Goal: Information Seeking & Learning: Learn about a topic

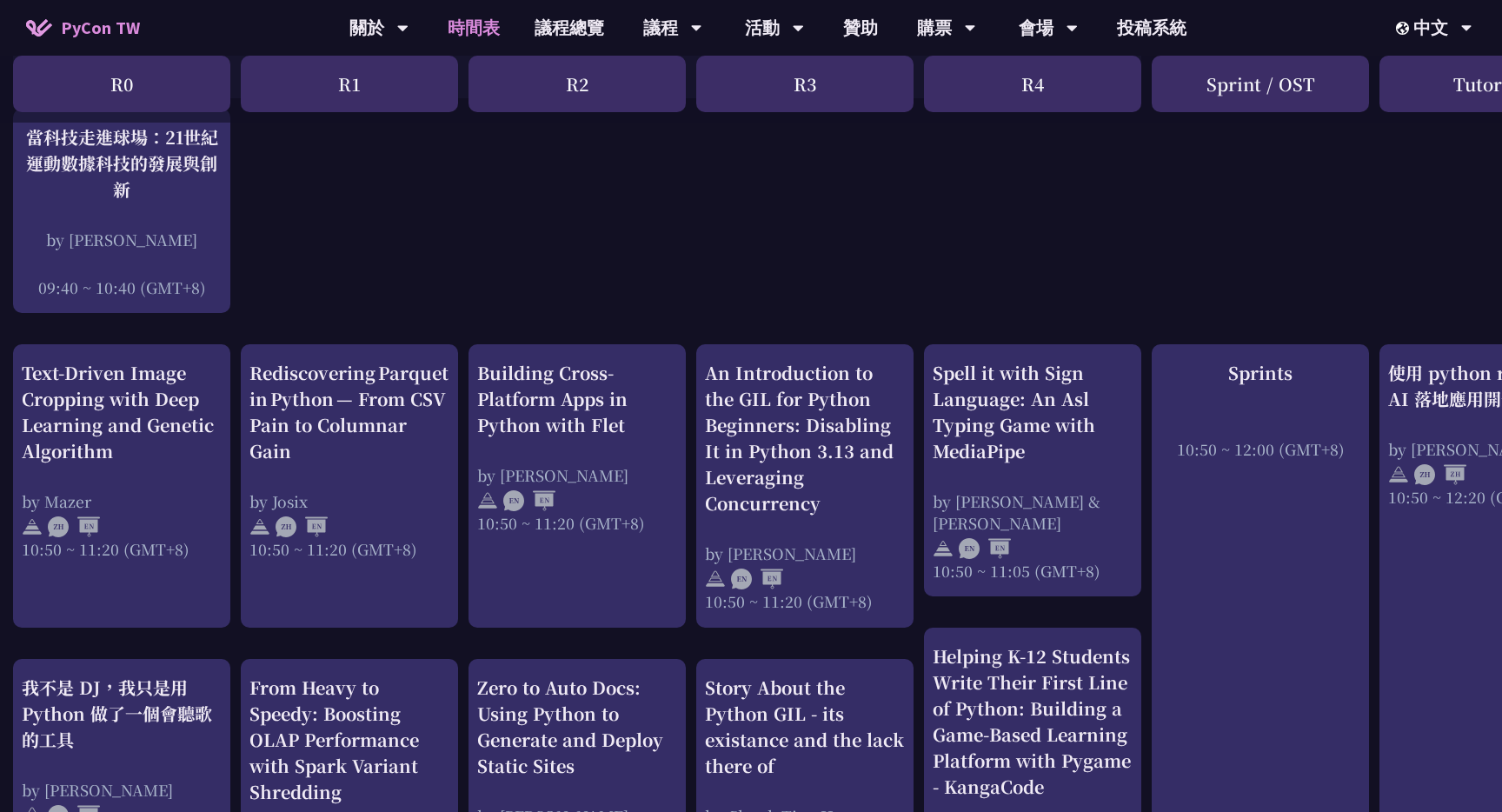
scroll to position [0, 4]
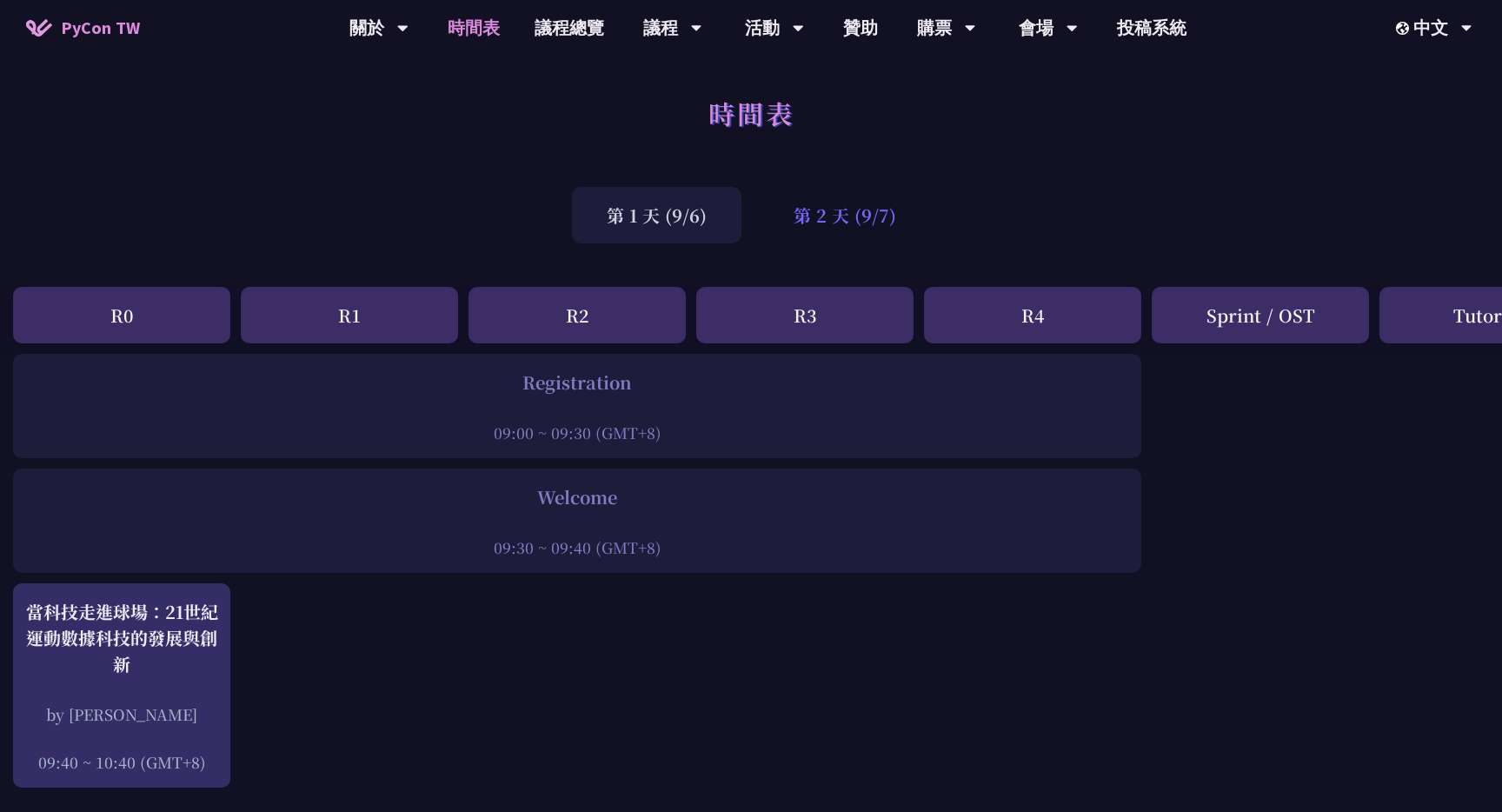
click at [856, 191] on div "第 2 天 (9/7)" at bounding box center [844, 214] width 172 height 57
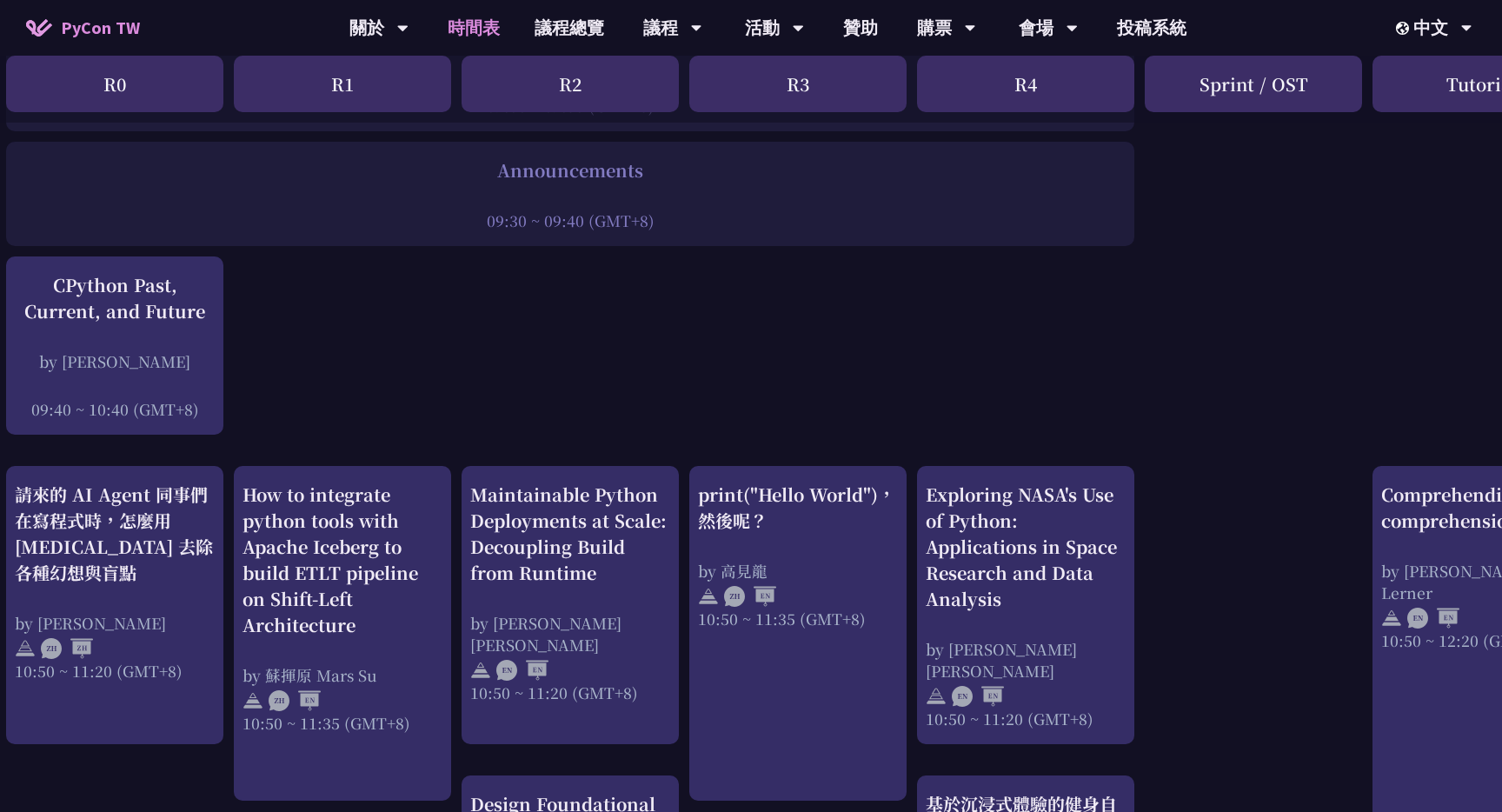
scroll to position [0, 11]
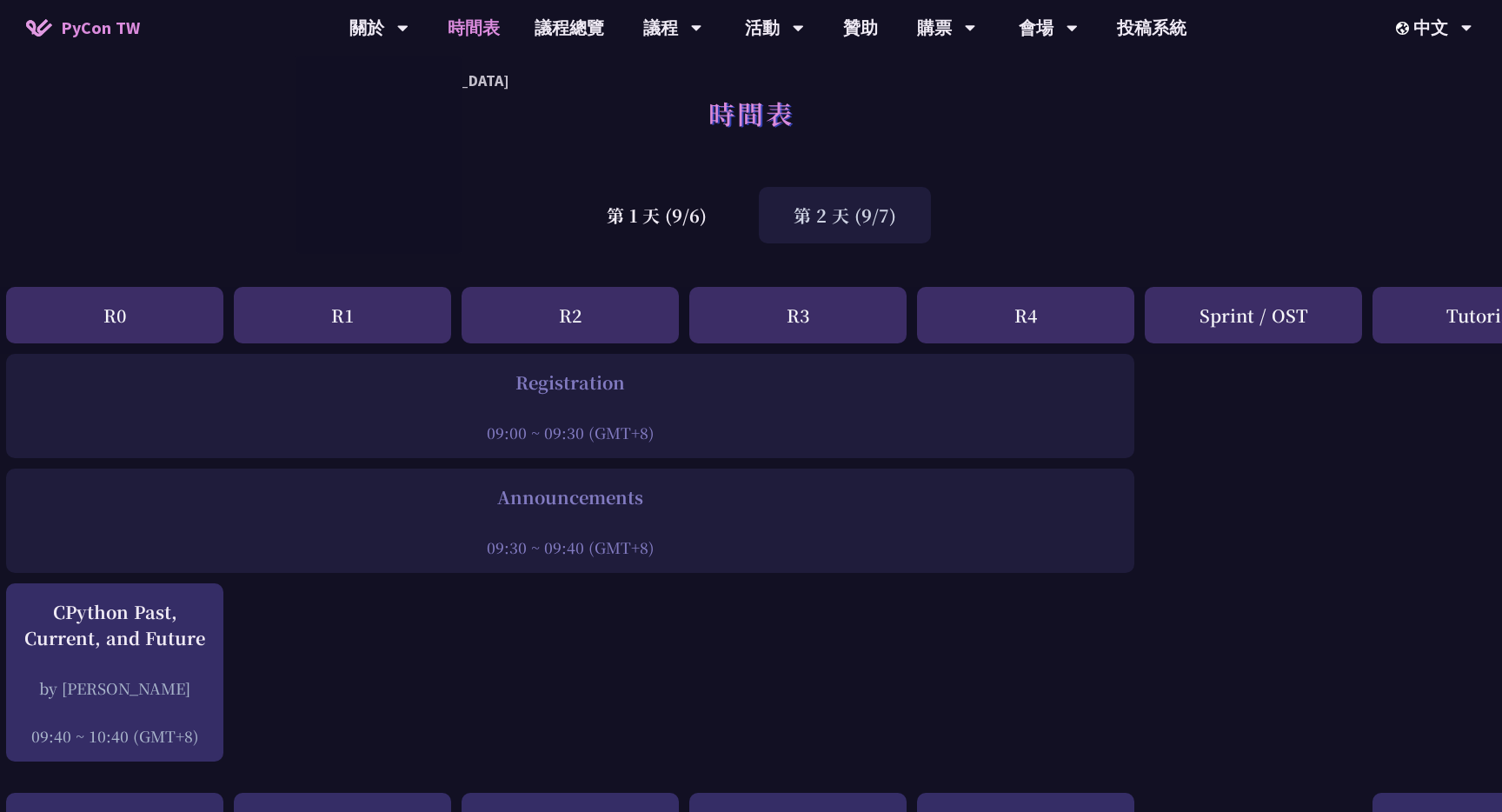
click at [477, 24] on link "時間表" at bounding box center [474, 28] width 87 height 56
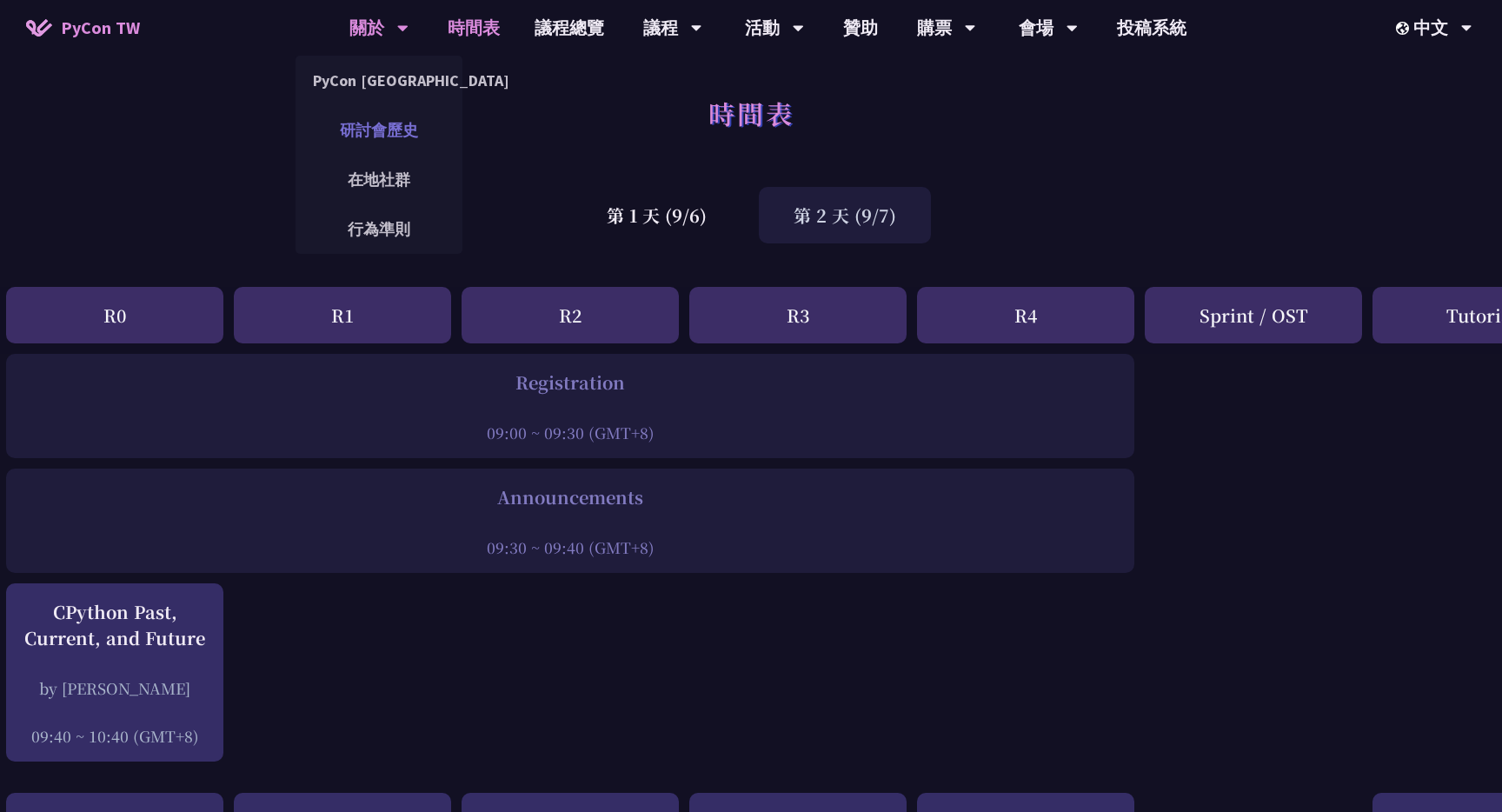
click at [390, 132] on link "研討會歷史" at bounding box center [379, 130] width 167 height 41
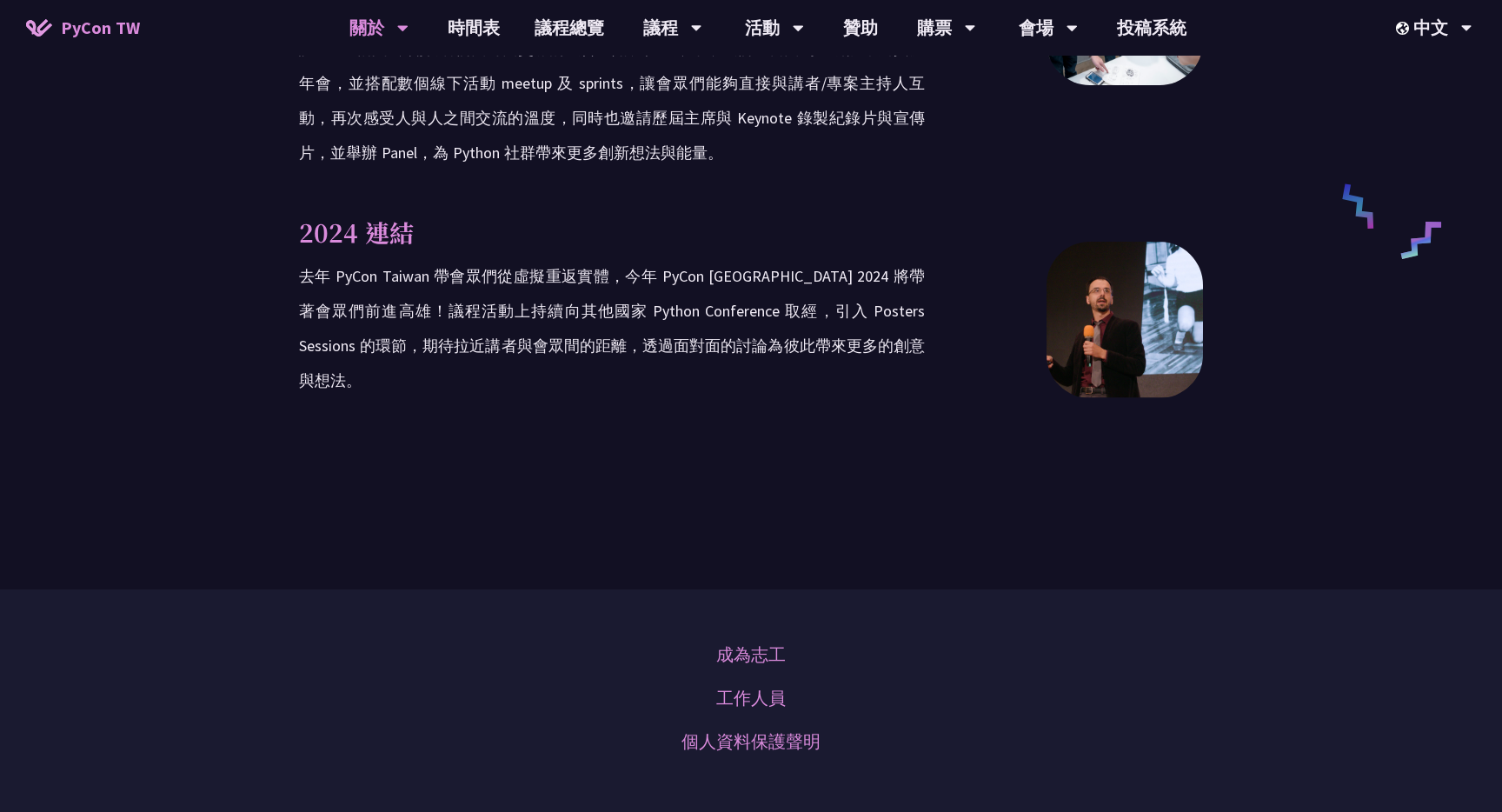
scroll to position [2994, 0]
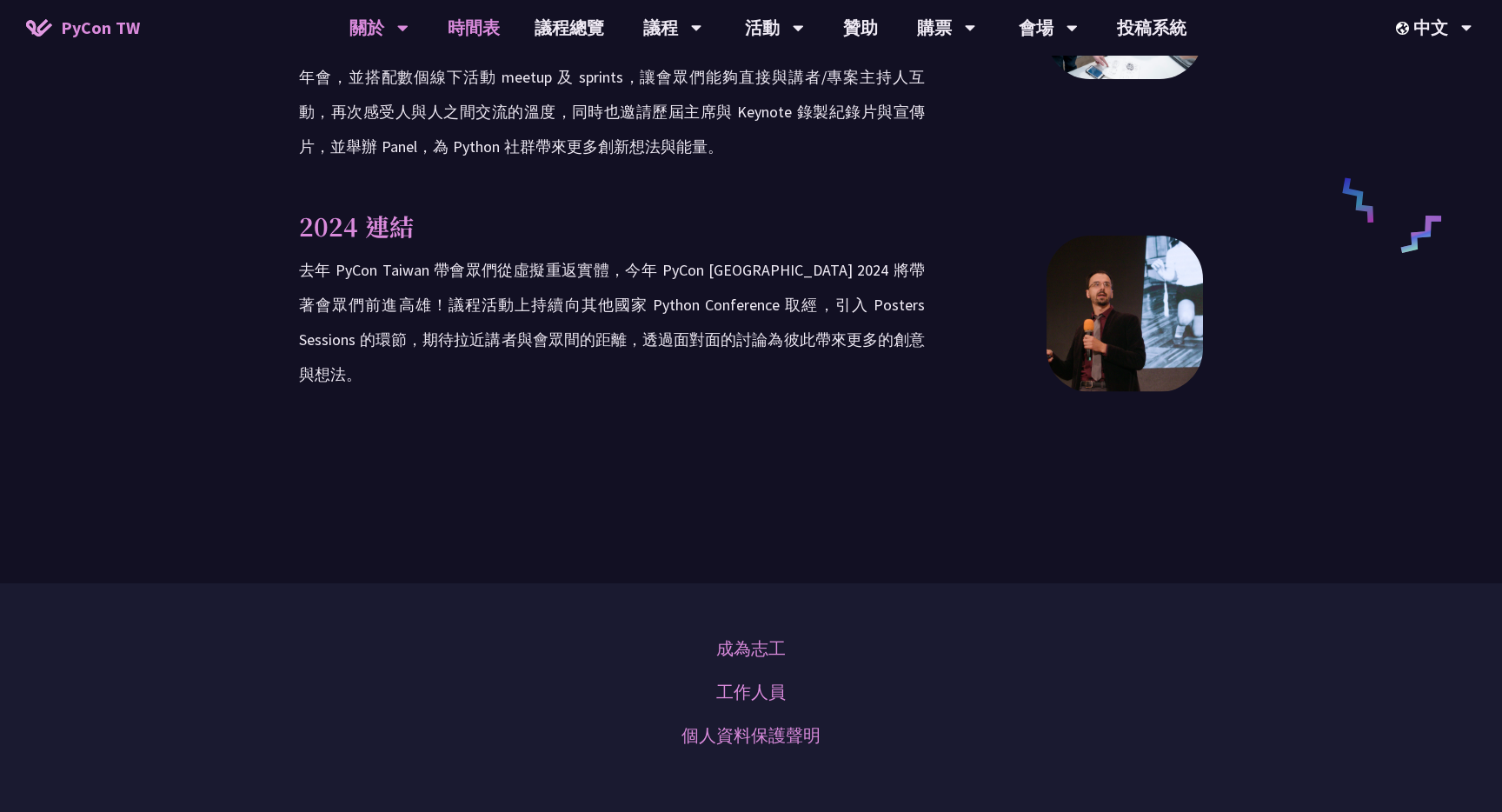
click at [471, 46] on link "時間表" at bounding box center [474, 28] width 87 height 56
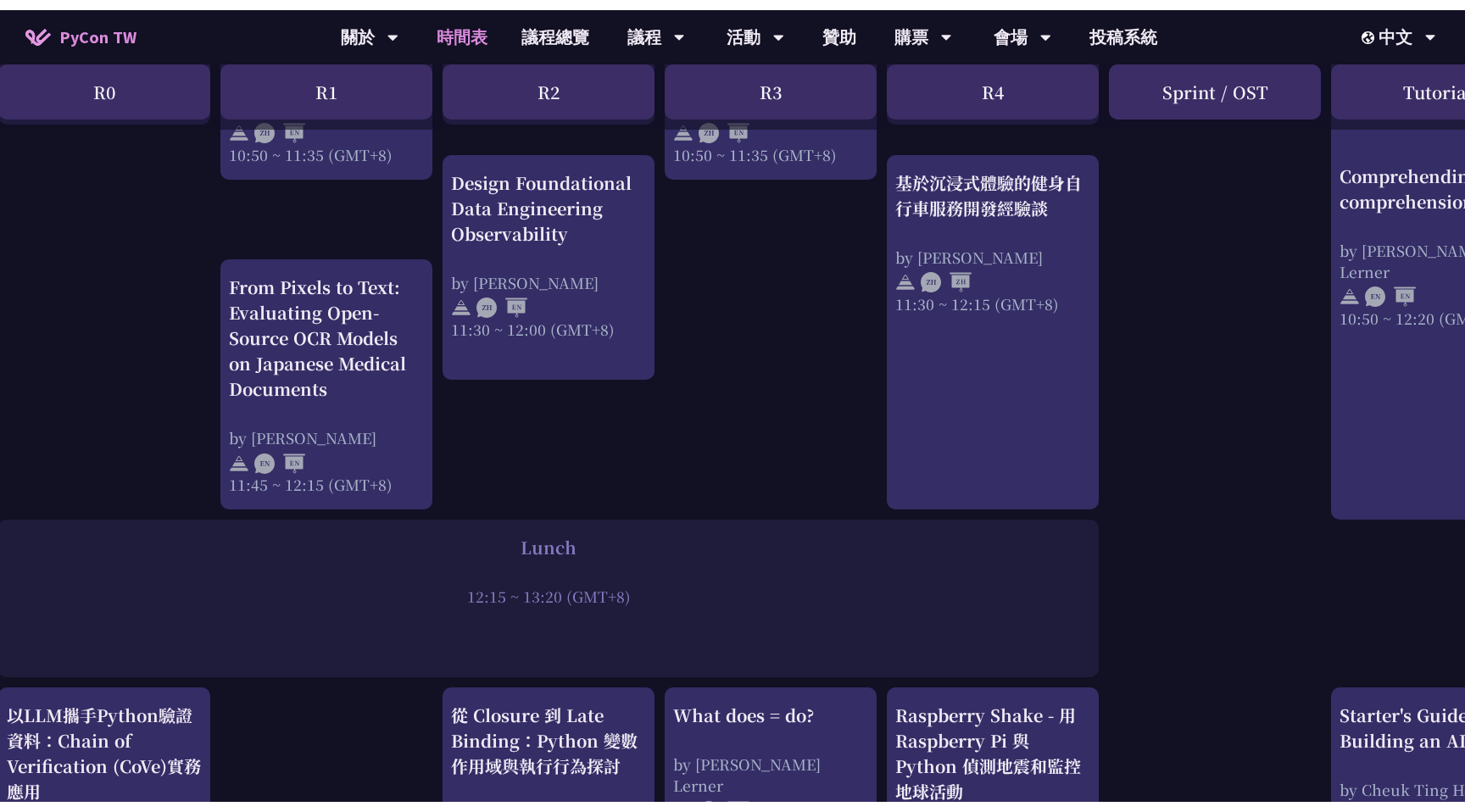
scroll to position [0, 19]
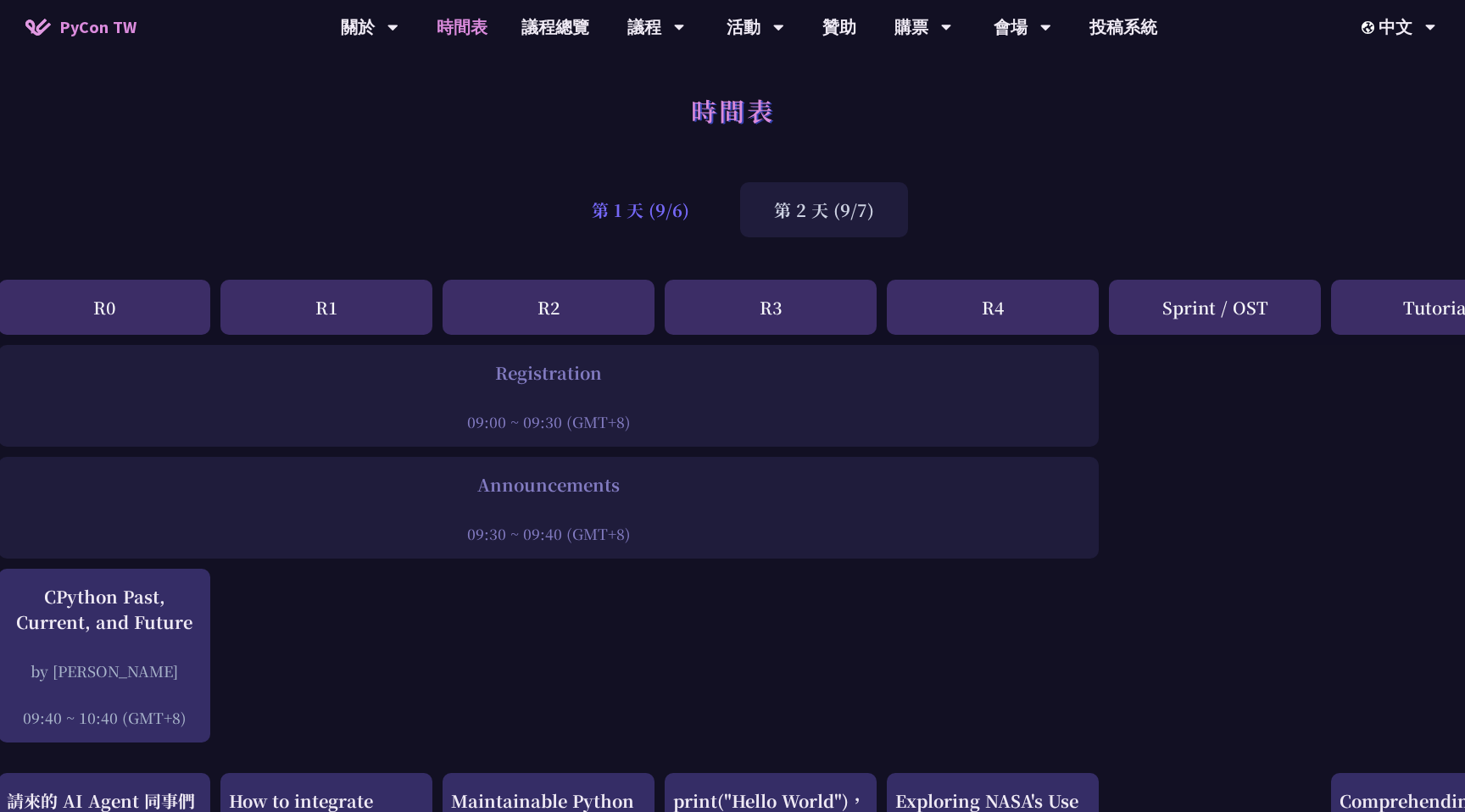
click at [610, 210] on div "第 1 天 (9/6)" at bounding box center [640, 209] width 165 height 55
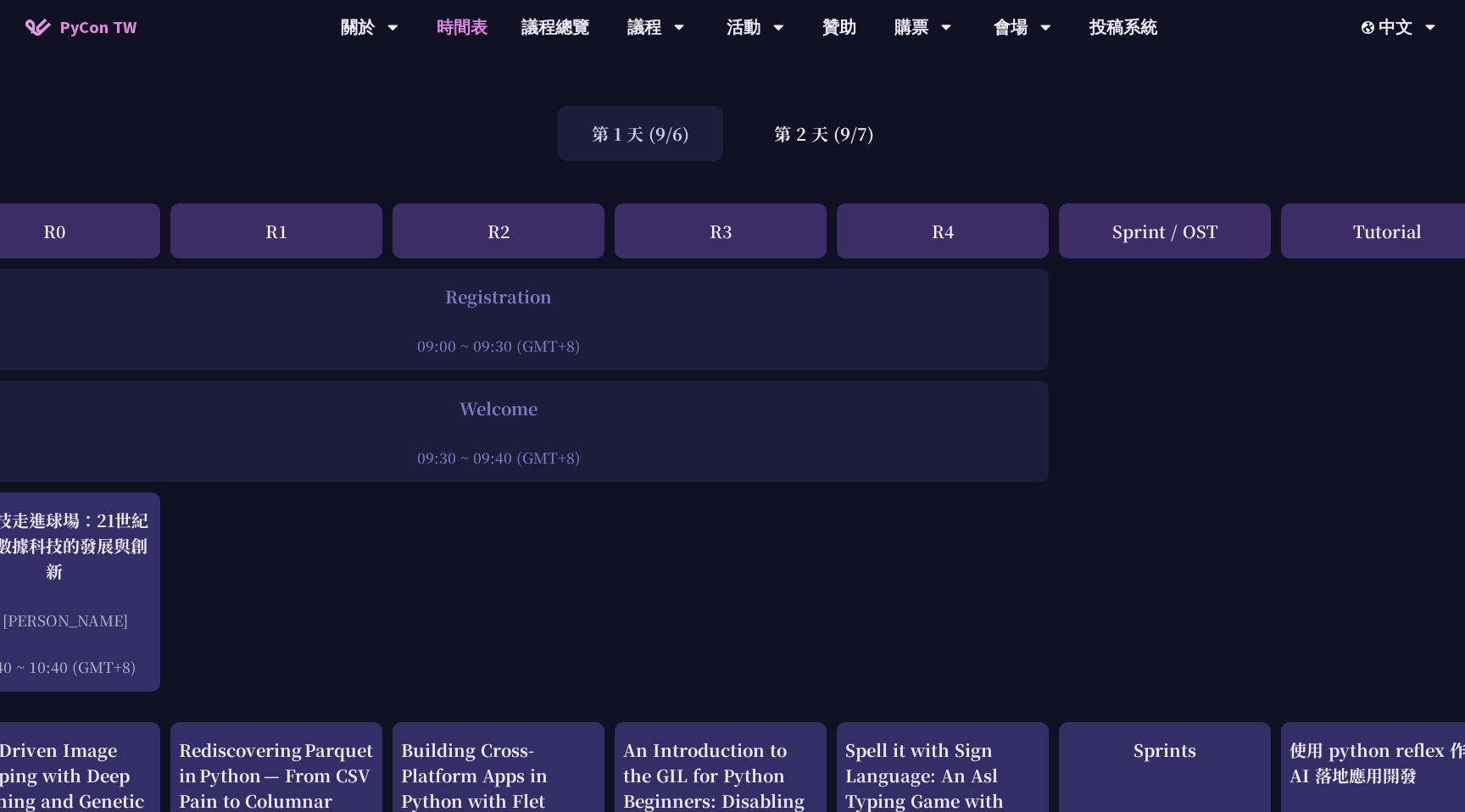
scroll to position [86, 71]
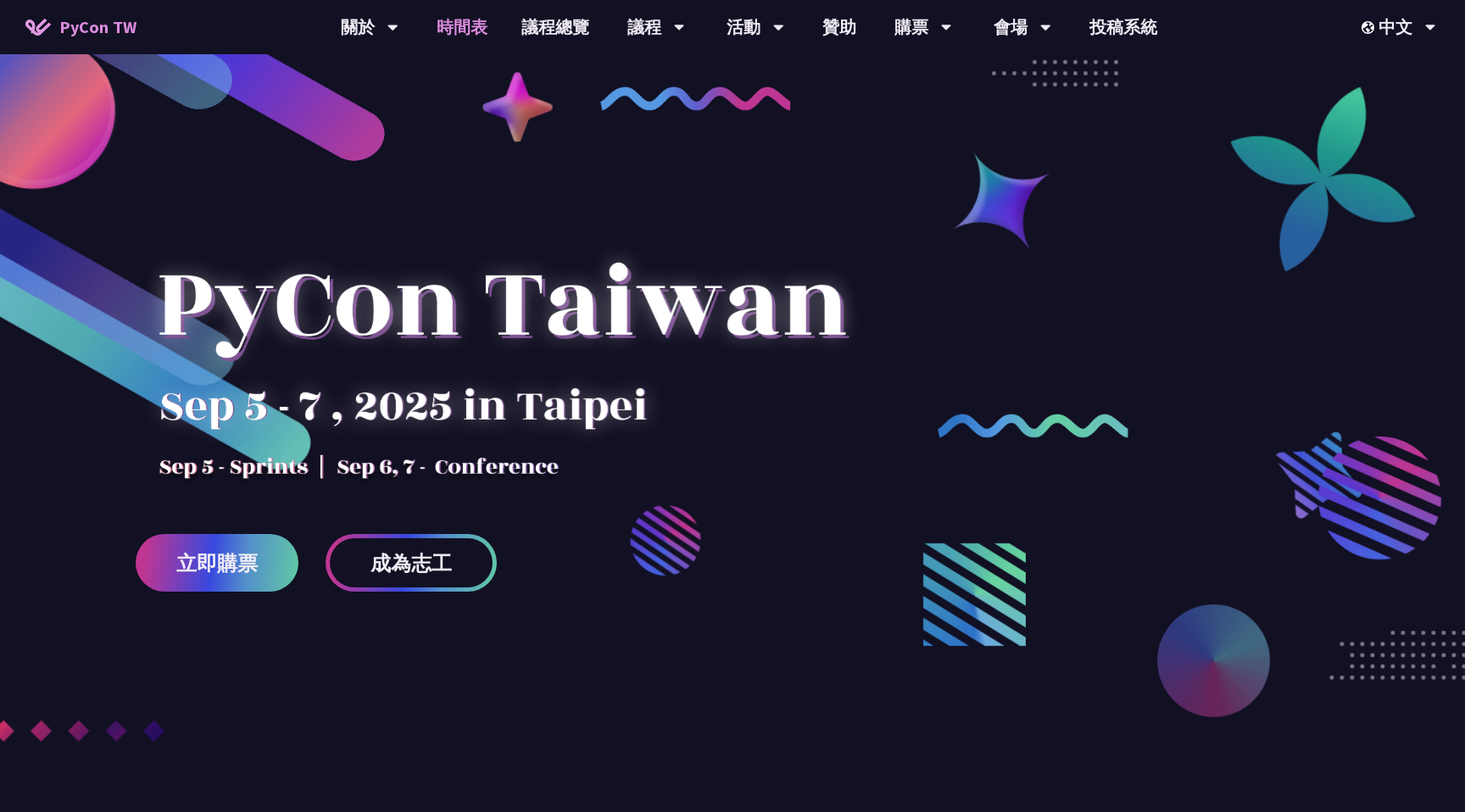
click at [468, 35] on link "時間表" at bounding box center [462, 27] width 85 height 54
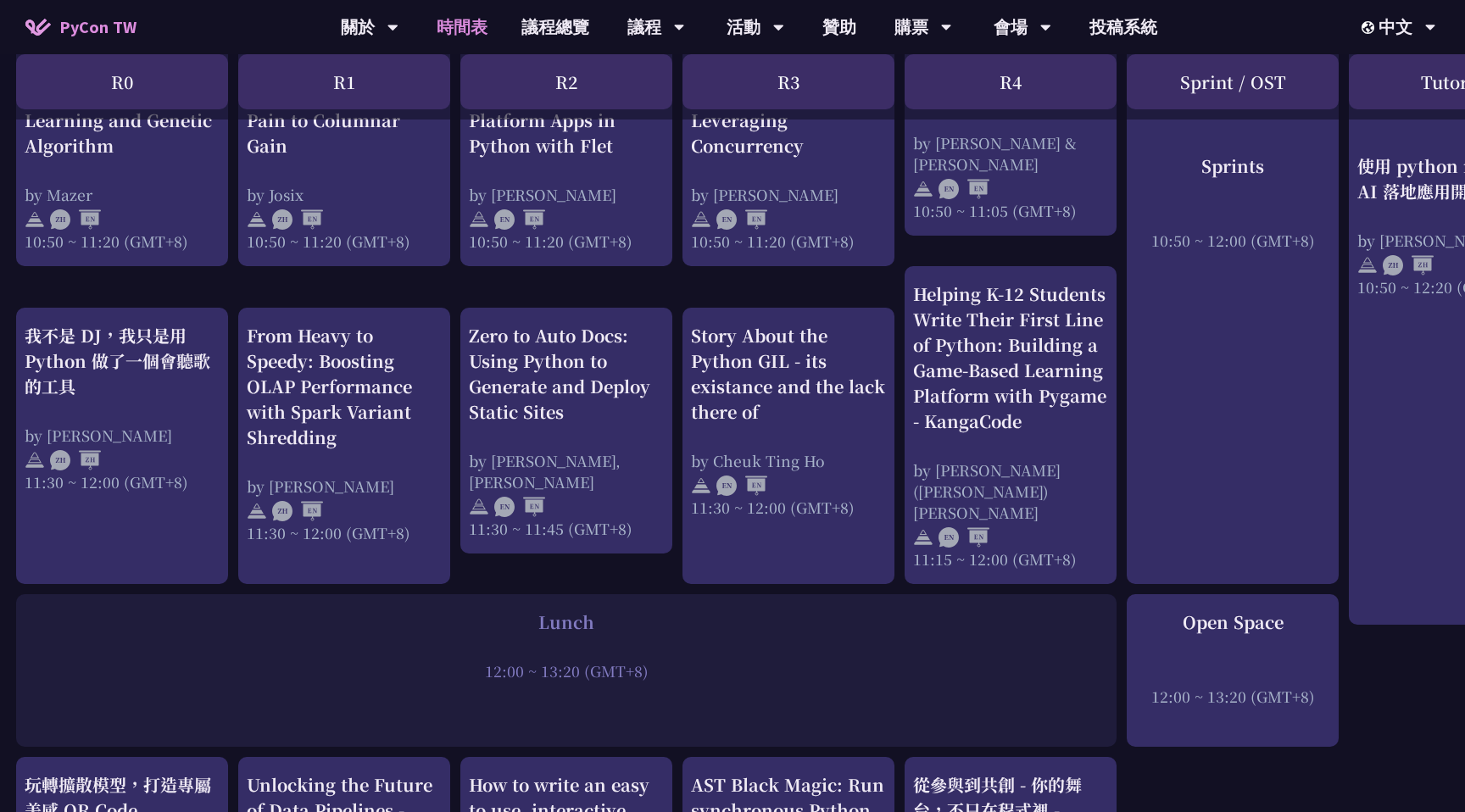
scroll to position [856, 1]
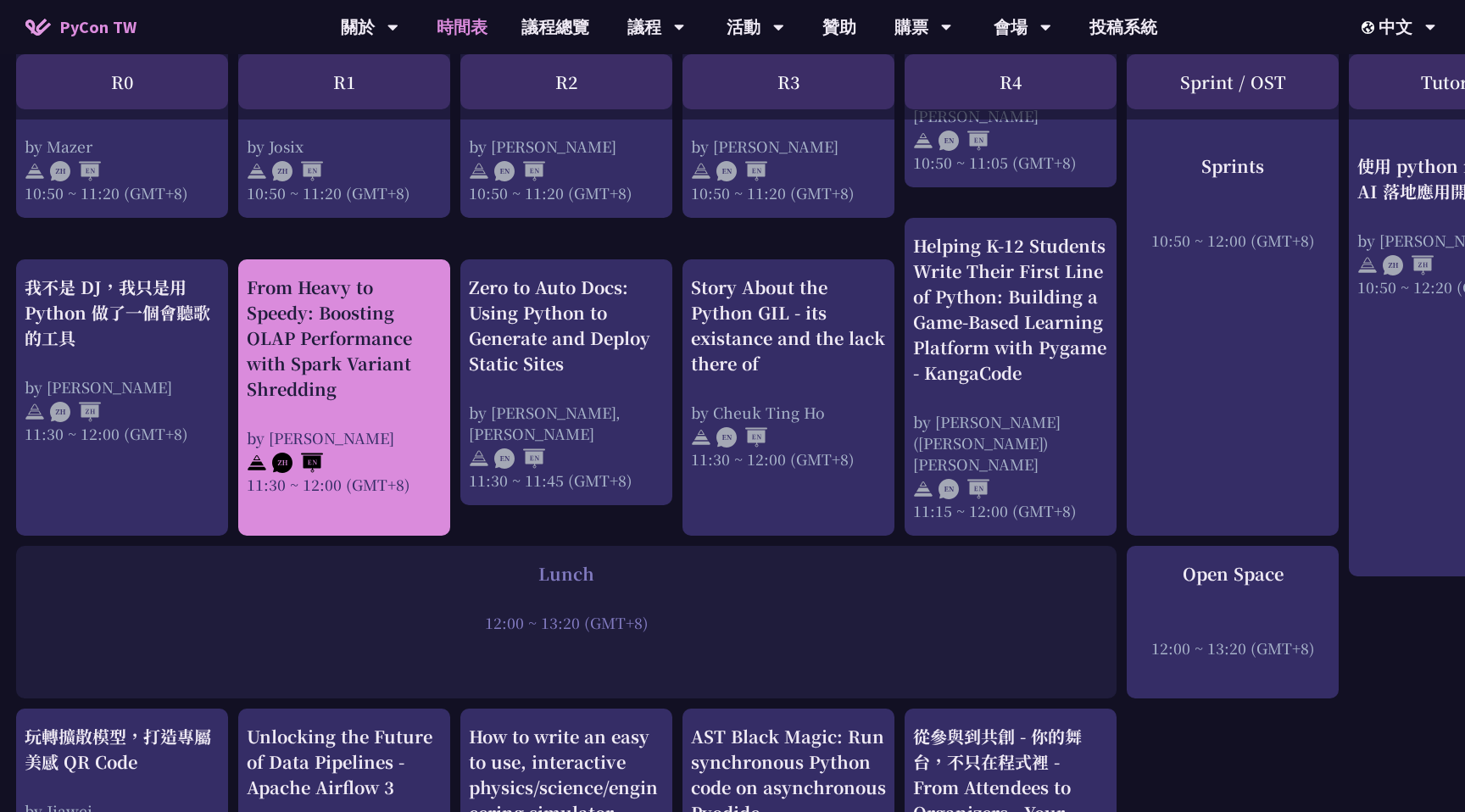
click at [337, 399] on div "From Heavy to Speedy: Boosting OLAP Performance with Spark Variant Shredding by…" at bounding box center [343, 384] width 195 height 220
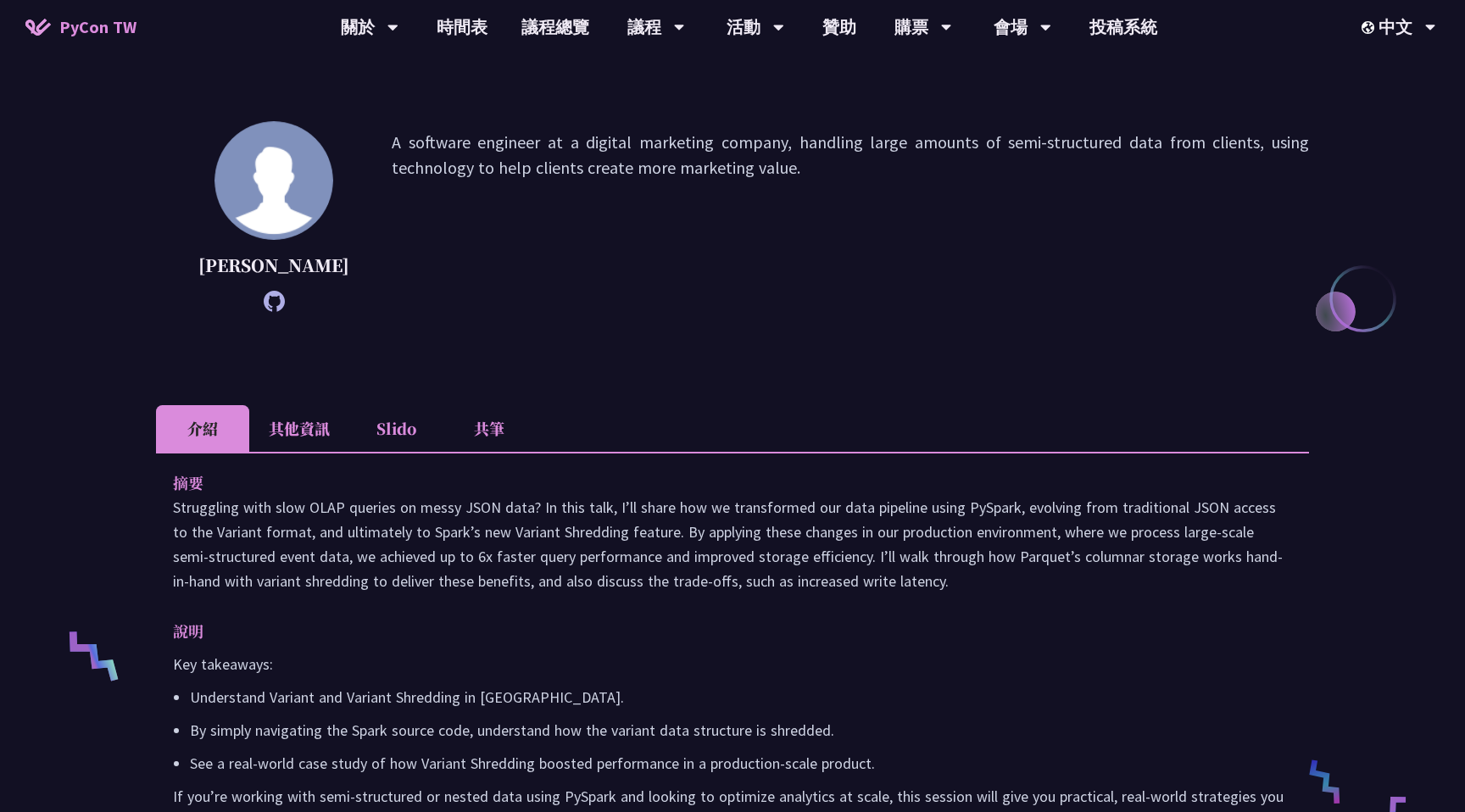
scroll to position [203, 0]
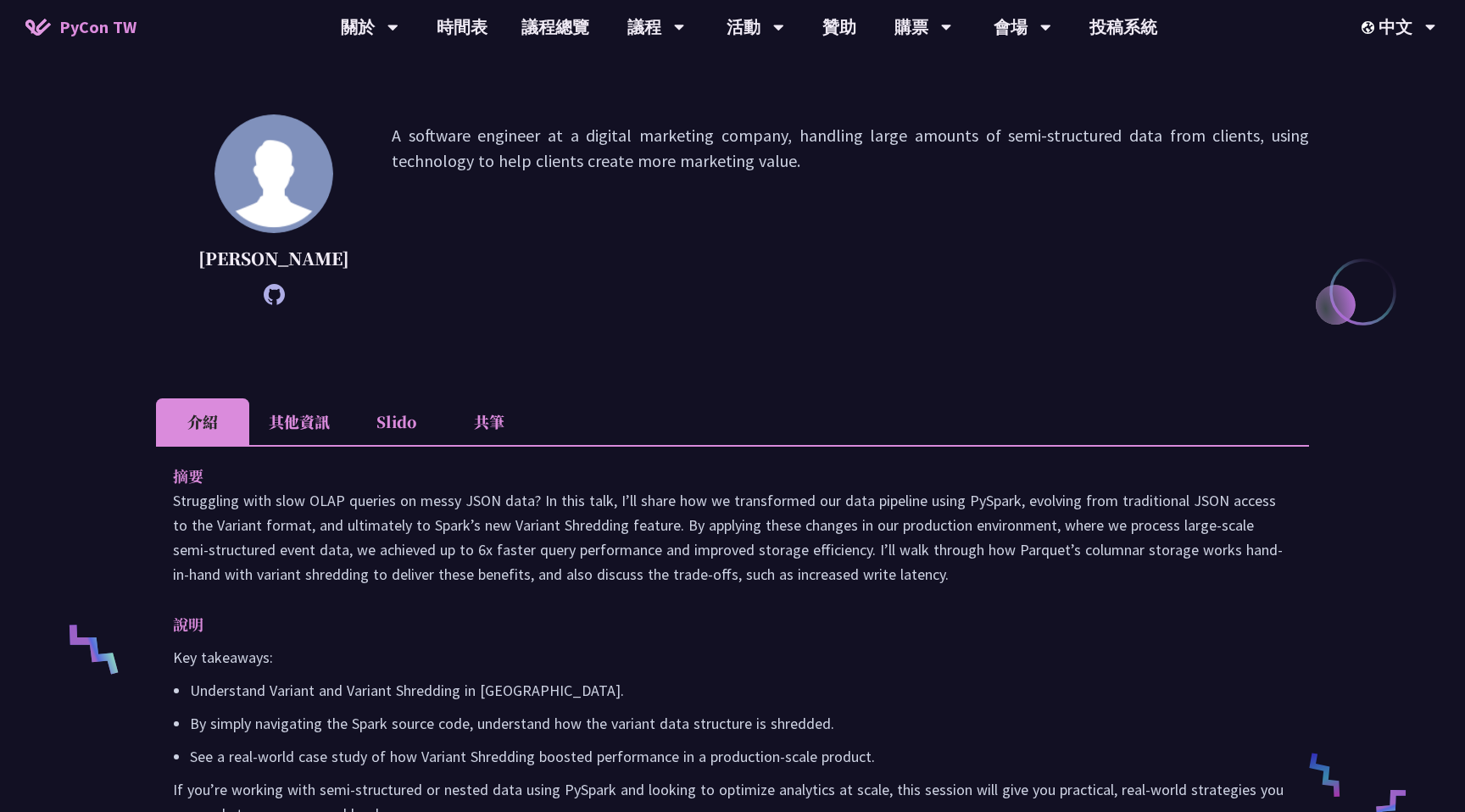
click at [319, 440] on li "其他資訊" at bounding box center [299, 421] width 100 height 47
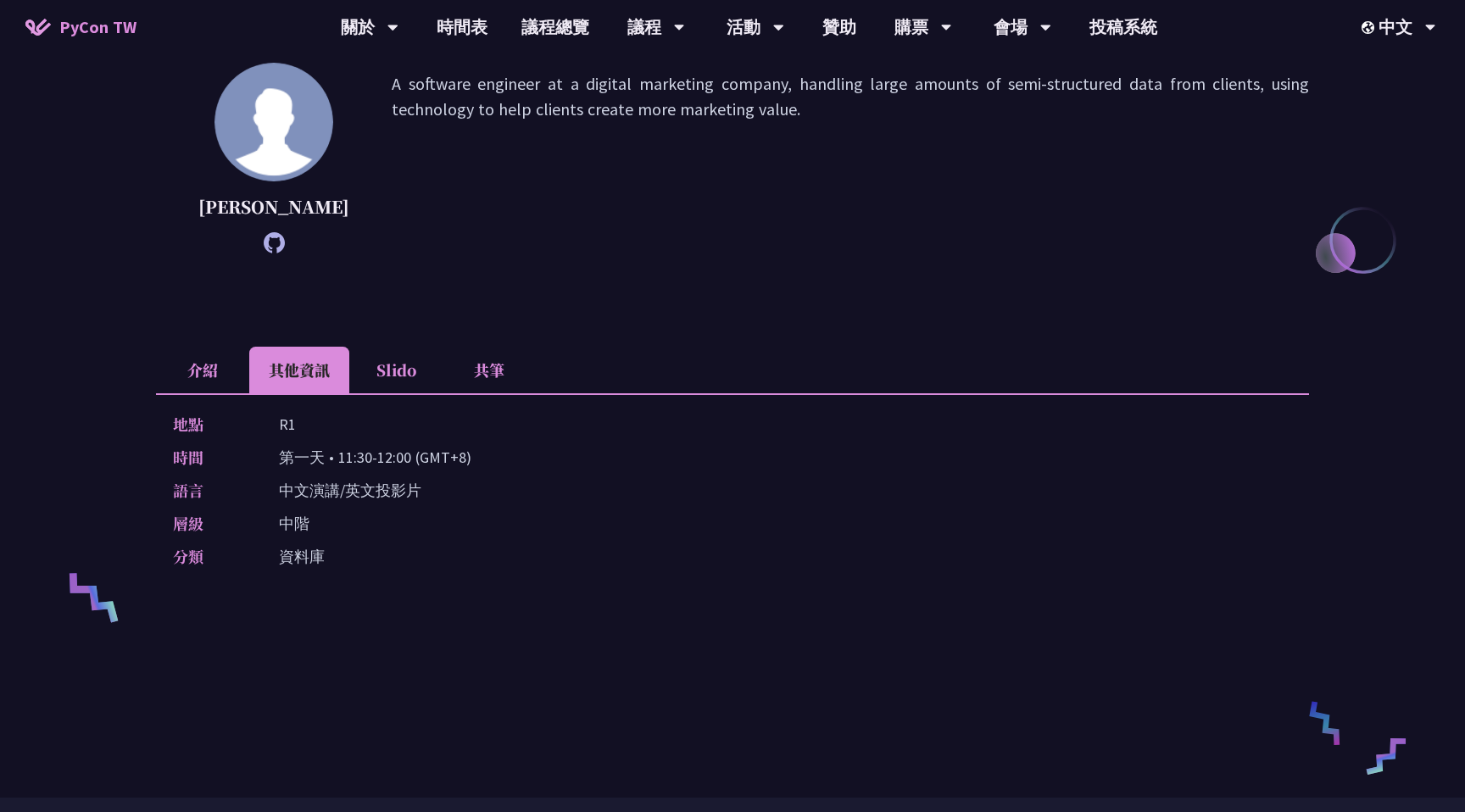
scroll to position [254, 0]
click at [392, 424] on div "地點 R1 時間 第一天 • 11:30-12:00 (GMT+8) 語言 中文演講/英文投影片 層級 中階 分類 資料庫" at bounding box center [732, 494] width 1152 height 200
click at [388, 394] on li "Slido" at bounding box center [396, 370] width 93 height 47
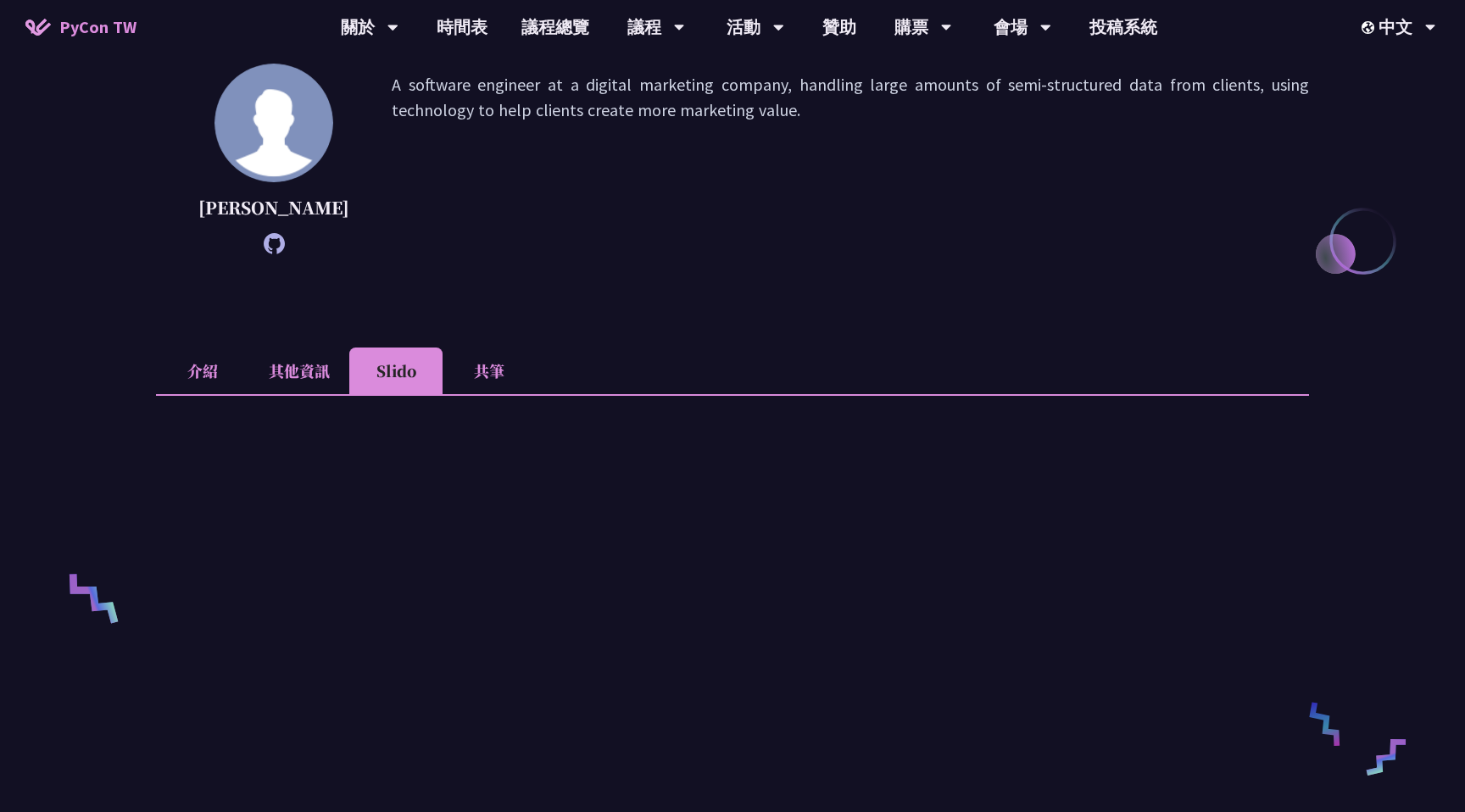
click at [176, 394] on li "介紹" at bounding box center [203, 370] width 93 height 47
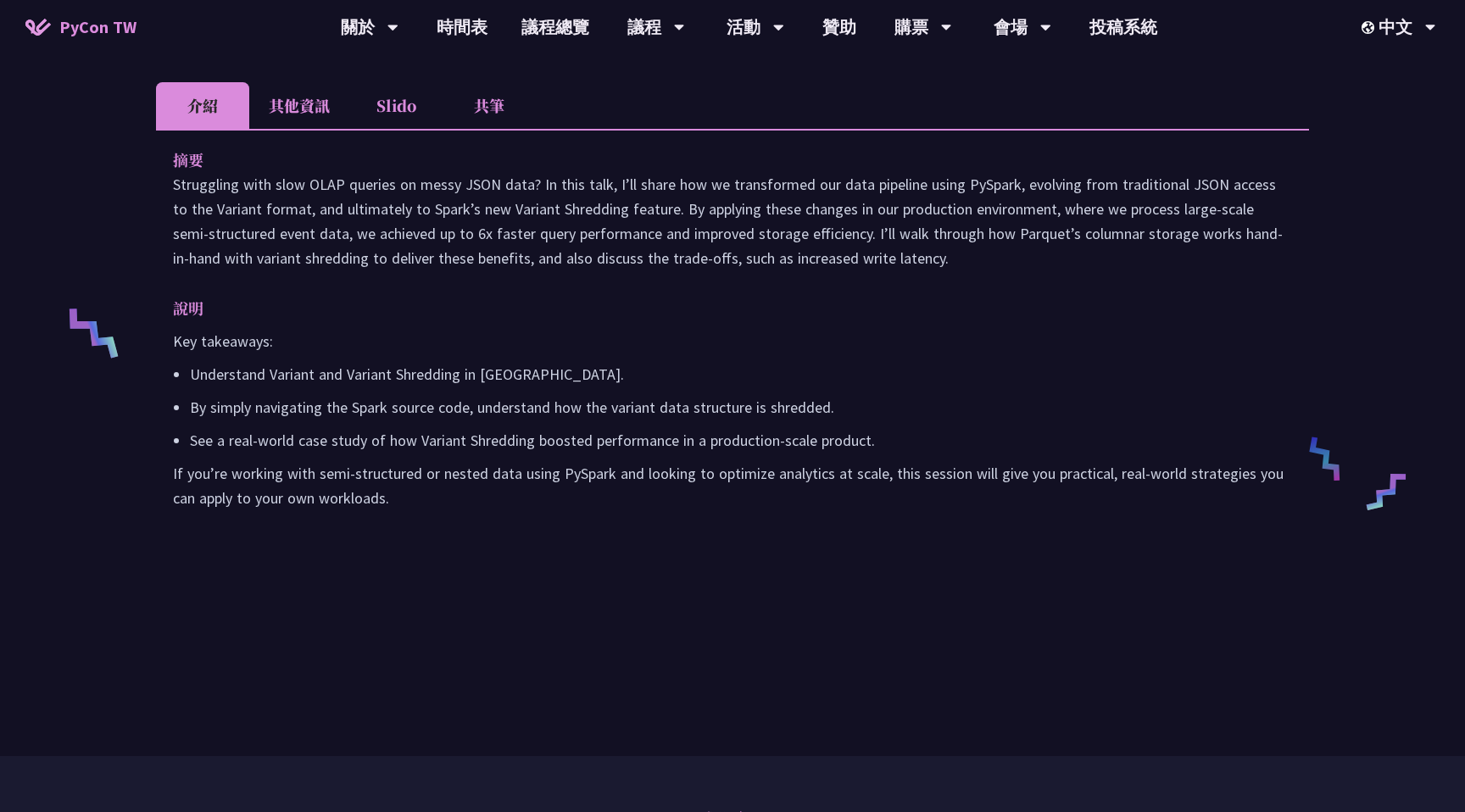
scroll to position [517, 0]
click at [369, 388] on p "Understand Variant and Variant Shredding in PySpark." at bounding box center [740, 375] width 1102 height 25
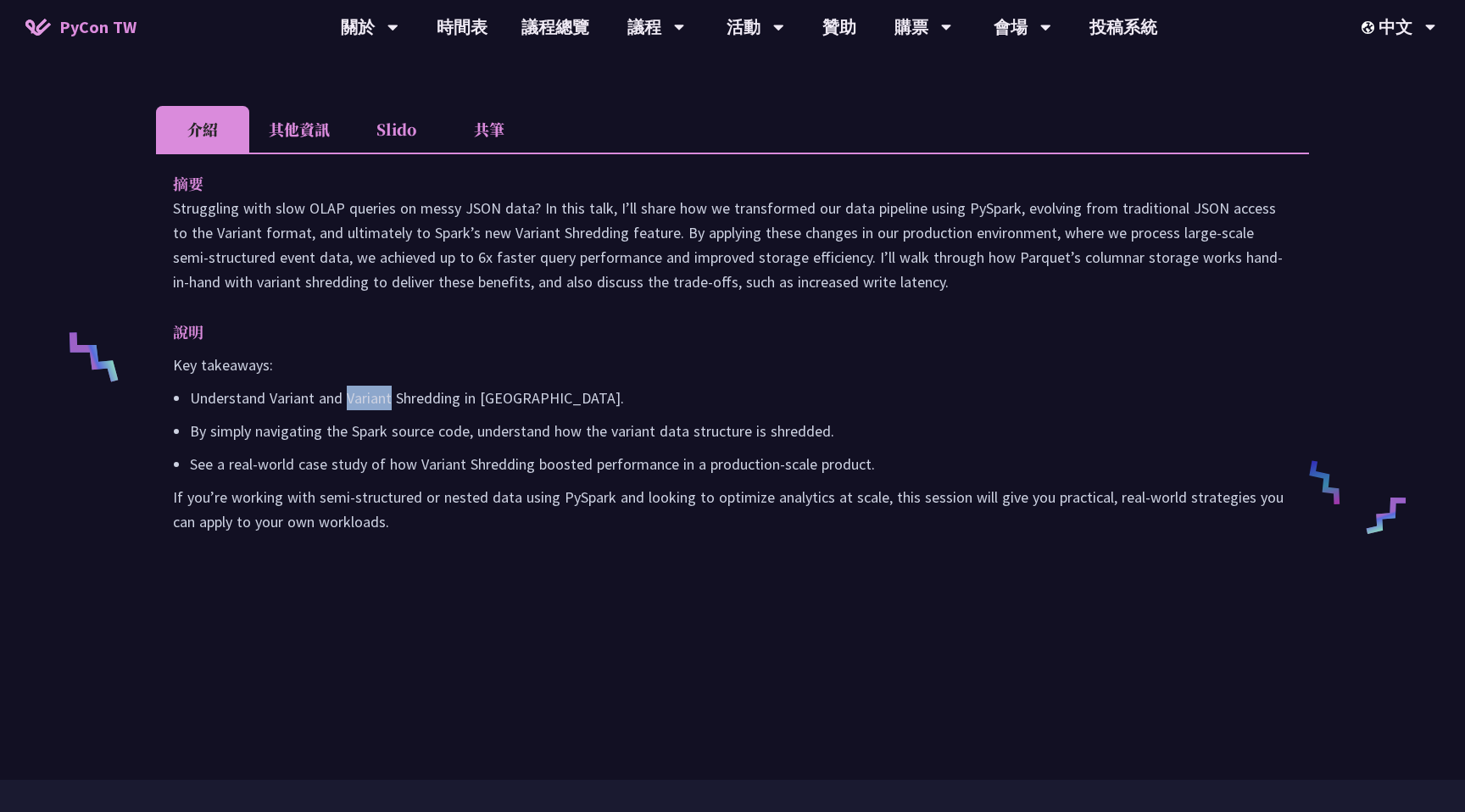
scroll to position [491, 0]
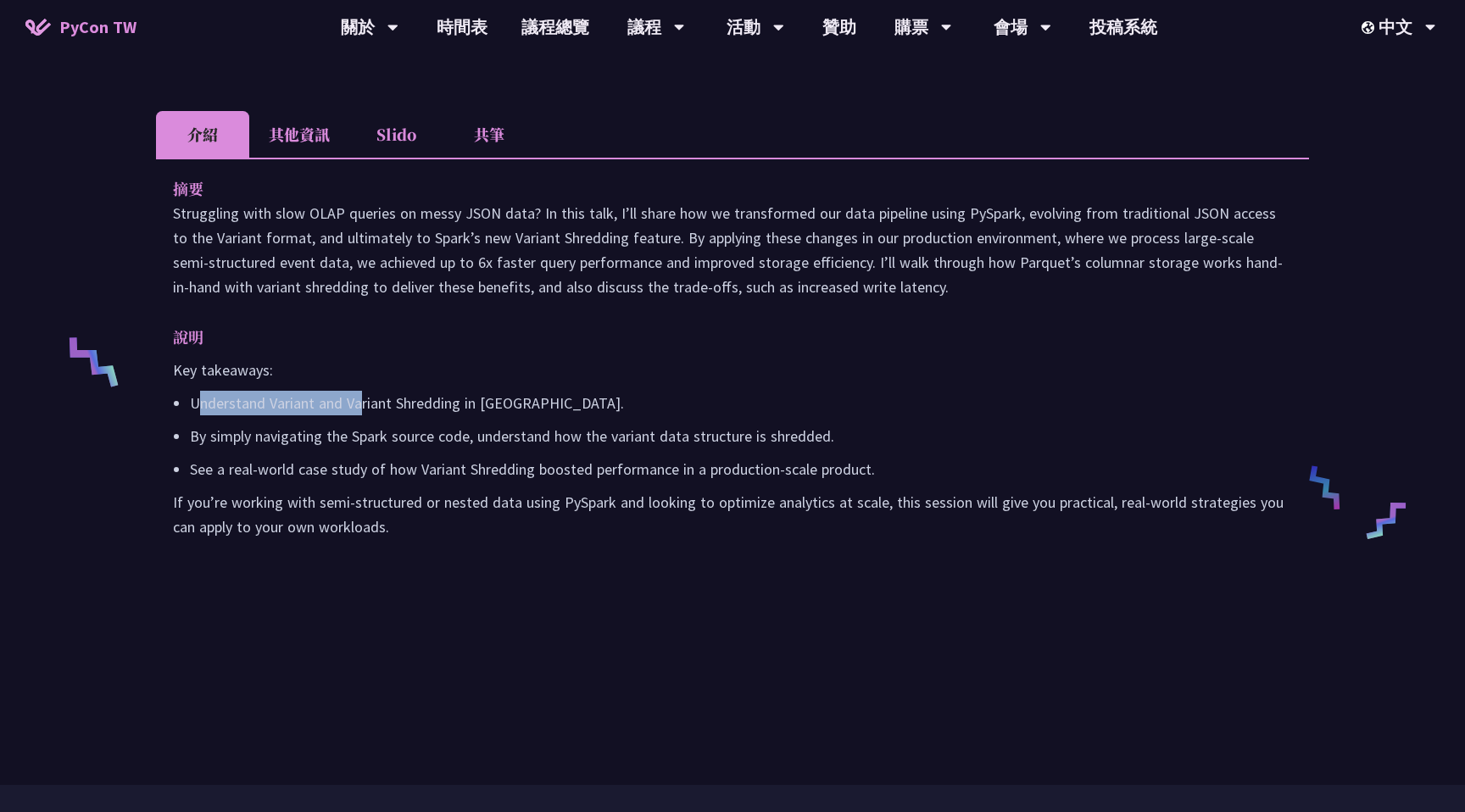
drag, startPoint x: 202, startPoint y: 425, endPoint x: 363, endPoint y: 439, distance: 161.6
click at [363, 415] on p "Understand Variant and Variant Shredding in PySpark." at bounding box center [740, 403] width 1102 height 25
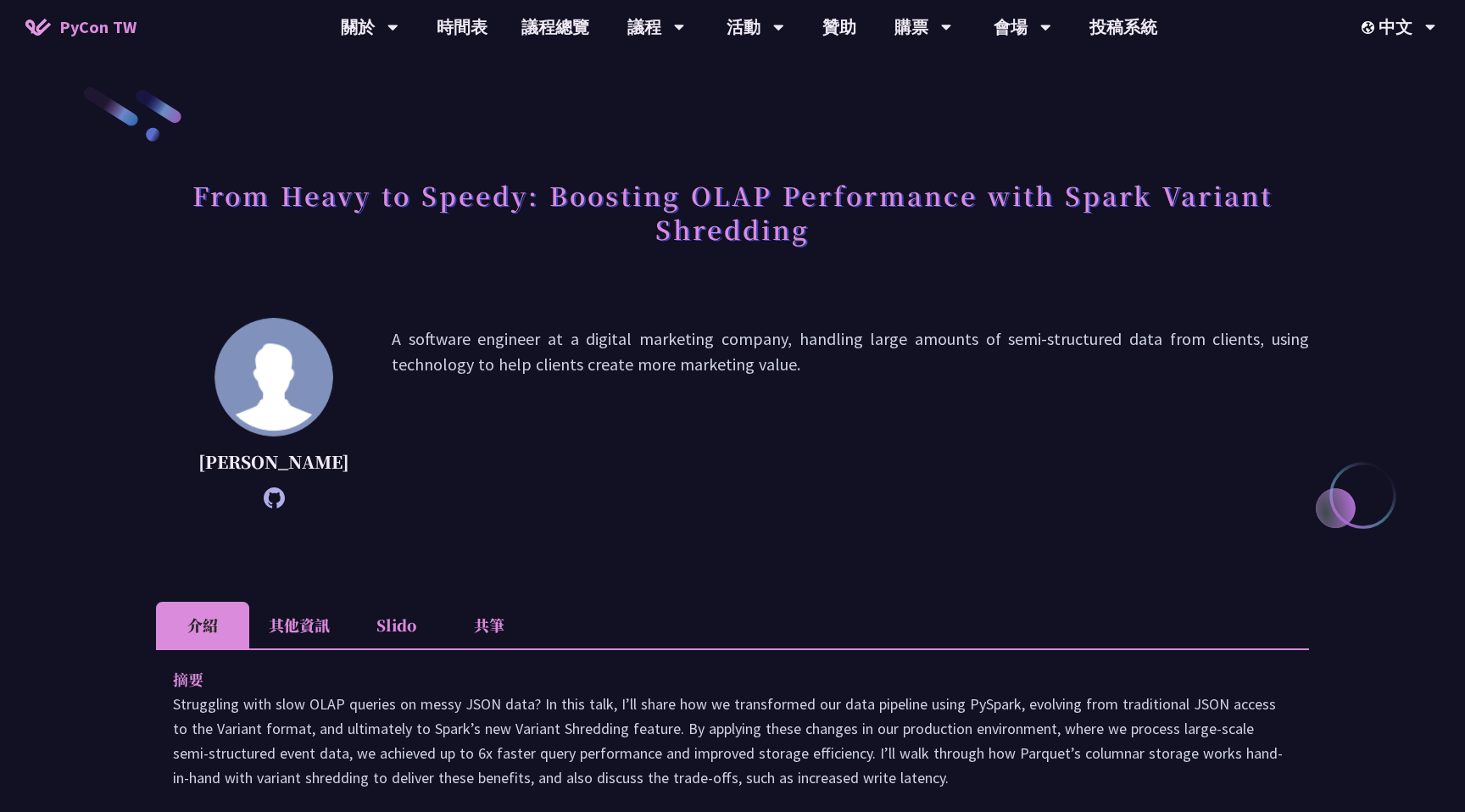
scroll to position [8, 0]
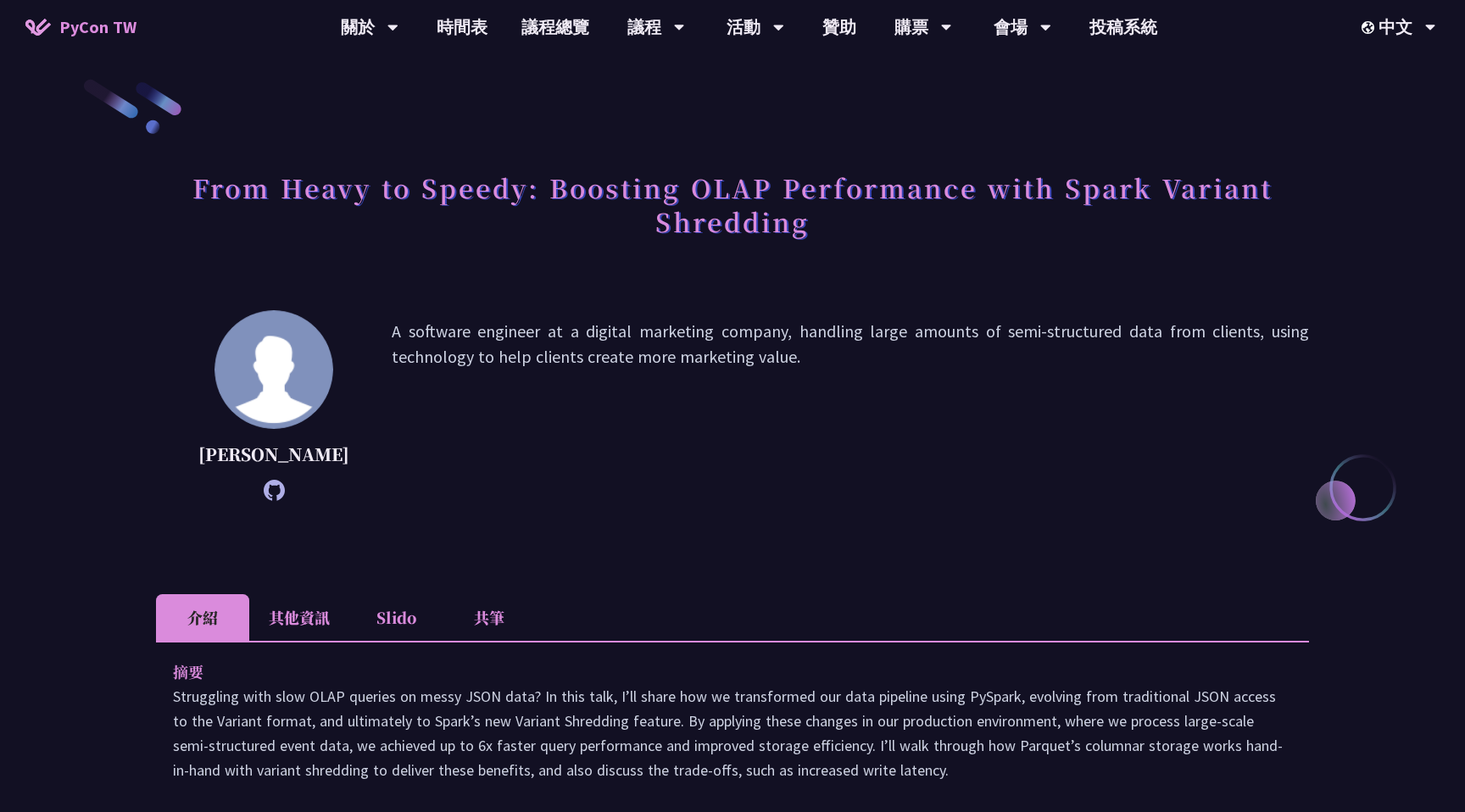
click at [266, 500] on icon at bounding box center [274, 490] width 21 height 21
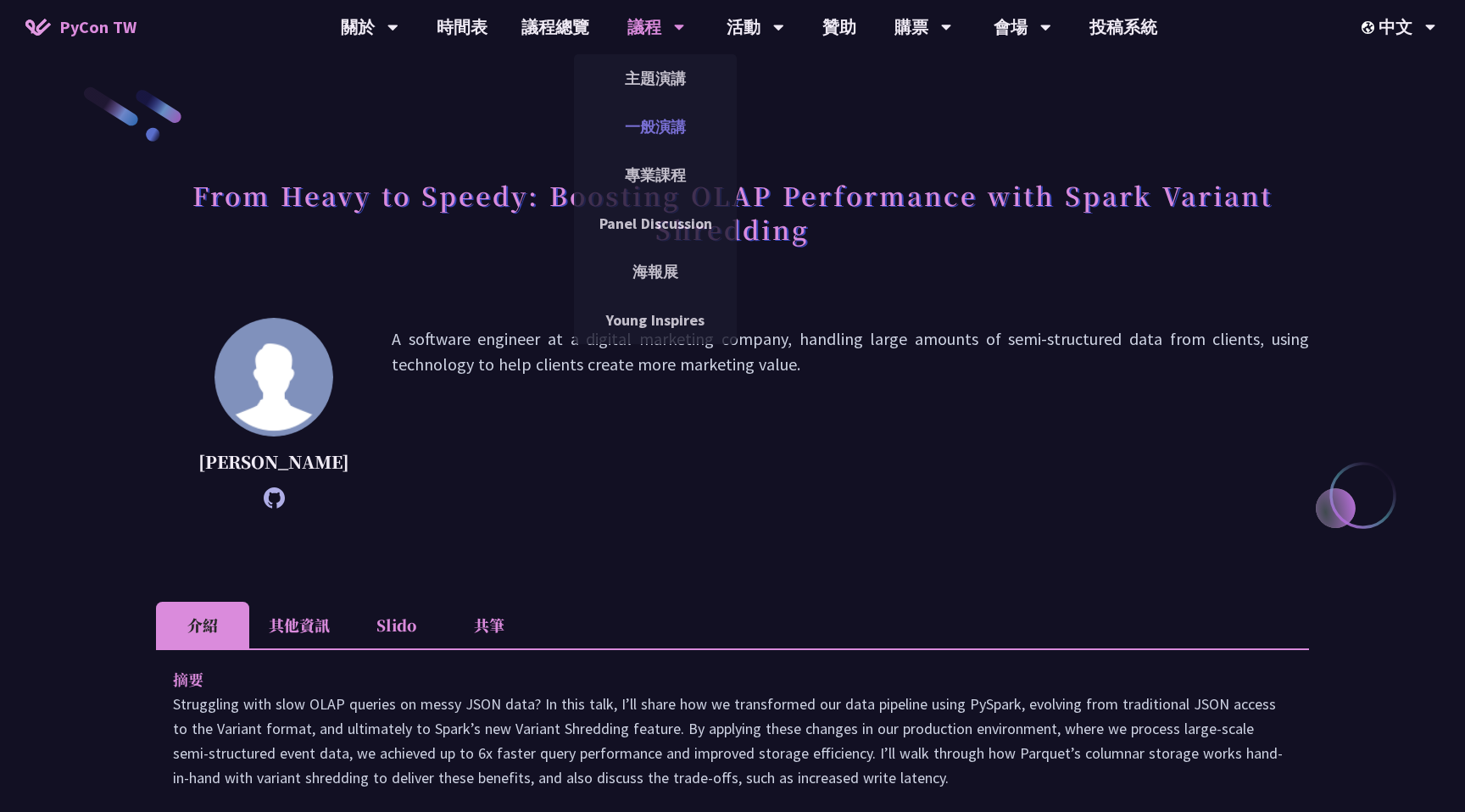
click at [675, 135] on link "一般演講" at bounding box center [655, 127] width 163 height 40
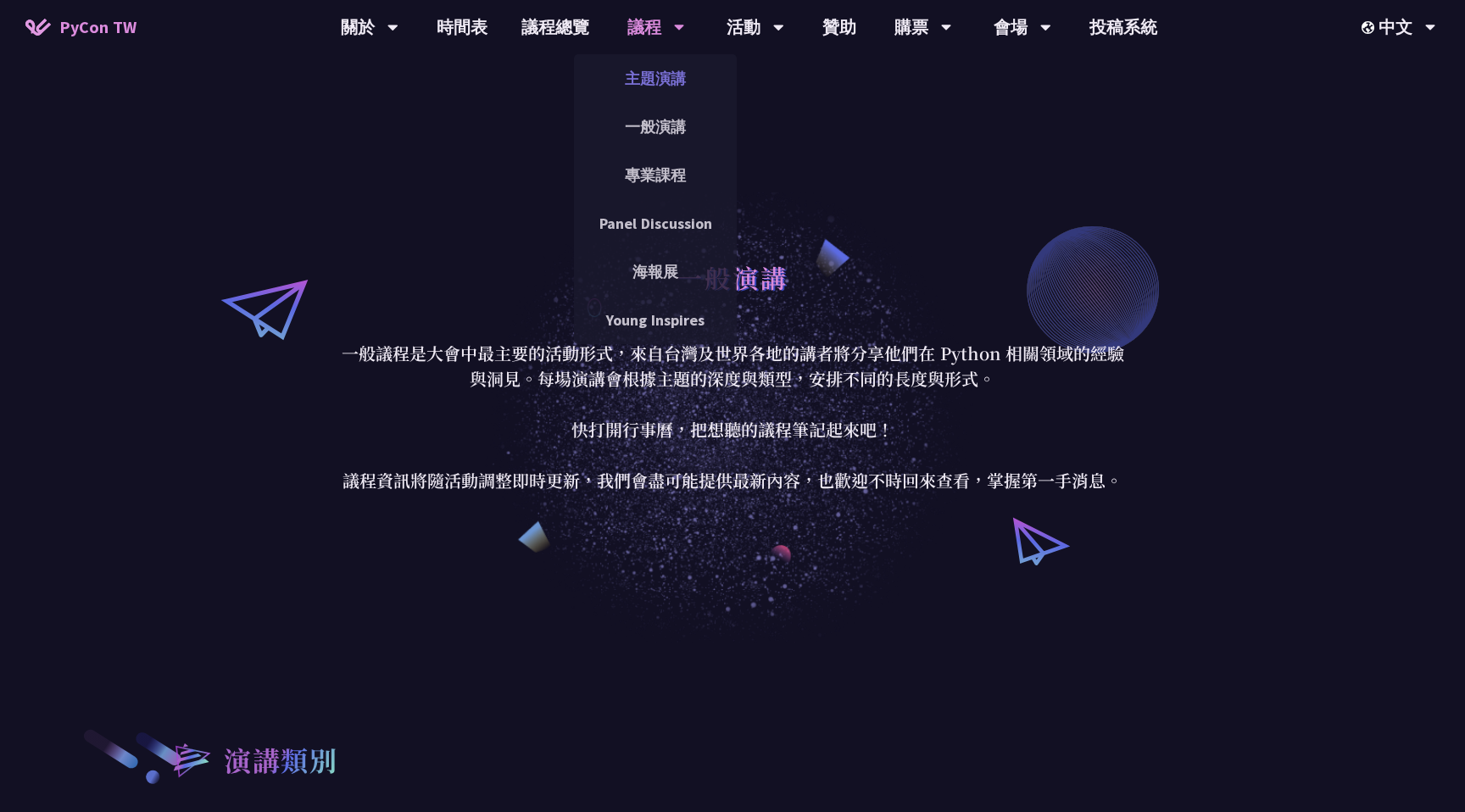
click at [664, 67] on link "主題演講" at bounding box center [655, 78] width 163 height 40
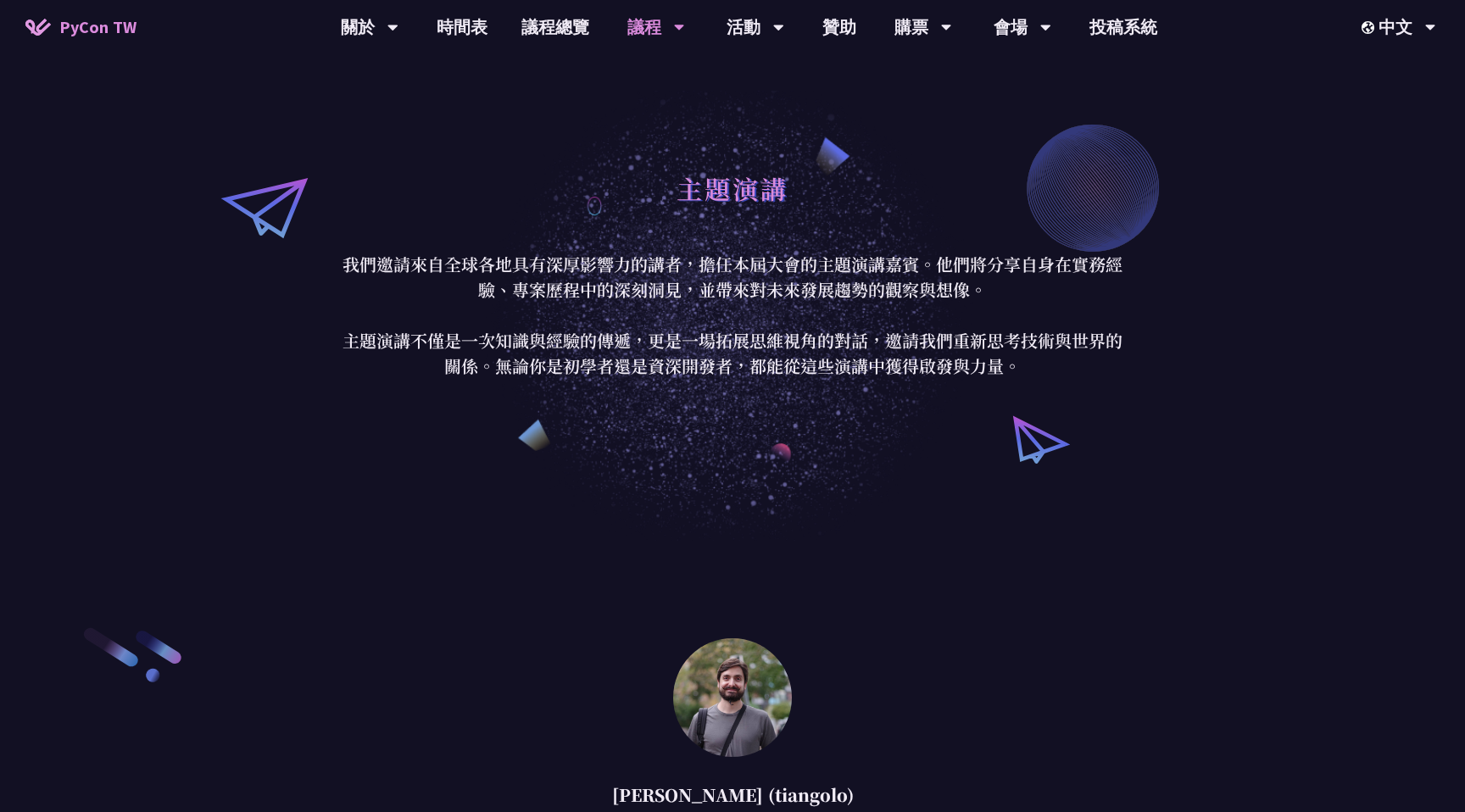
click at [296, 156] on div "主題演講 我們邀請來自全球各地具有深厚影響力的講者，擔任本屆大會的主題演講嘉賓。他們將分享自身在實務經驗、專案歷程中的深刻洞見，並帶來對未來發展趨勢的觀察與想…" at bounding box center [732, 270] width 1465 height 540
click at [461, 37] on link "時間表" at bounding box center [462, 27] width 85 height 54
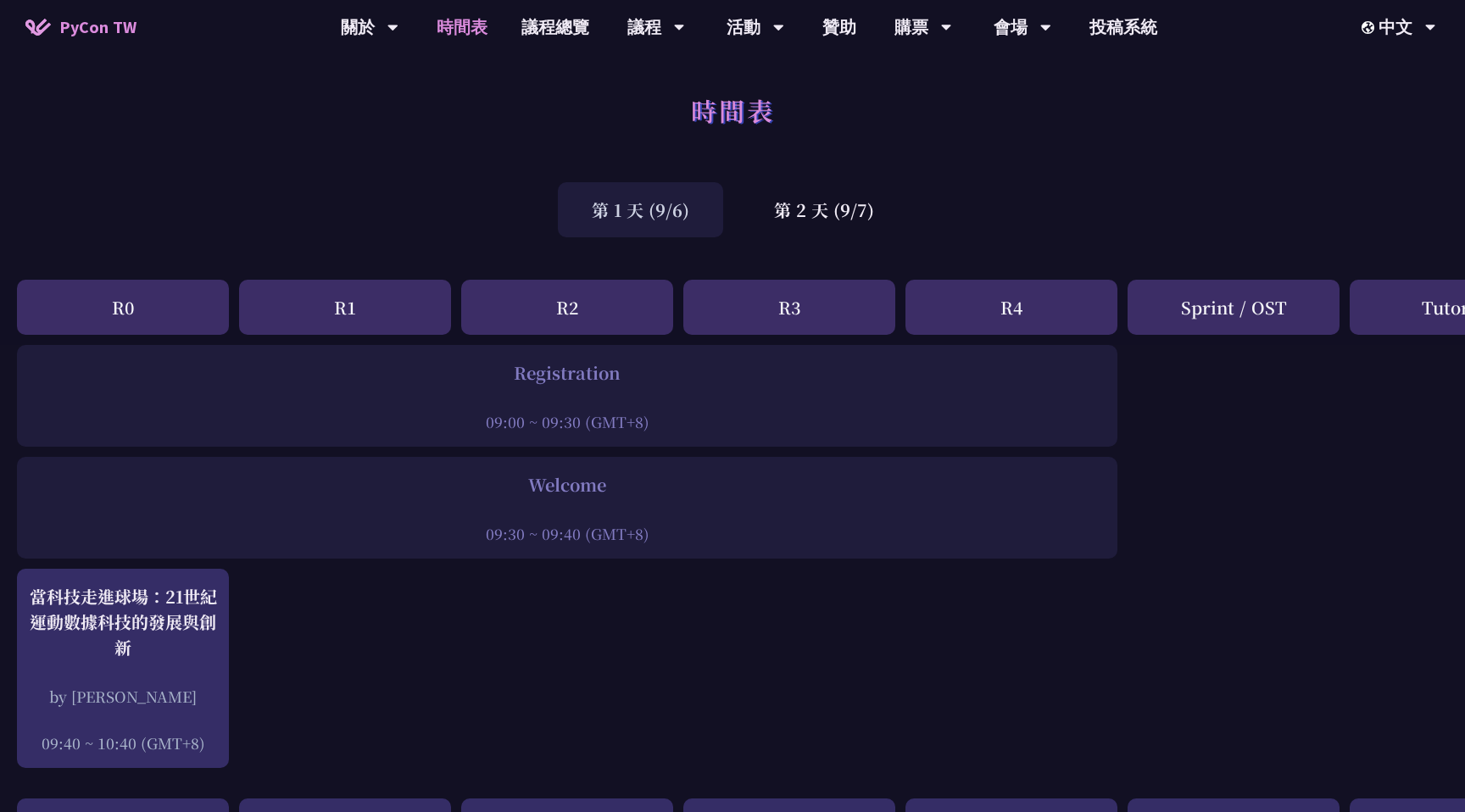
click at [836, 328] on div "R3" at bounding box center [789, 307] width 212 height 55
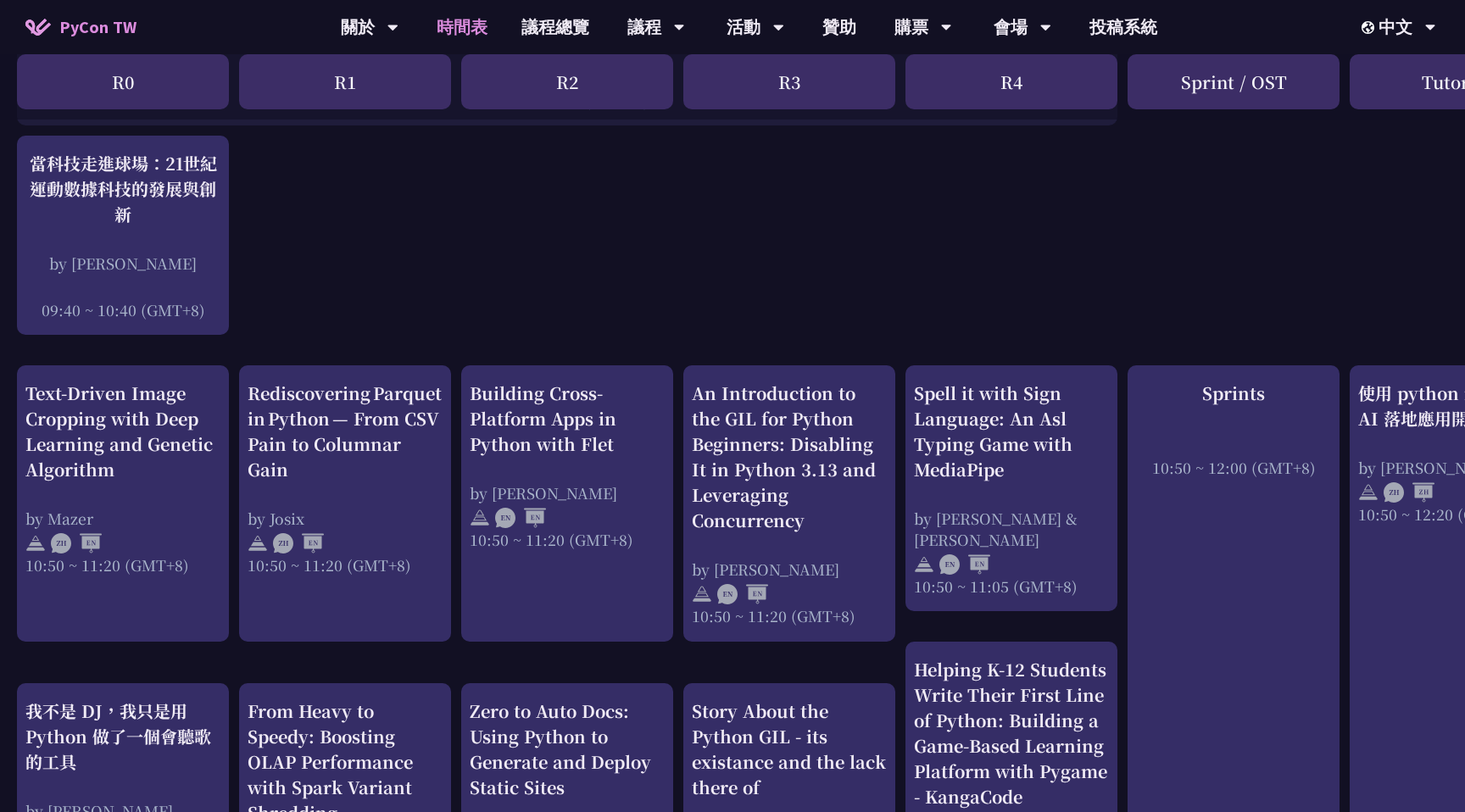
scroll to position [584, 0]
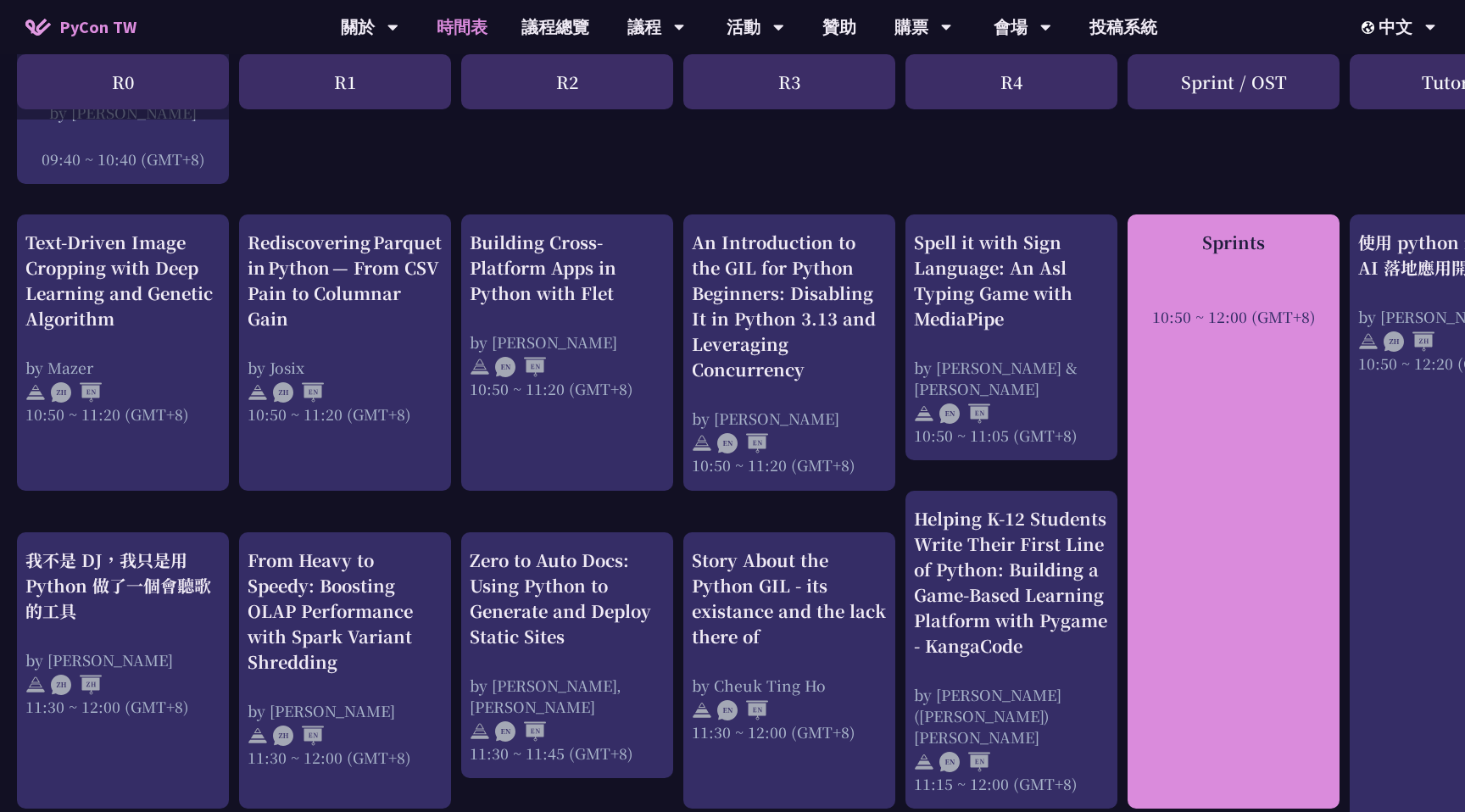
click at [1262, 367] on div "Sprints 10:50 ~ 12:00 (GMT+8)" at bounding box center [1233, 510] width 212 height 594
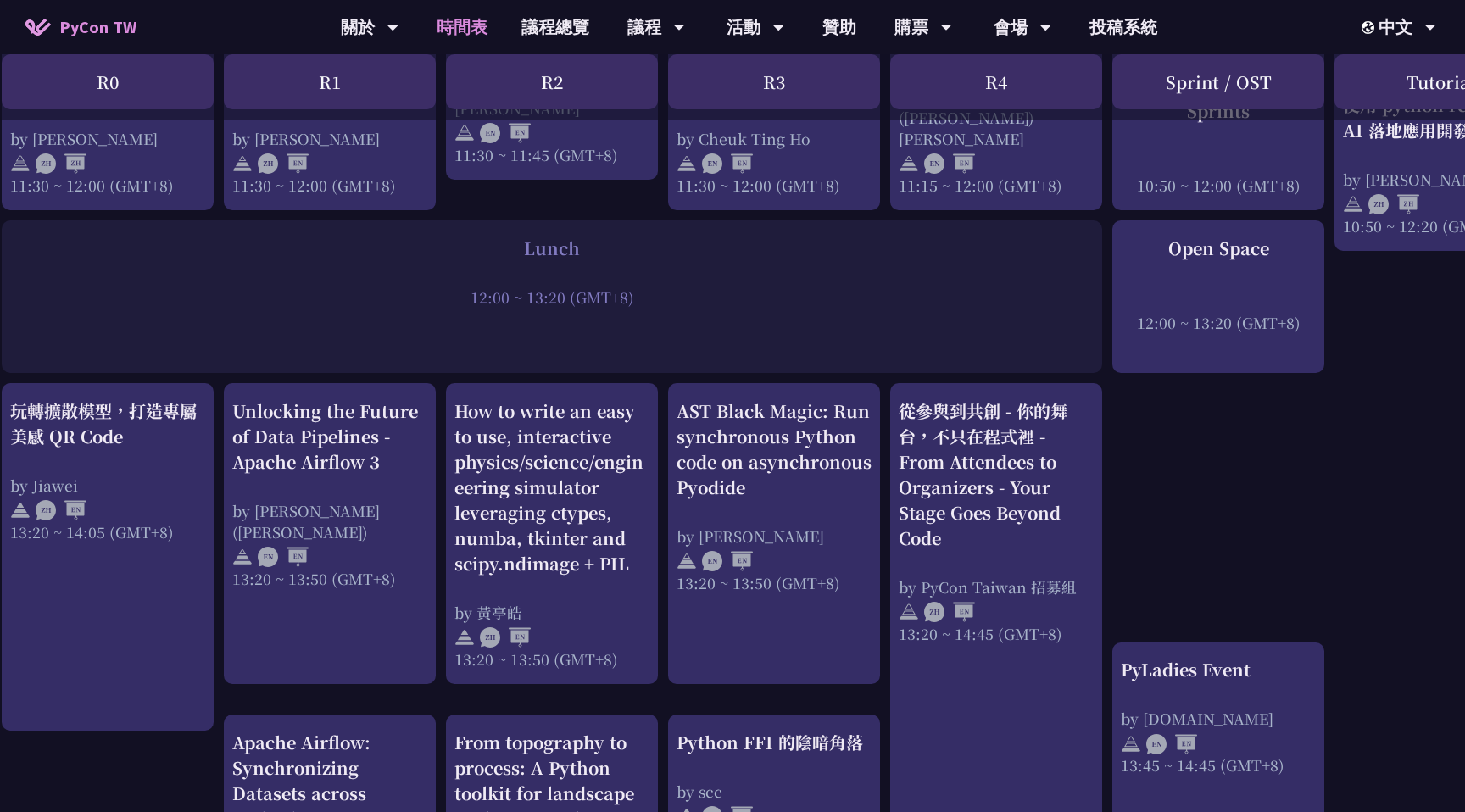
scroll to position [1180, 13]
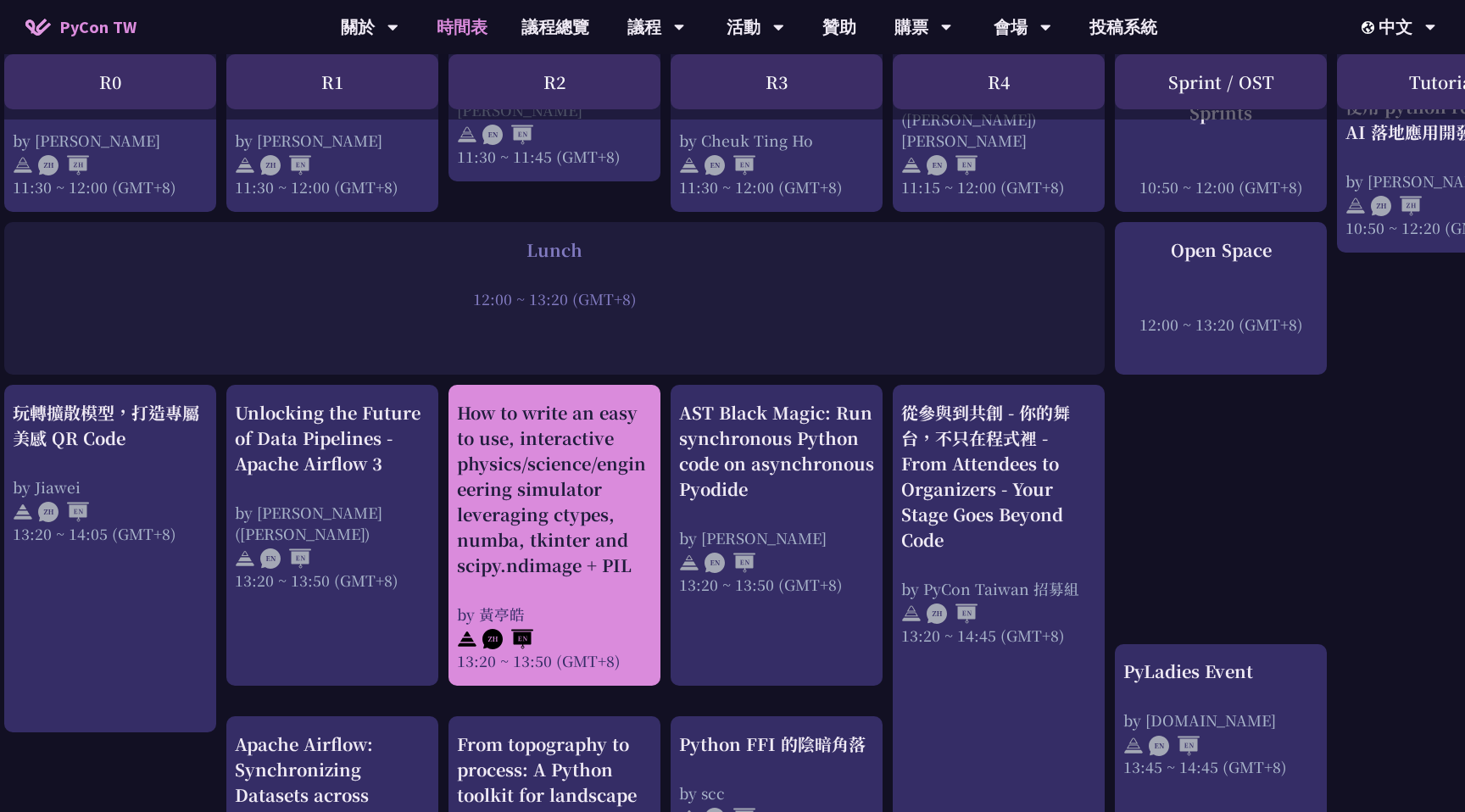
click at [568, 544] on div "How to write an easy to use, interactive physics/science/engineering simulator …" at bounding box center [554, 488] width 195 height 178
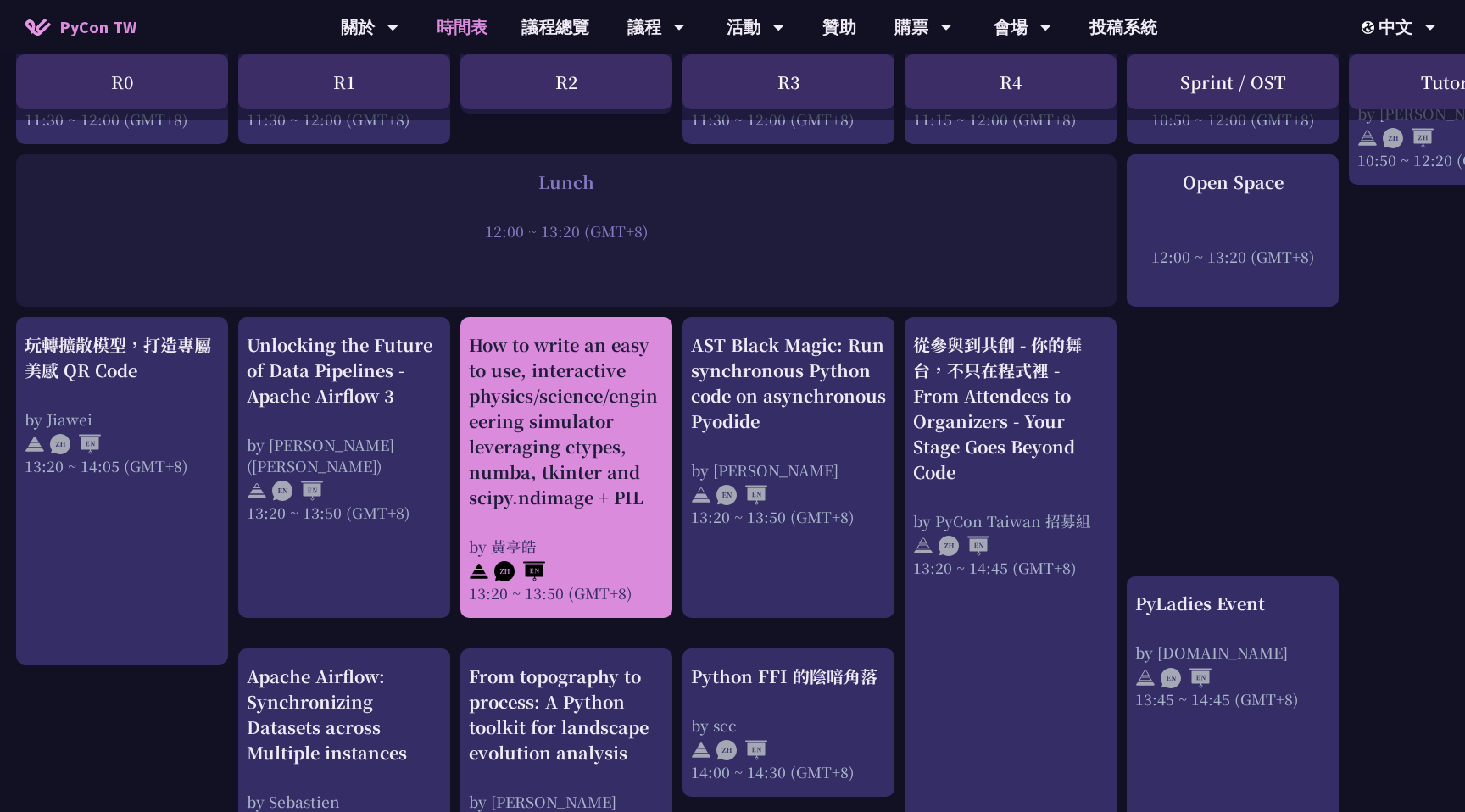
scroll to position [1243, 5]
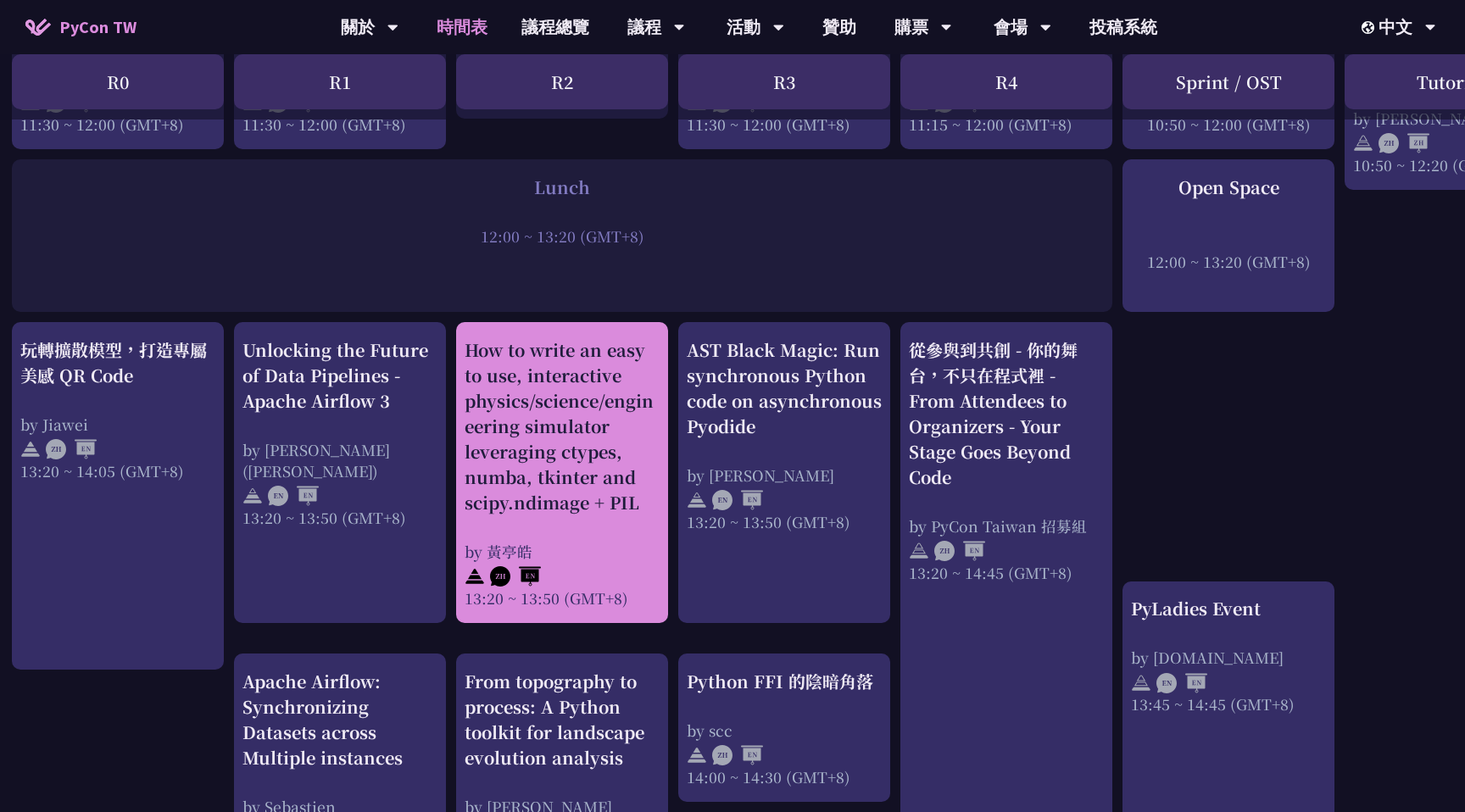
click at [529, 519] on div "How to write an easy to use, interactive physics/science/engineering simulator …" at bounding box center [562, 472] width 195 height 271
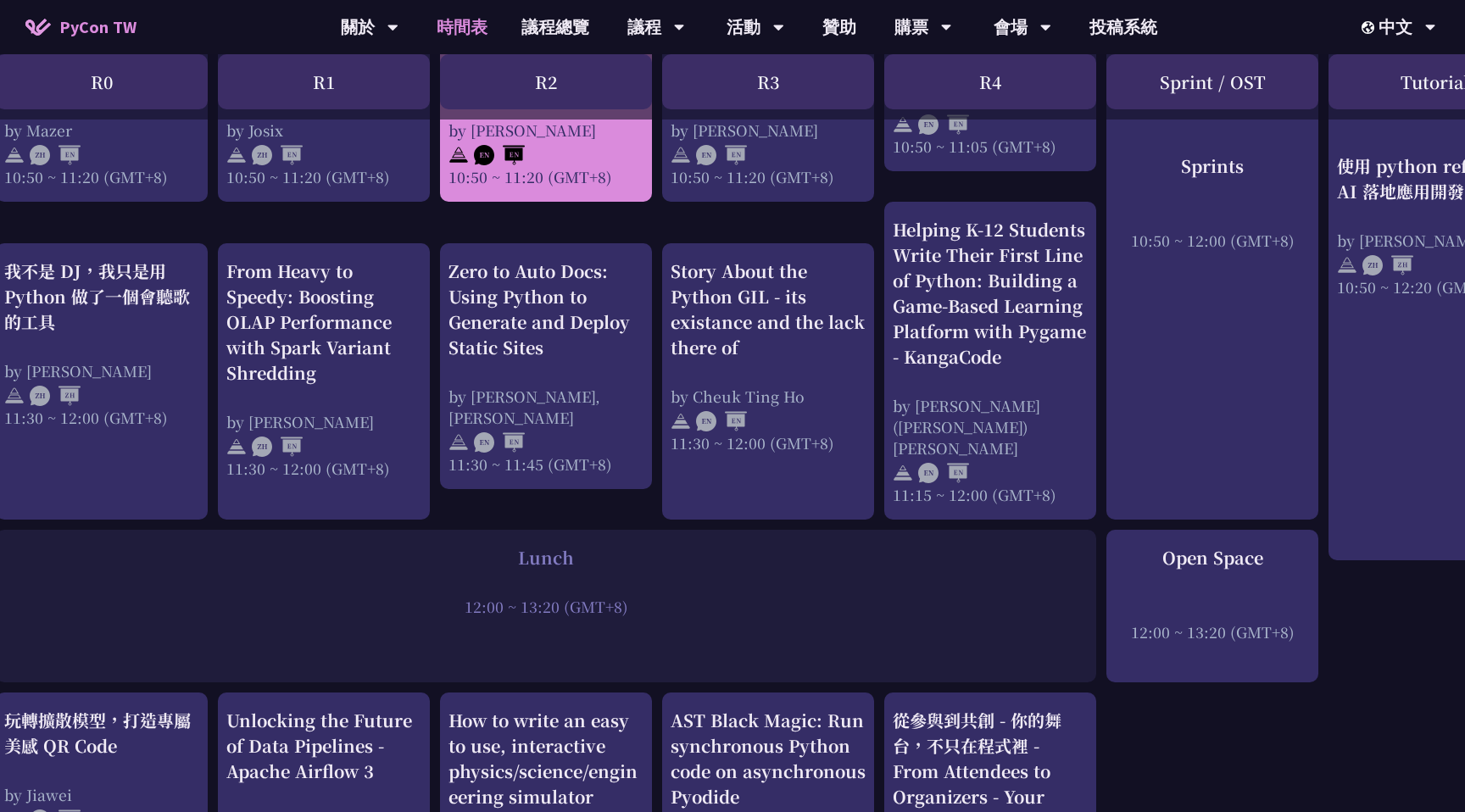
scroll to position [866, 21]
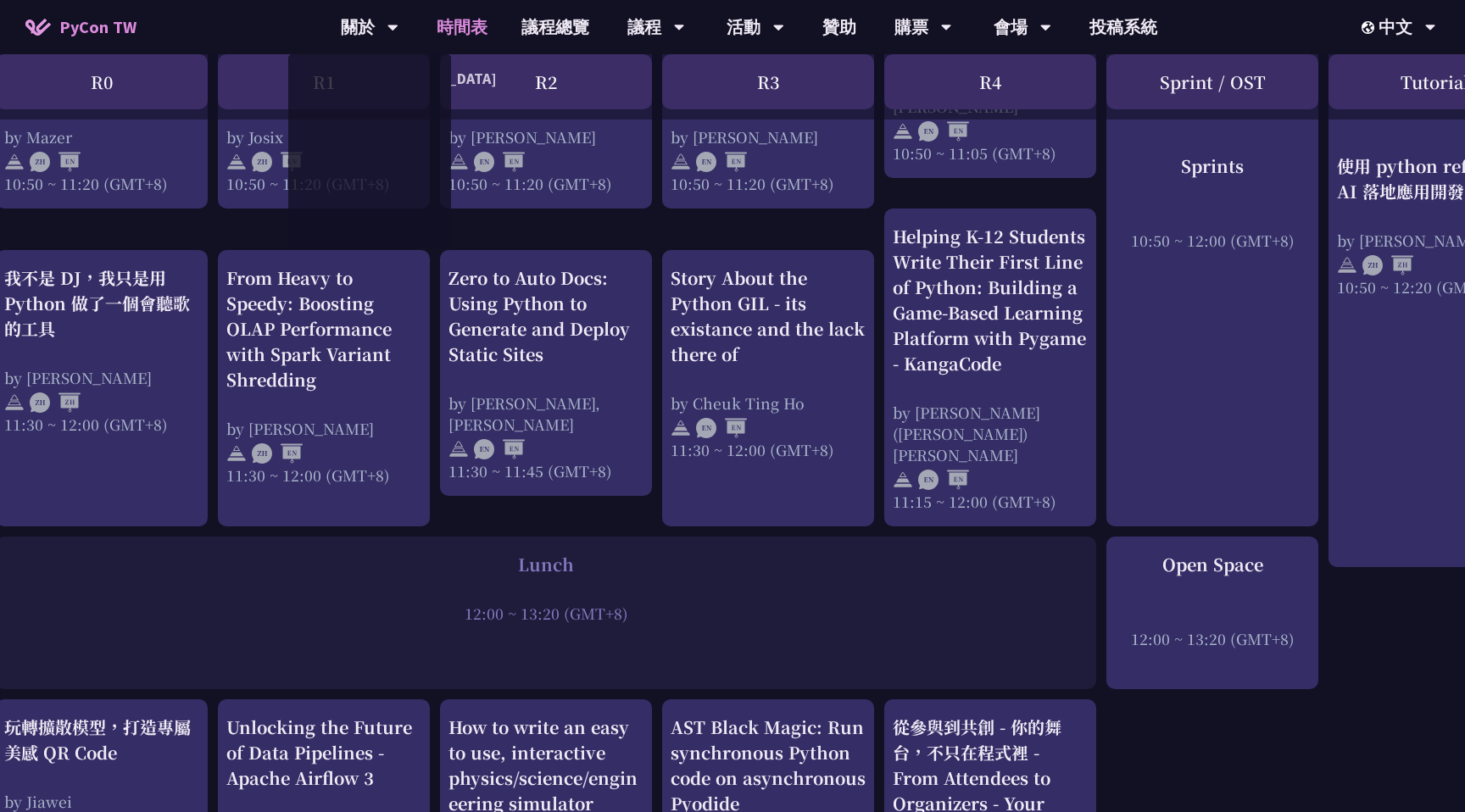
click at [231, 31] on div "PyCon TW 關於 PyCon Taiwan 研討會歷史 在地社群 行為準則 時間表 議程總覽 議程 主題演講 一般演講 專業課程 Panel Discu…" at bounding box center [732, 27] width 1465 height 54
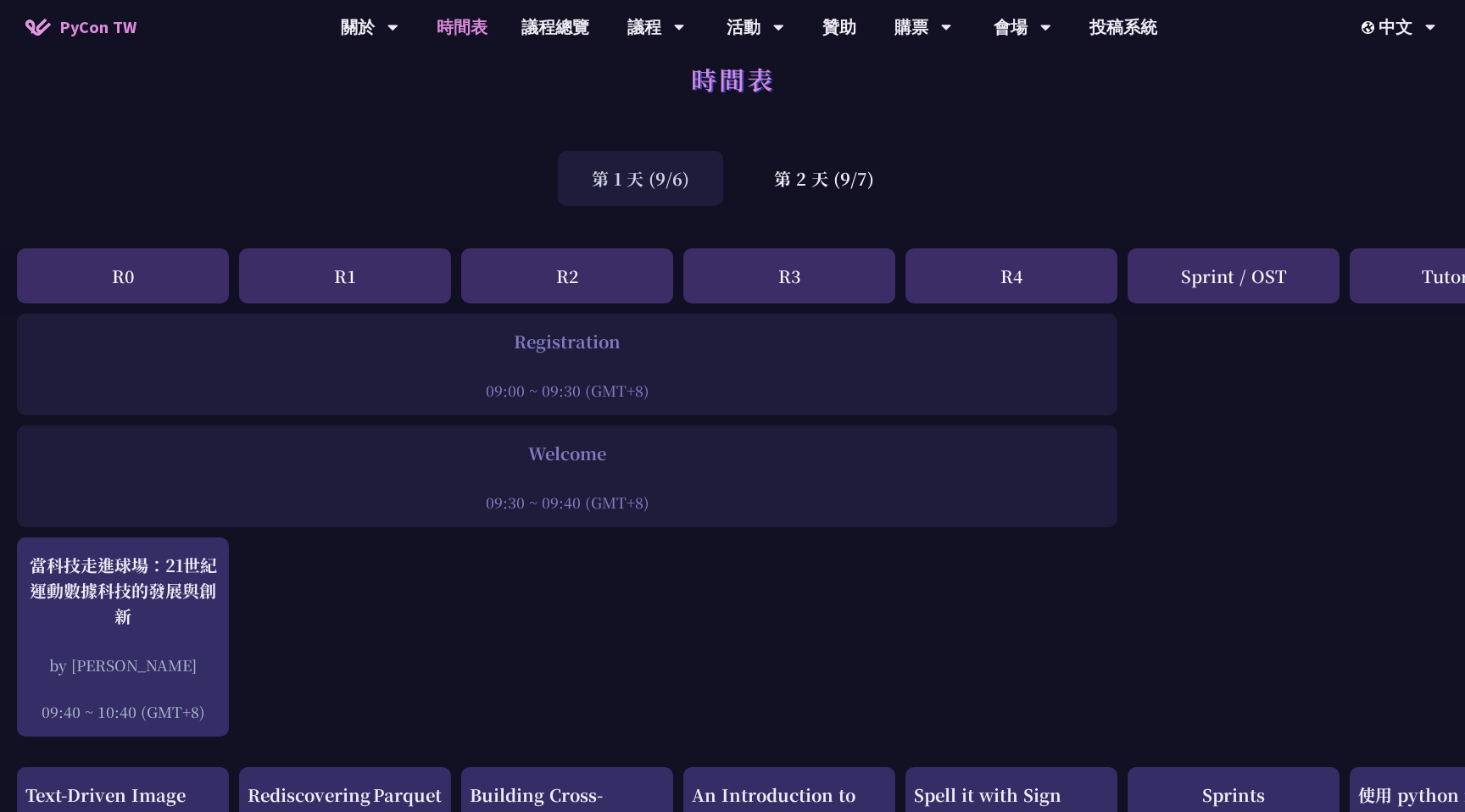
scroll to position [0, 0]
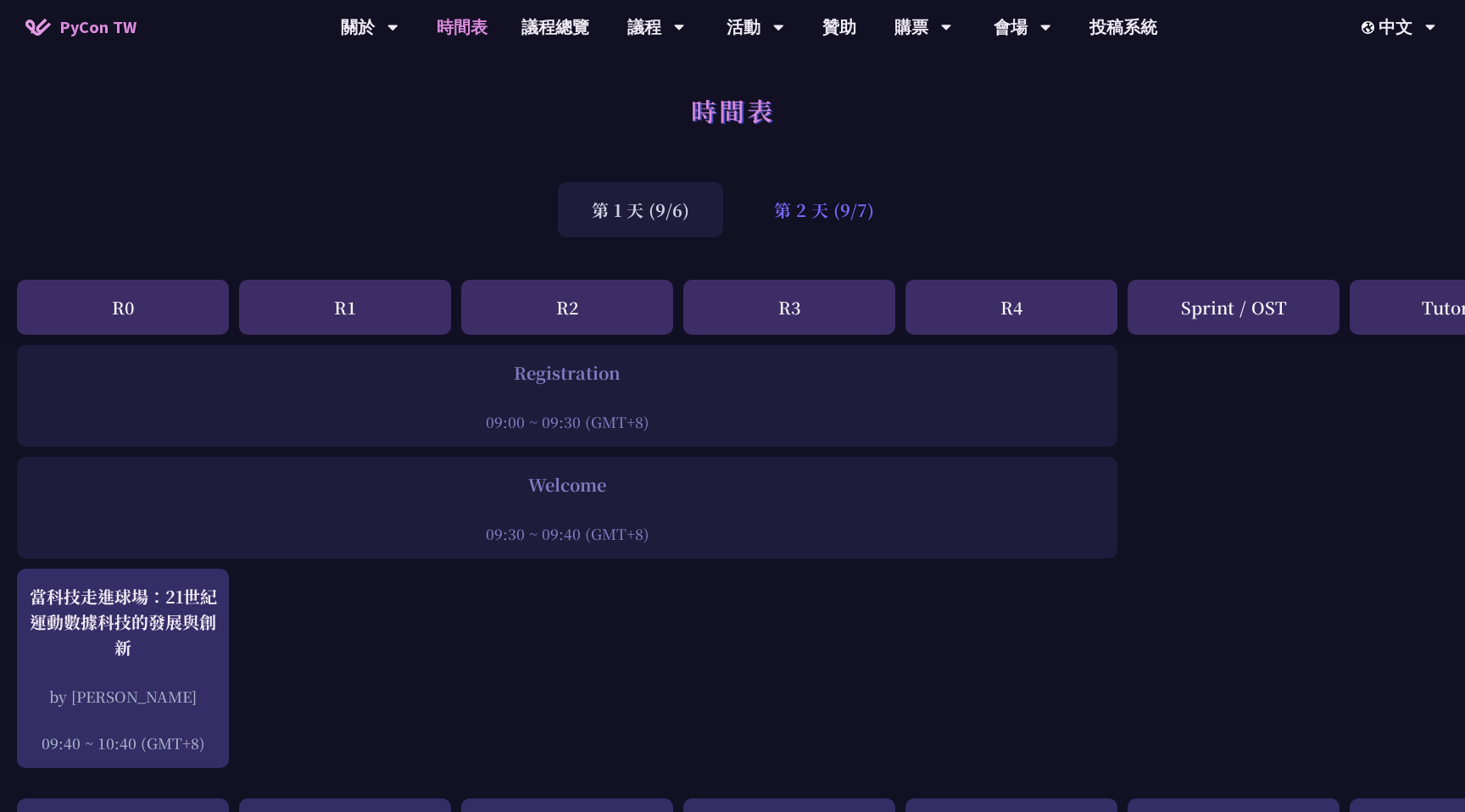
click at [783, 218] on div "第 2 天 (9/7)" at bounding box center [823, 209] width 167 height 55
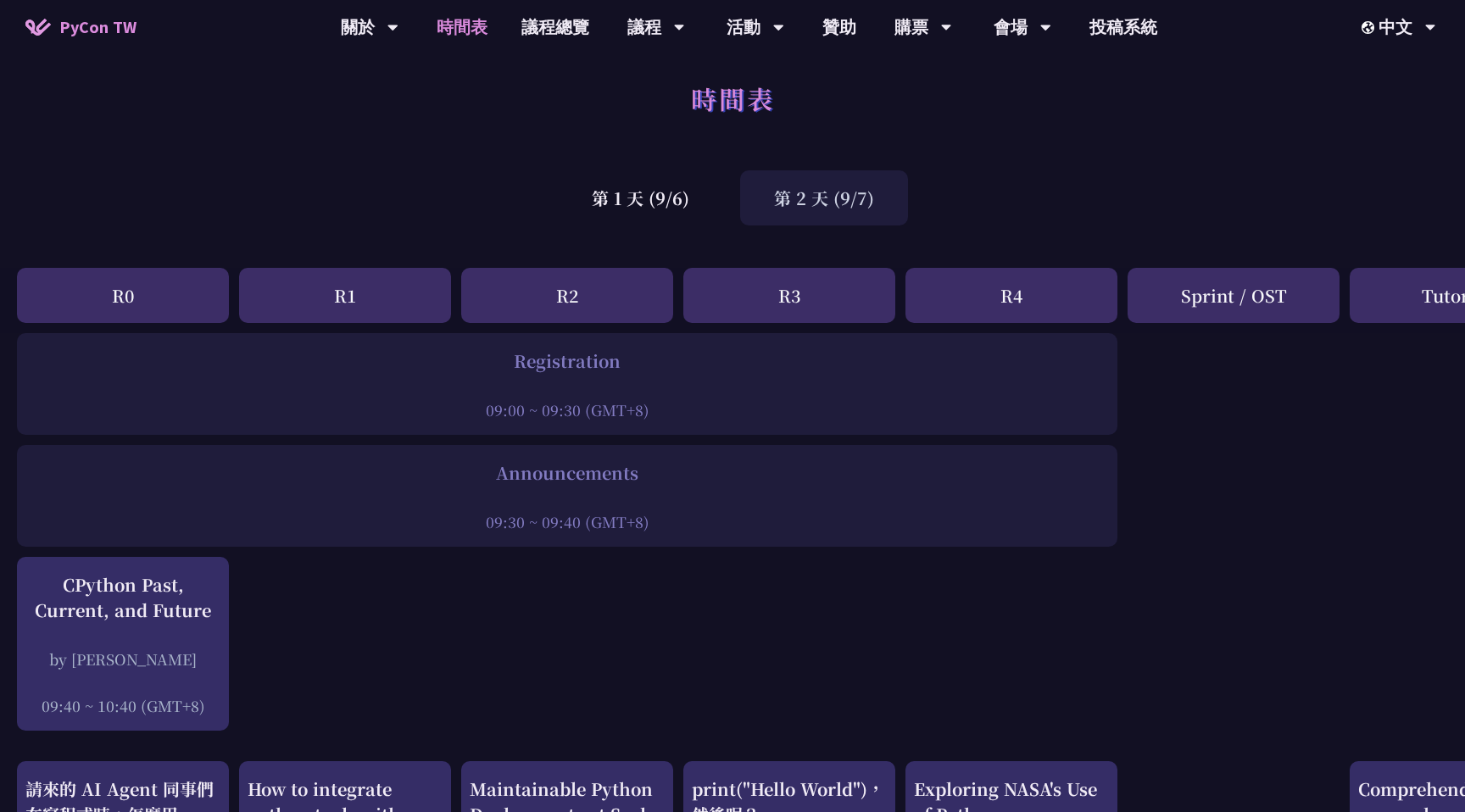
click at [791, 197] on div "第 2 天 (9/7)" at bounding box center [823, 197] width 167 height 55
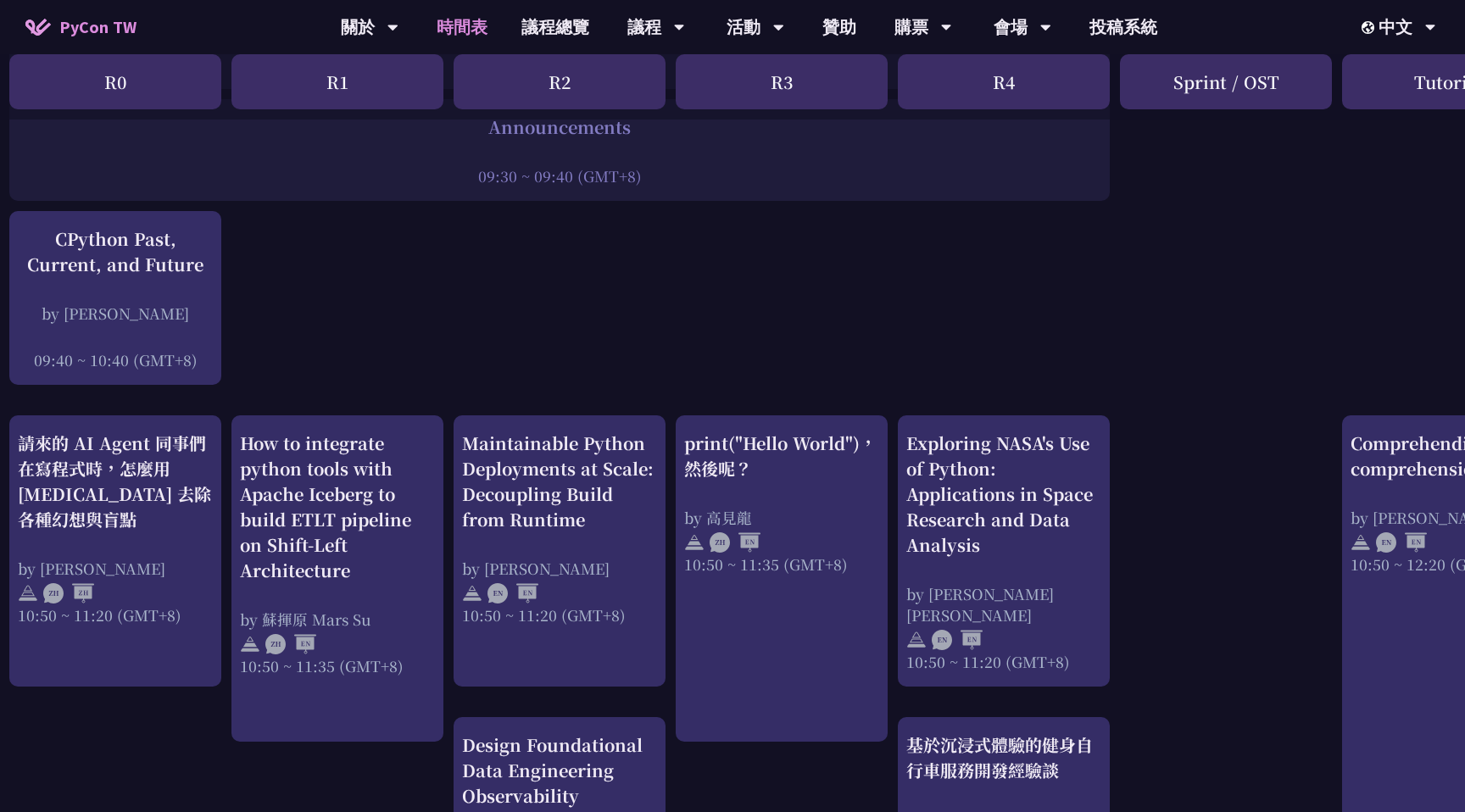
scroll to position [0, 8]
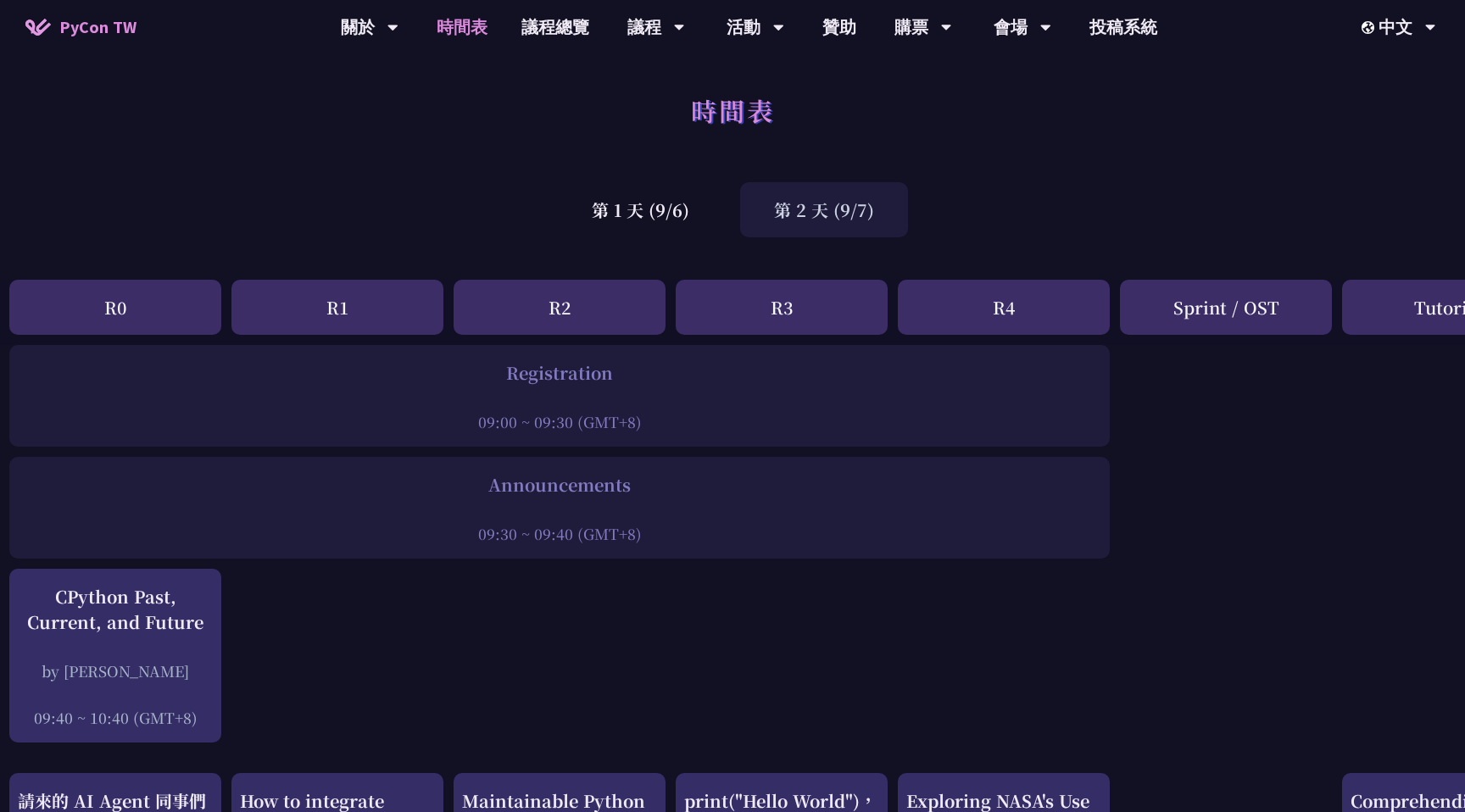
click at [402, 312] on div "R1" at bounding box center [337, 307] width 212 height 55
click at [652, 206] on div "第 1 天 (9/6)" at bounding box center [640, 209] width 165 height 55
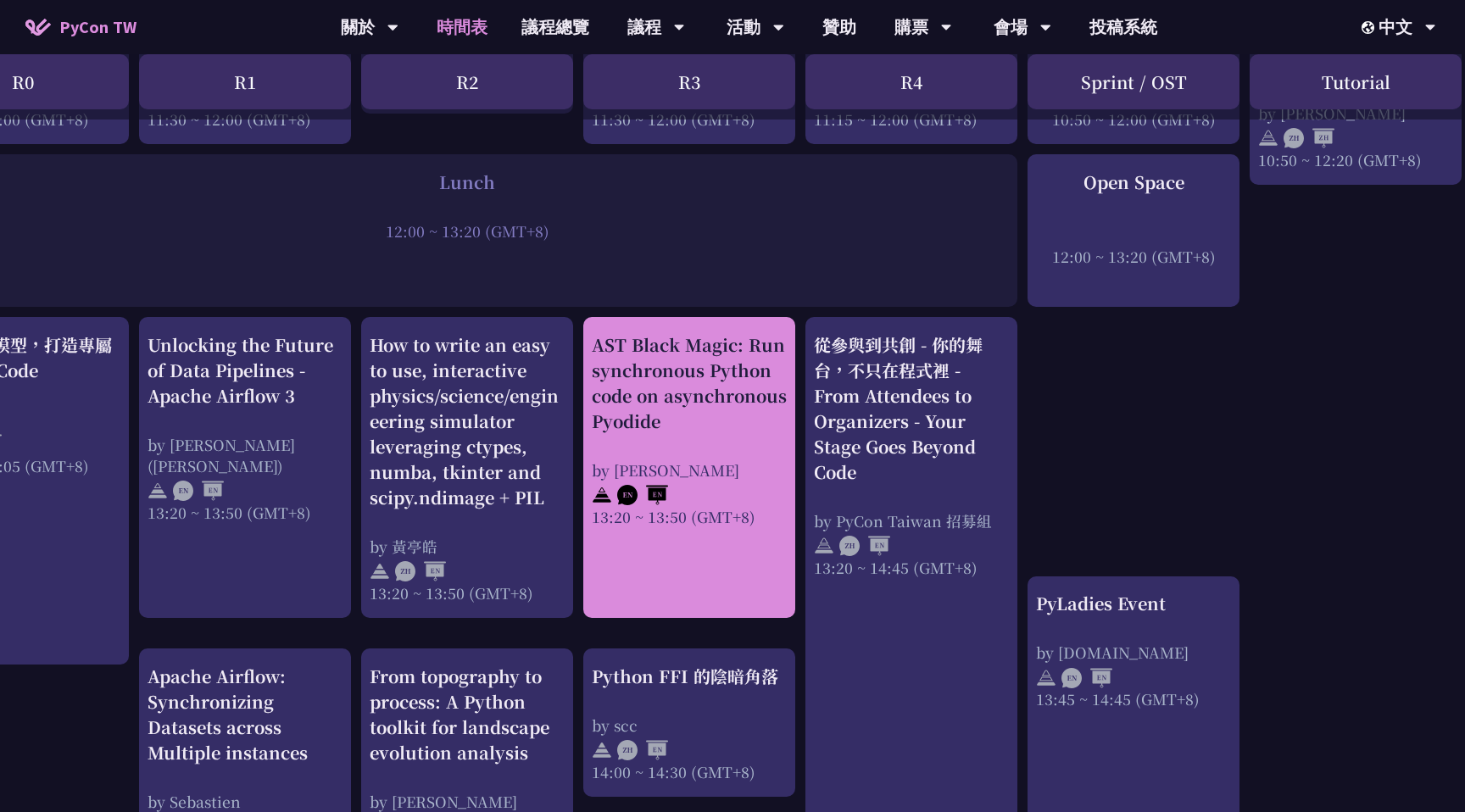
scroll to position [1258, 100]
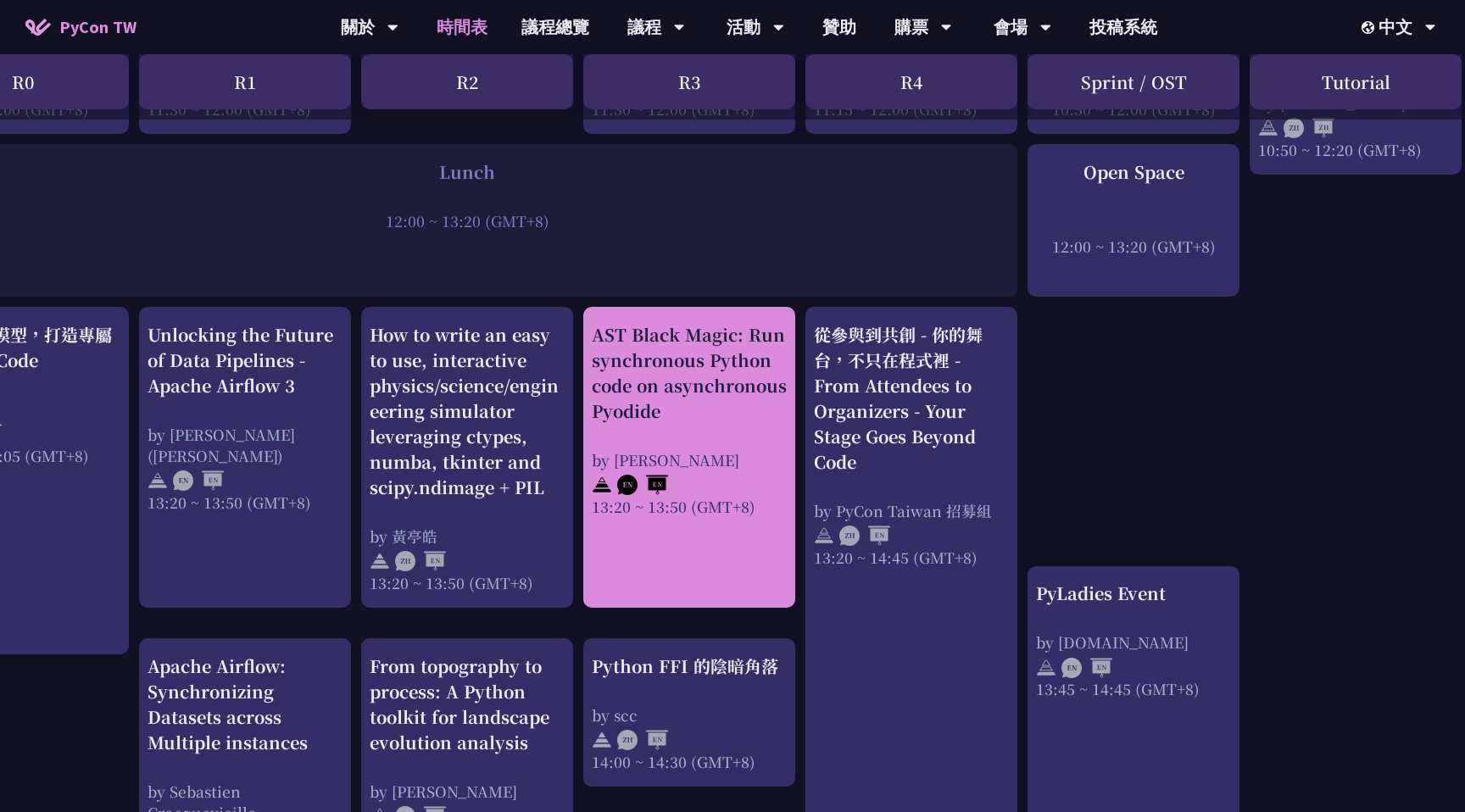
click at [666, 471] on div at bounding box center [688, 483] width 195 height 25
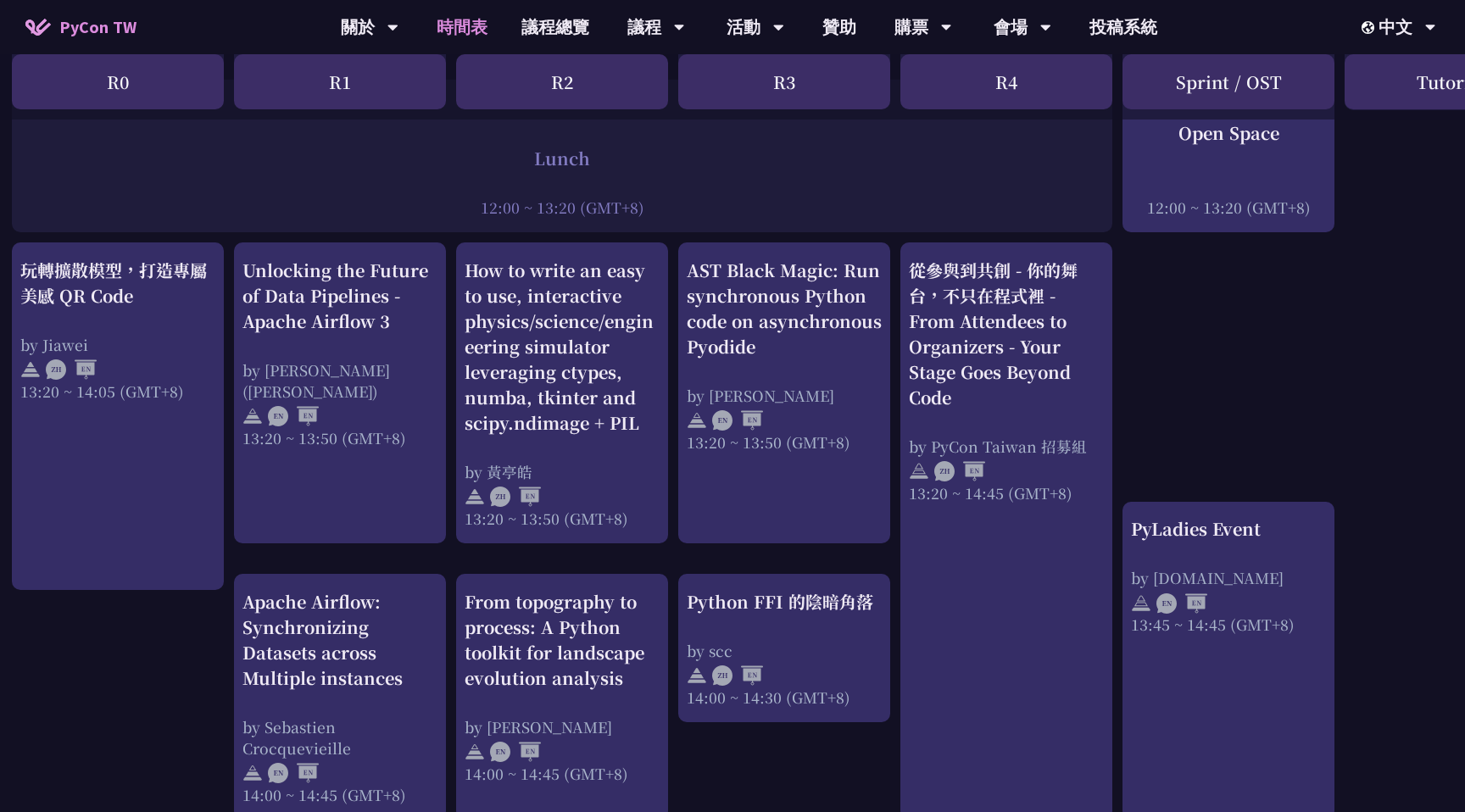
scroll to position [1478, 5]
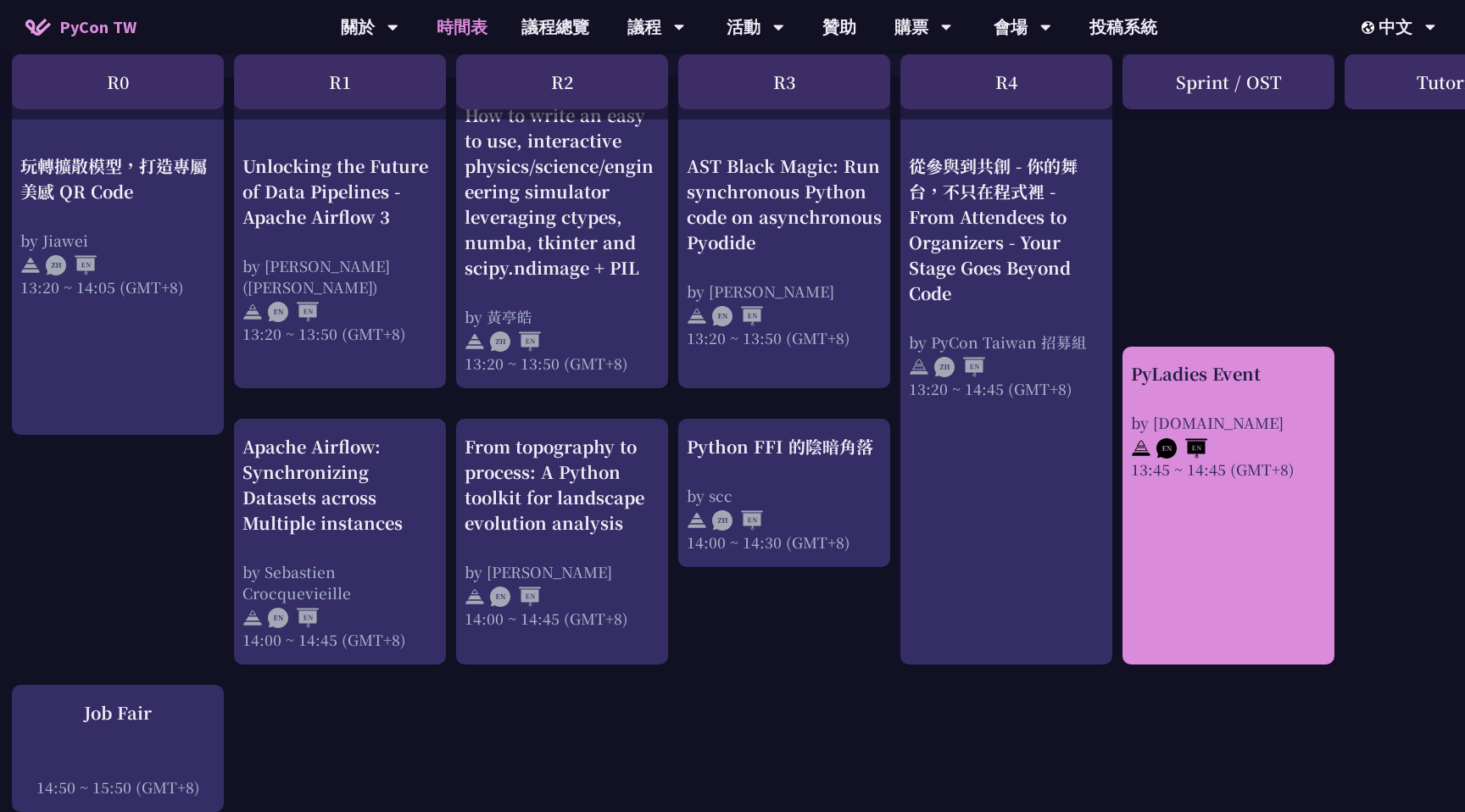
click at [1144, 487] on link "PyLadies Event by pyladies.tw 13:45 ~ 14:45 (GMT+8)" at bounding box center [1228, 505] width 195 height 288
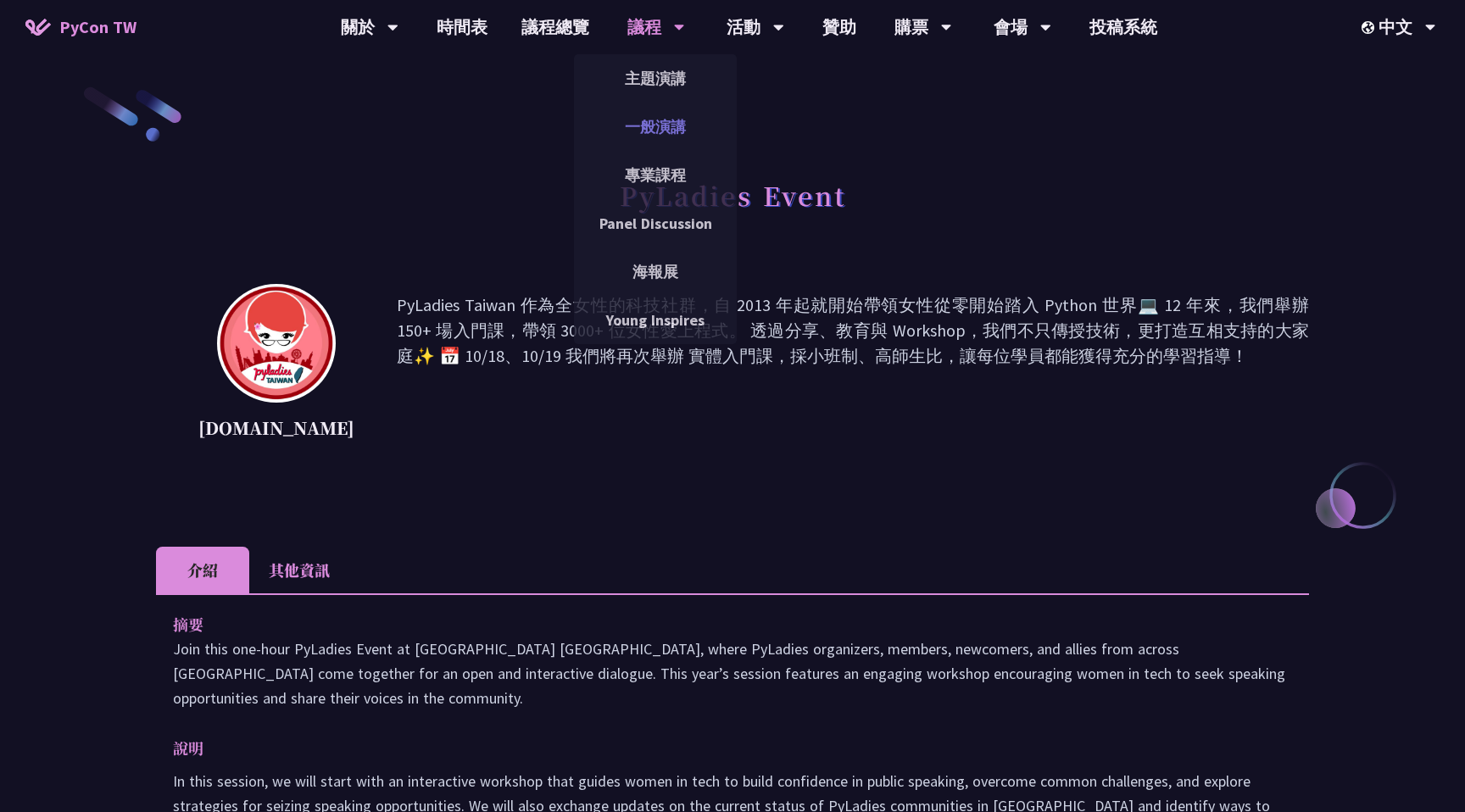
click at [690, 136] on link "一般演講" at bounding box center [655, 127] width 163 height 40
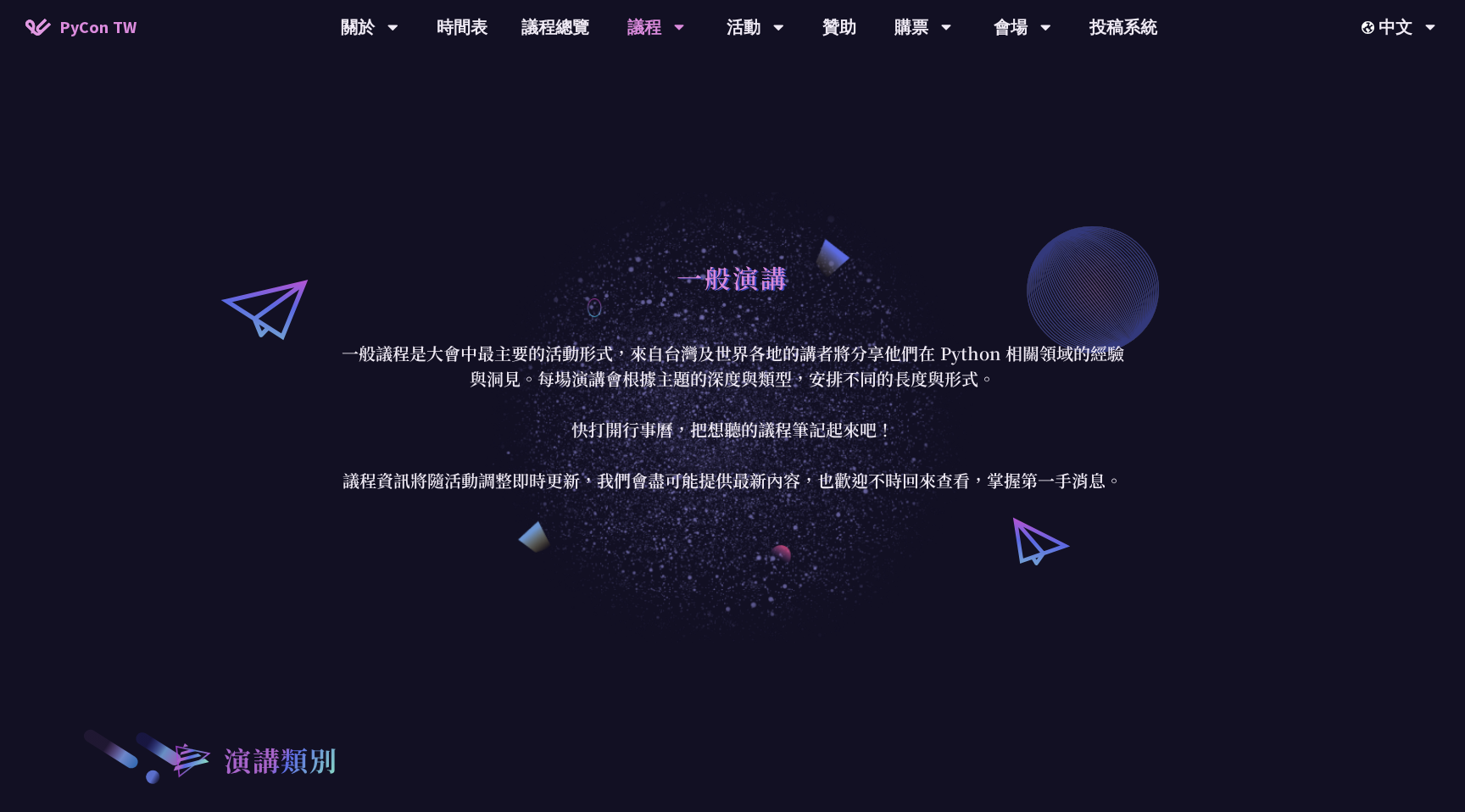
click at [773, 479] on p "一般議程是大會中最主要的活動形式，來自台灣及世界各地的講者將分享他們在 Python 相關領域的經驗與洞見。每場演講會根據主題的深度與類型，安排不同的長度與形…" at bounding box center [732, 417] width 789 height 153
click at [778, 510] on div "一般演講 一般議程是大會中最主要的活動形式，來自台灣及世界各地的講者將分享他們在 Python 相關領域的經驗與洞見。每場演講會根據主題的深度與類型，安排不同…" at bounding box center [732, 372] width 1465 height 540
click at [457, 24] on link "時間表" at bounding box center [462, 27] width 85 height 54
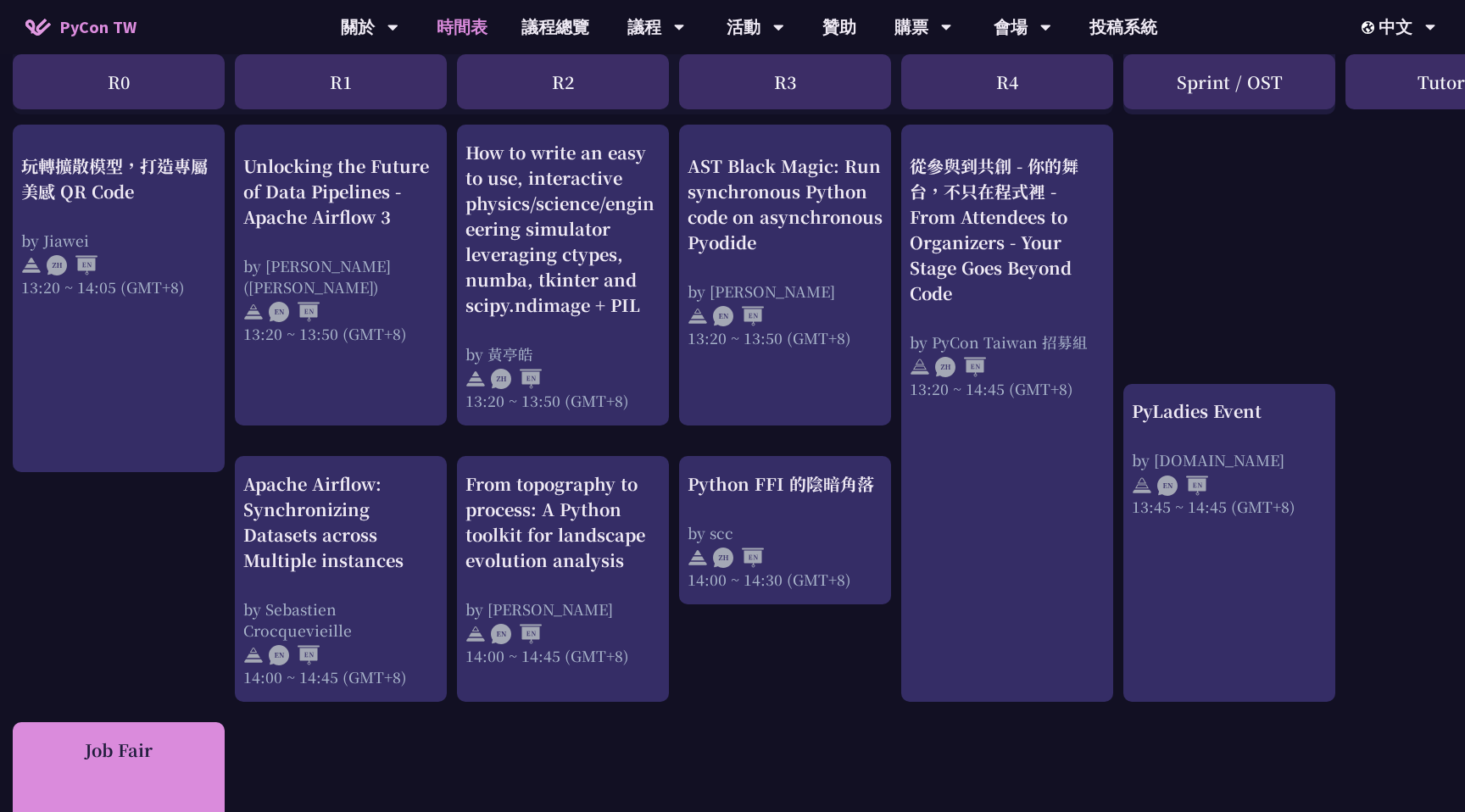
scroll to position [1283, 4]
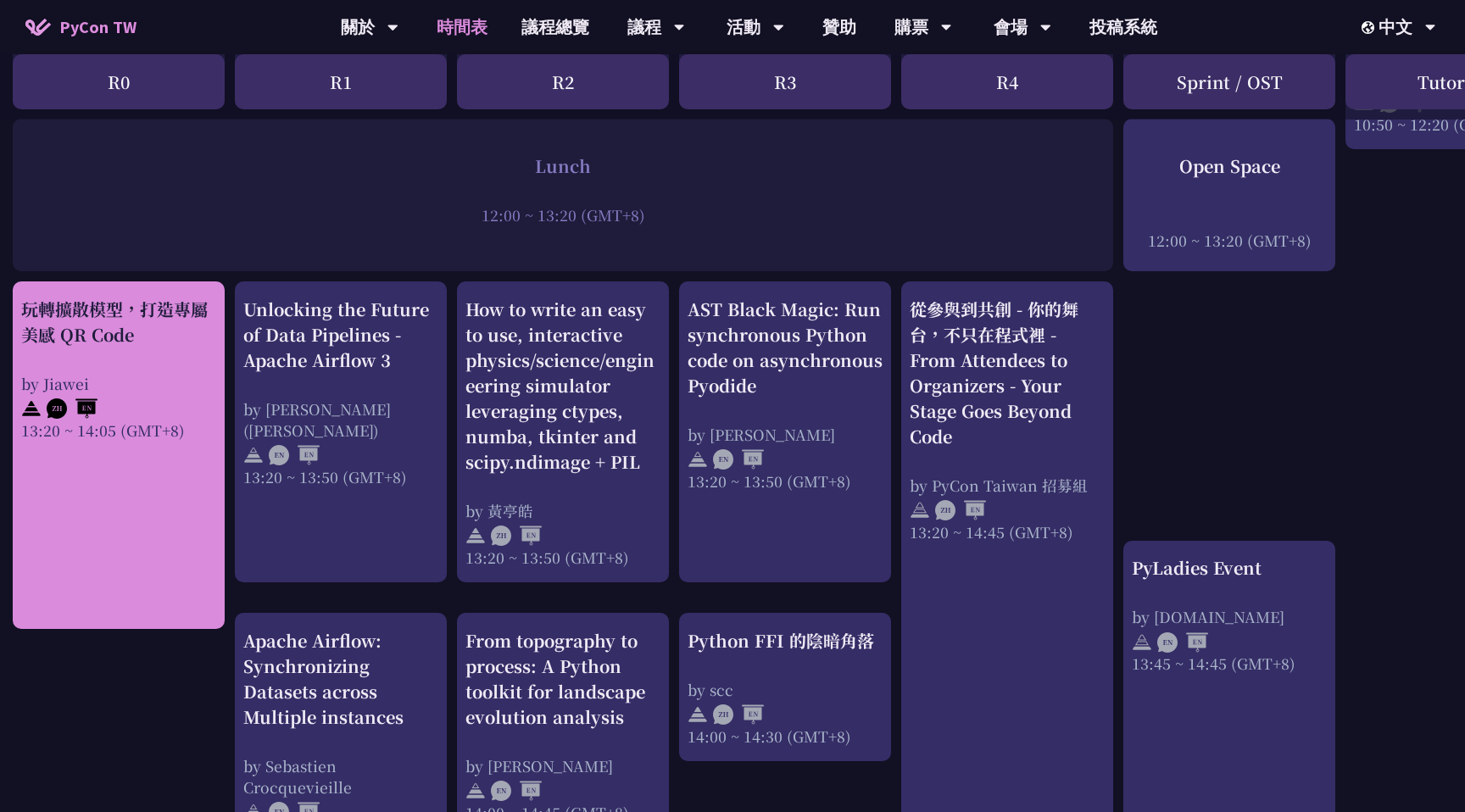
click at [128, 420] on div "13:20 ~ 14:05 (GMT+8)" at bounding box center [118, 430] width 195 height 21
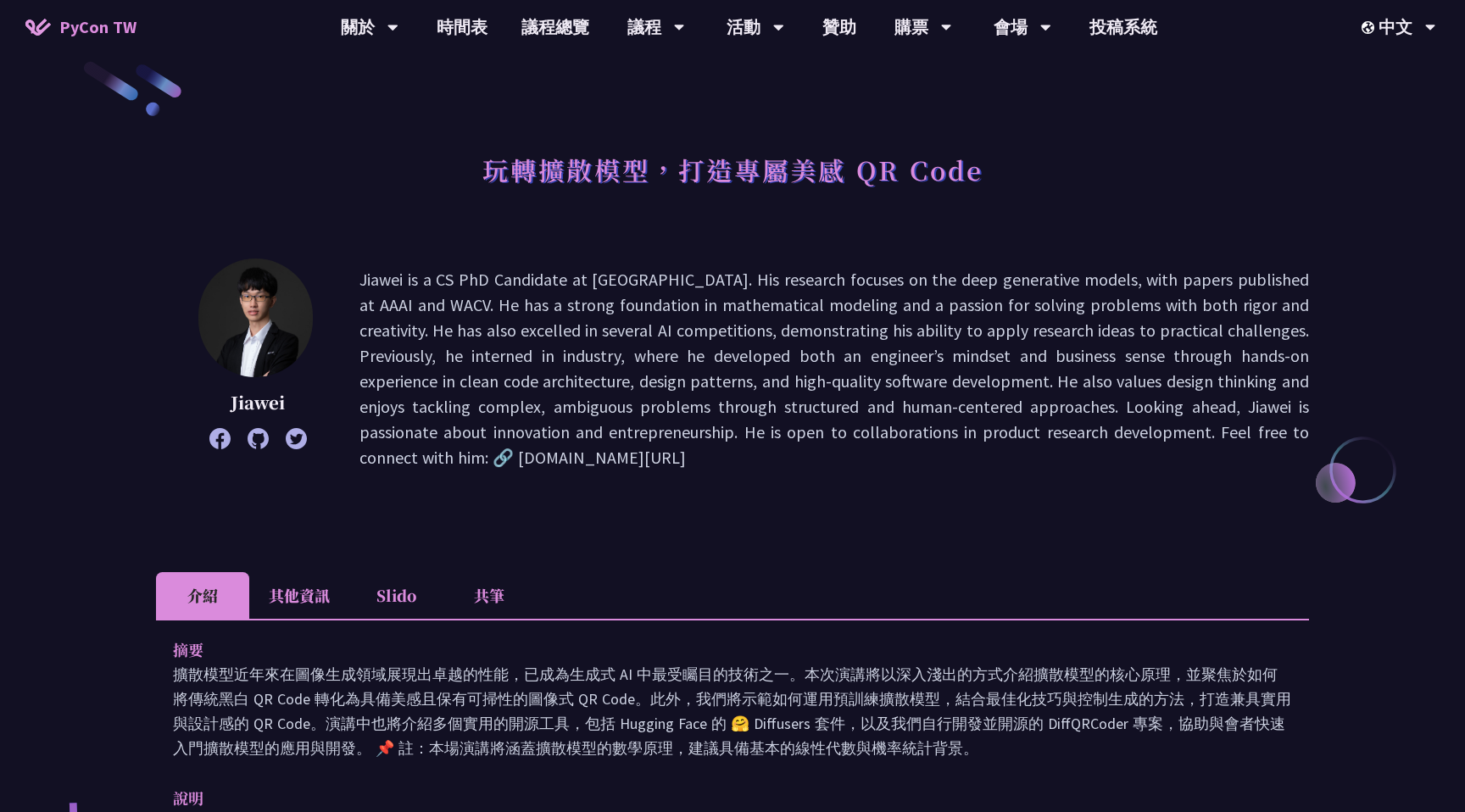
scroll to position [31, 0]
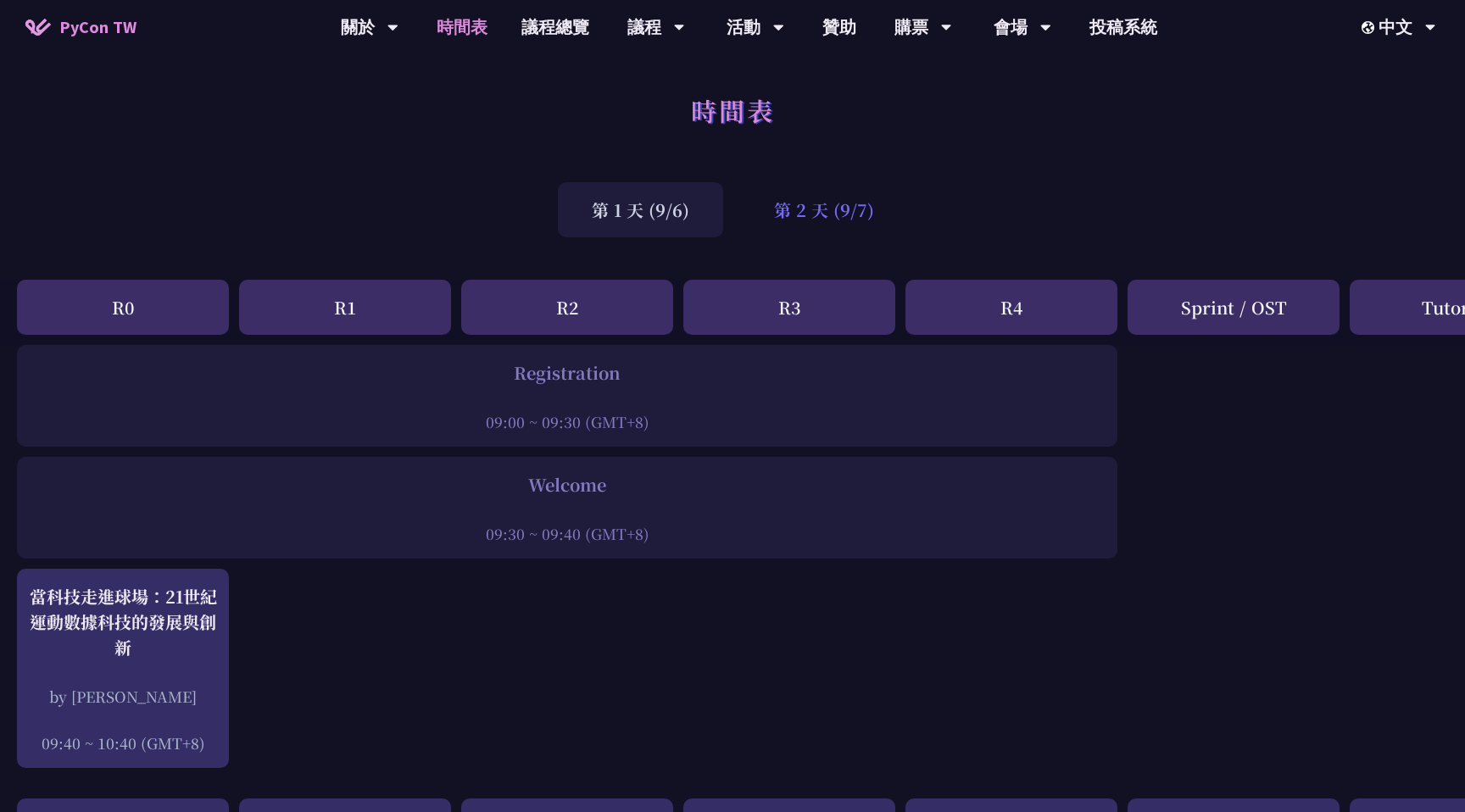
click at [809, 202] on div "第 2 天 (9/7)" at bounding box center [823, 209] width 167 height 55
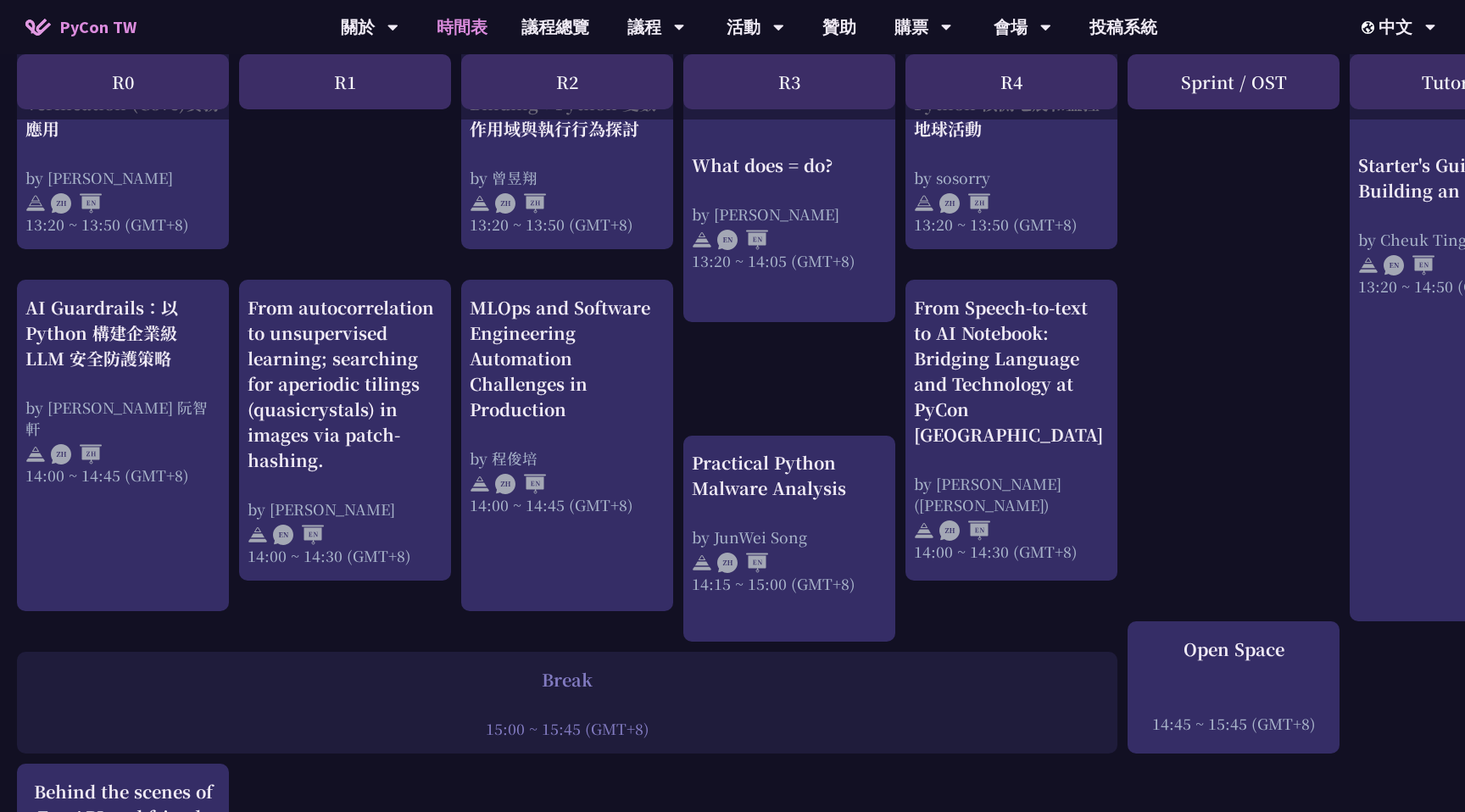
scroll to position [1582, 0]
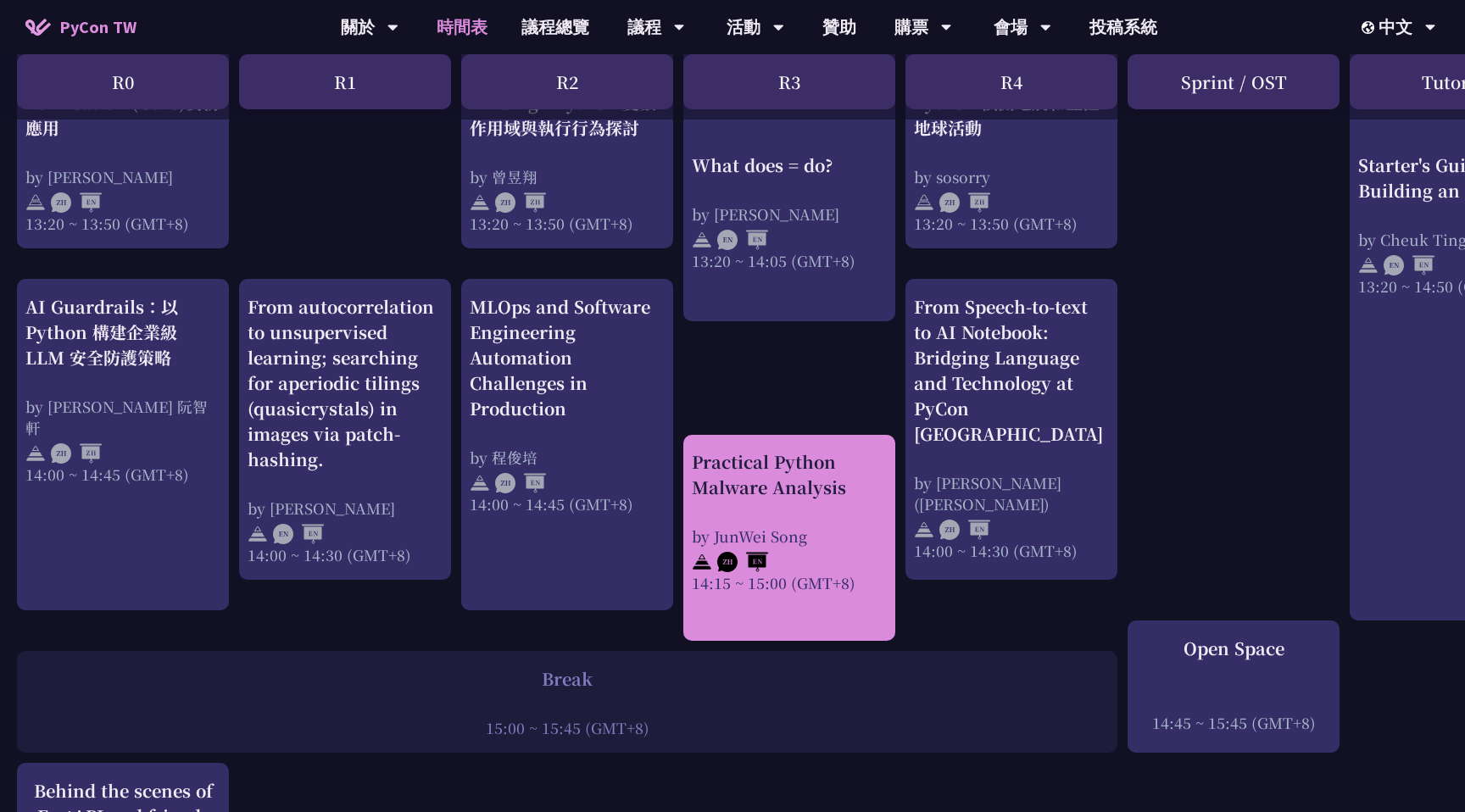
click at [817, 561] on div at bounding box center [789, 559] width 195 height 25
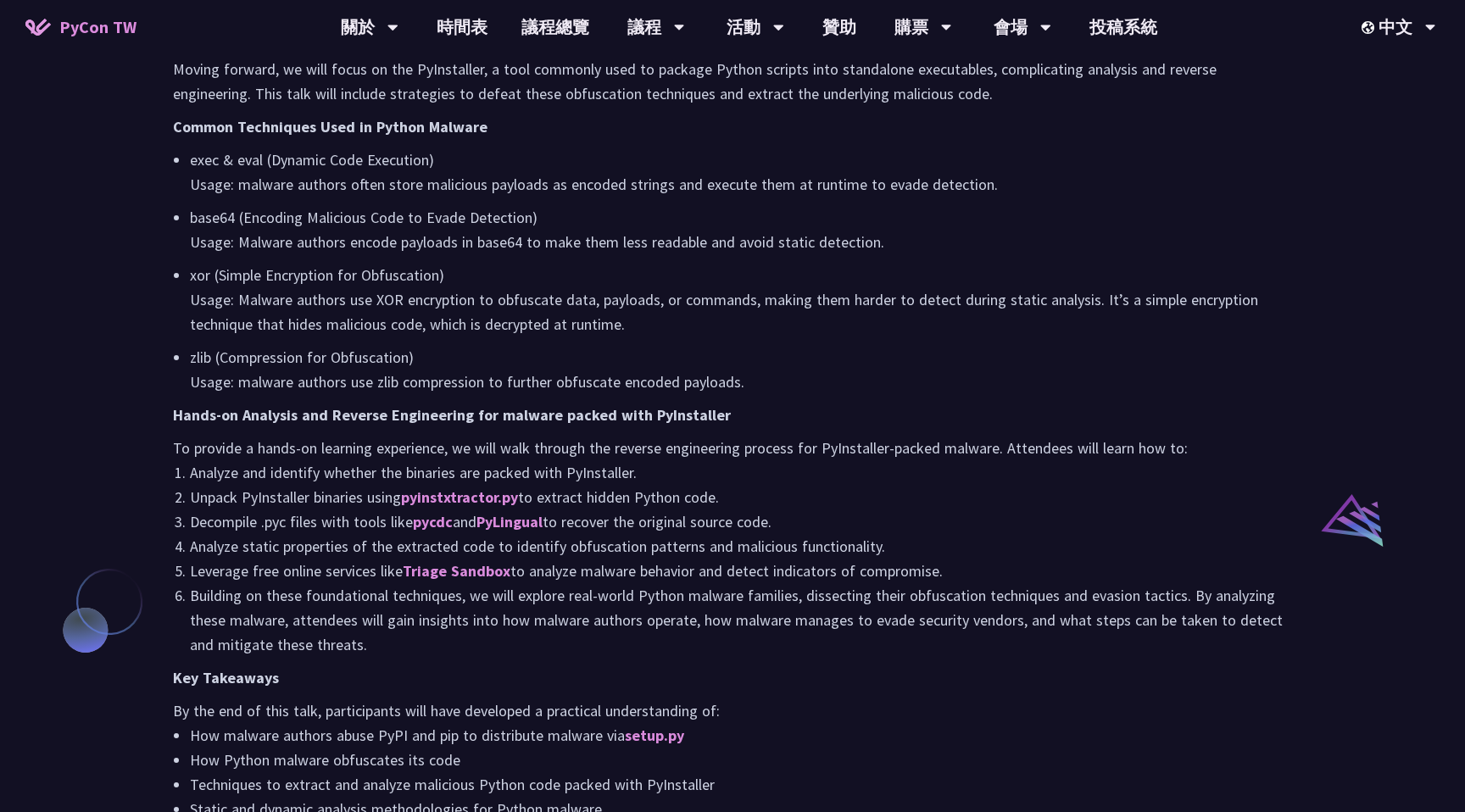
scroll to position [990, 0]
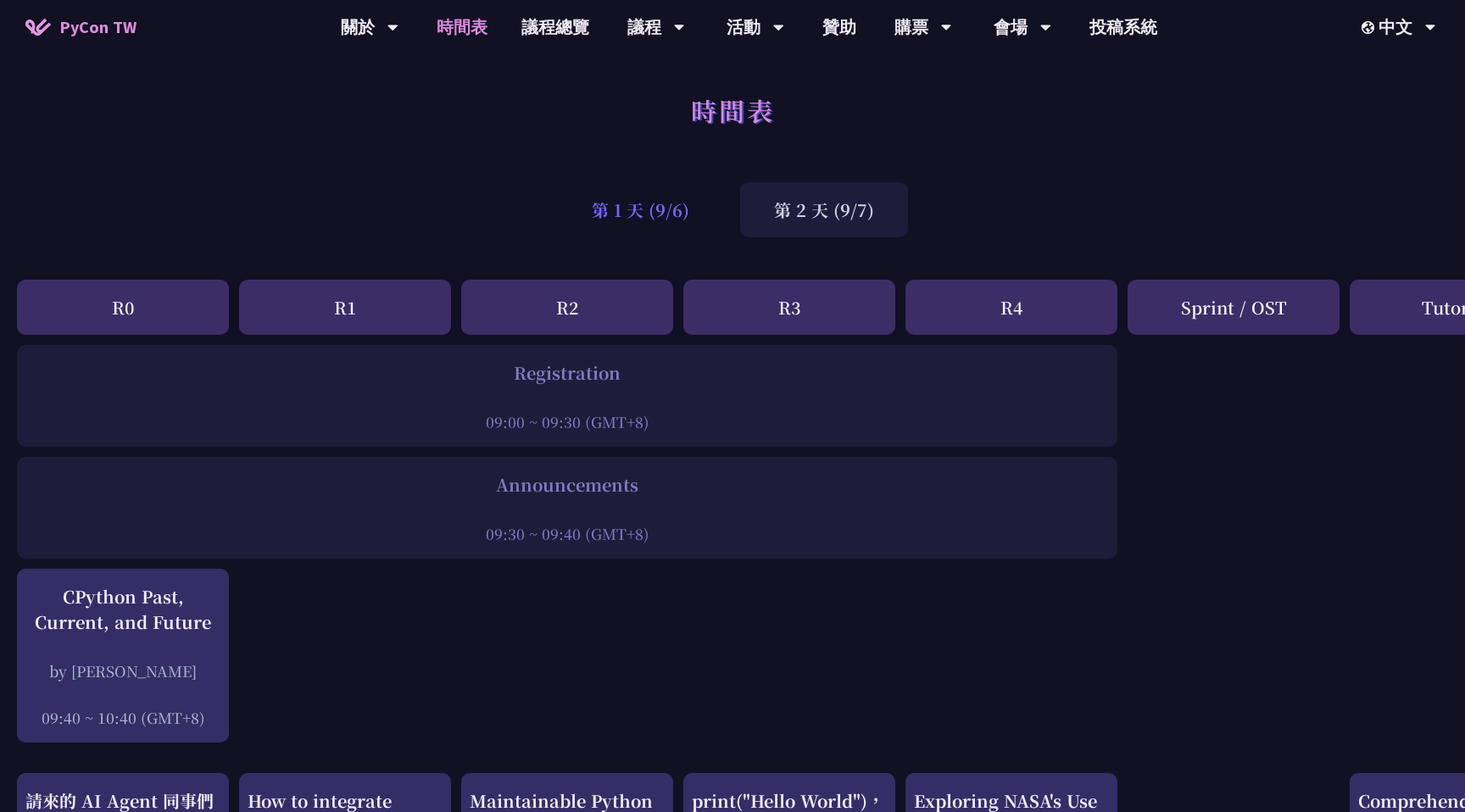
click at [608, 188] on div "第 1 天 (9/6)" at bounding box center [640, 209] width 165 height 55
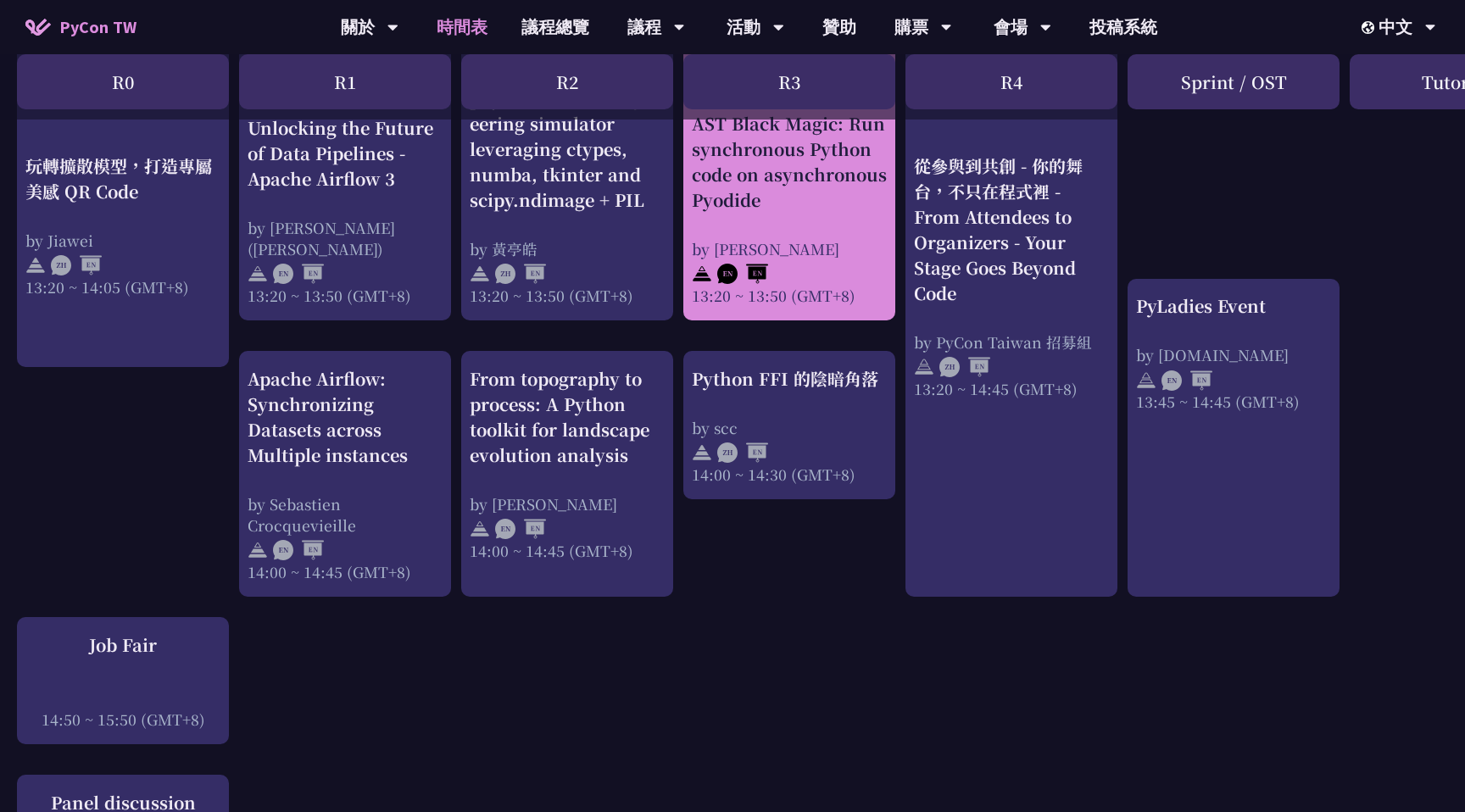
scroll to position [1558, 0]
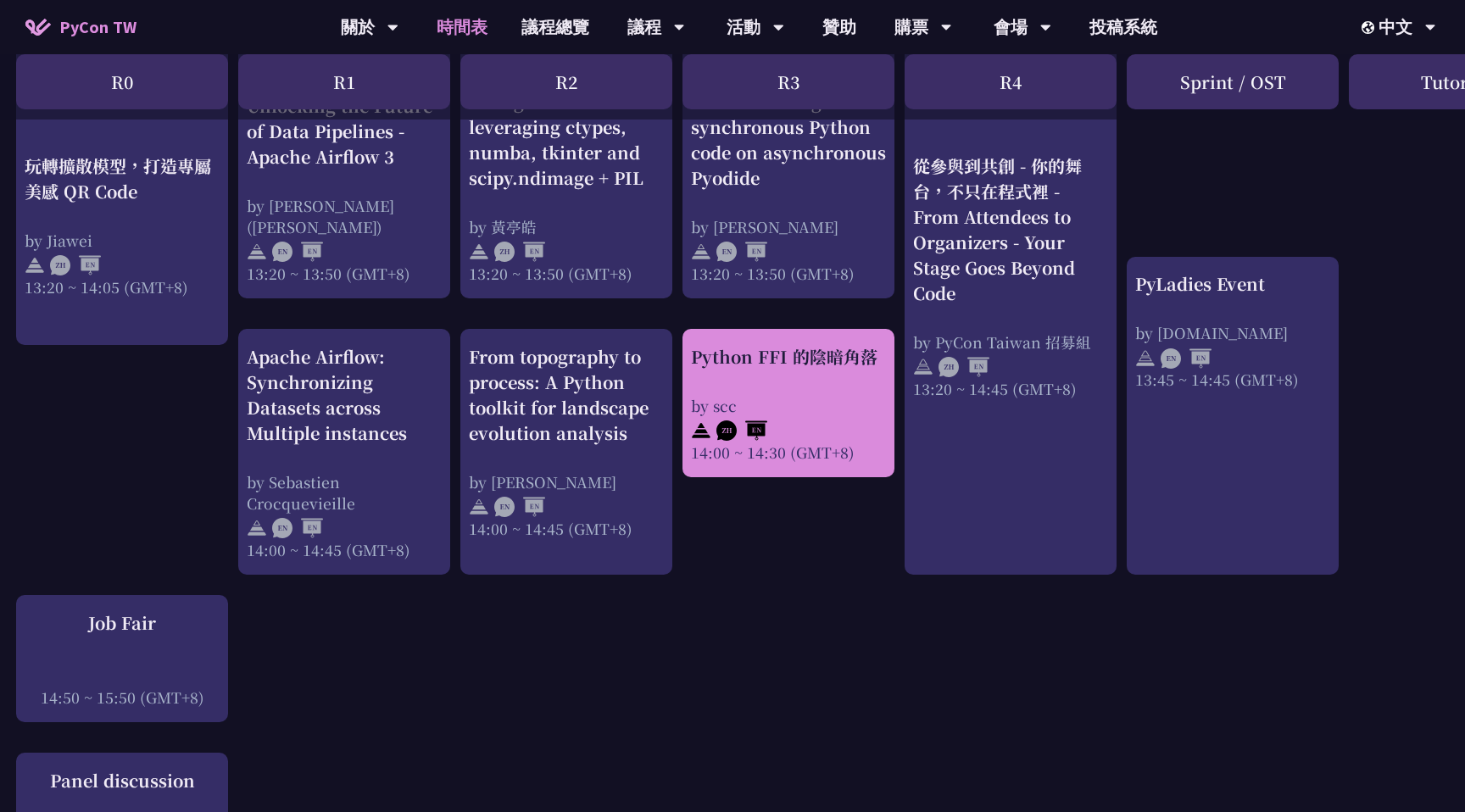
click at [795, 422] on div at bounding box center [788, 429] width 195 height 25
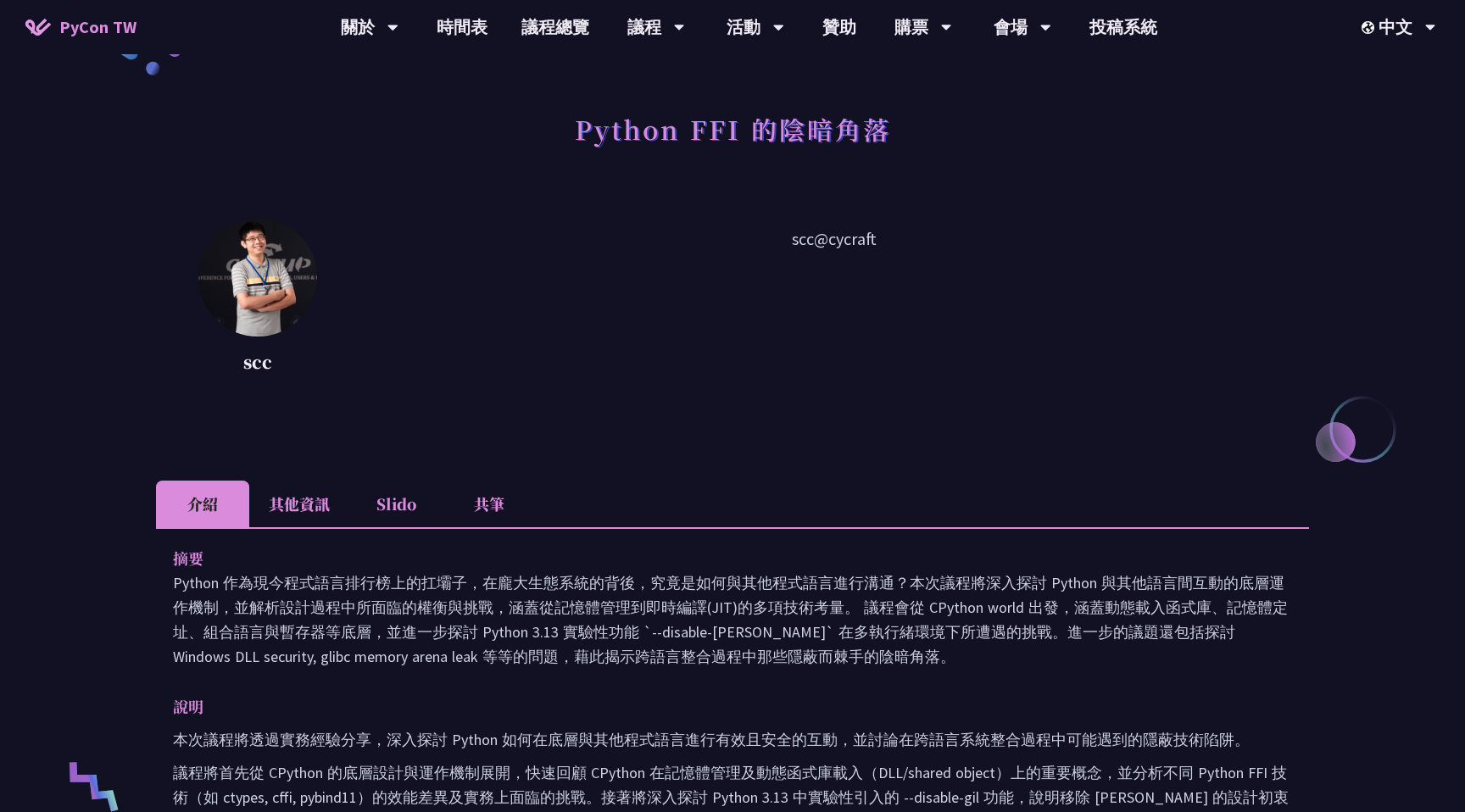
scroll to position [62, 0]
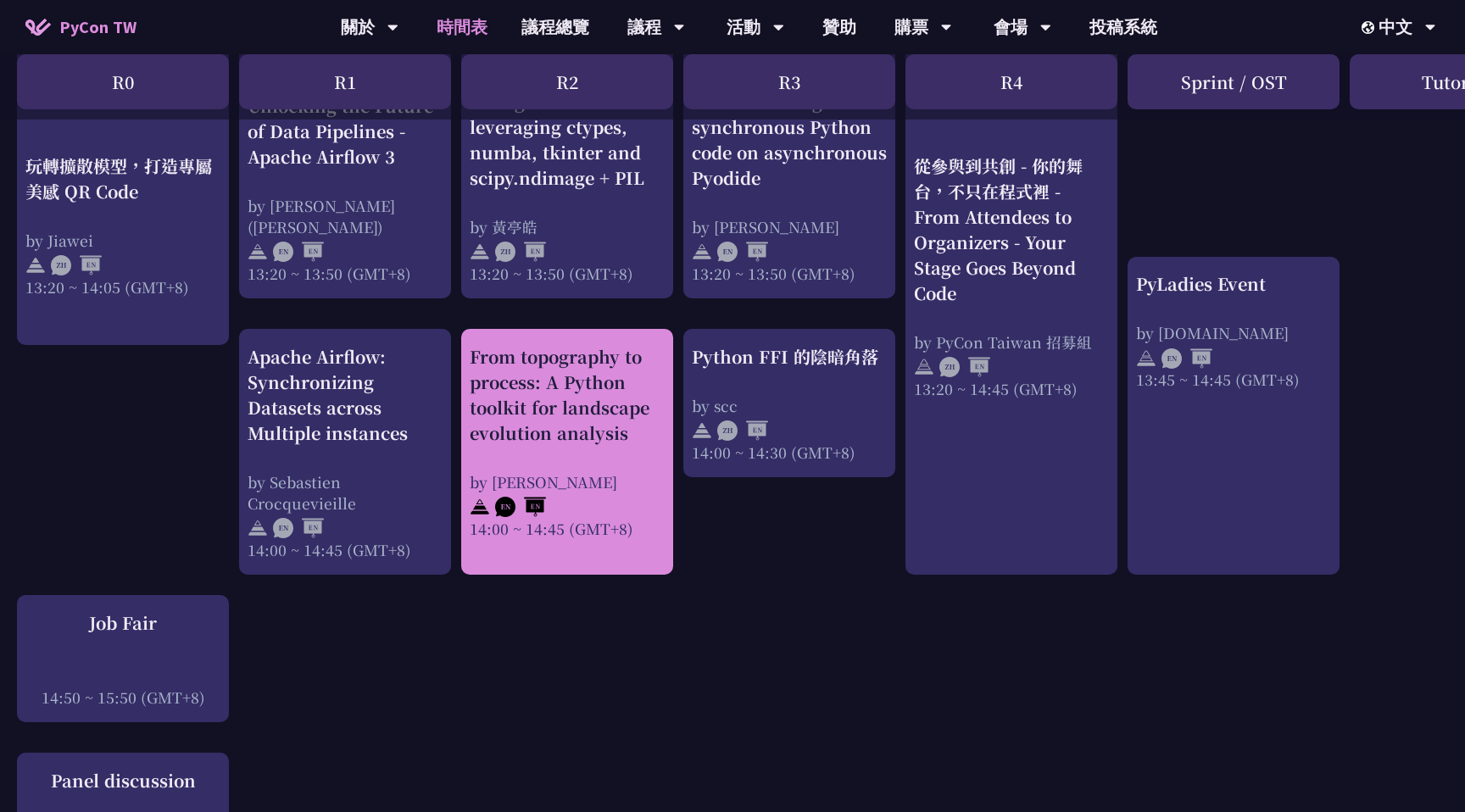
scroll to position [1457, 0]
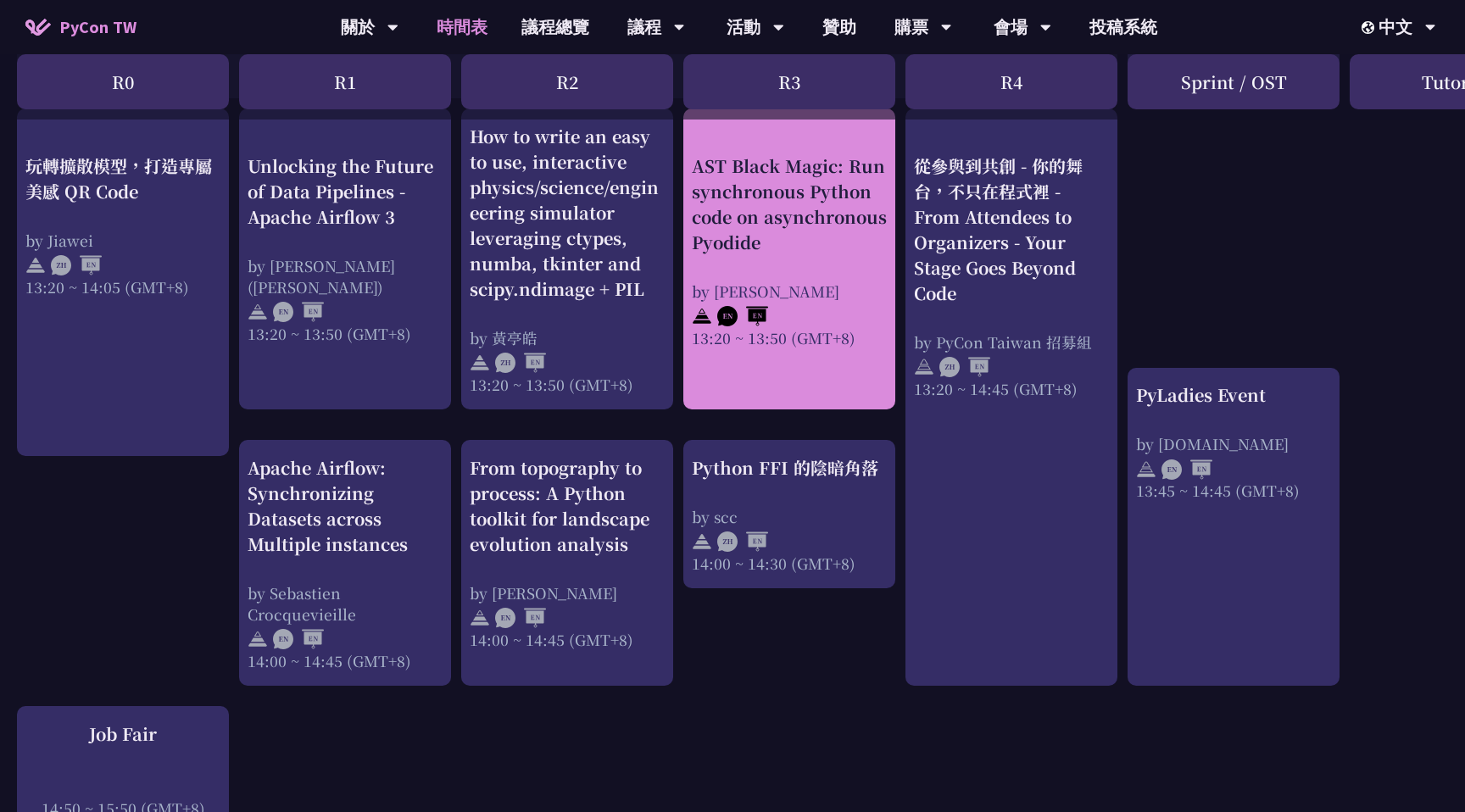
click at [793, 339] on div "13:20 ~ 13:50 (GMT+8)" at bounding box center [789, 336] width 195 height 21
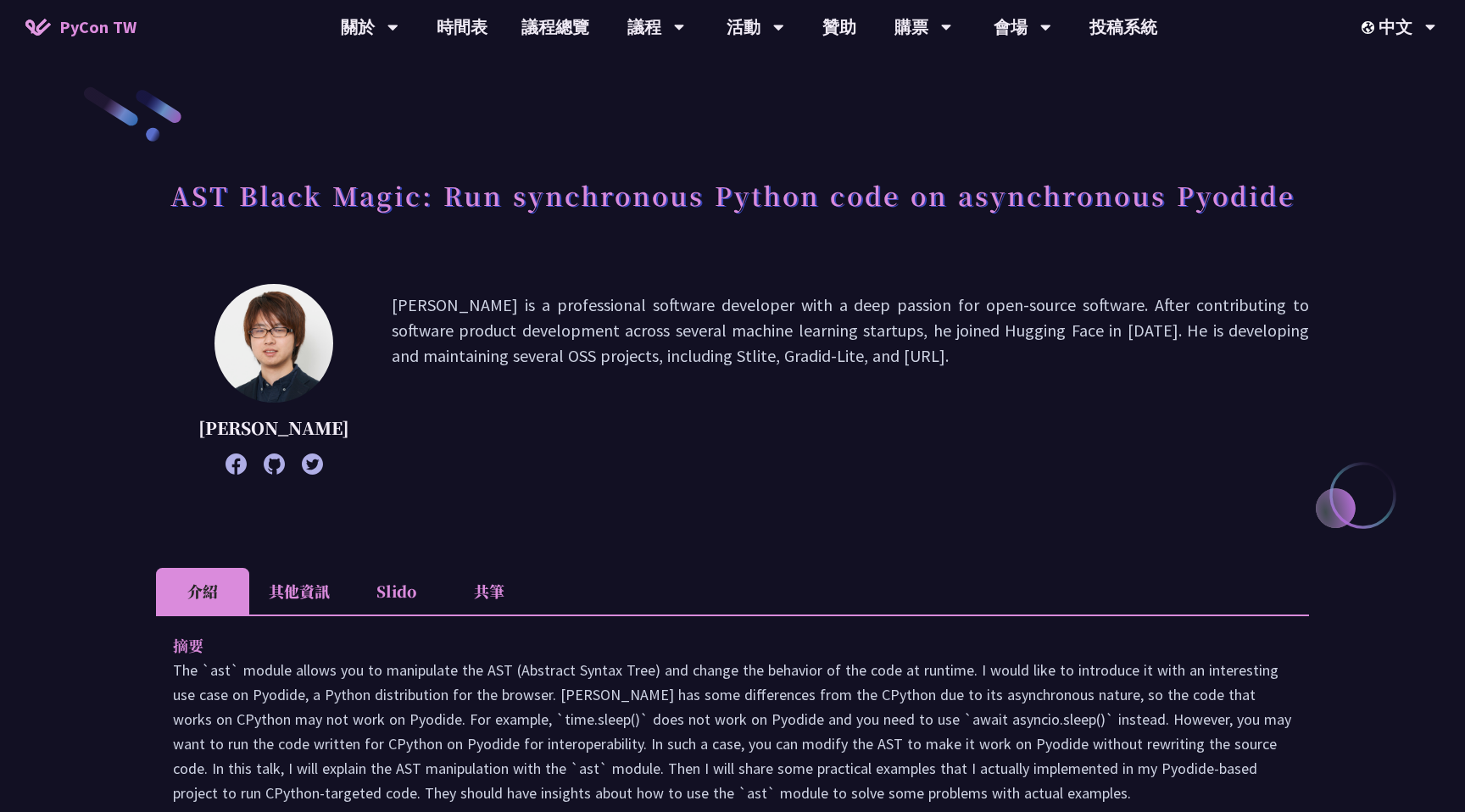
click at [297, 614] on li "其他資訊" at bounding box center [299, 590] width 100 height 47
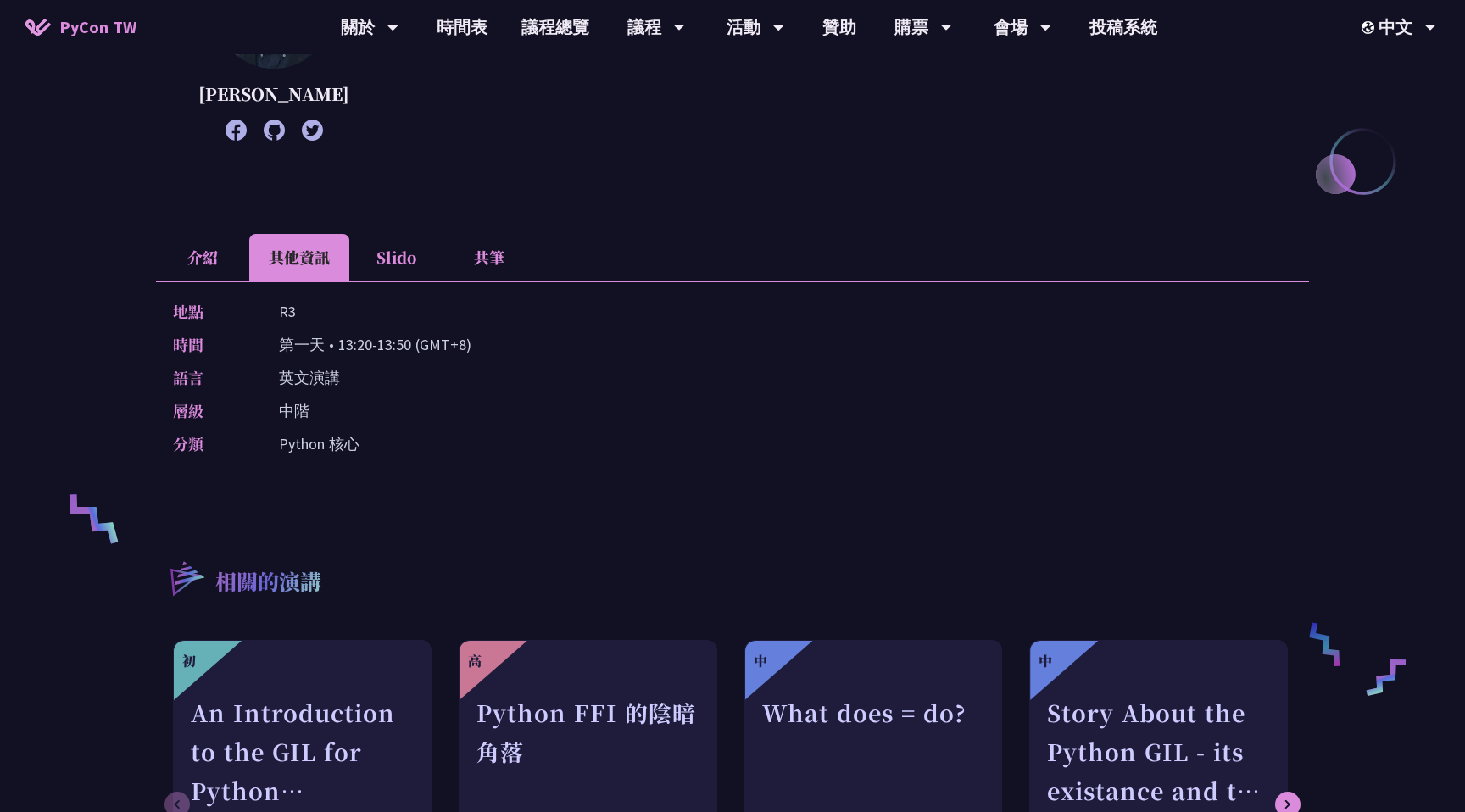
scroll to position [347, 0]
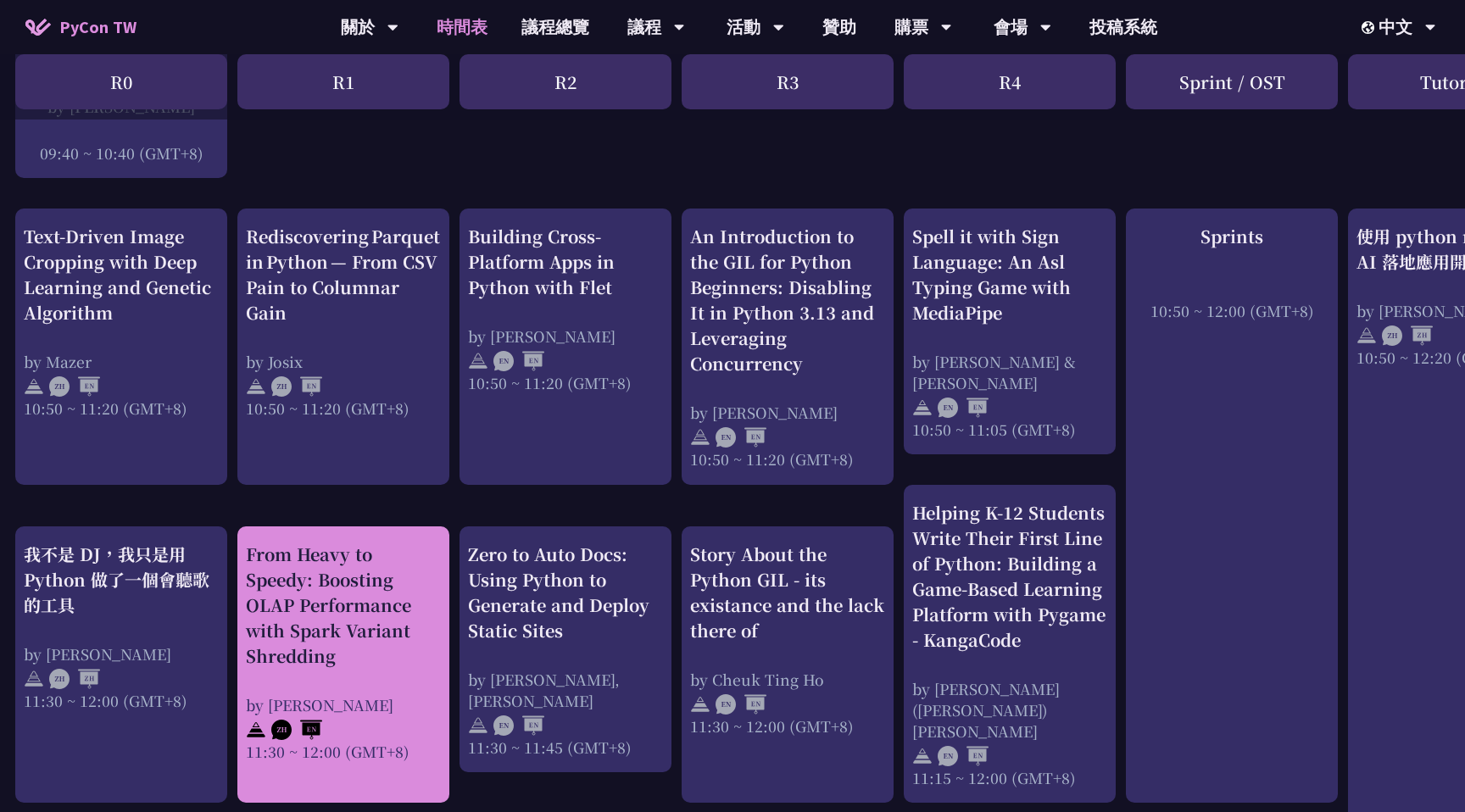
scroll to position [584, 1]
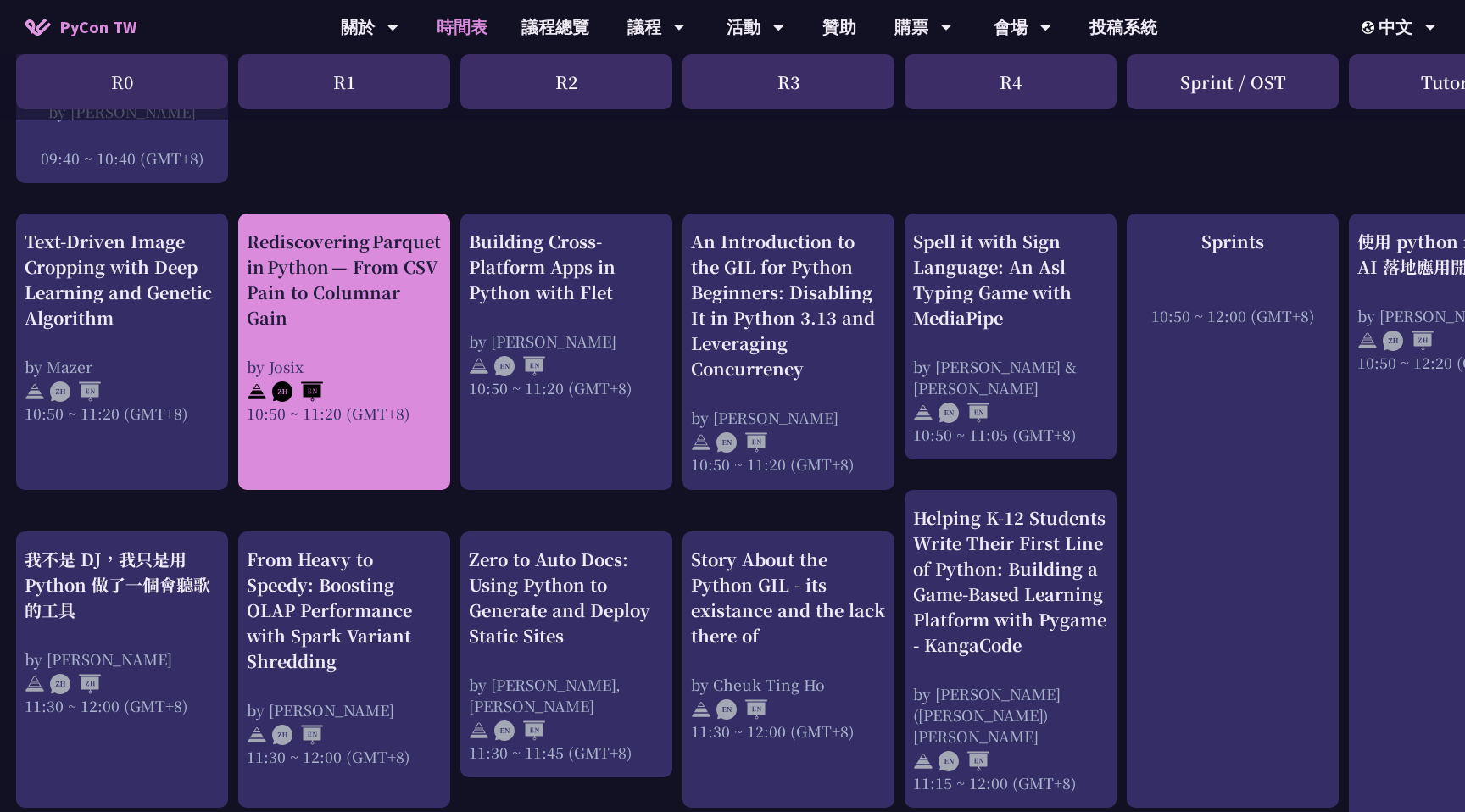
click at [370, 340] on div "Rediscovering Parquet in Python — From CSV Pain to Columnar Gain by Josix 10:50…" at bounding box center [343, 325] width 195 height 195
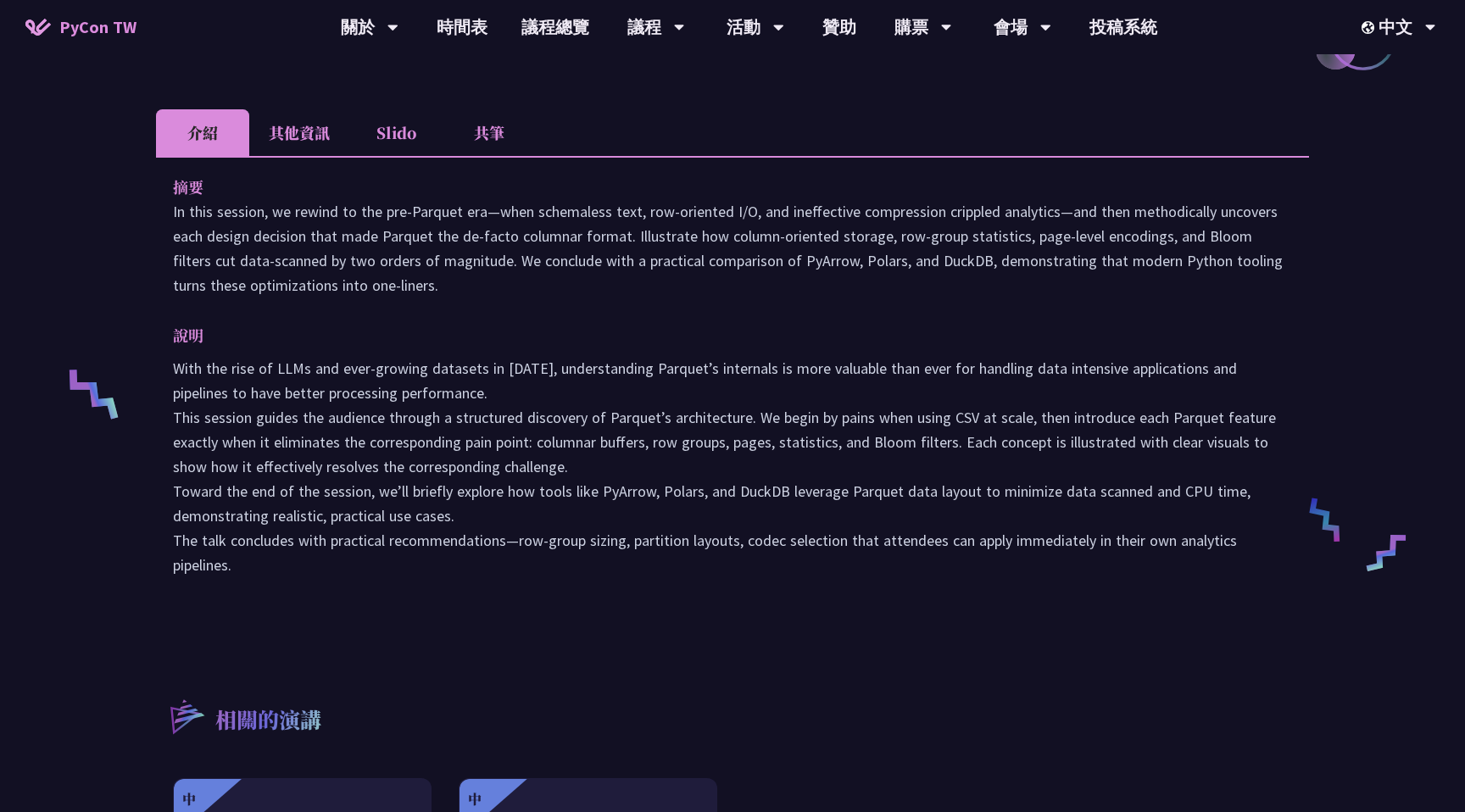
scroll to position [462, 0]
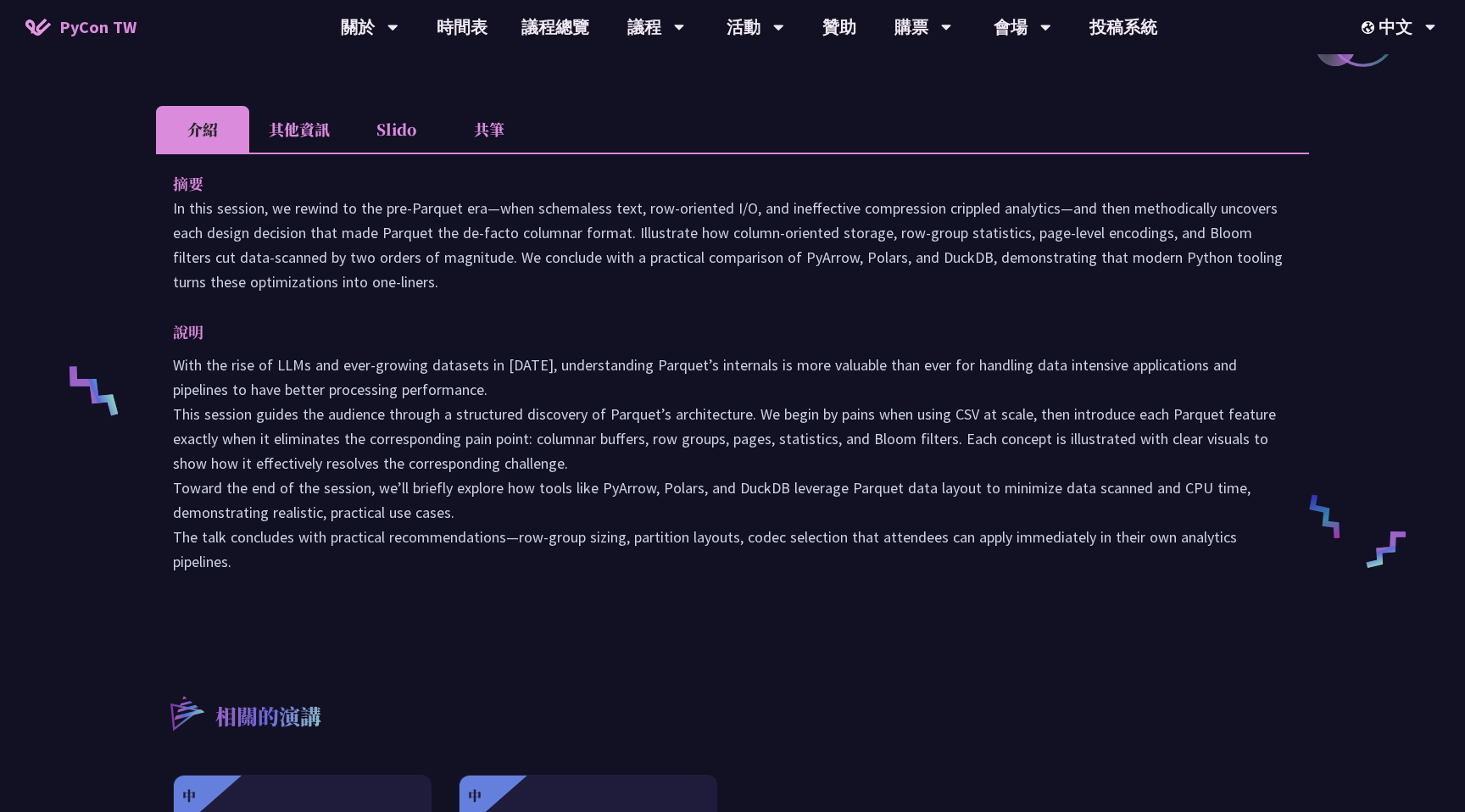
click at [314, 111] on li "其他資訊" at bounding box center [299, 129] width 100 height 47
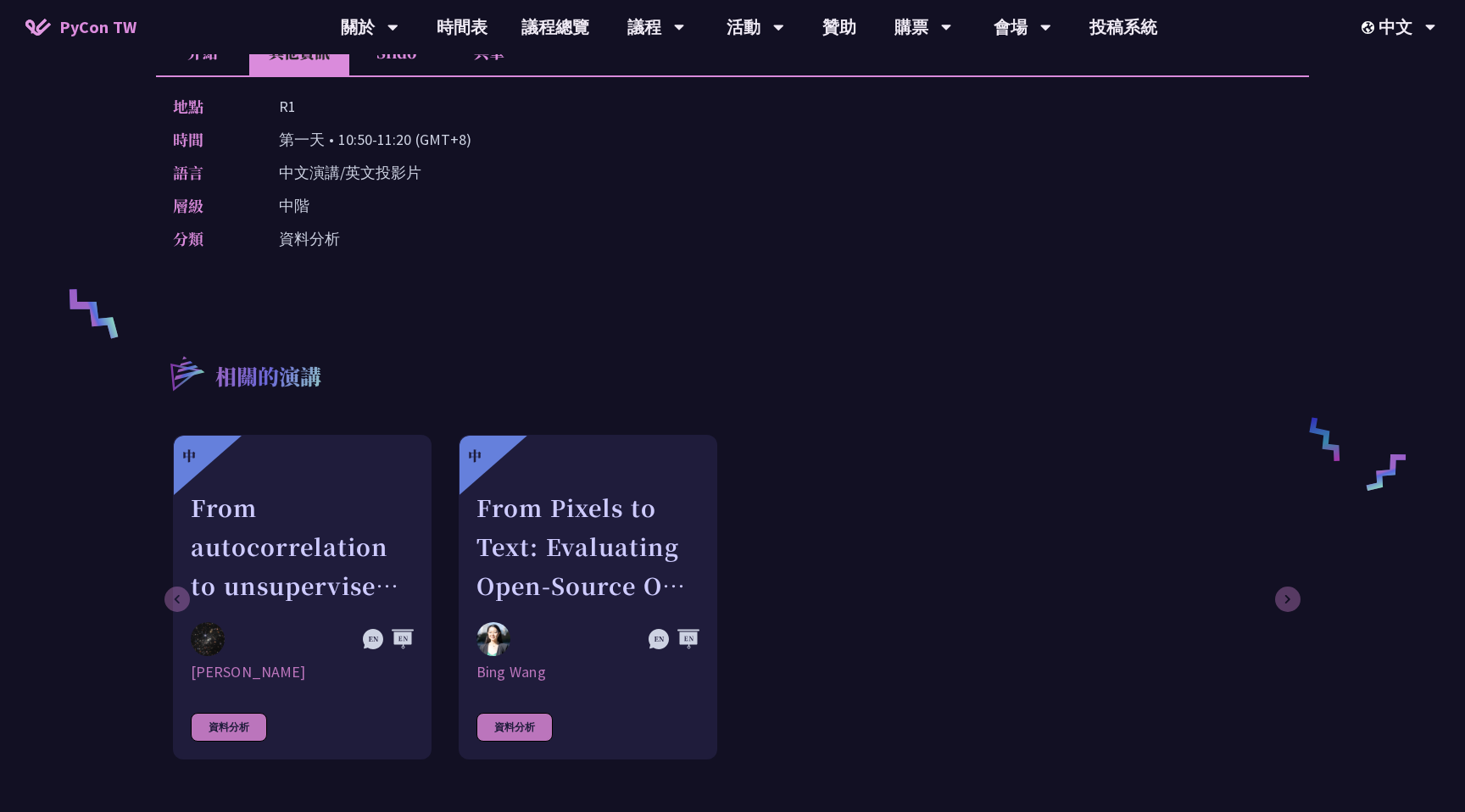
scroll to position [545, 0]
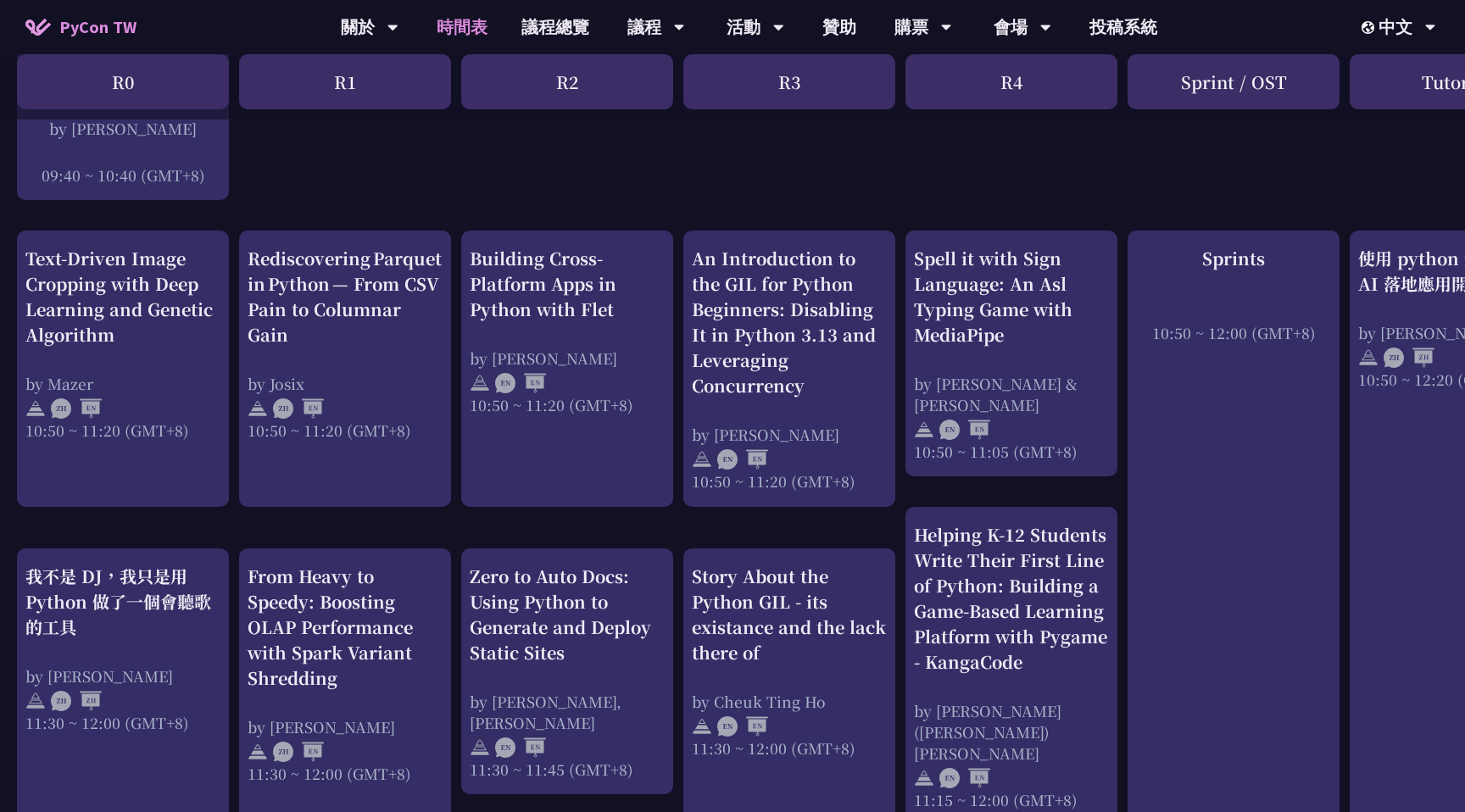
scroll to position [609, 0]
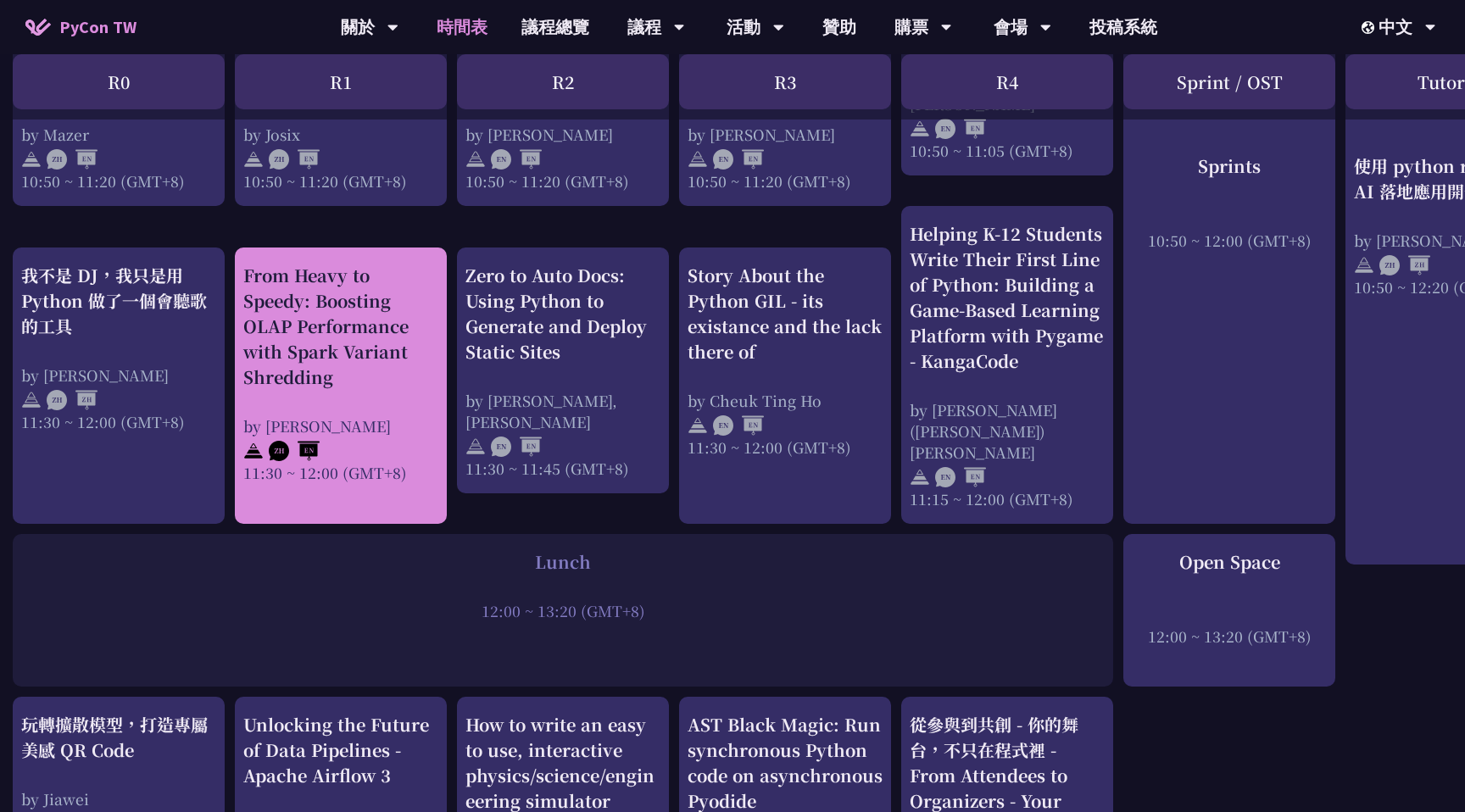
click at [368, 358] on div "From Heavy to Speedy: Boosting OLAP Performance with Spark Variant Shredding" at bounding box center [340, 326] width 195 height 127
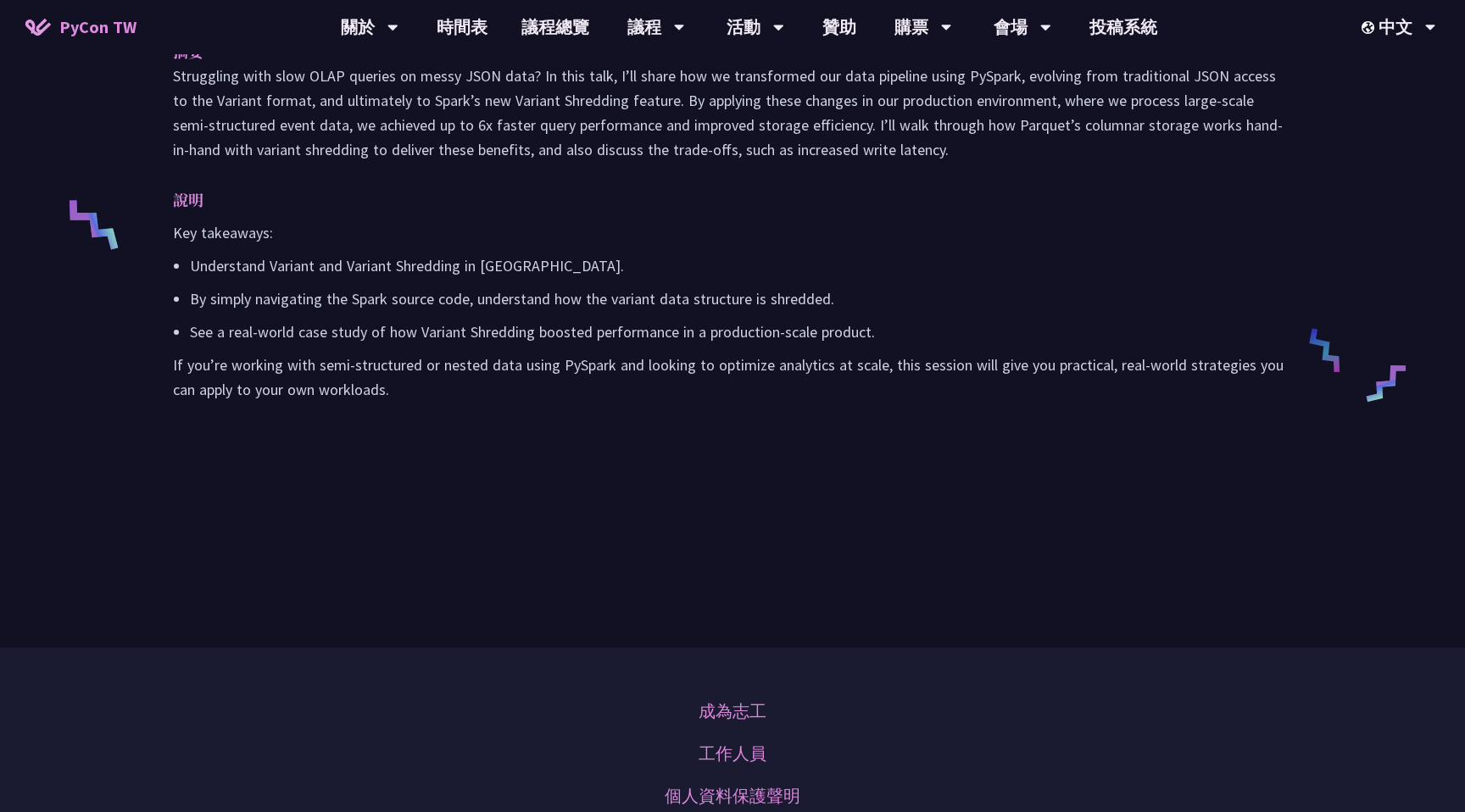
scroll to position [636, 0]
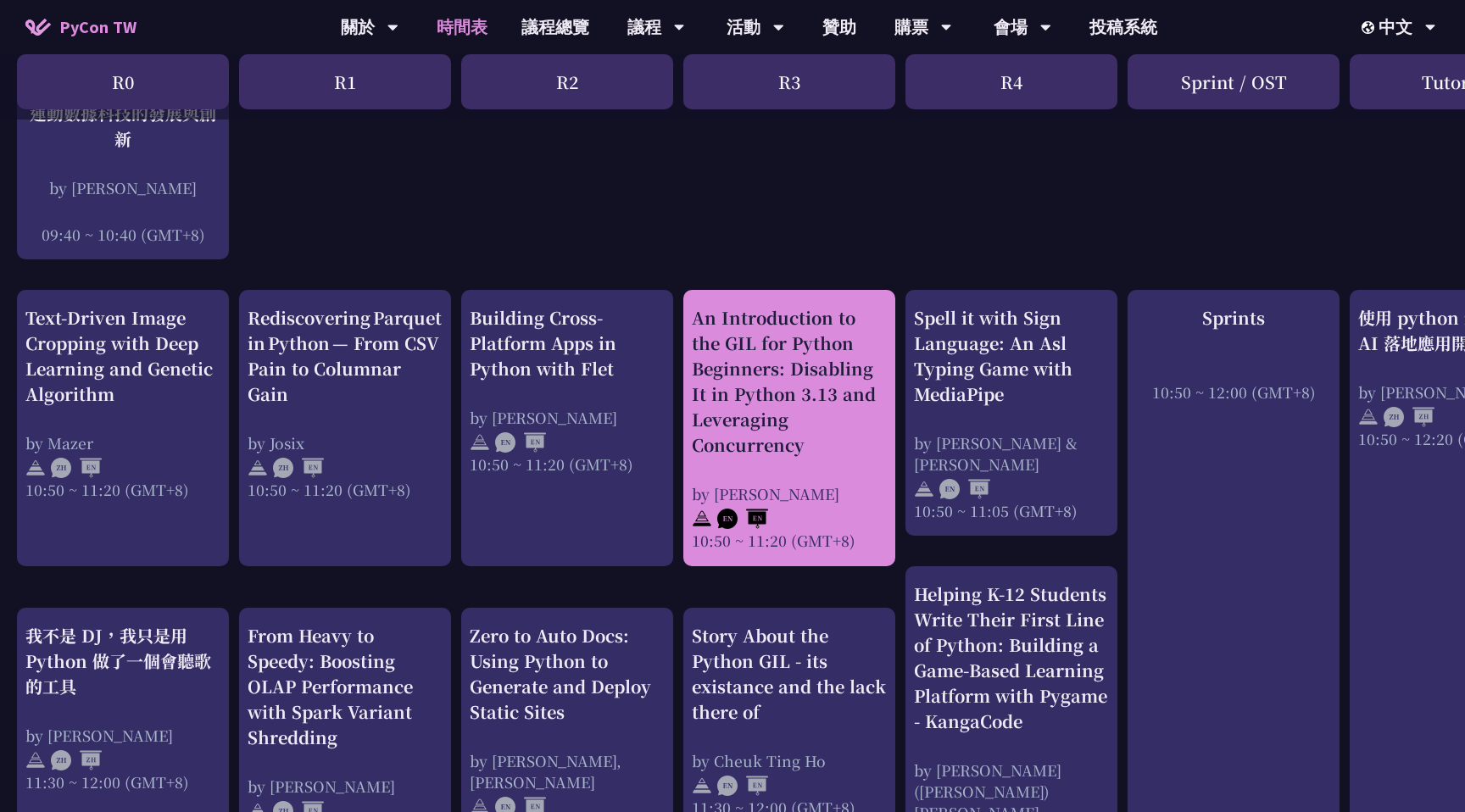
scroll to position [591, 0]
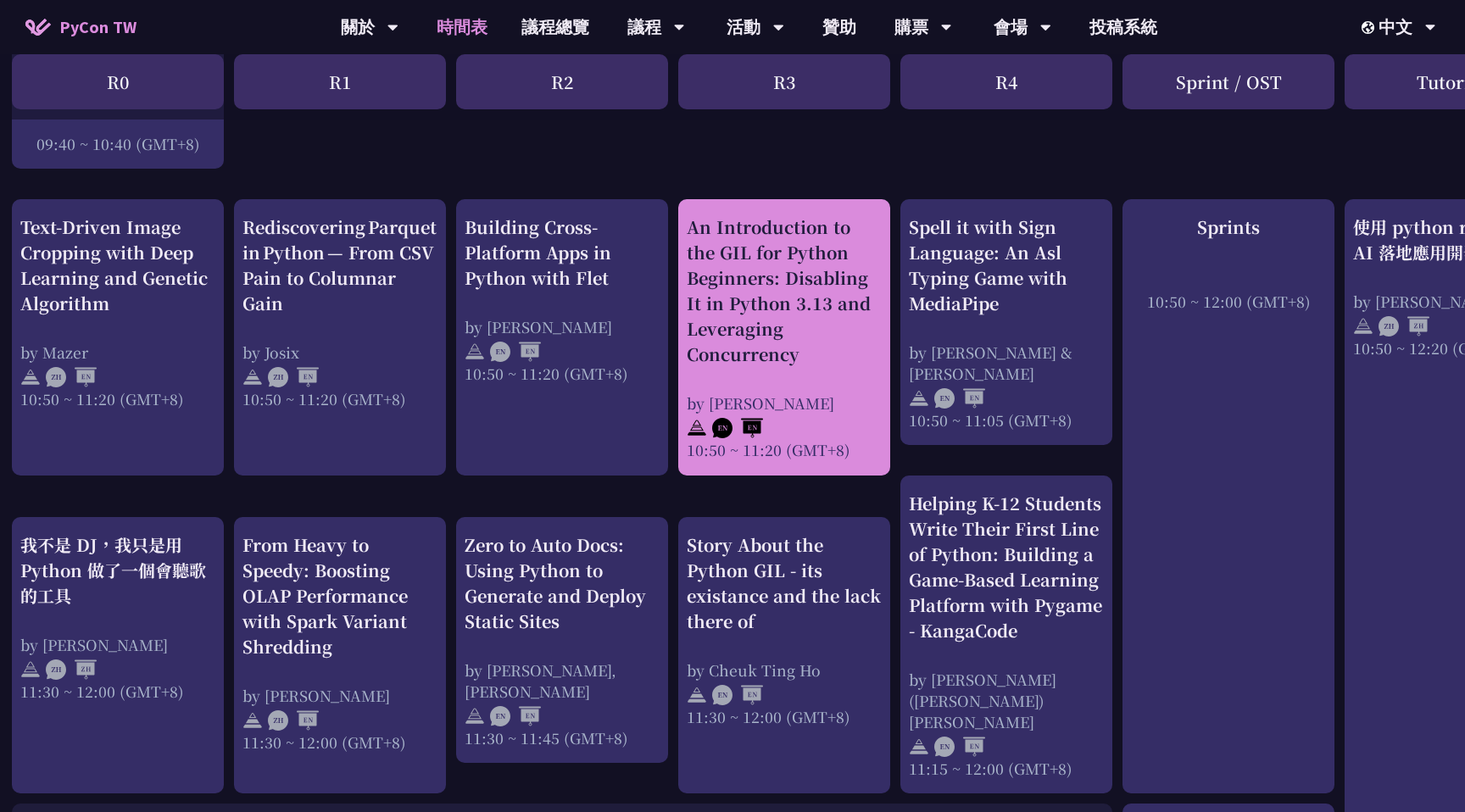
click at [851, 403] on div "by [PERSON_NAME]" at bounding box center [783, 403] width 195 height 21
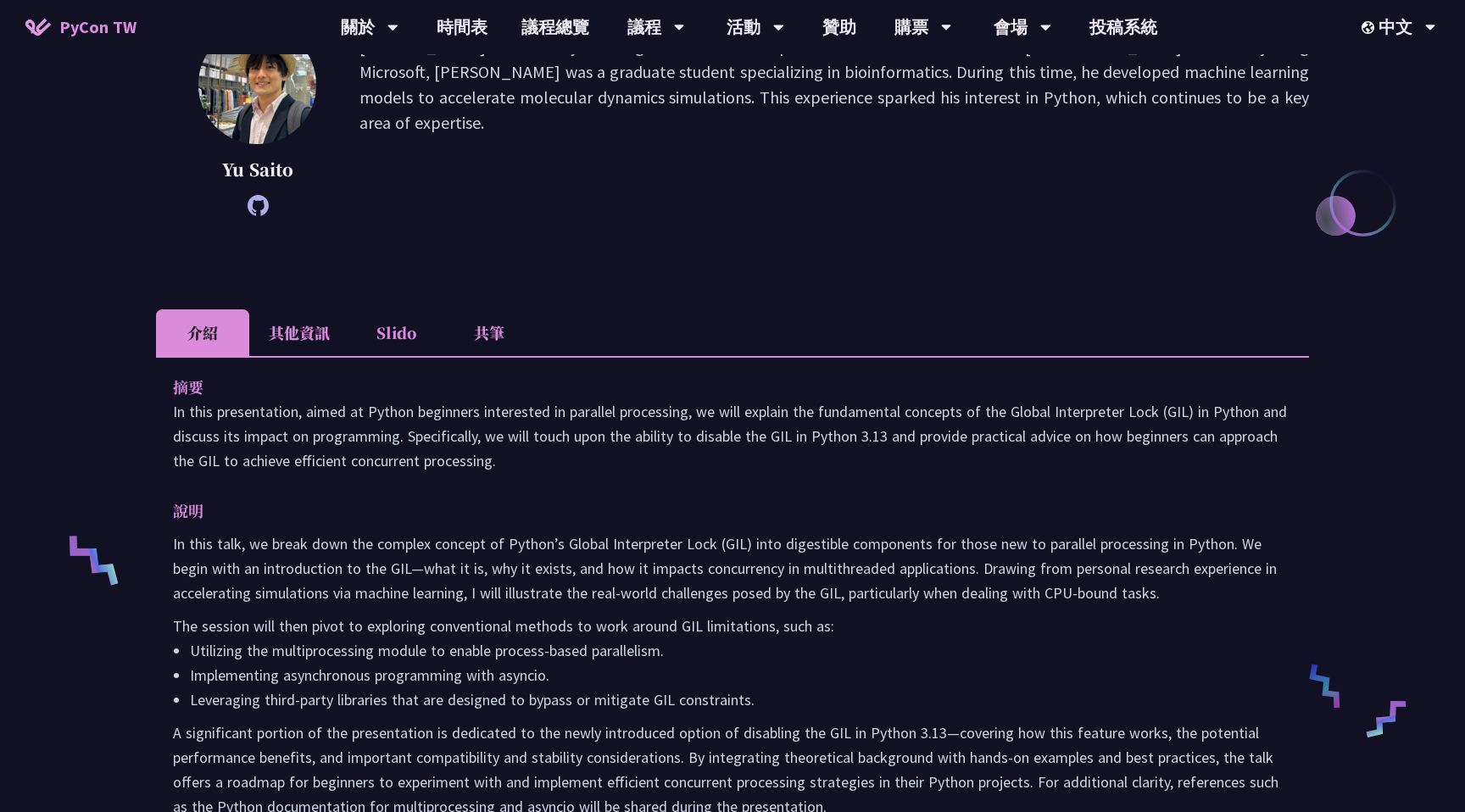
scroll to position [17, 0]
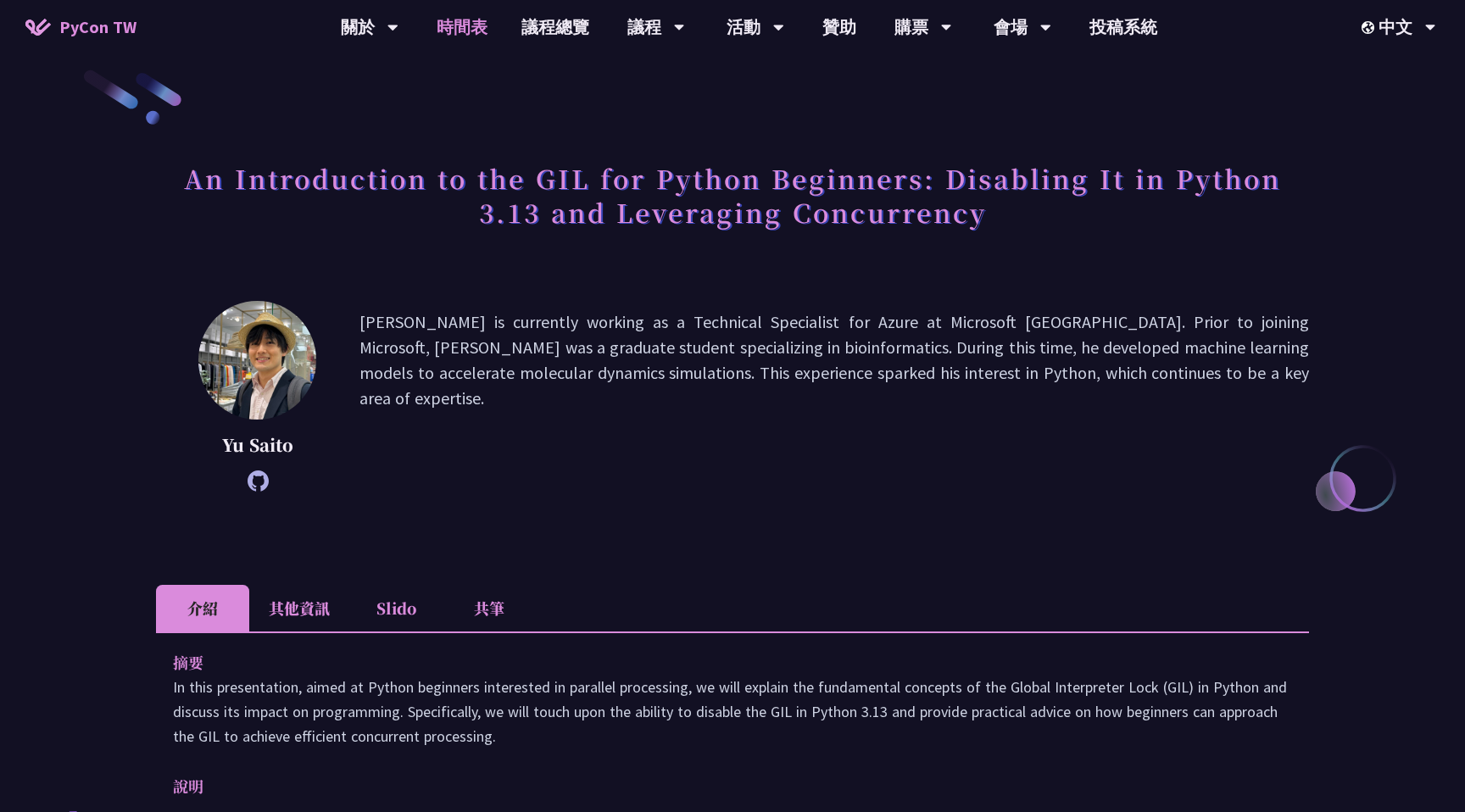
click at [456, 41] on link "時間表" at bounding box center [462, 27] width 85 height 54
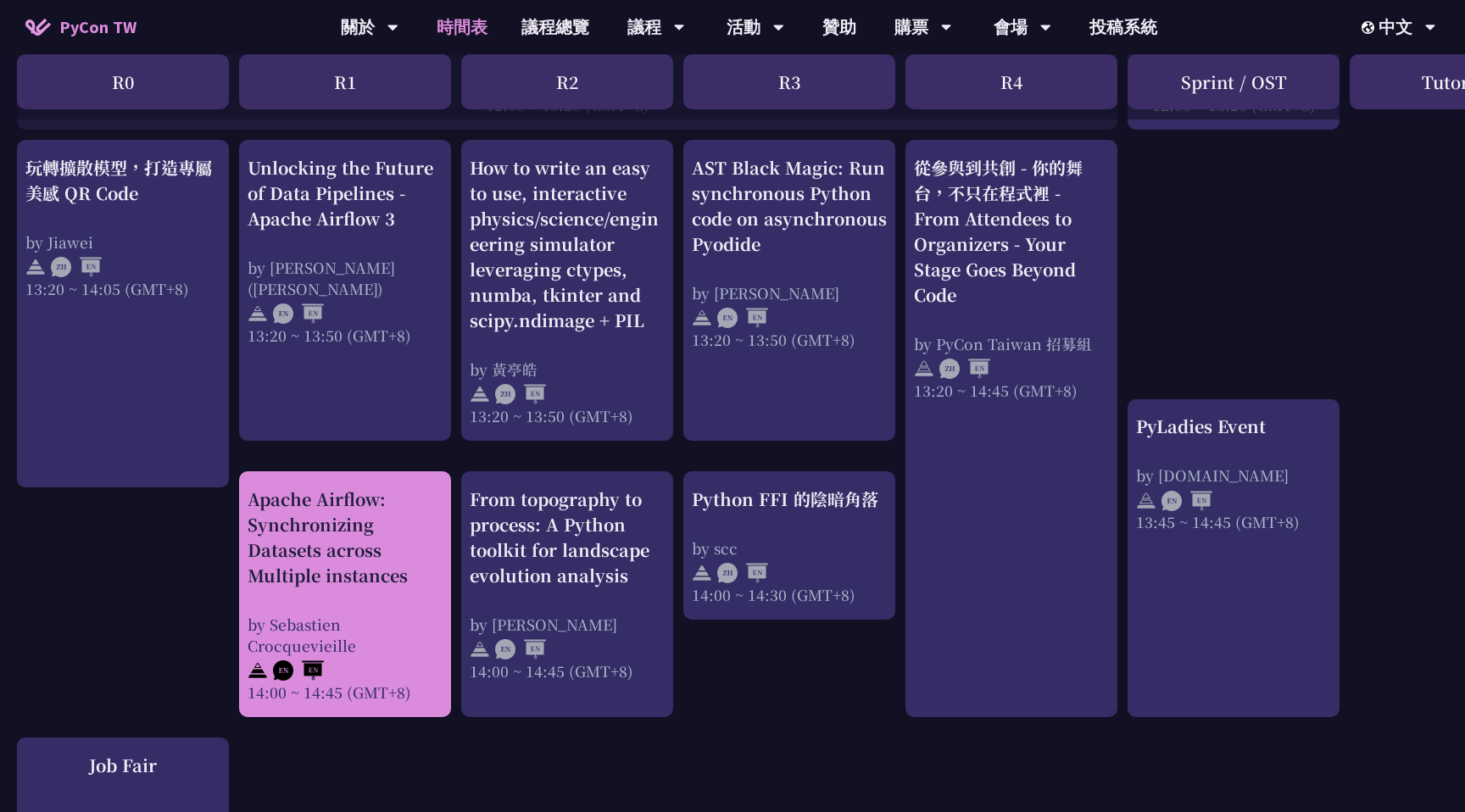
scroll to position [1427, 0]
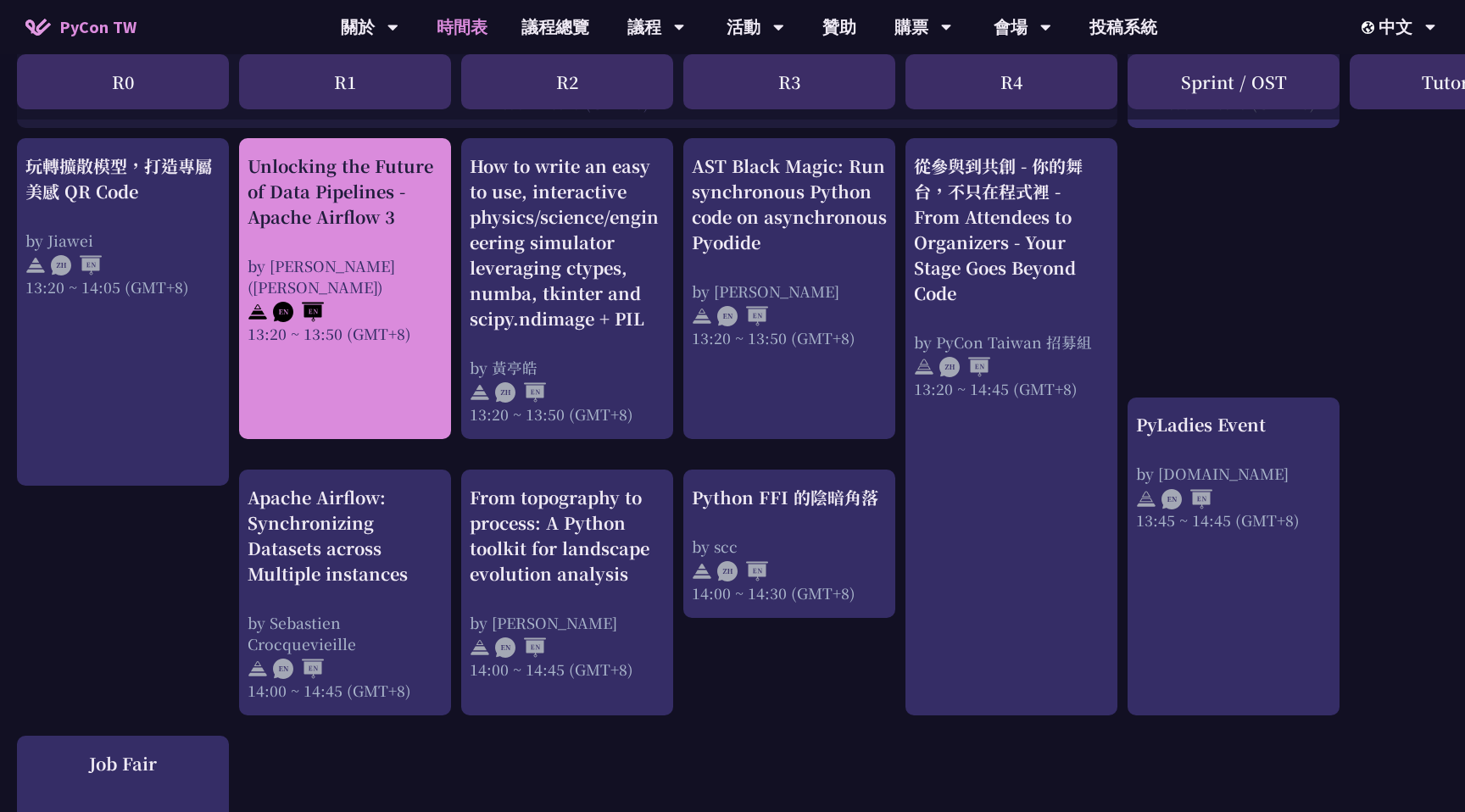
click at [362, 297] on div at bounding box center [344, 310] width 195 height 25
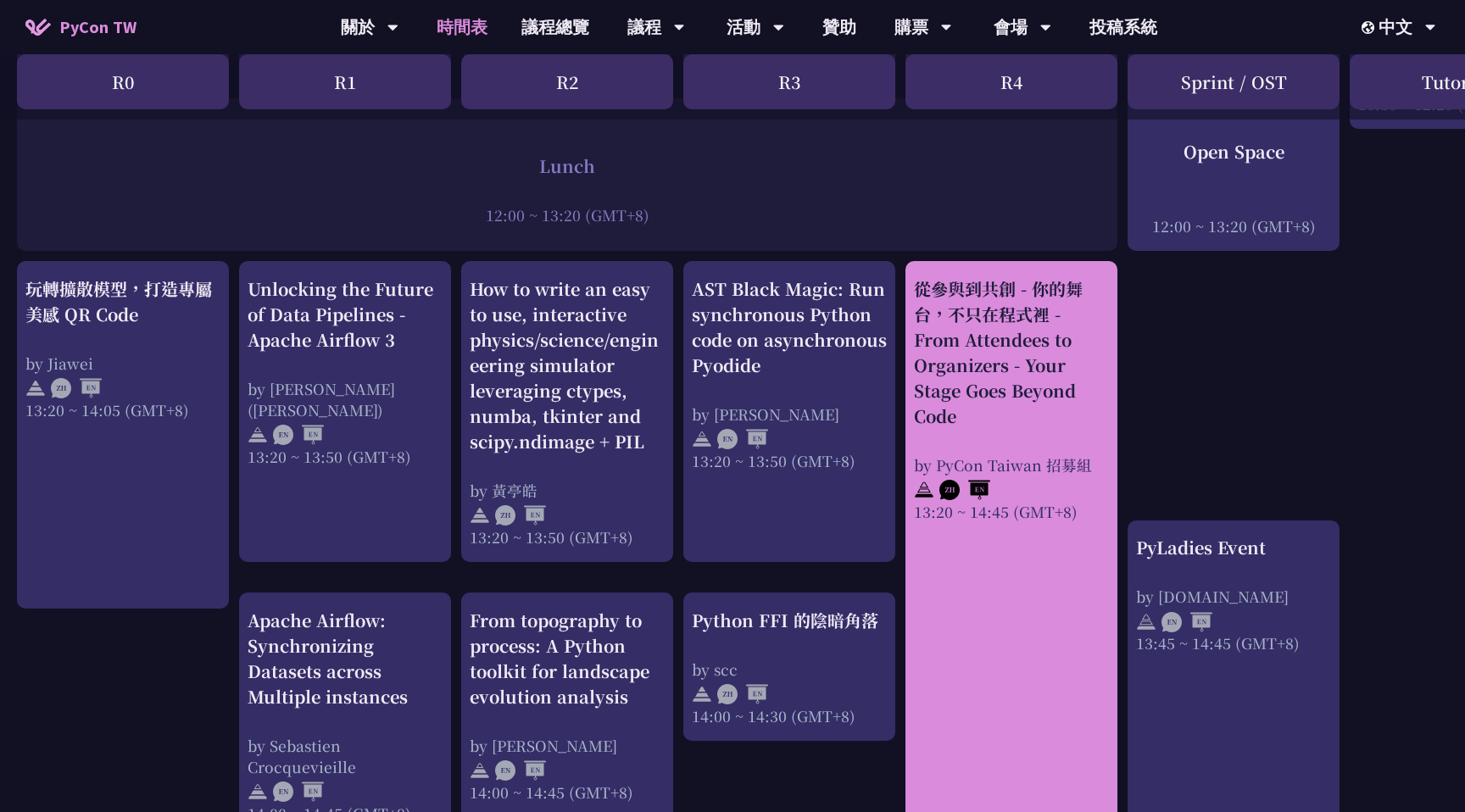
scroll to position [1300, 0]
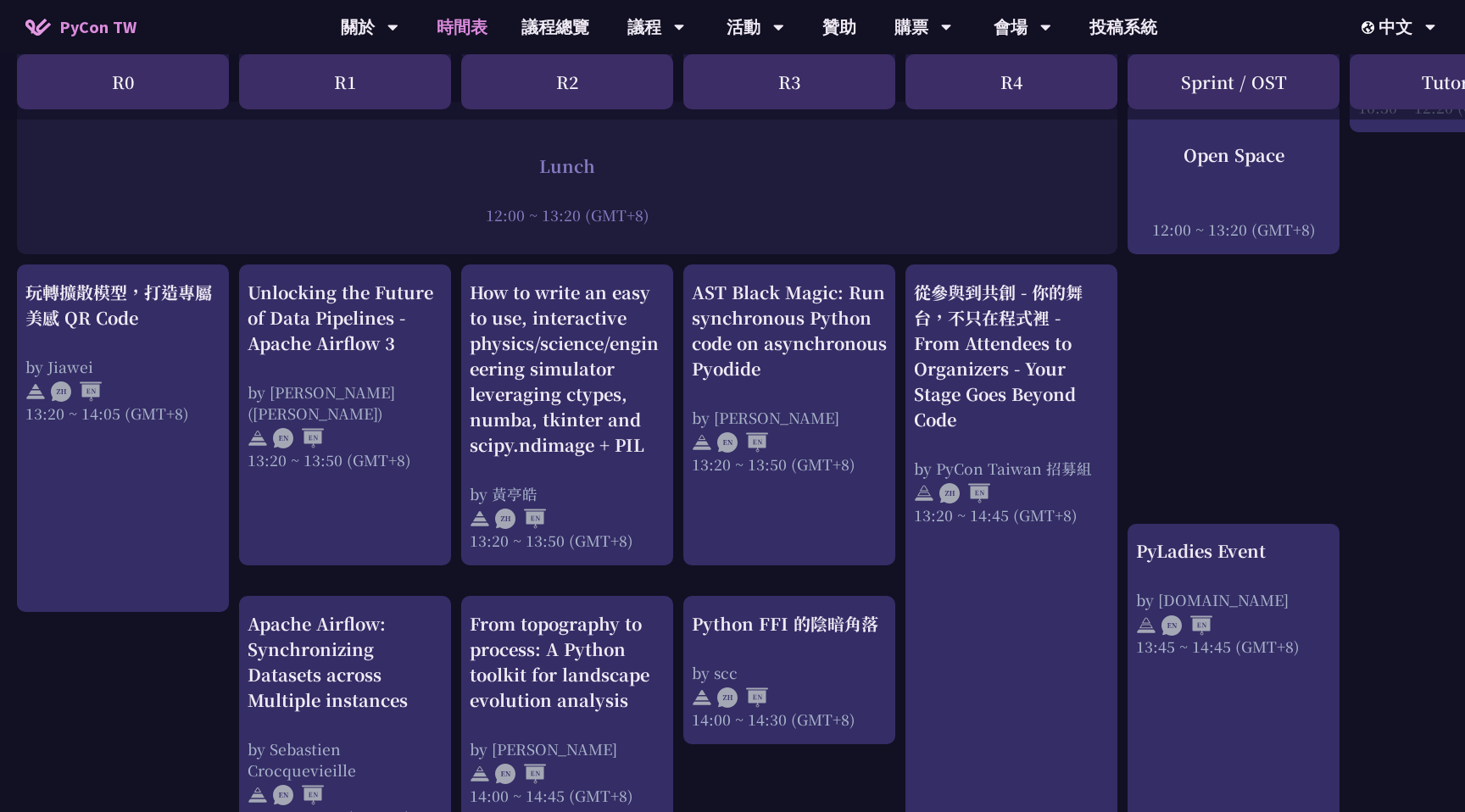
click at [559, 165] on div "Lunch" at bounding box center [567, 166] width 1083 height 25
click at [749, 167] on div "Lunch" at bounding box center [567, 166] width 1083 height 25
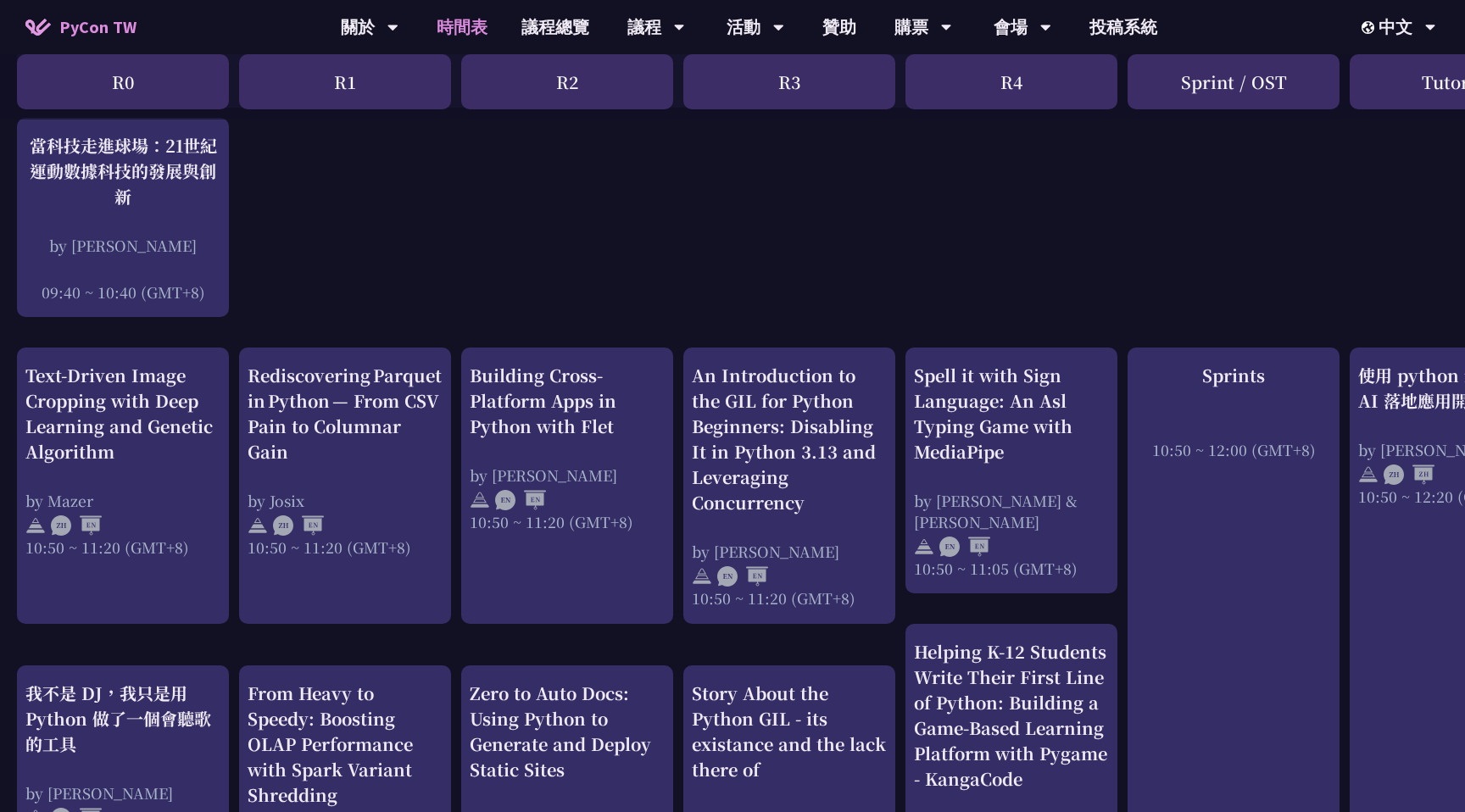
scroll to position [0, 0]
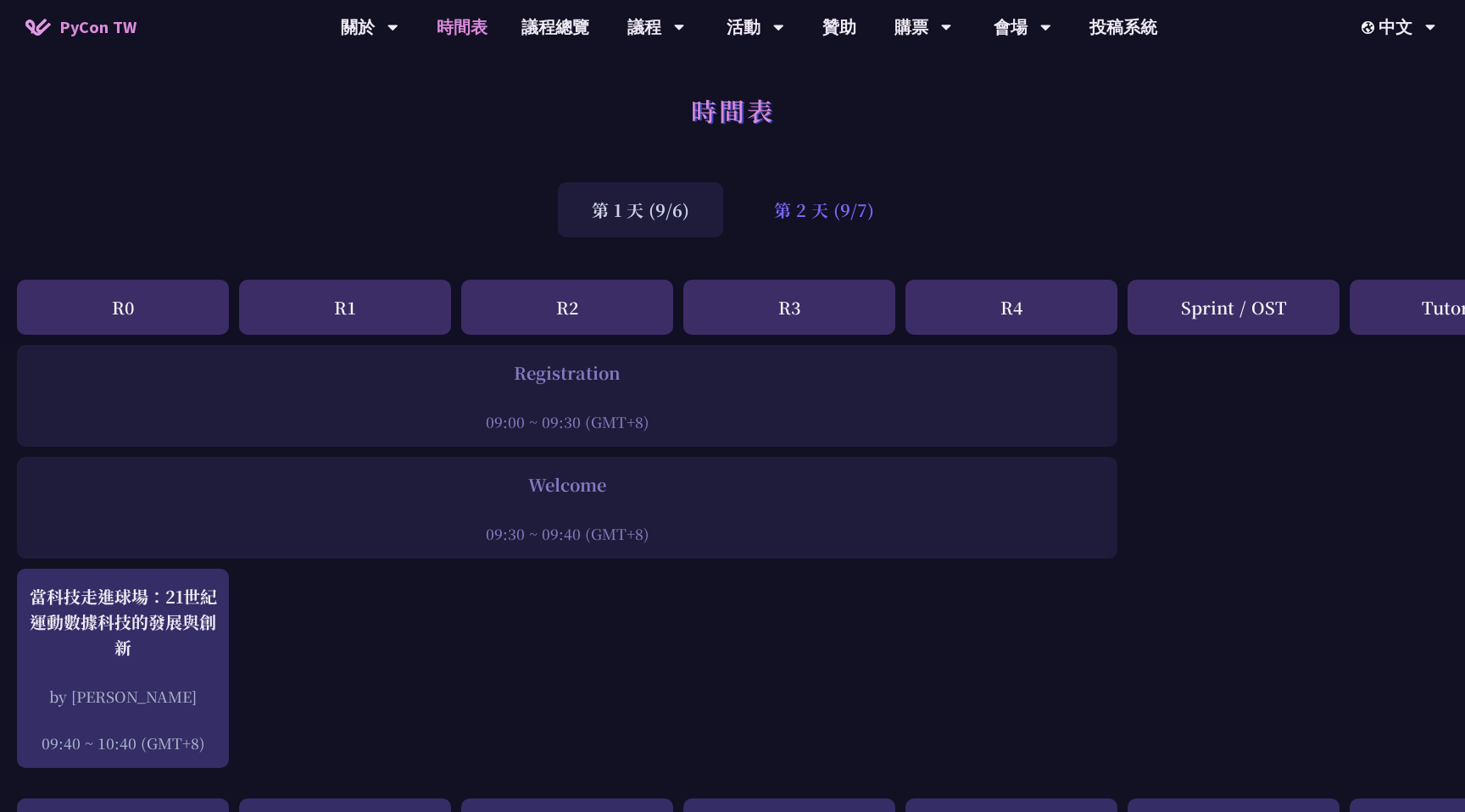
click at [833, 206] on div "第 2 天 (9/7)" at bounding box center [823, 209] width 167 height 55
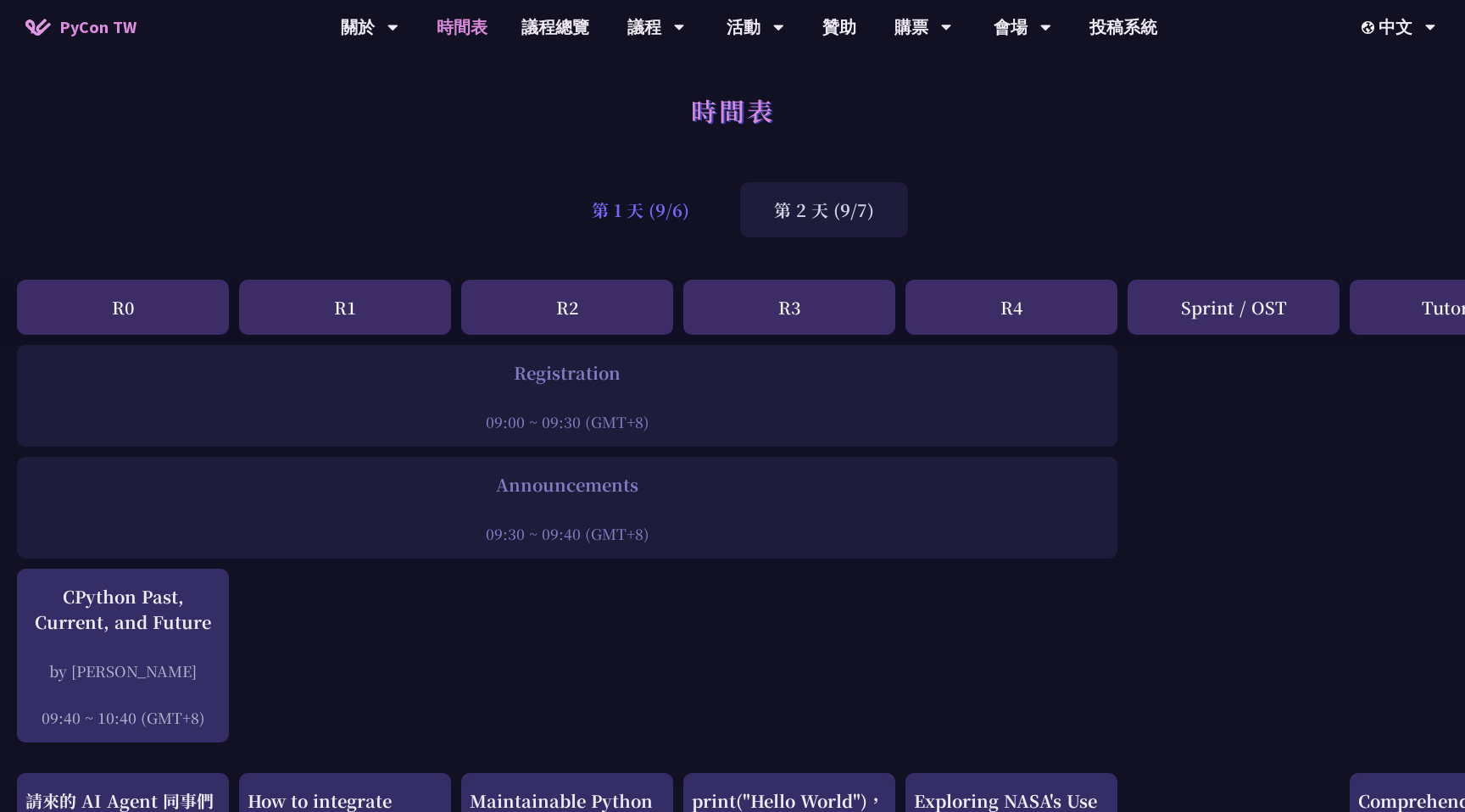
click at [647, 223] on div "第 1 天 (9/6)" at bounding box center [640, 209] width 165 height 55
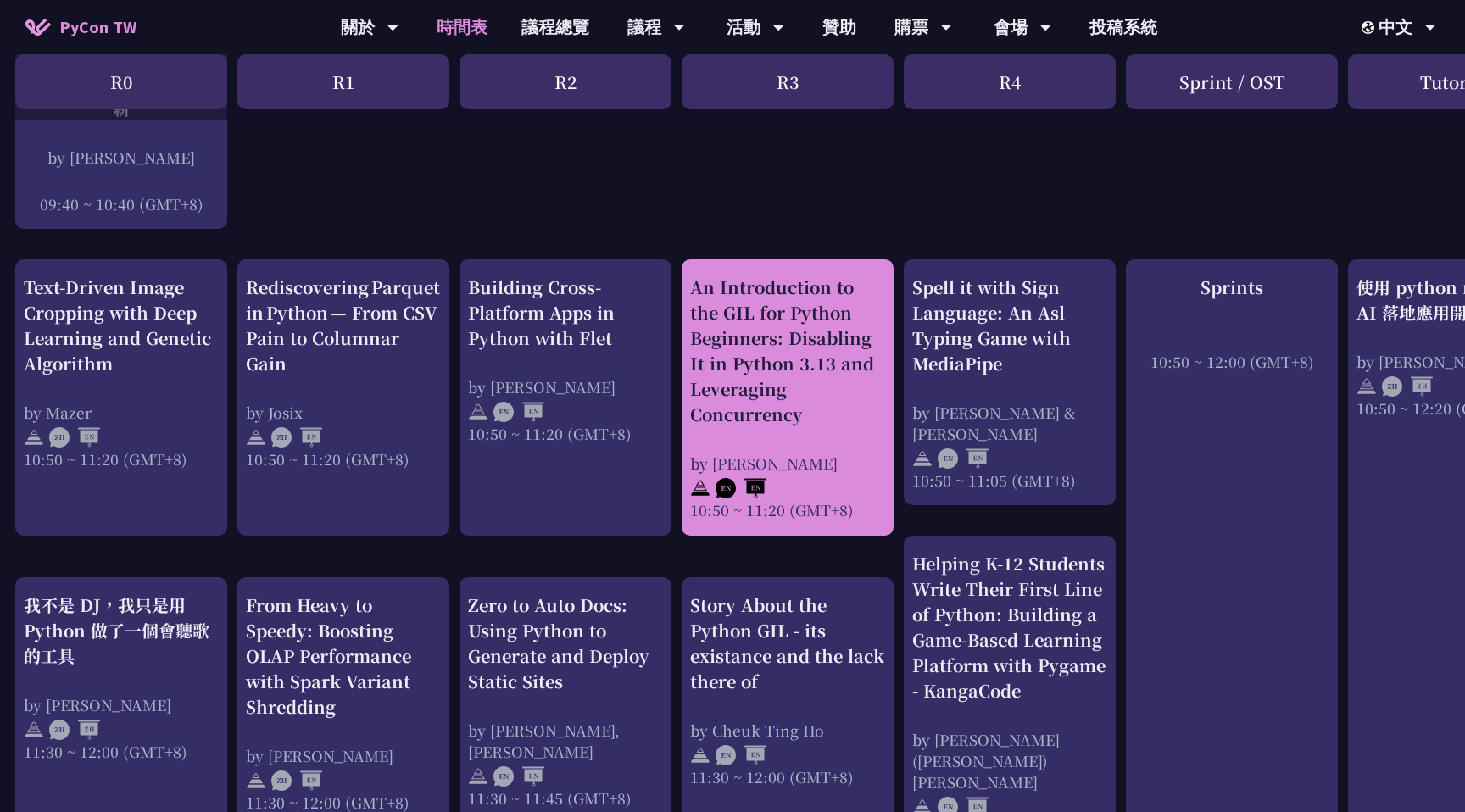
scroll to position [541, 3]
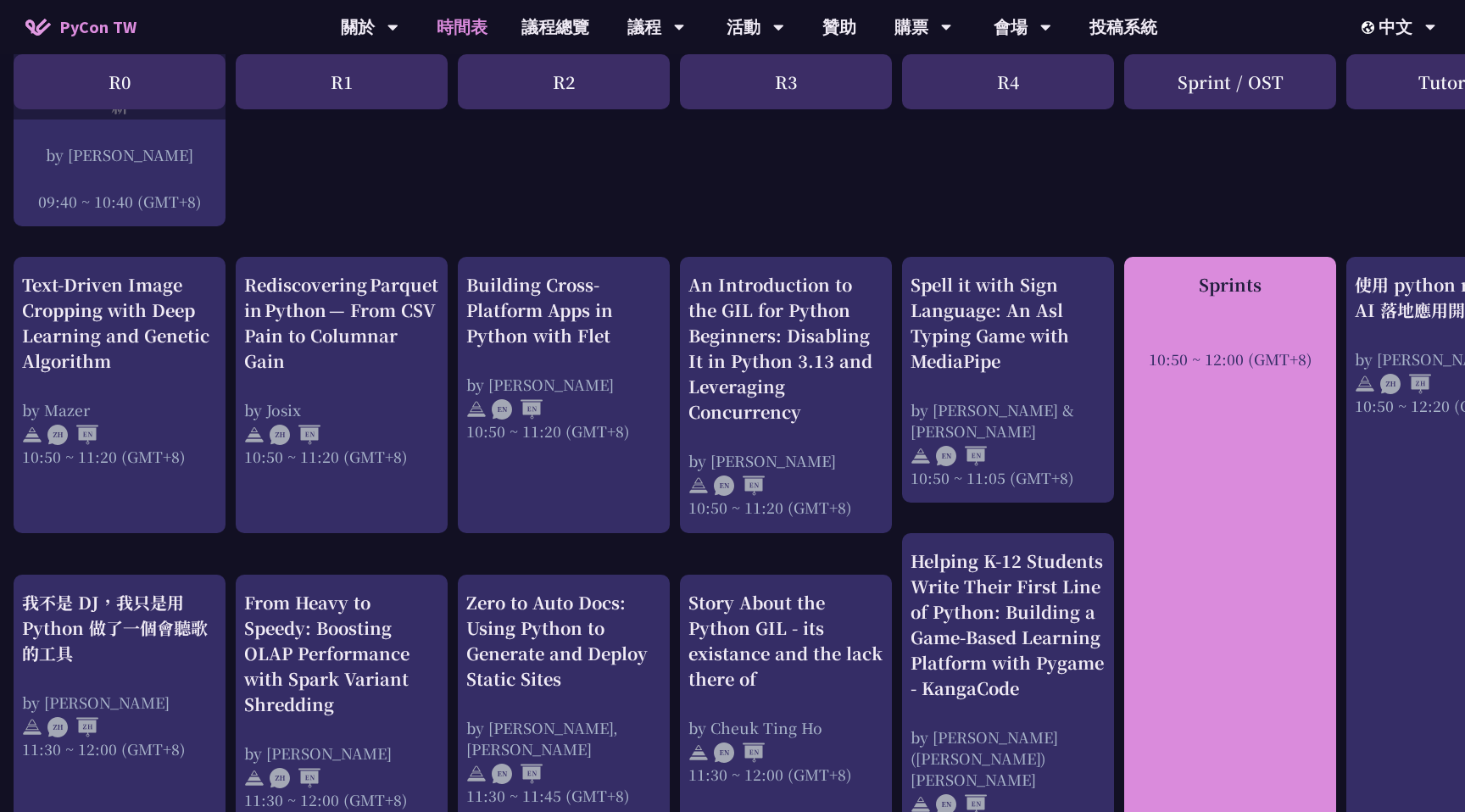
click at [1237, 355] on div "10:50 ~ 12:00 (GMT+8)" at bounding box center [1230, 358] width 195 height 21
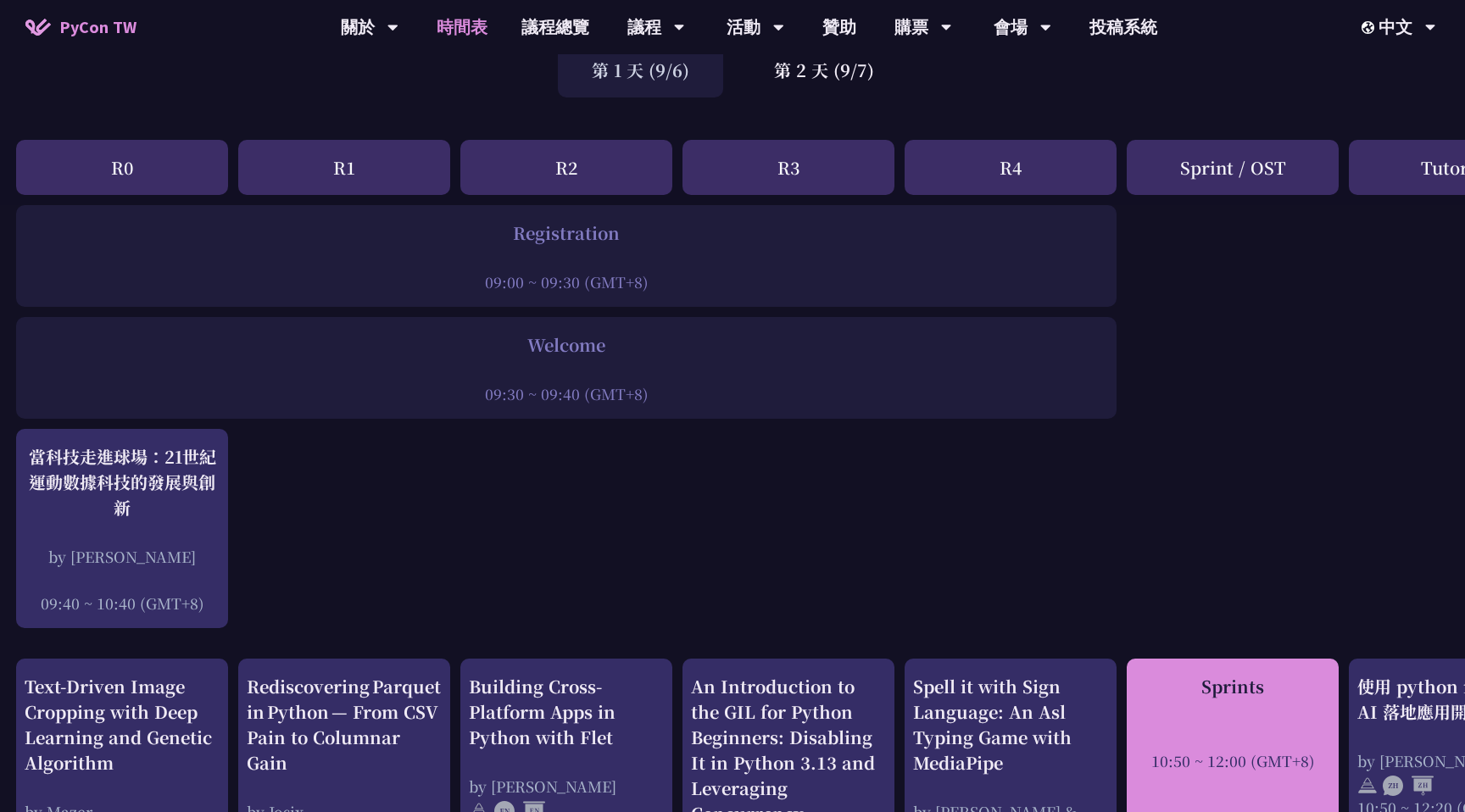
scroll to position [138, 1]
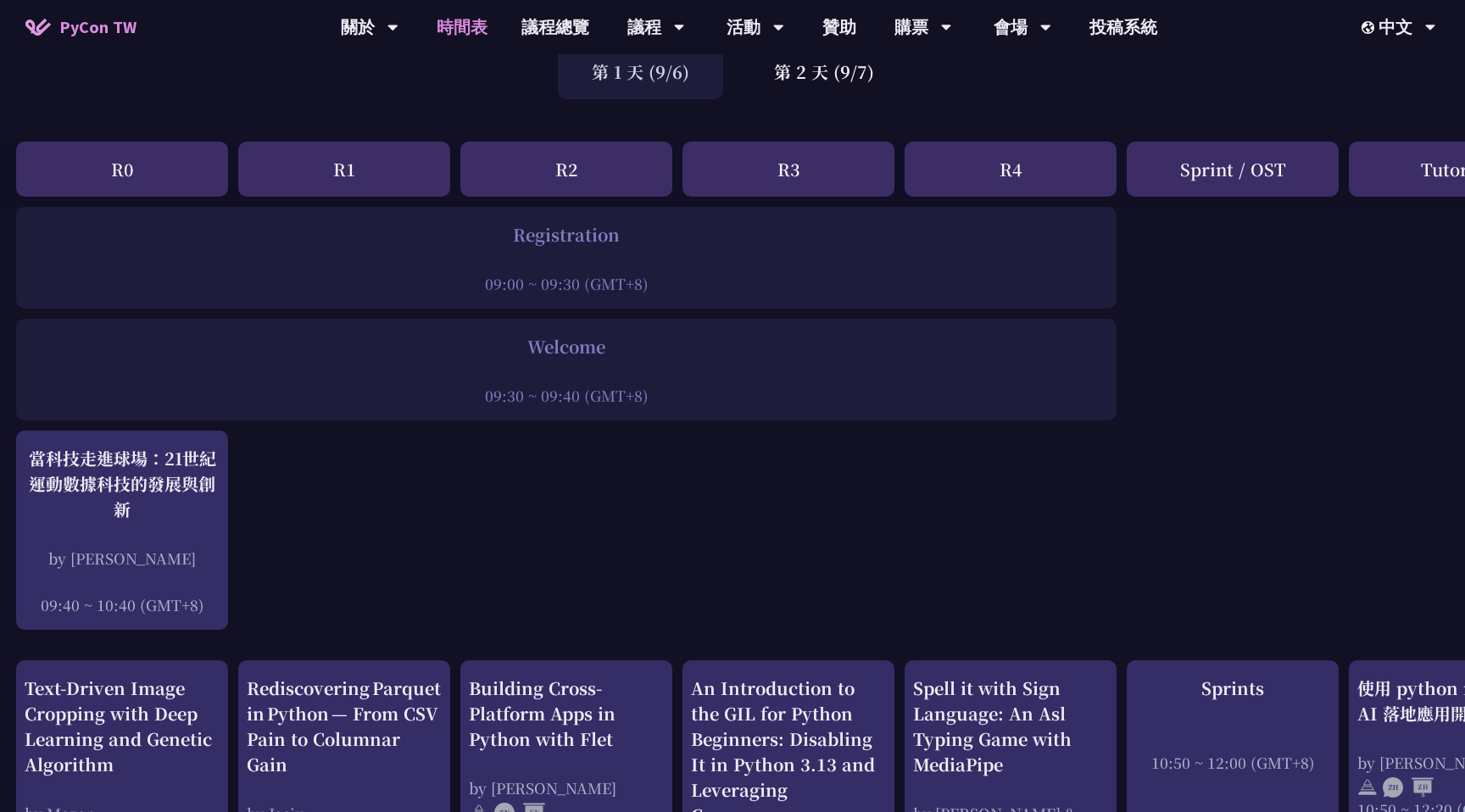
click at [1259, 165] on div "Sprint / OST" at bounding box center [1232, 169] width 212 height 55
click at [1208, 168] on div "Sprint / OST" at bounding box center [1232, 169] width 212 height 55
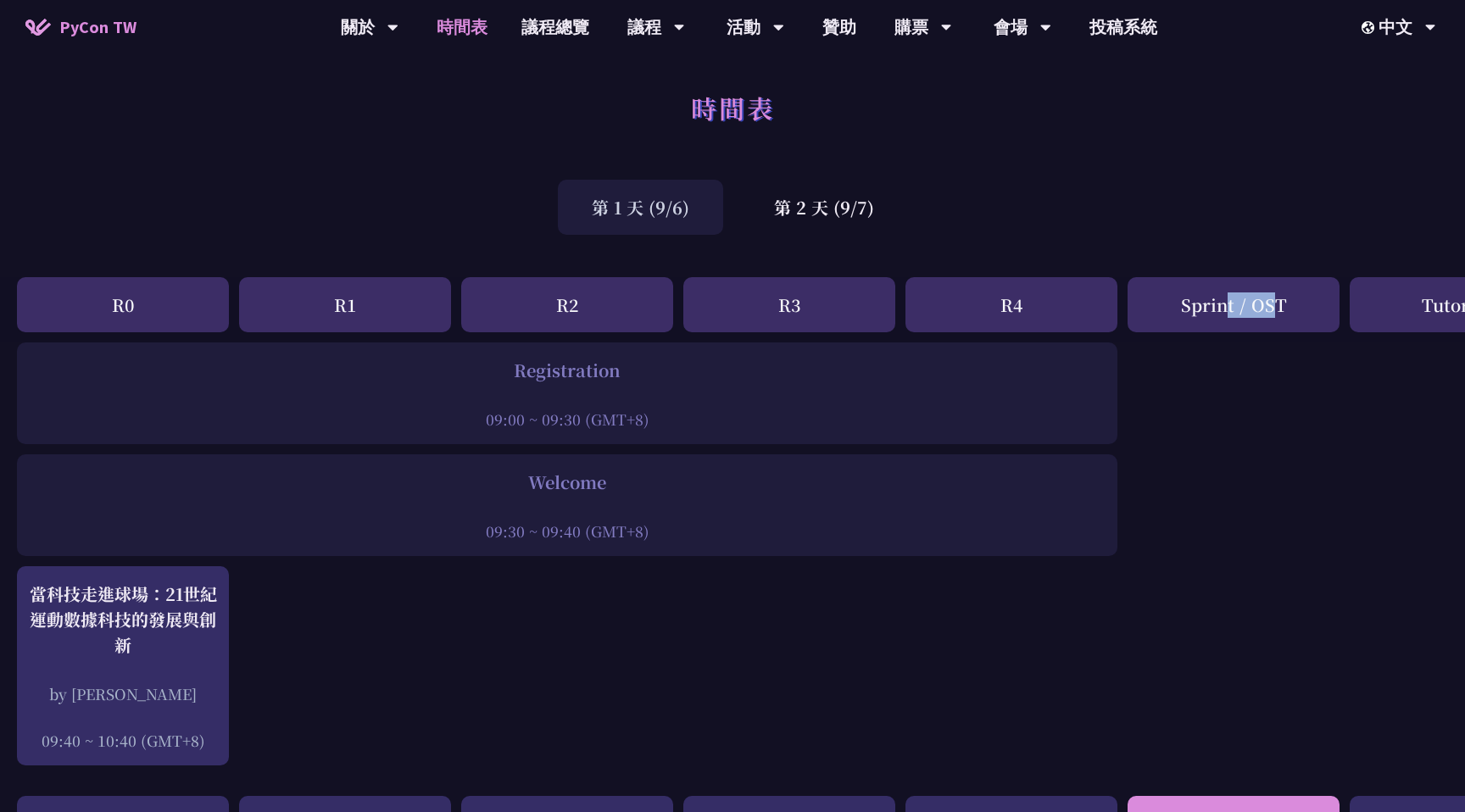
scroll to position [0, 0]
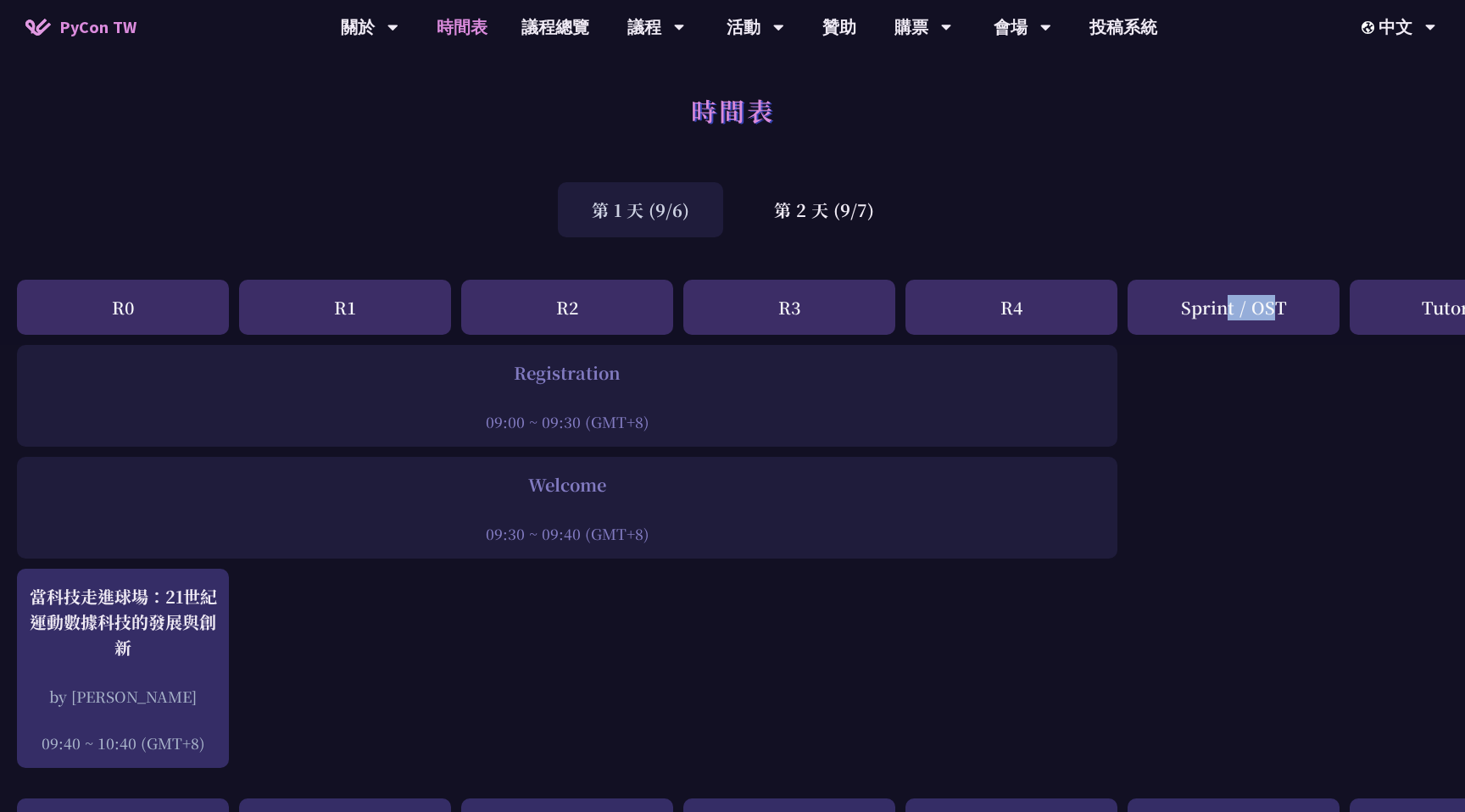
click at [1151, 315] on div "Sprint / OST" at bounding box center [1233, 307] width 212 height 55
click at [1015, 35] on div "會場" at bounding box center [1022, 27] width 58 height 54
click at [1027, 80] on link "會場資訊" at bounding box center [1022, 78] width 163 height 40
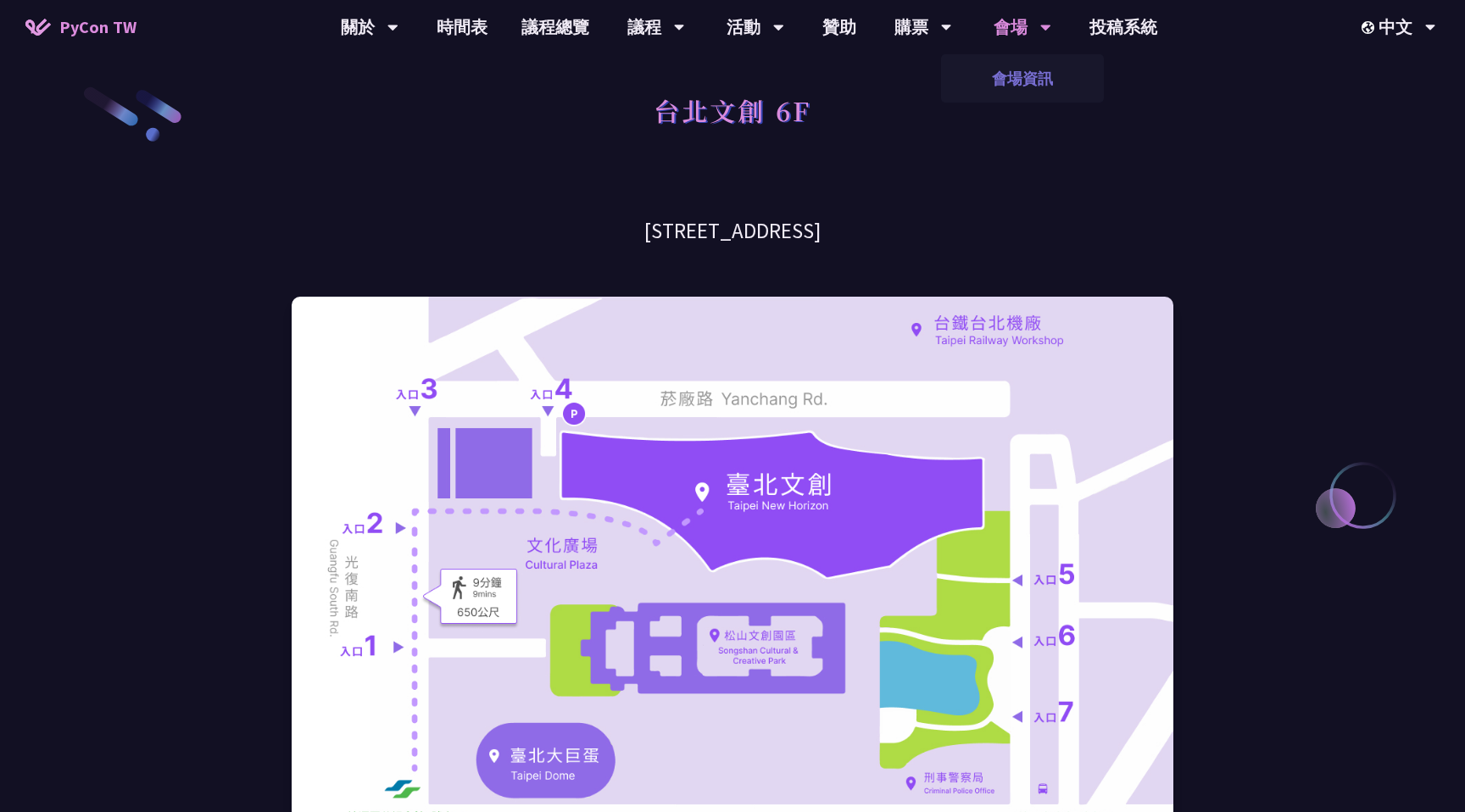
click at [1015, 69] on link "會場資訊" at bounding box center [1022, 78] width 163 height 40
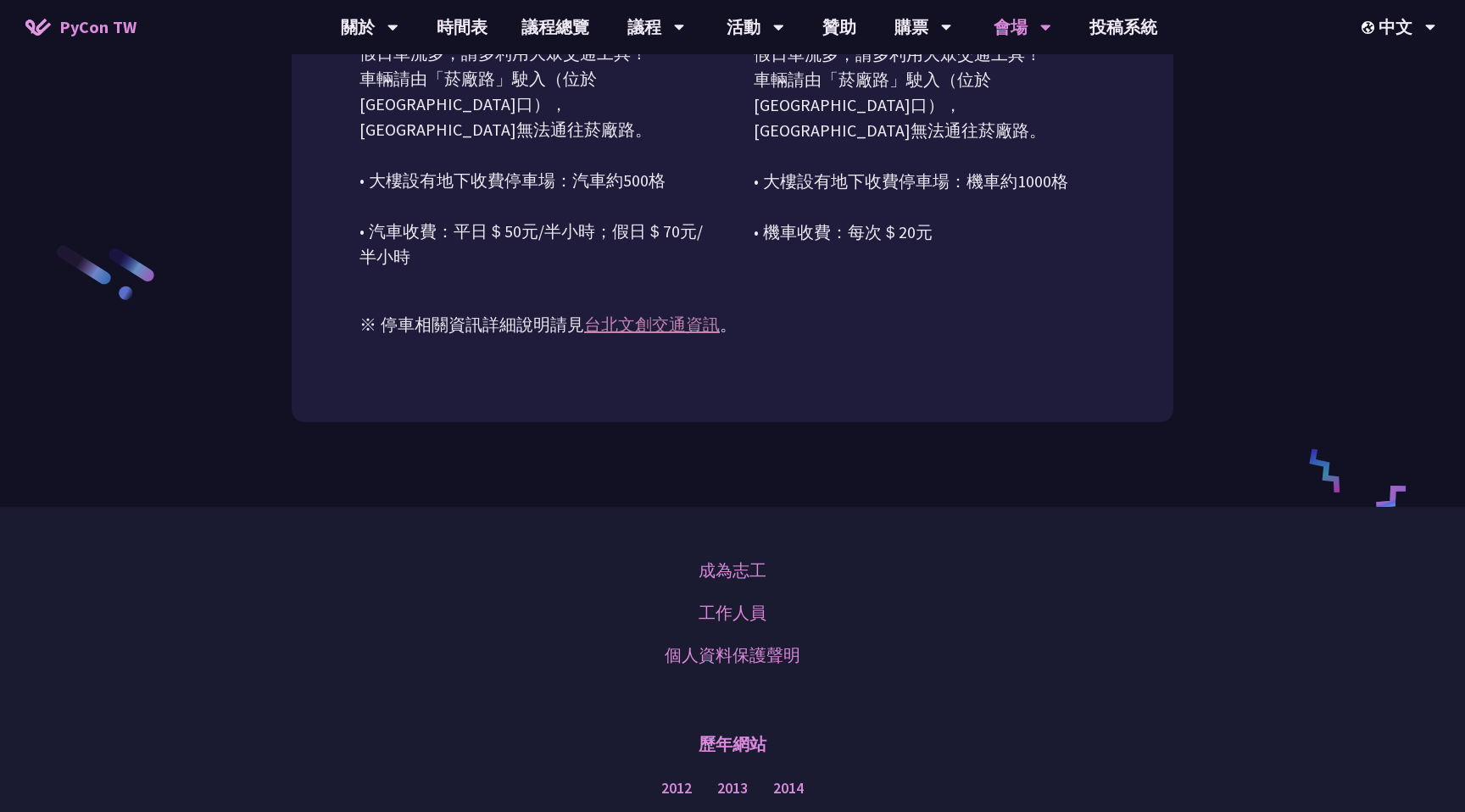
scroll to position [1787, 0]
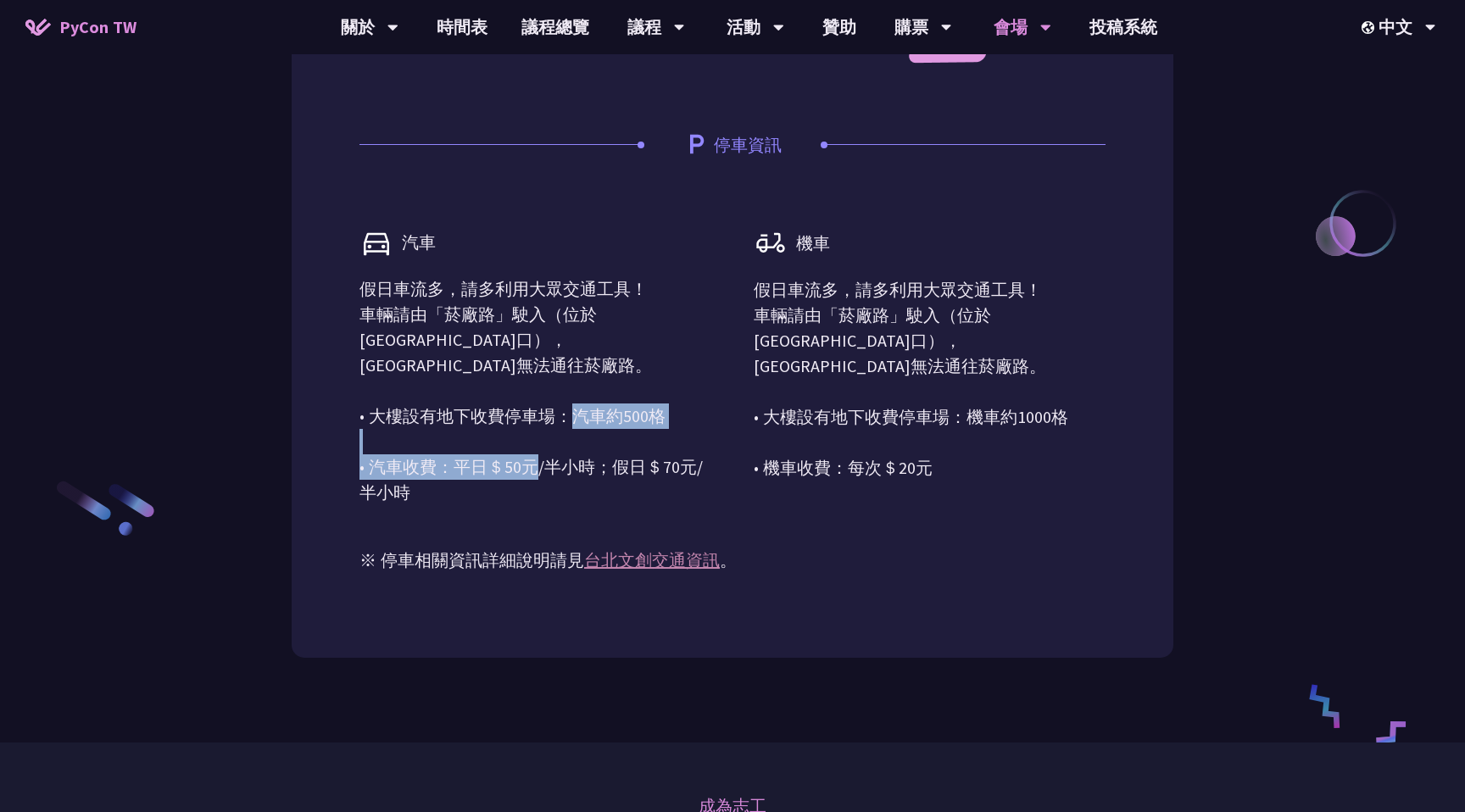
drag, startPoint x: 438, startPoint y: 465, endPoint x: 506, endPoint y: 492, distance: 73.2
click at [506, 492] on p "假日車流多，請多利用大眾交通工具！ 車輛請由「菸廠路」駛入（位於光復南路與市民大道交叉口），忠孝東路553巷無法通往菸廠路。 • 大樓設有地下收費停車場：汽車…" at bounding box center [535, 390] width 352 height 228
drag, startPoint x: 466, startPoint y: 406, endPoint x: 512, endPoint y: 505, distance: 109.2
click at [512, 505] on p "假日車流多，請多利用大眾交通工具！ 車輛請由「菸廠路」駛入（位於光復南路與市民大道交叉口），忠孝東路553巷無法通往菸廠路。 • 大樓設有地下收費停車場：汽車…" at bounding box center [535, 390] width 352 height 228
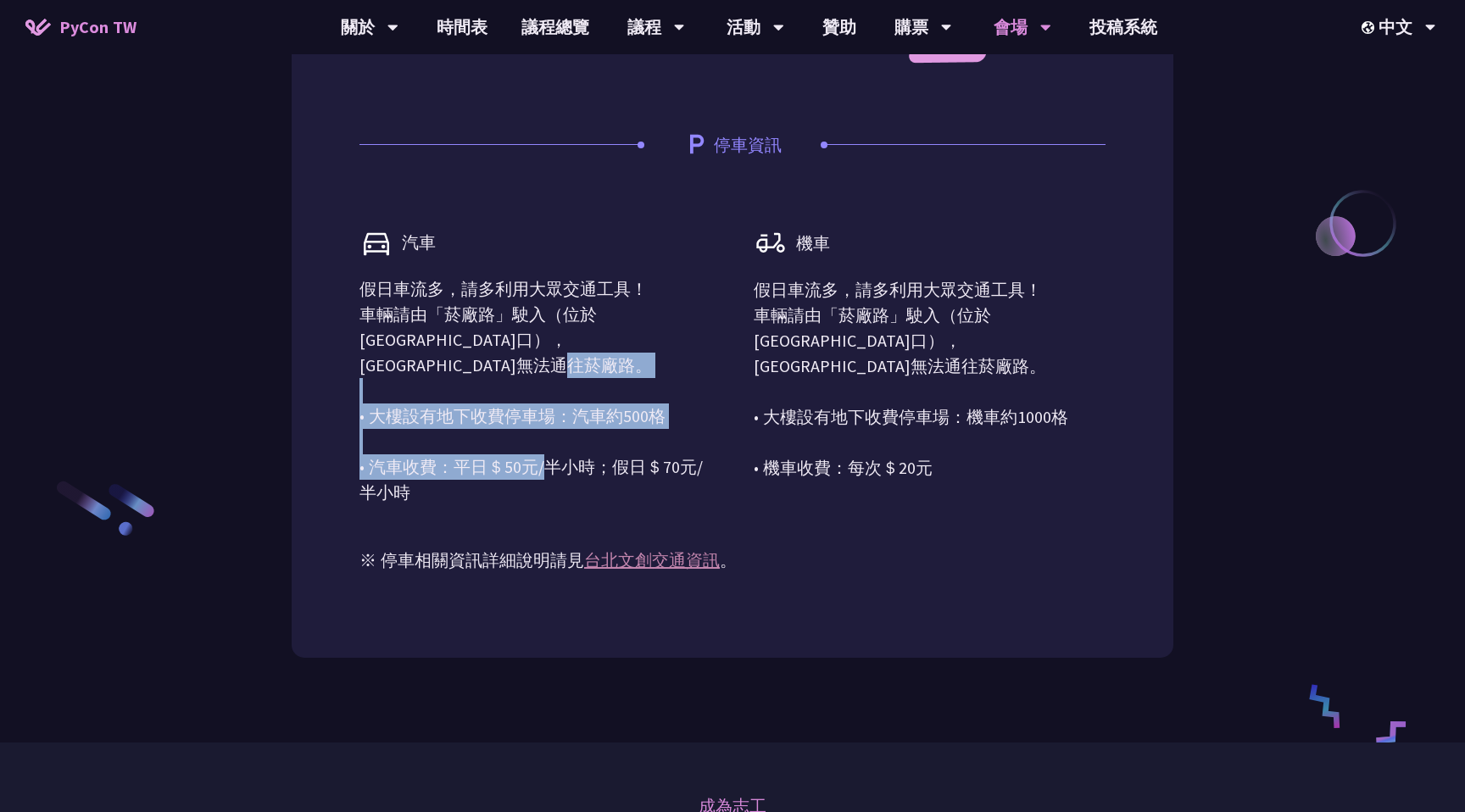
click at [512, 505] on p "假日車流多，請多利用大眾交通工具！ 車輛請由「菸廠路」駛入（位於光復南路與市民大道交叉口），忠孝東路553巷無法通往菸廠路。 • 大樓設有地下收費停車場：汽車…" at bounding box center [535, 390] width 352 height 228
drag, startPoint x: 531, startPoint y: 487, endPoint x: 462, endPoint y: 347, distance: 156.1
click at [461, 346] on p "假日車流多，請多利用大眾交通工具！ 車輛請由「菸廠路」駛入（位於光復南路與市民大道交叉口），忠孝東路553巷無法通往菸廠路。 • 大樓設有地下收費停車場：汽車…" at bounding box center [535, 390] width 352 height 228
click at [462, 347] on p "假日車流多，請多利用大眾交通工具！ 車輛請由「菸廠路」駛入（位於光復南路與市民大道交叉口），忠孝東路553巷無法通往菸廠路。 • 大樓設有地下收費停車場：汽車…" at bounding box center [535, 390] width 352 height 228
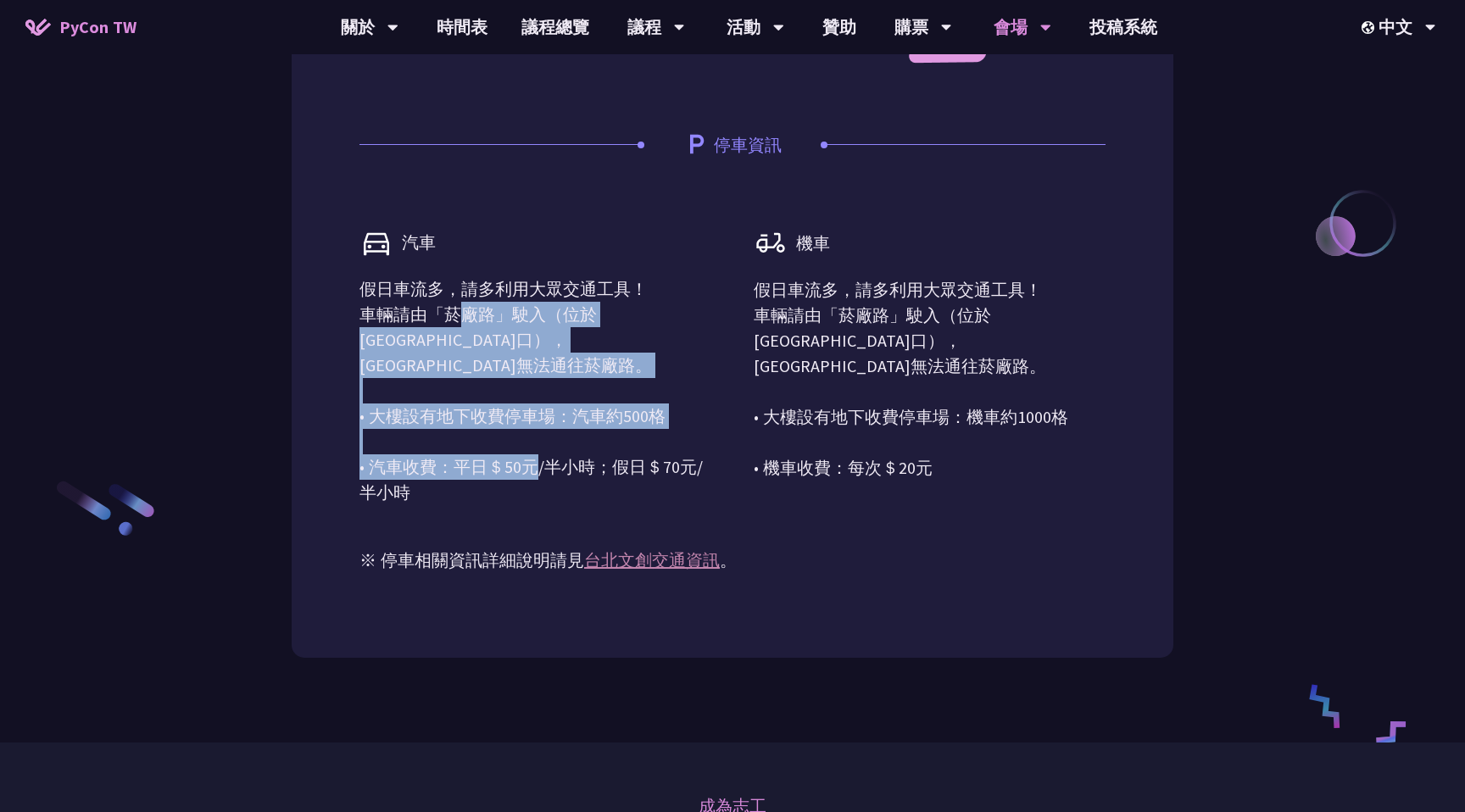
drag, startPoint x: 454, startPoint y: 324, endPoint x: 496, endPoint y: 499, distance: 180.0
click at [496, 499] on p "假日車流多，請多利用大眾交通工具！ 車輛請由「菸廠路」駛入（位於光復南路與市民大道交叉口），忠孝東路553巷無法通往菸廠路。 • 大樓設有地下收費停車場：汽車…" at bounding box center [535, 390] width 352 height 228
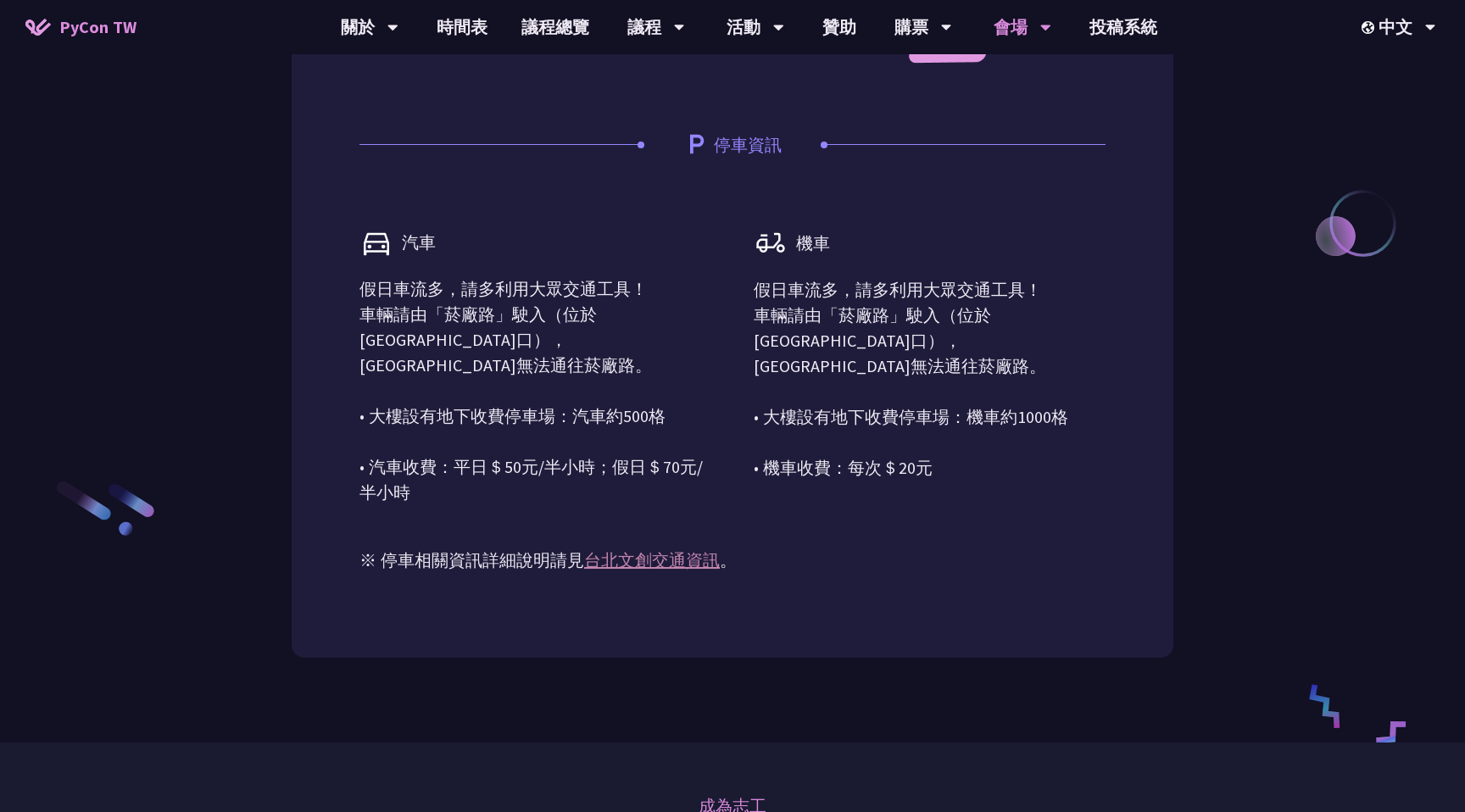
click at [451, 398] on p "假日車流多，請多利用大眾交通工具！ 車輛請由「菸廠路」駛入（位於光復南路與市民大道交叉口），忠孝東路553巷無法通往菸廠路。 • 大樓設有地下收費停車場：汽車…" at bounding box center [535, 390] width 352 height 228
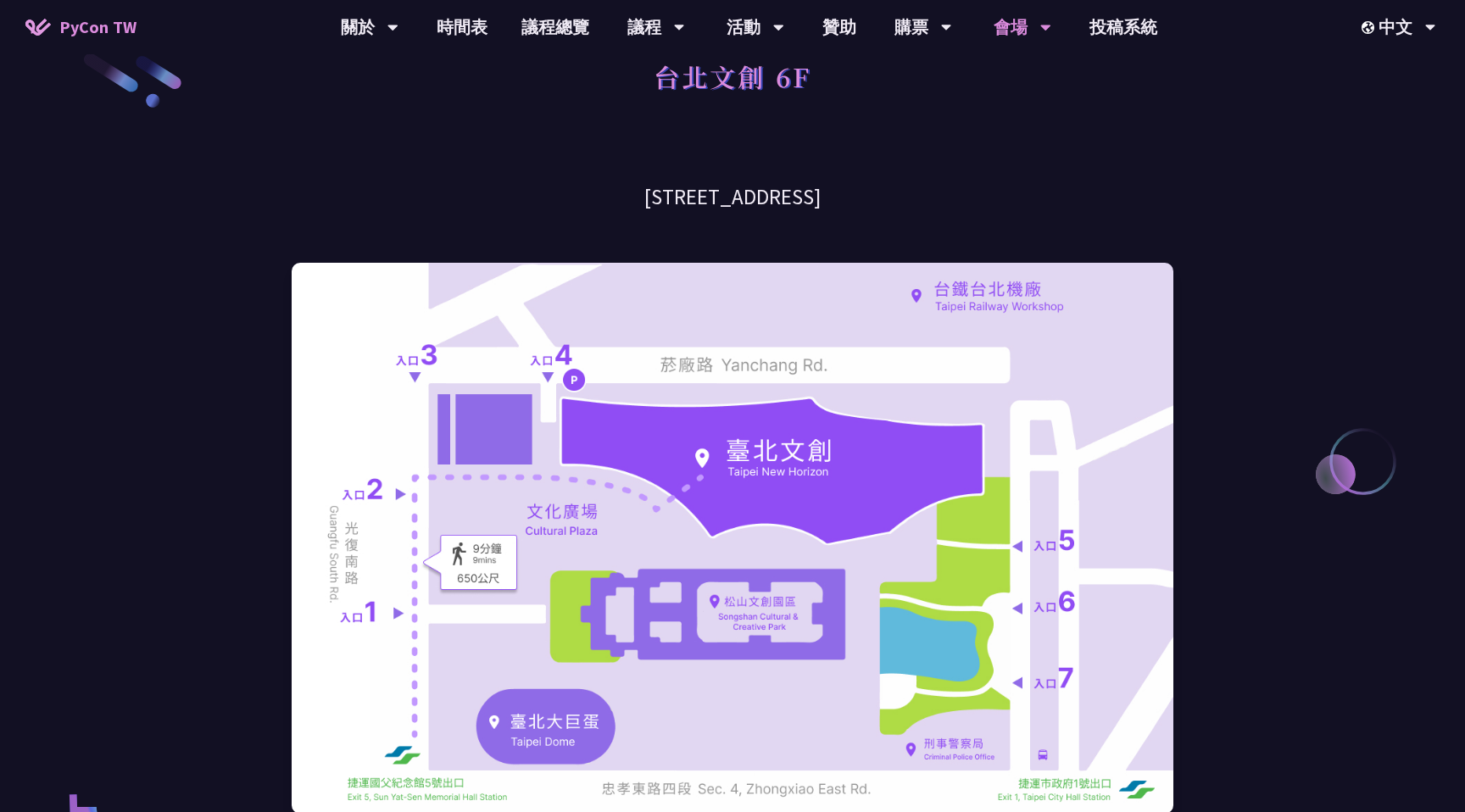
scroll to position [0, 0]
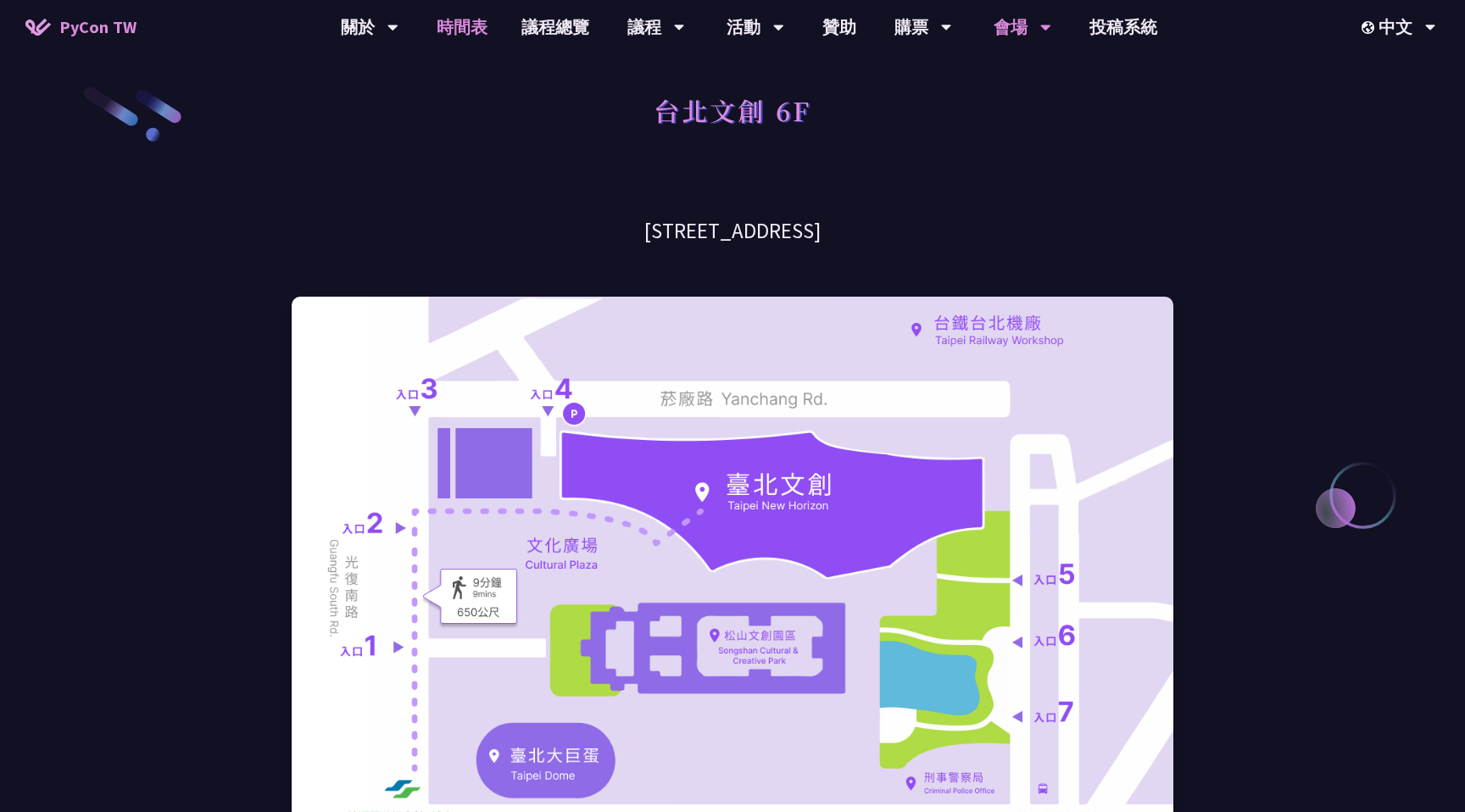
click at [469, 24] on link "時間表" at bounding box center [462, 27] width 85 height 54
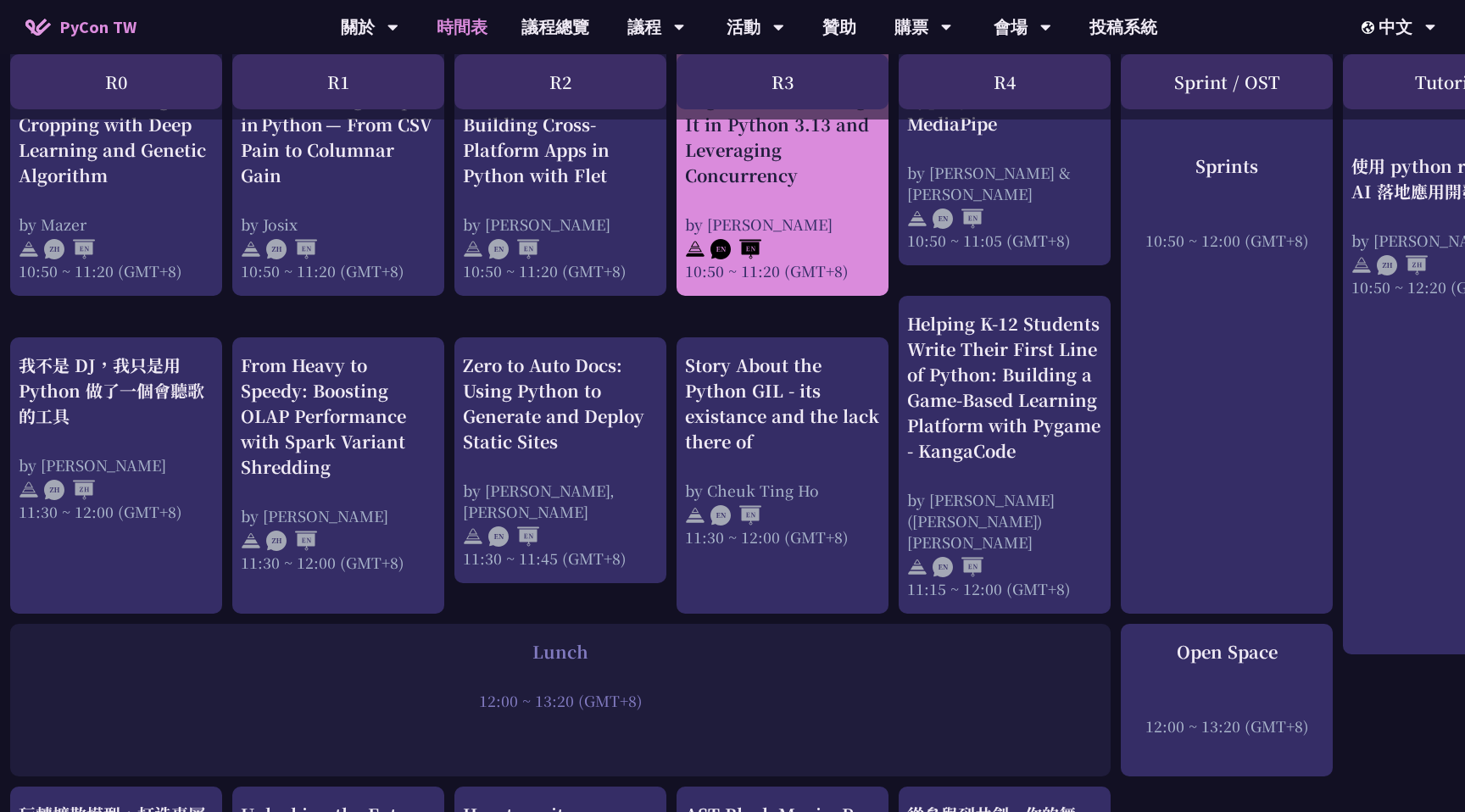
scroll to position [1274, 7]
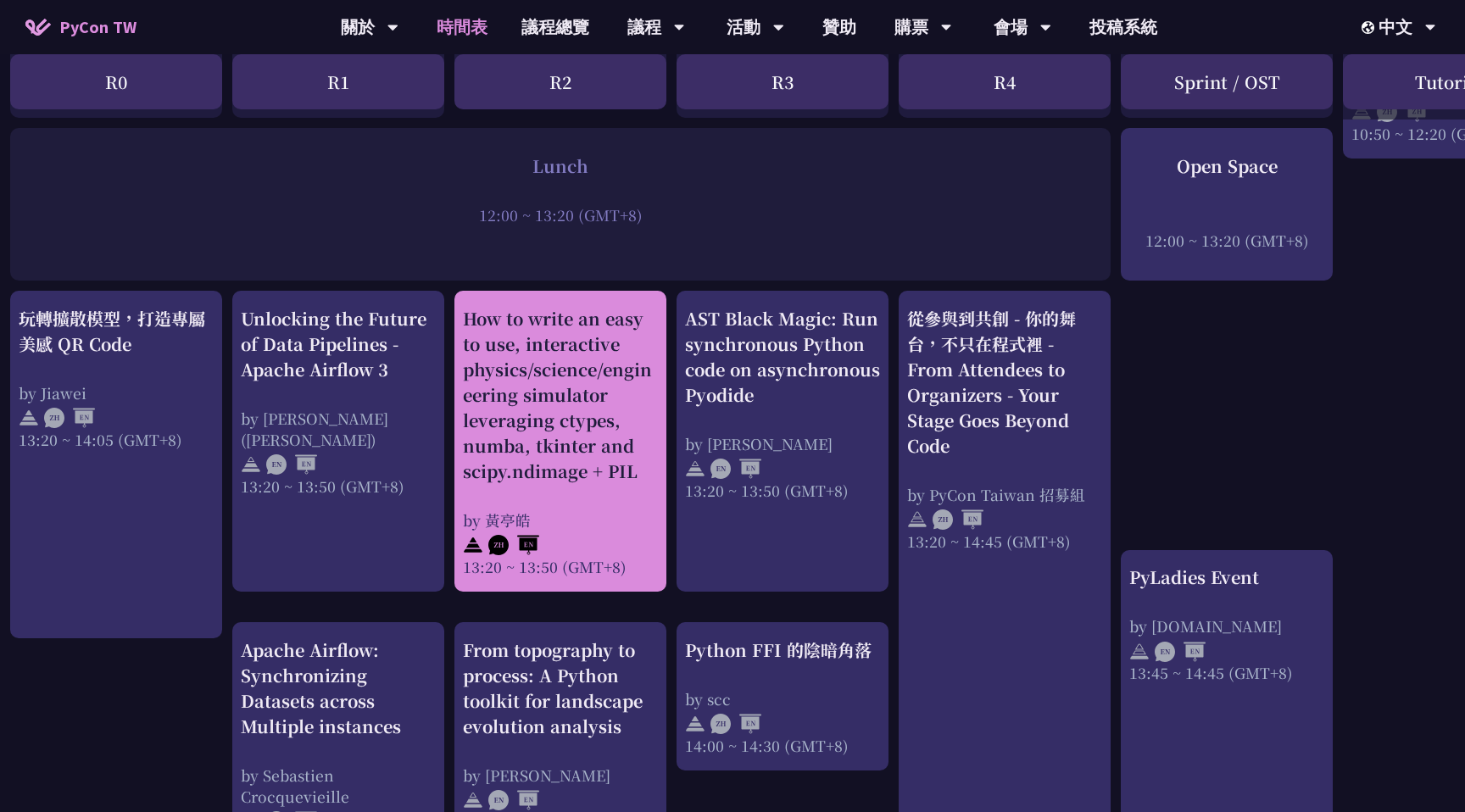
click at [548, 494] on div "How to write an easy to use, interactive physics/science/engineering simulator …" at bounding box center [560, 441] width 195 height 271
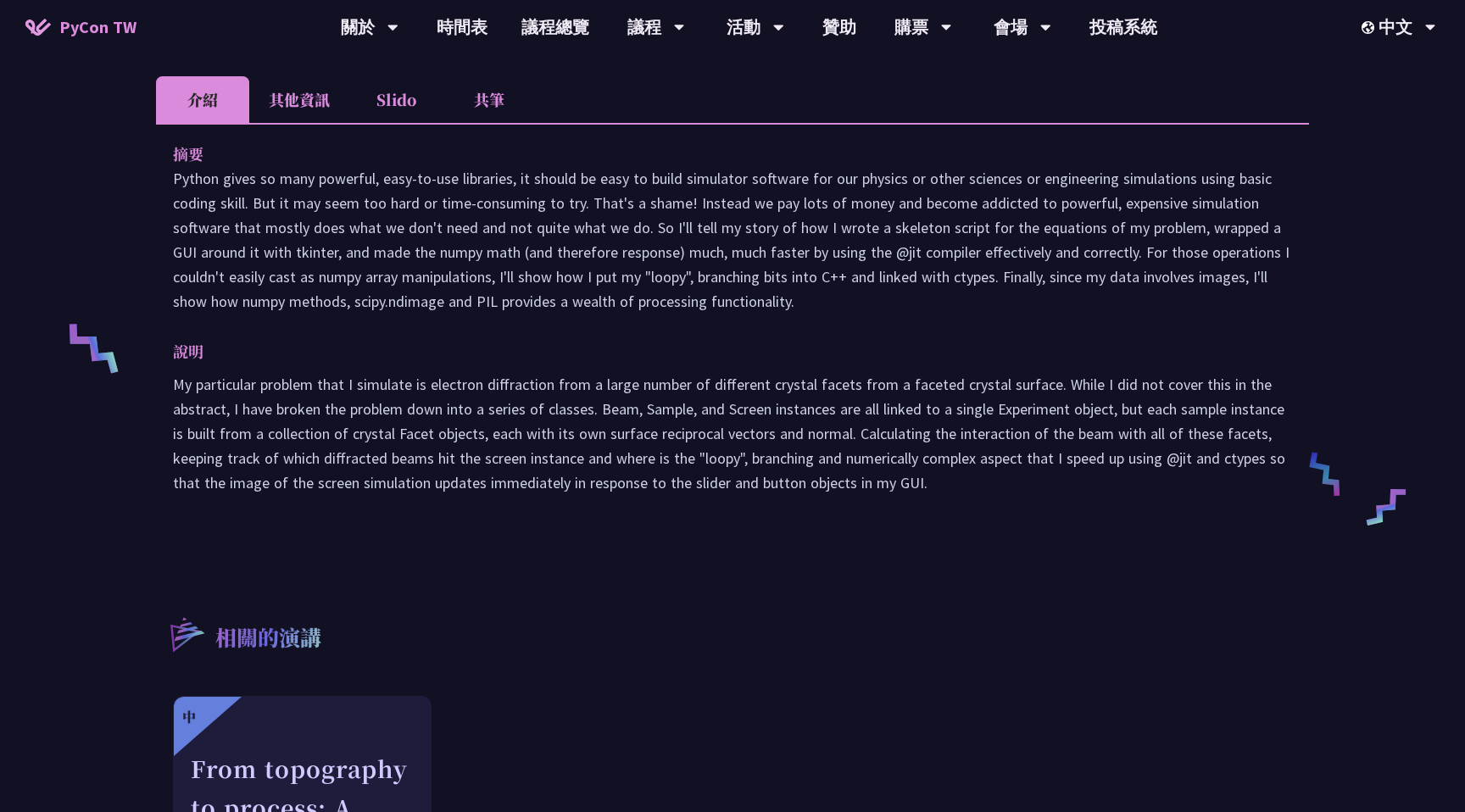
scroll to position [499, 0]
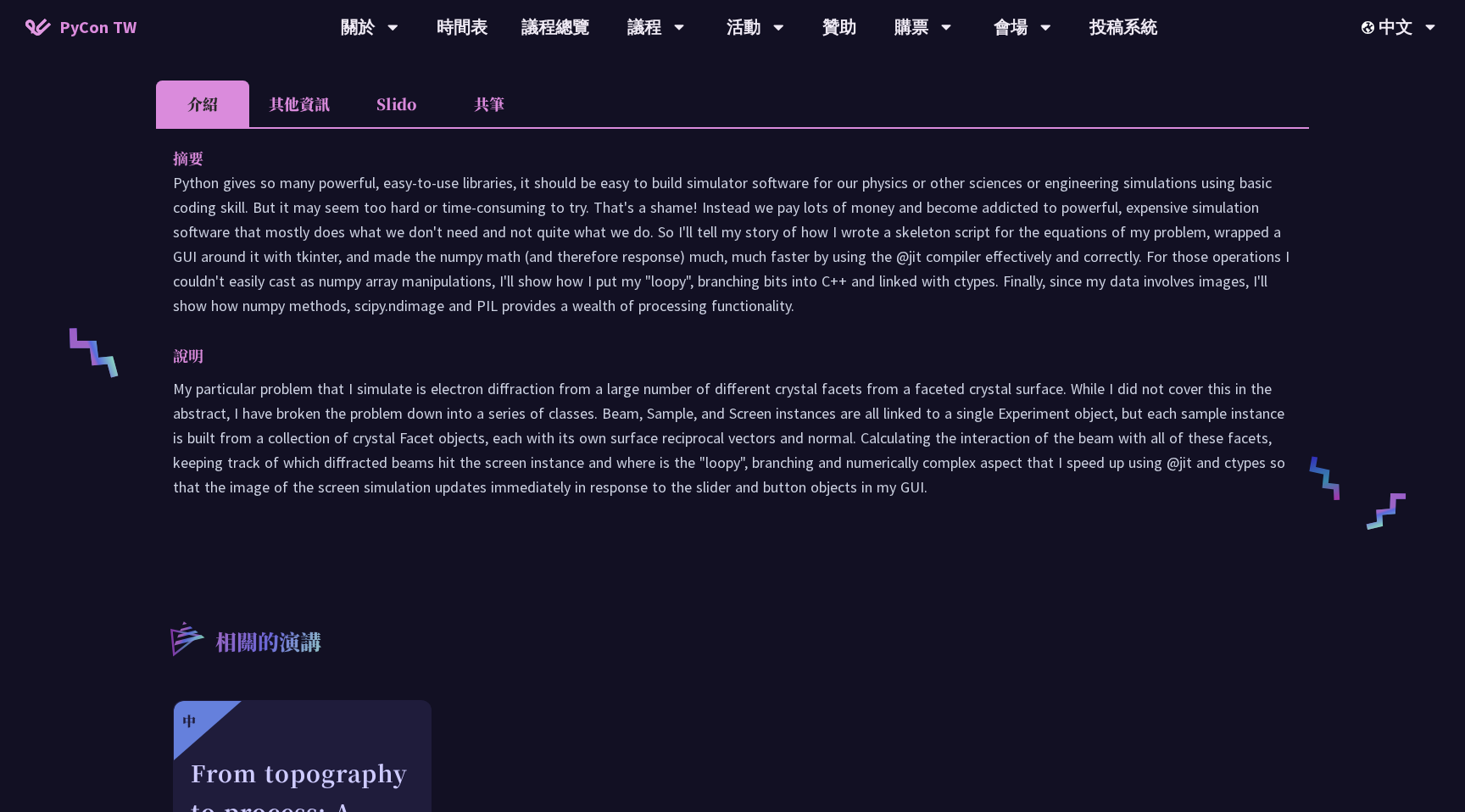
click at [273, 89] on li "其他資訊" at bounding box center [299, 104] width 100 height 47
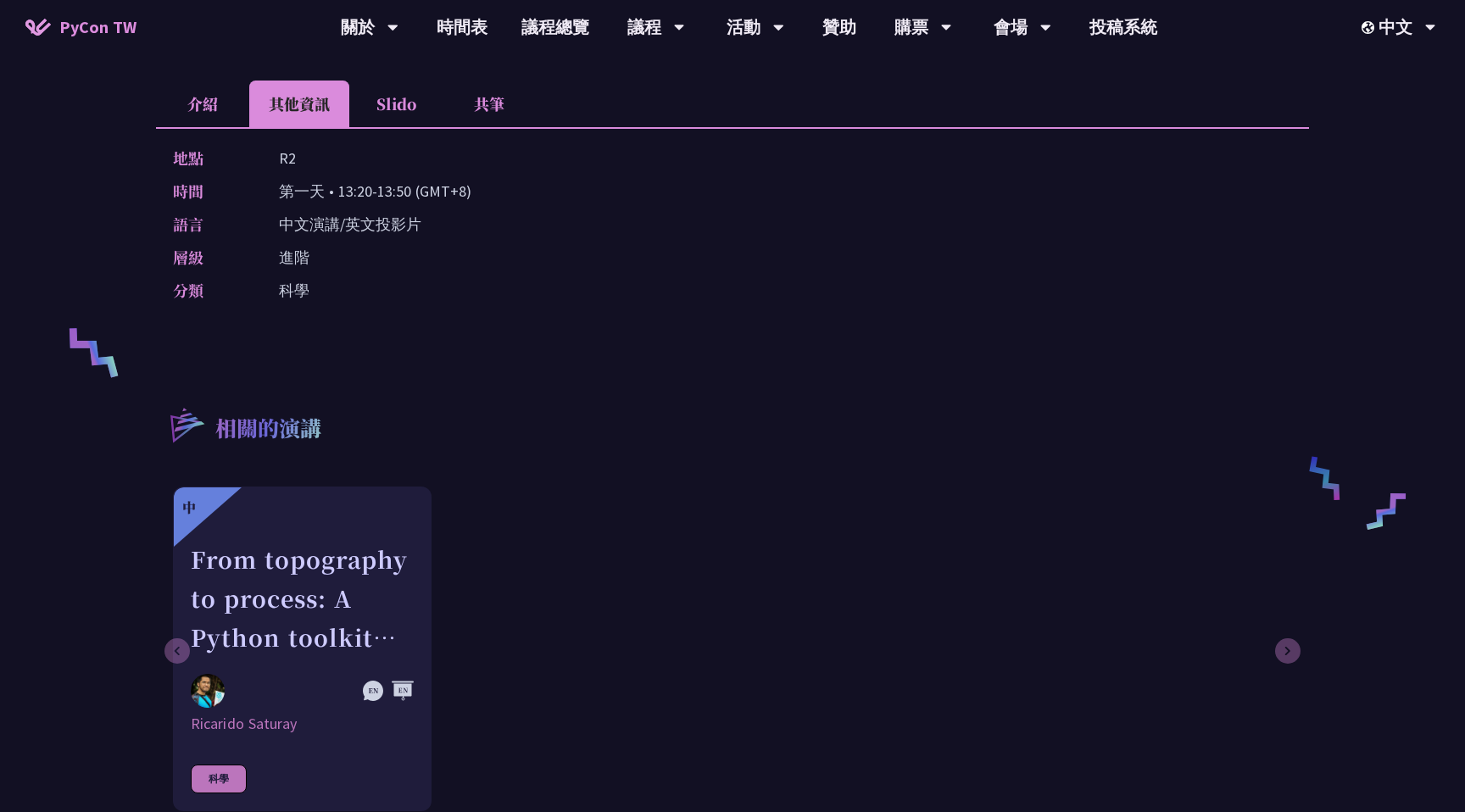
click at [174, 116] on li "介紹" at bounding box center [203, 104] width 93 height 47
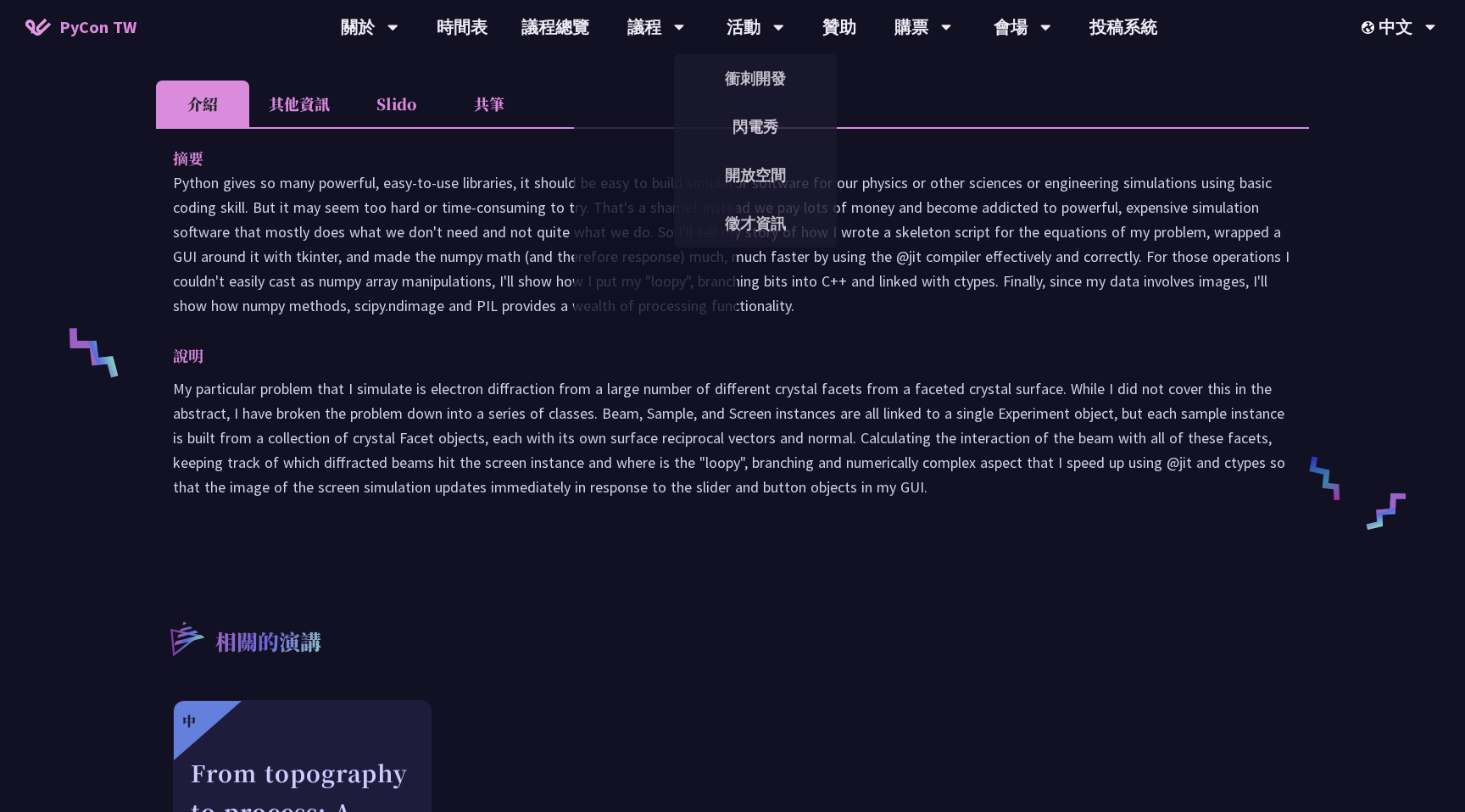
scroll to position [458, 0]
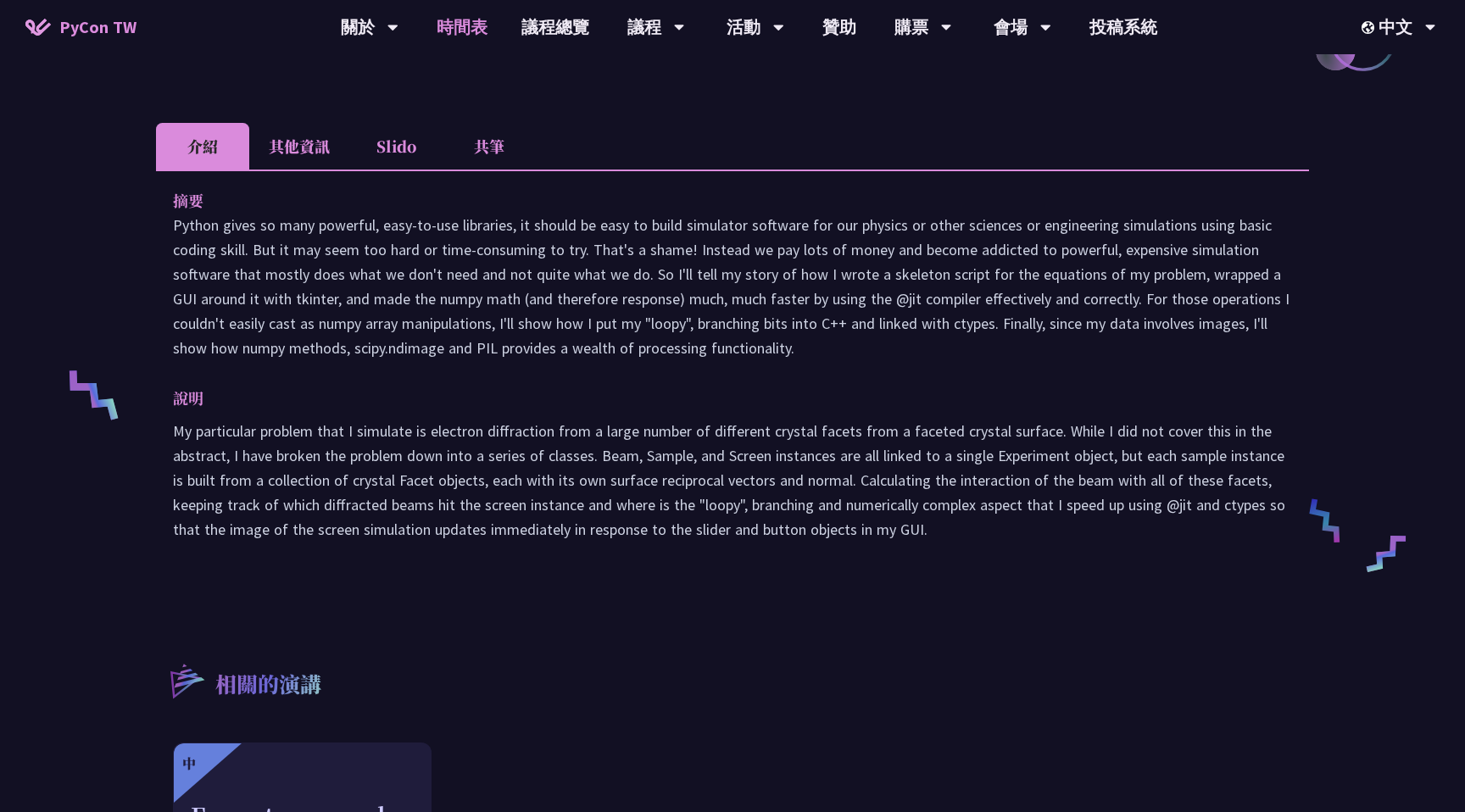
click at [465, 33] on link "時間表" at bounding box center [462, 27] width 85 height 54
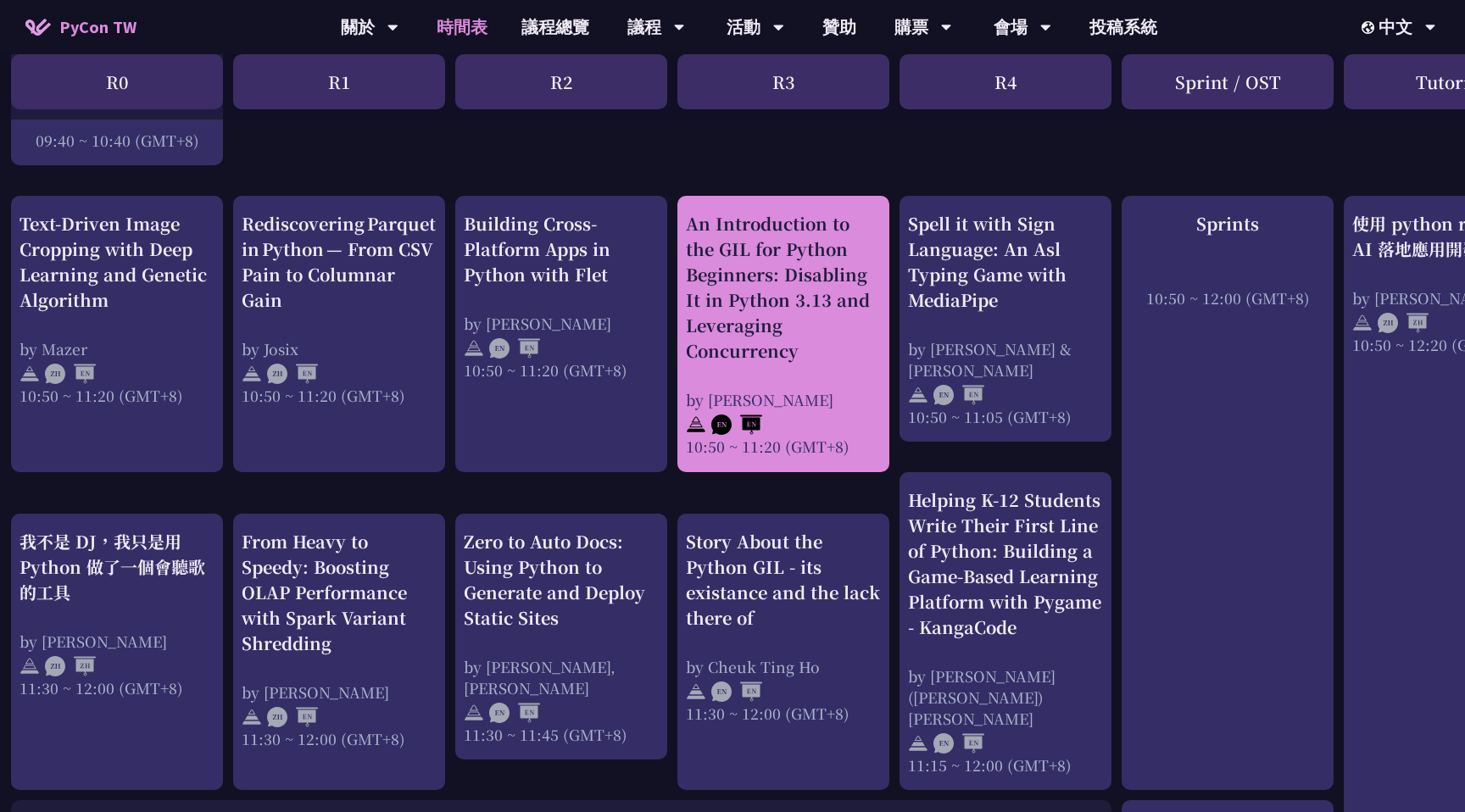
scroll to position [603, 6]
click at [793, 378] on div "An Introduction to the GIL for Python Beginners: Disabling It in Python 3.13 an…" at bounding box center [783, 332] width 195 height 245
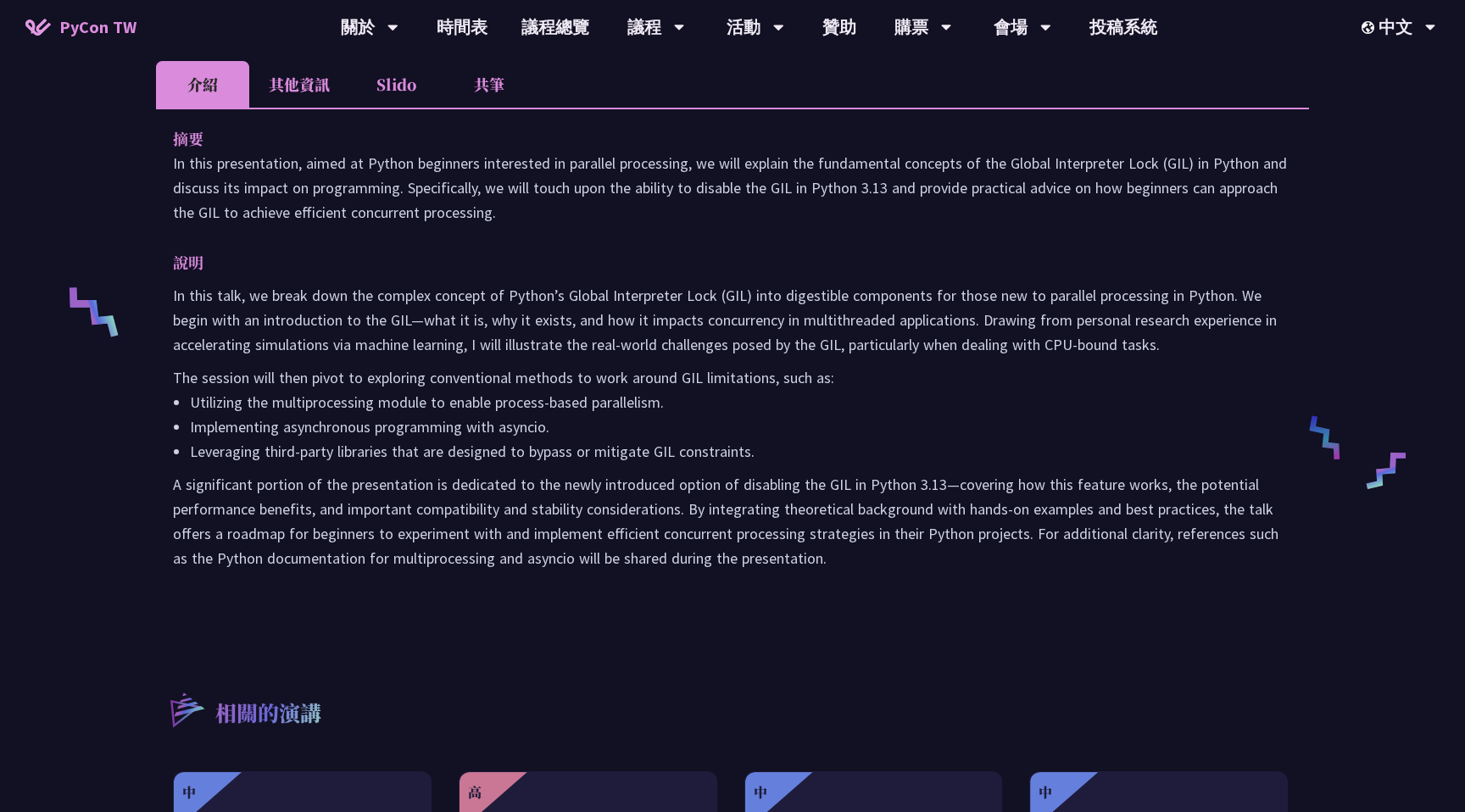
scroll to position [389, 0]
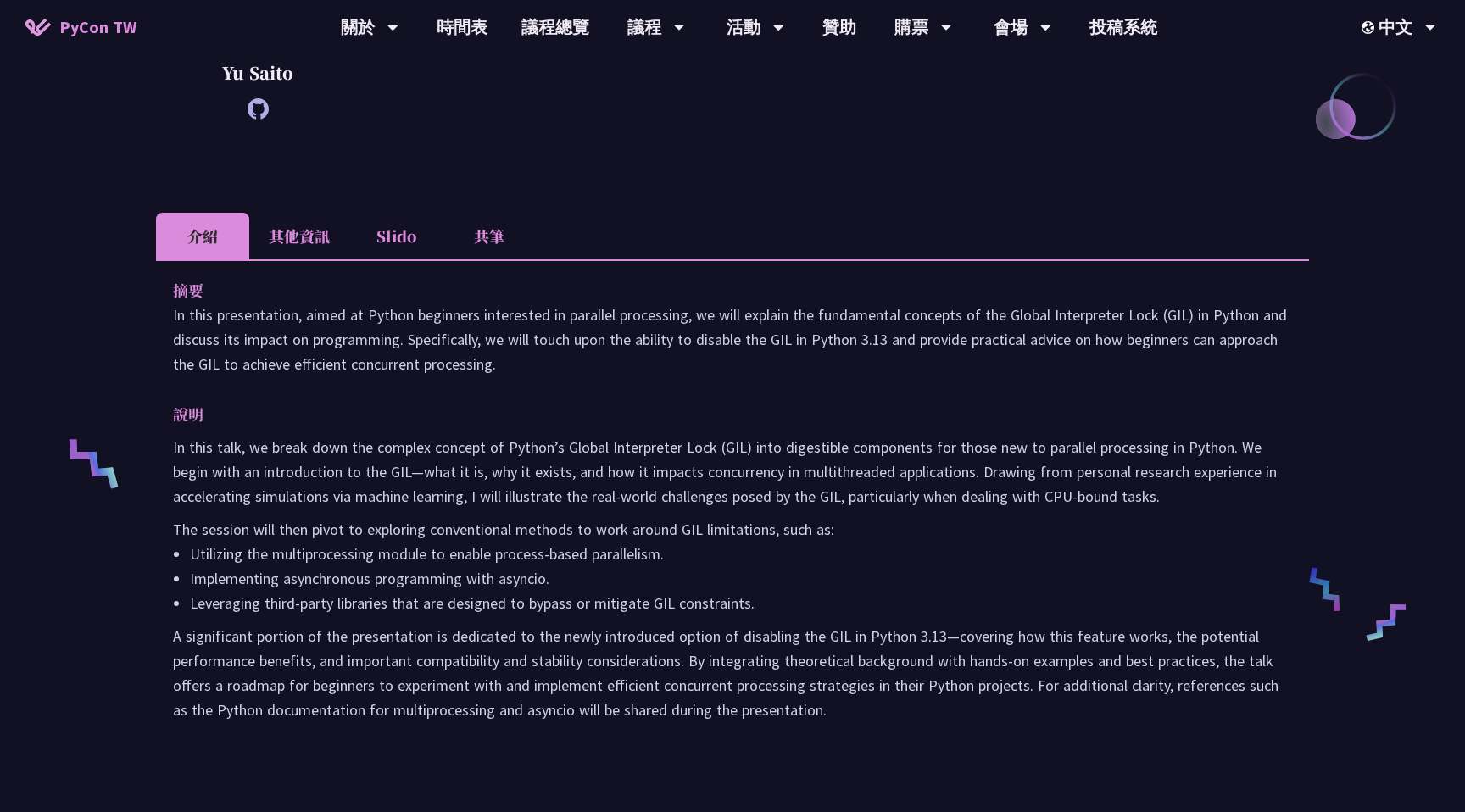
click at [316, 249] on li "其他資訊" at bounding box center [299, 235] width 100 height 47
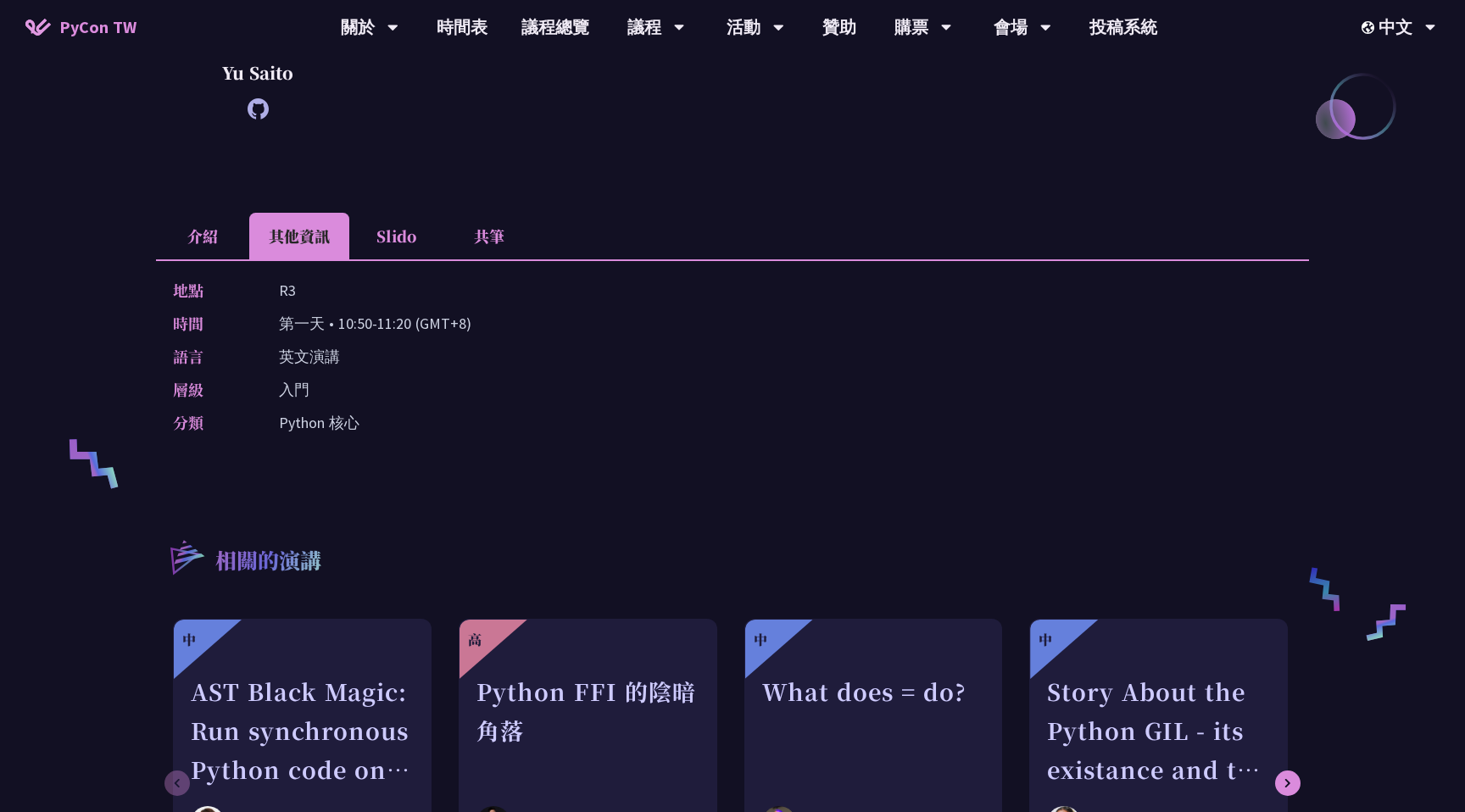
click at [195, 242] on li "介紹" at bounding box center [203, 235] width 93 height 47
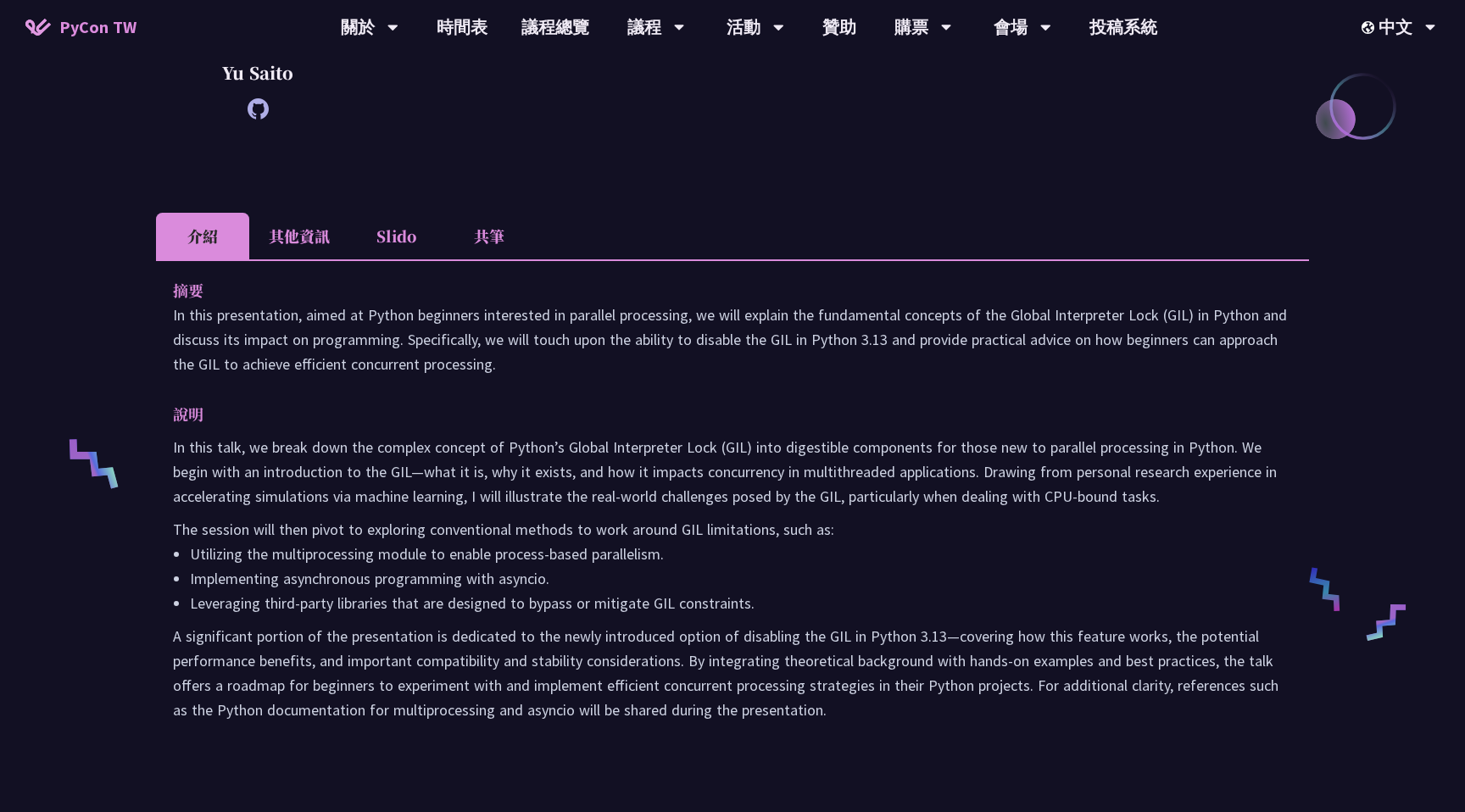
click at [396, 235] on li "Slido" at bounding box center [396, 235] width 93 height 47
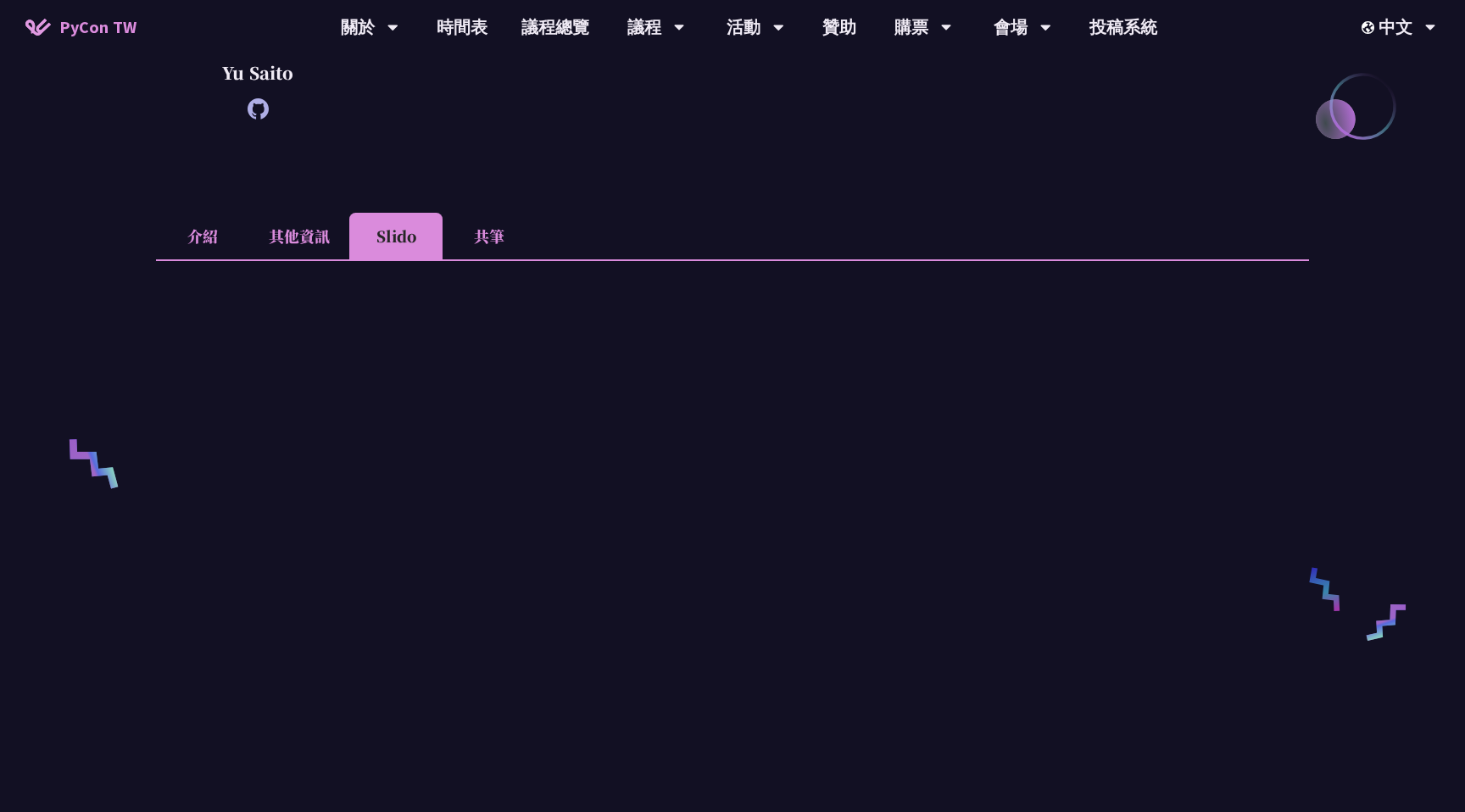
click at [306, 235] on li "其他資訊" at bounding box center [299, 235] width 100 height 47
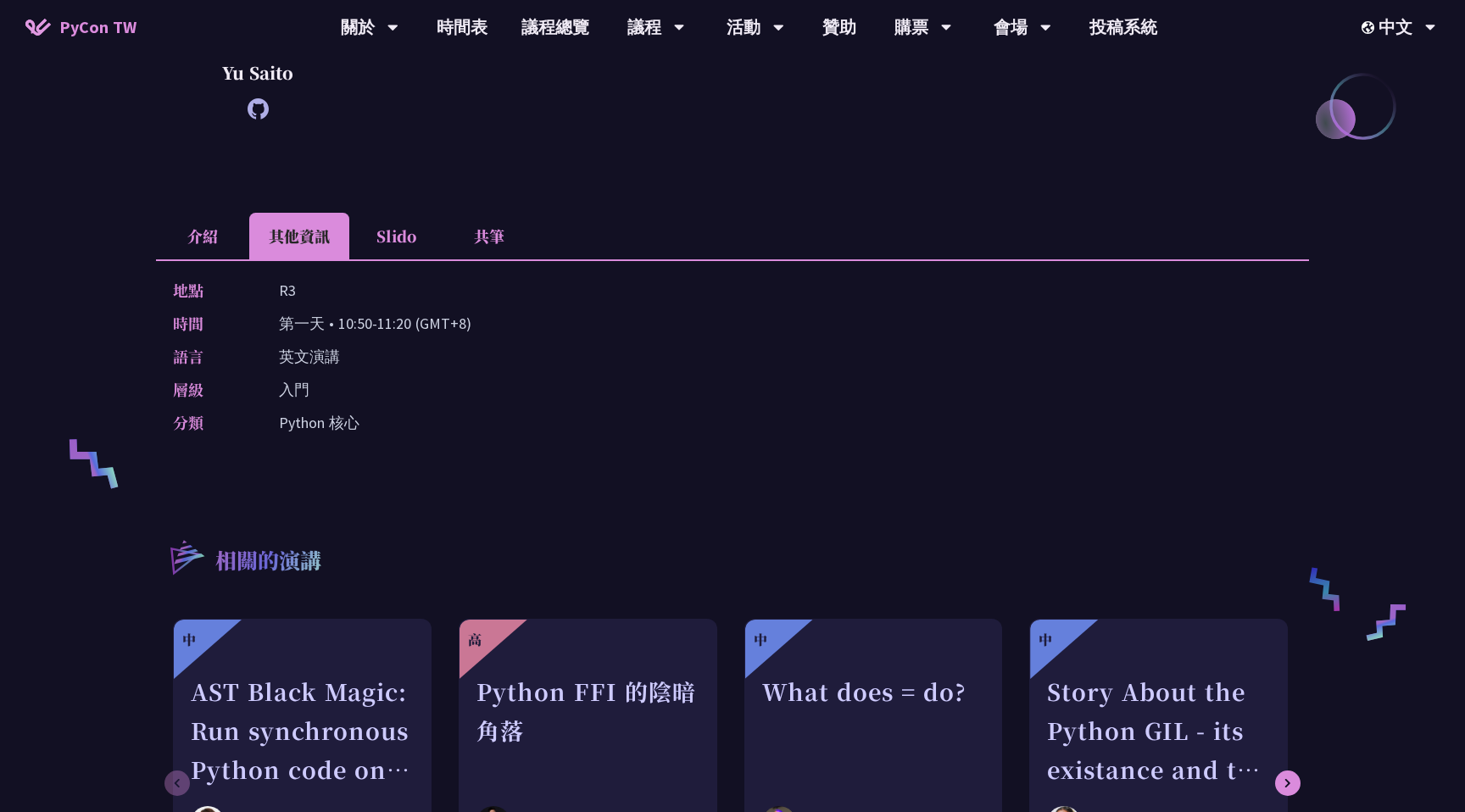
click at [206, 245] on li "介紹" at bounding box center [203, 235] width 93 height 47
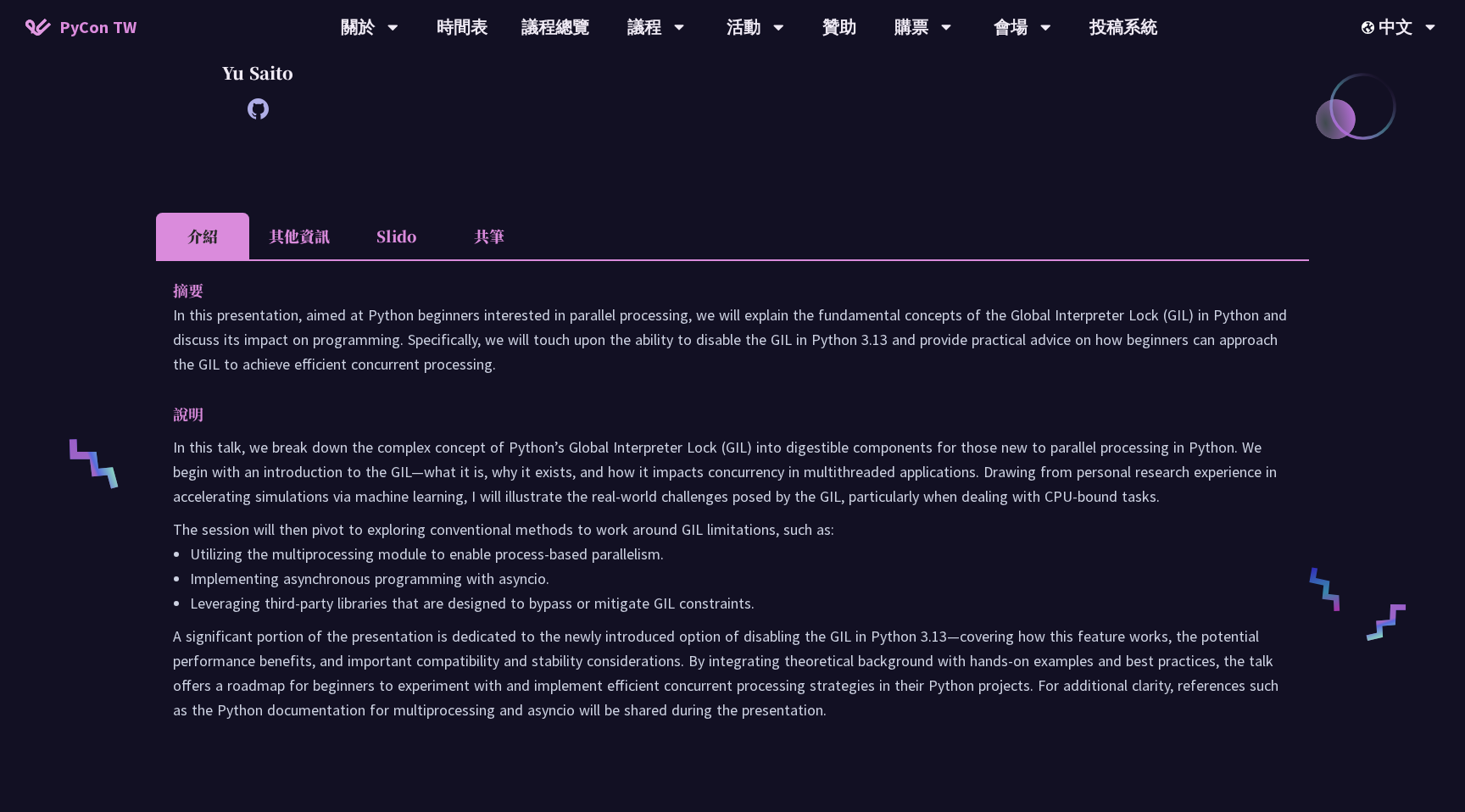
click at [513, 229] on li "共筆" at bounding box center [489, 235] width 93 height 47
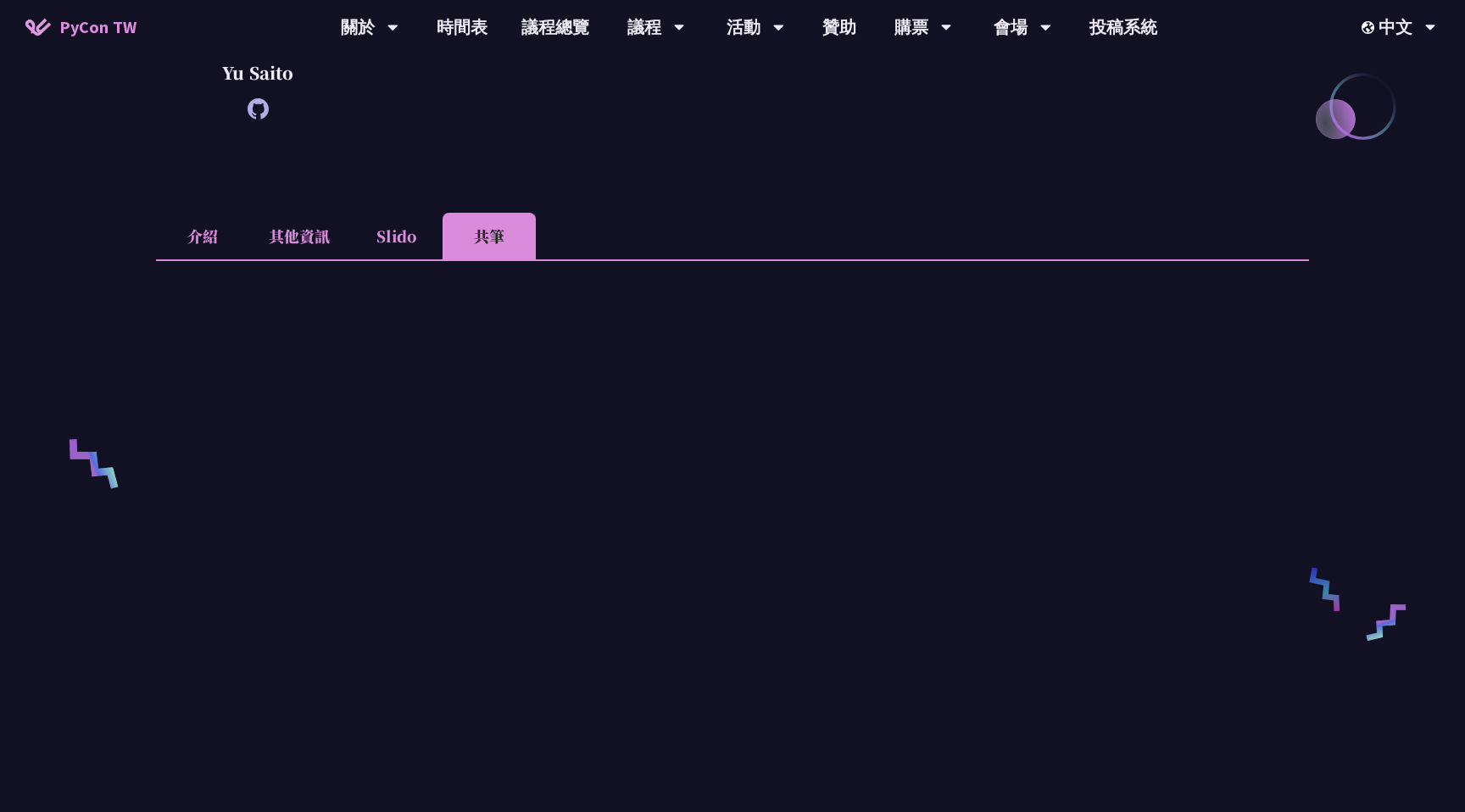
click at [180, 237] on li "介紹" at bounding box center [203, 235] width 93 height 47
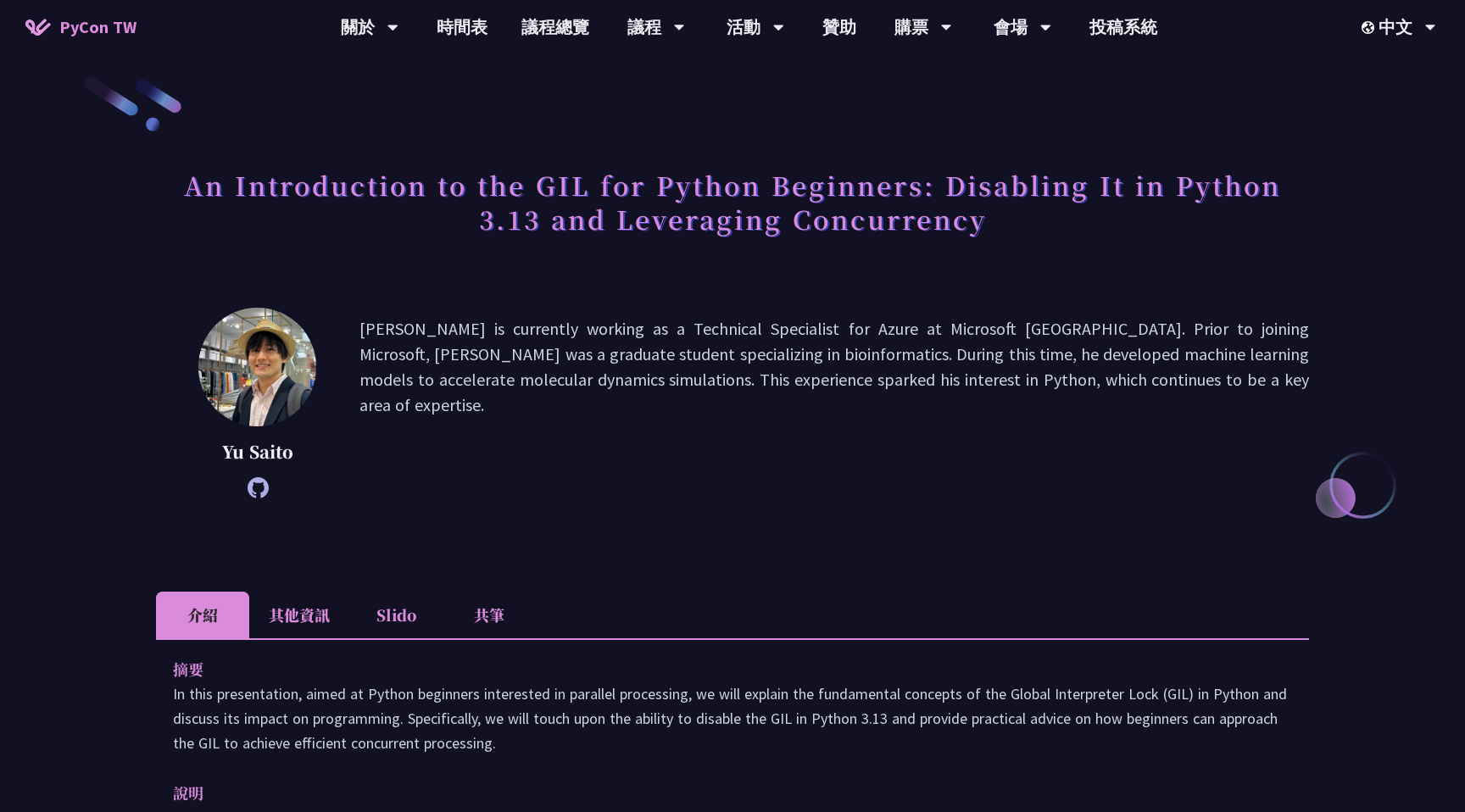
scroll to position [0, 0]
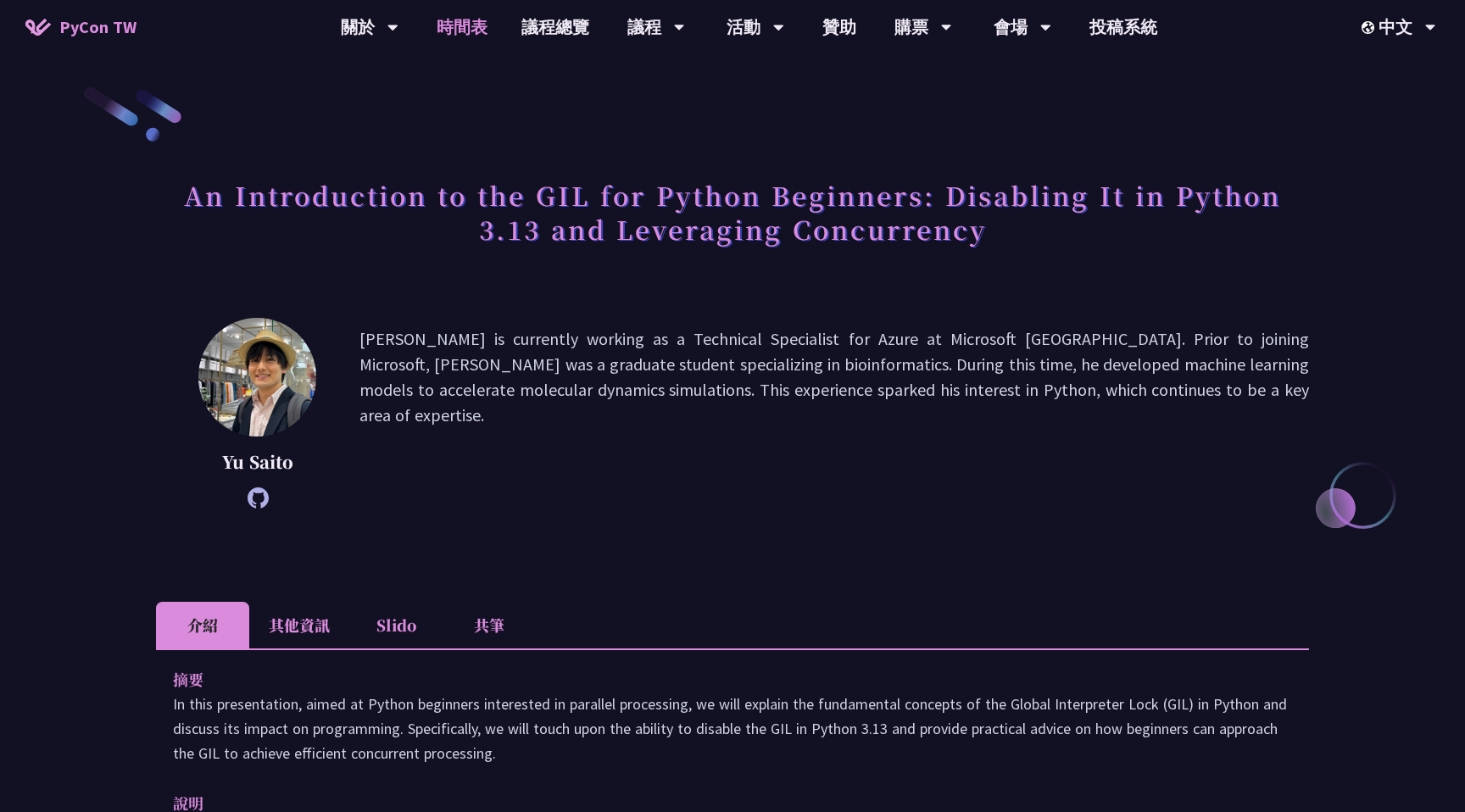
click at [464, 21] on link "時間表" at bounding box center [462, 27] width 85 height 54
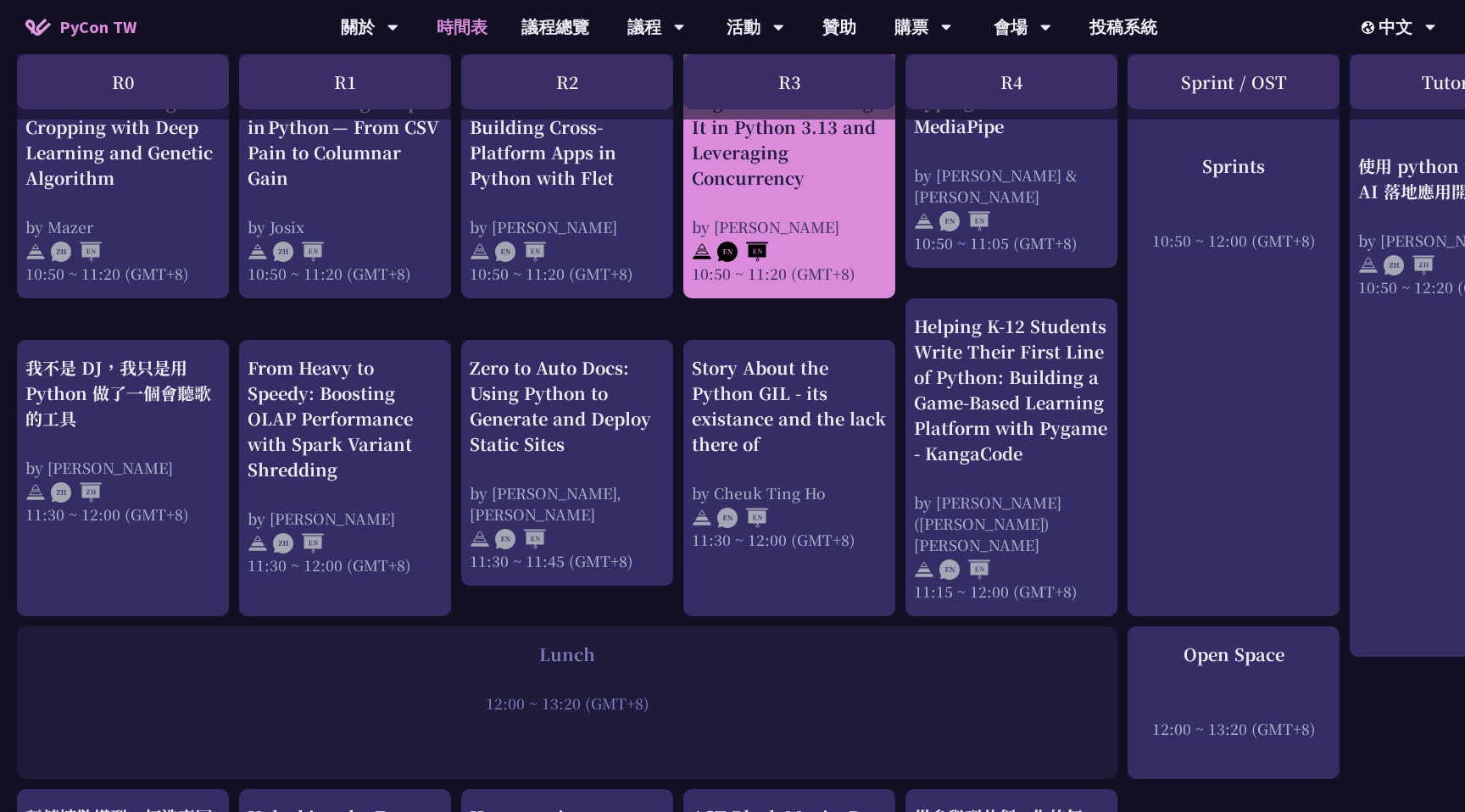
scroll to position [779, 0]
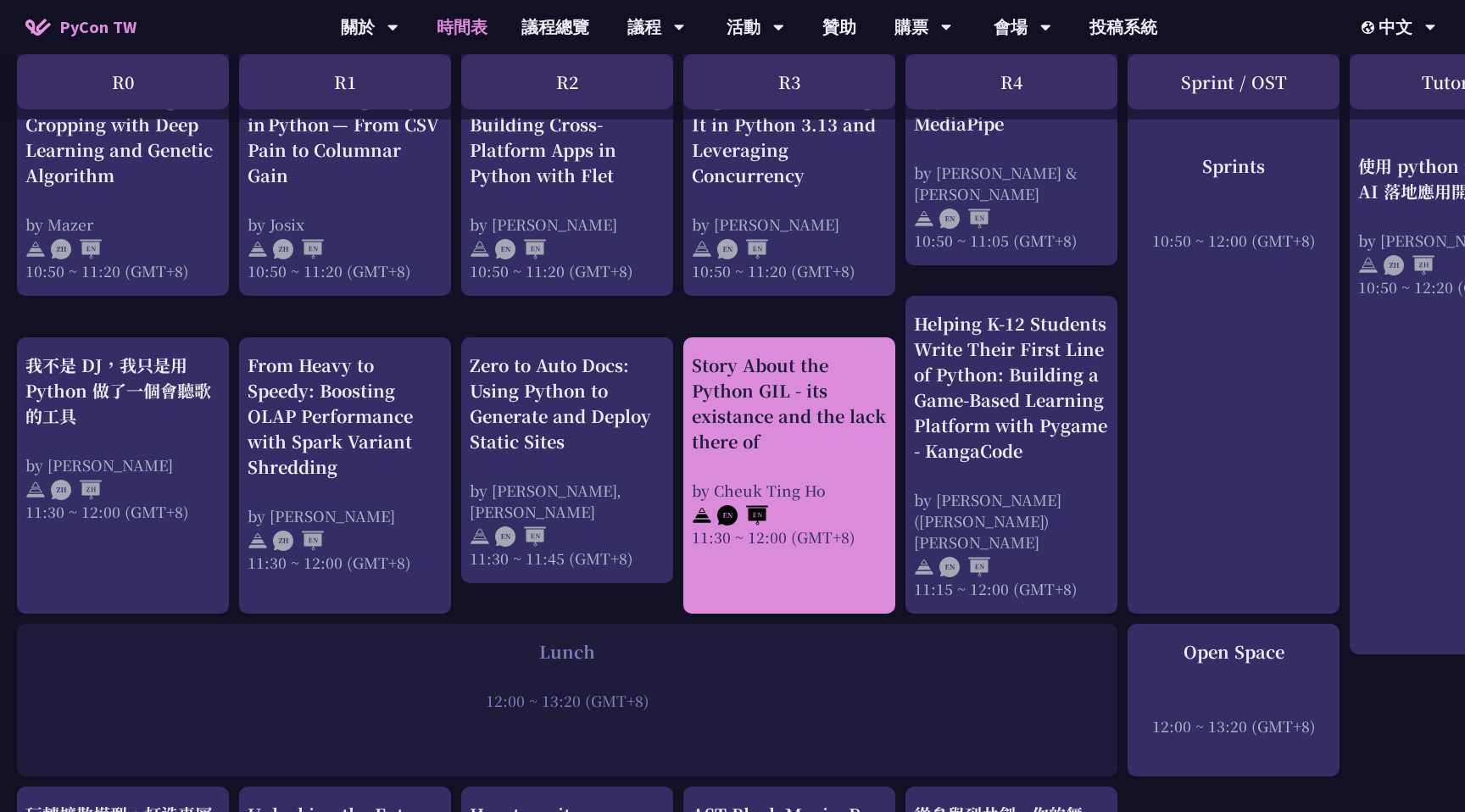
click at [824, 437] on div "Story About the Python GIL - its existance and the lack there of" at bounding box center [789, 403] width 195 height 102
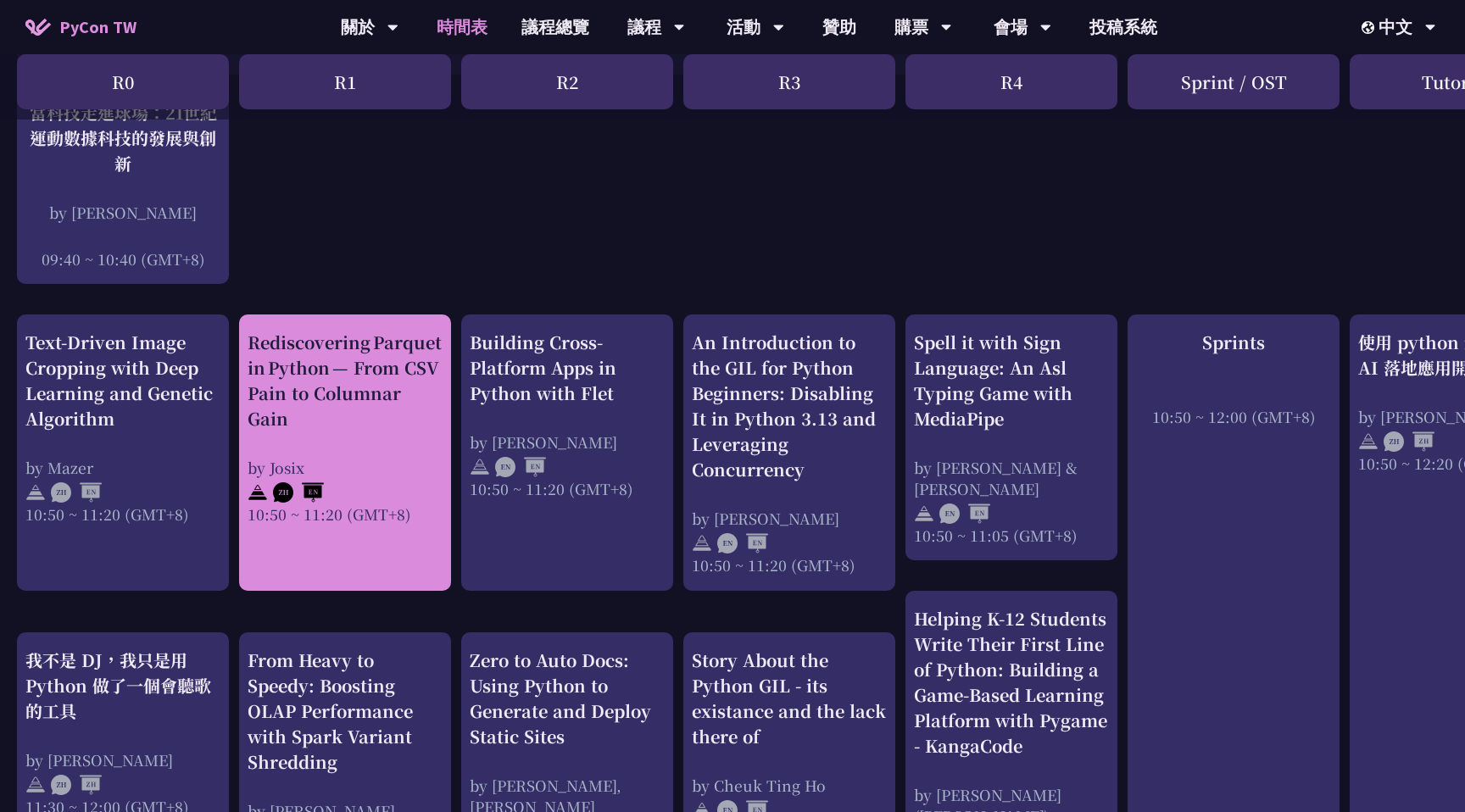
scroll to position [469, 0]
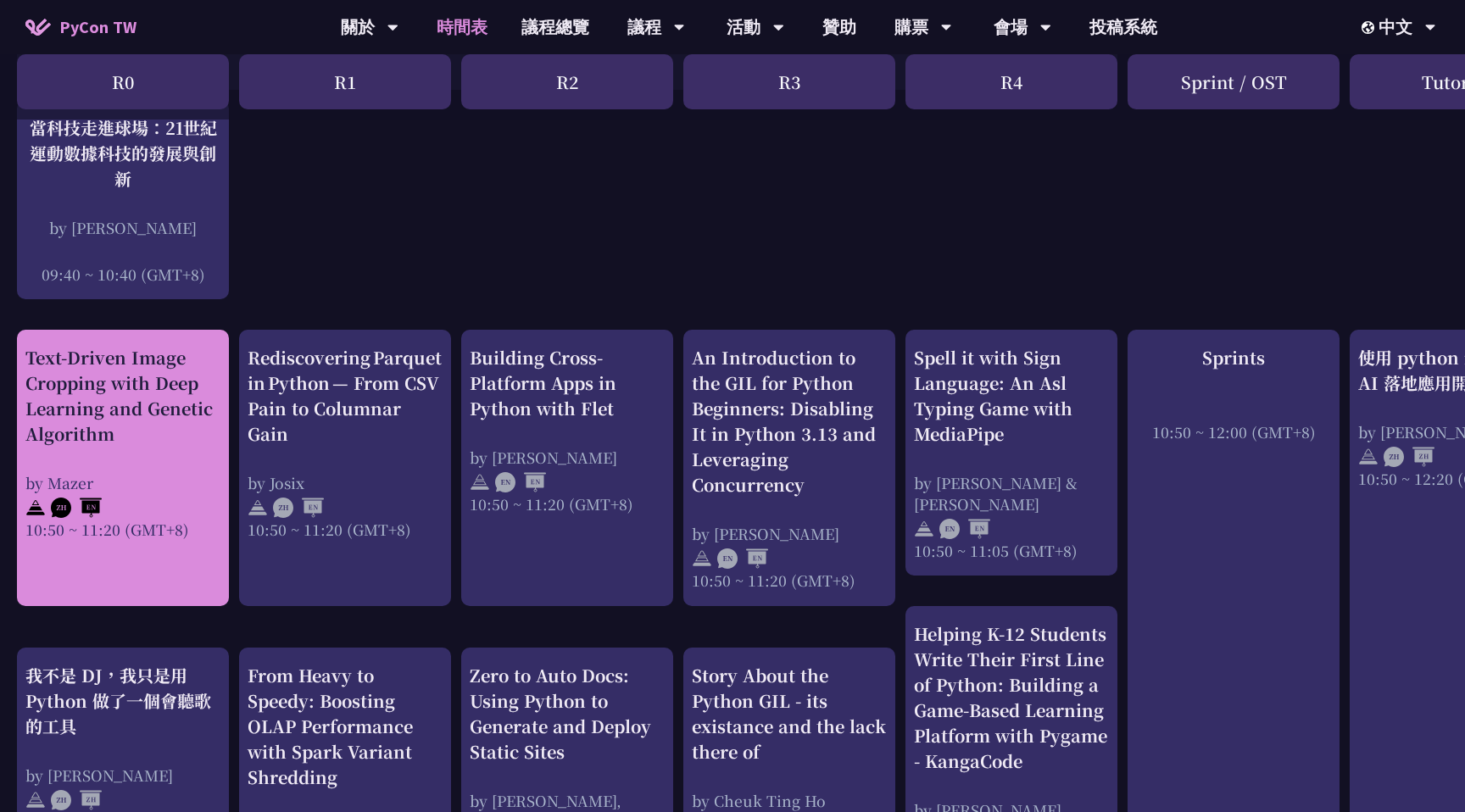
click at [175, 383] on div "Text-Driven Image Cropping with Deep Learning and Genetic Algorithm" at bounding box center [122, 396] width 195 height 102
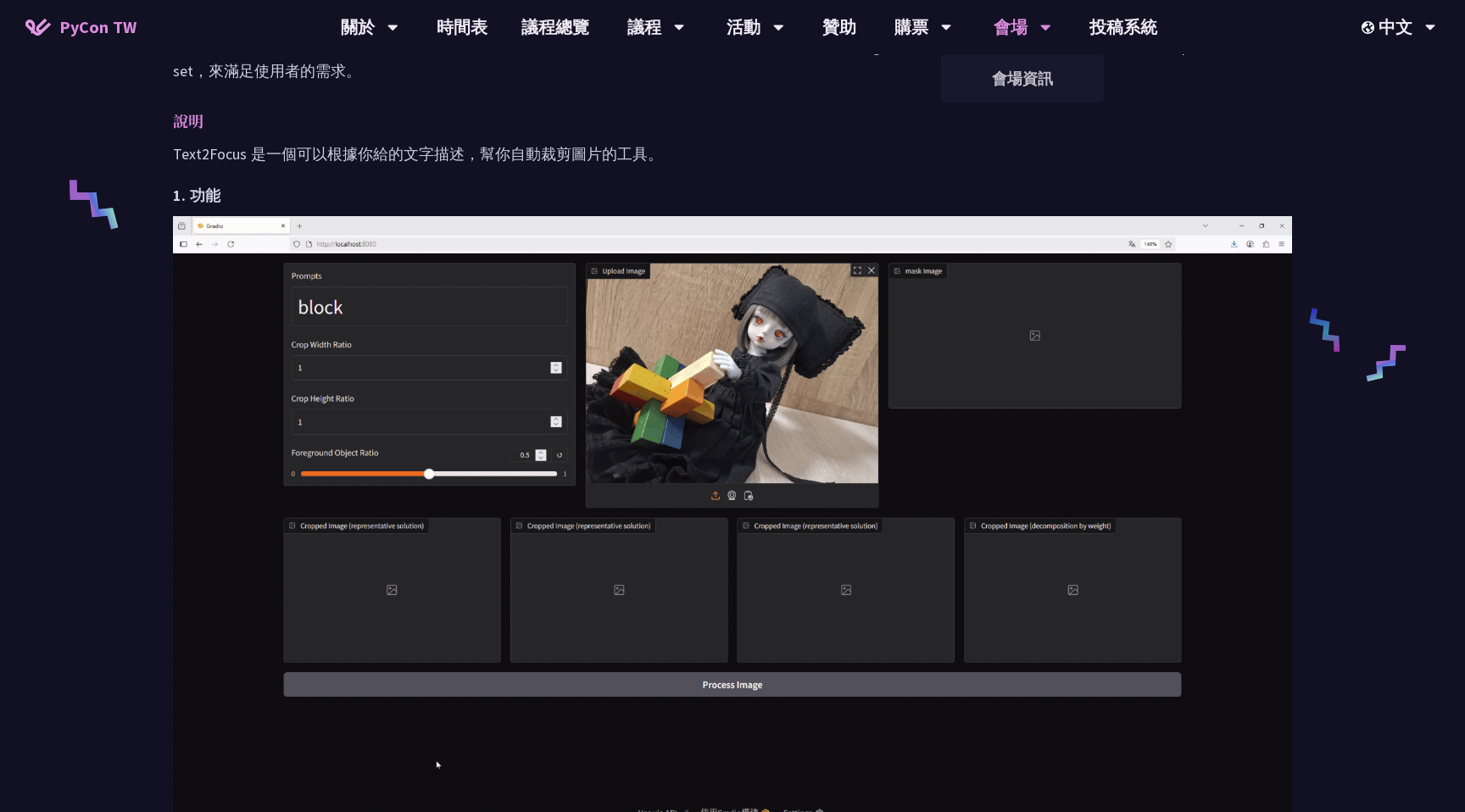
scroll to position [678, 0]
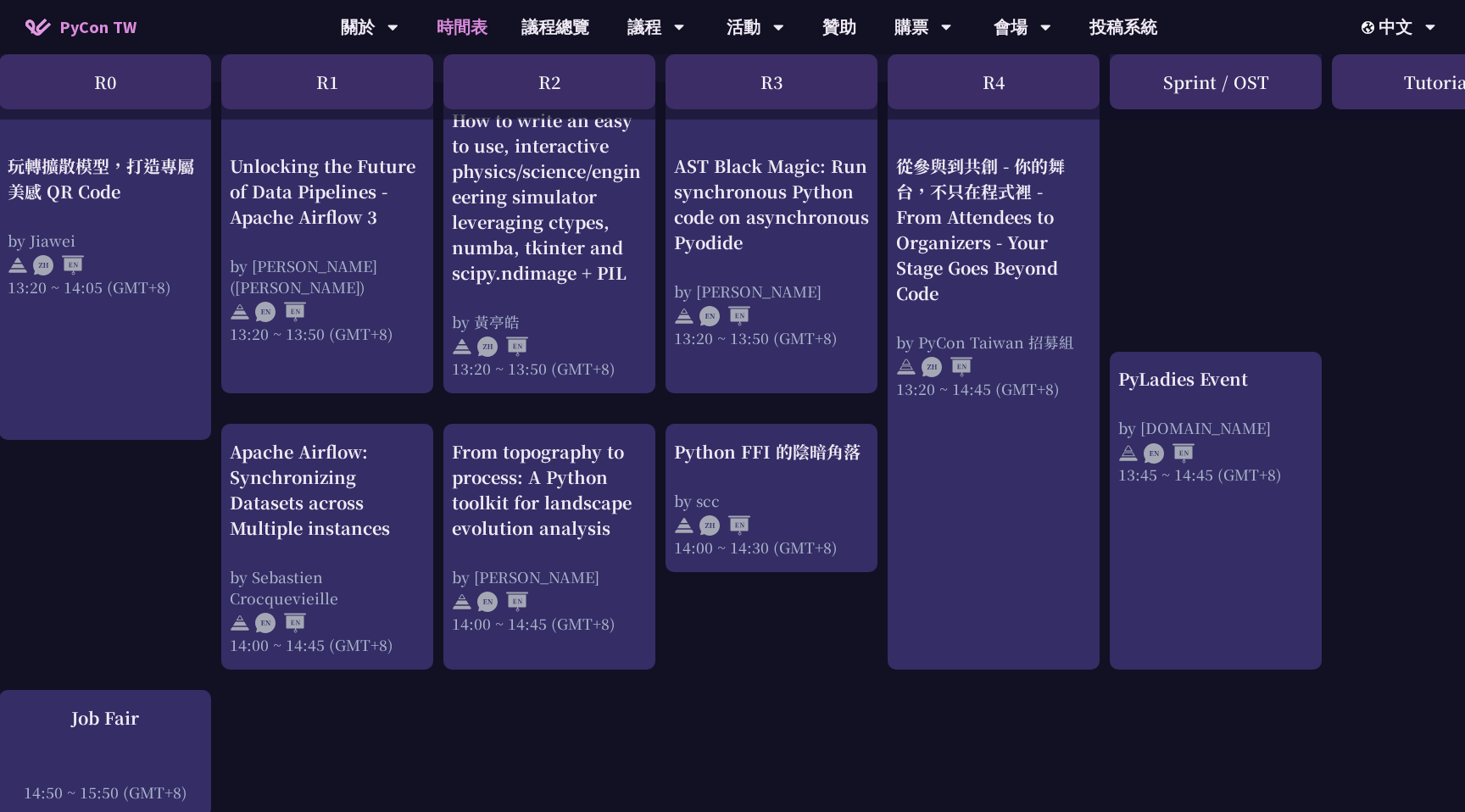
scroll to position [1473, 14]
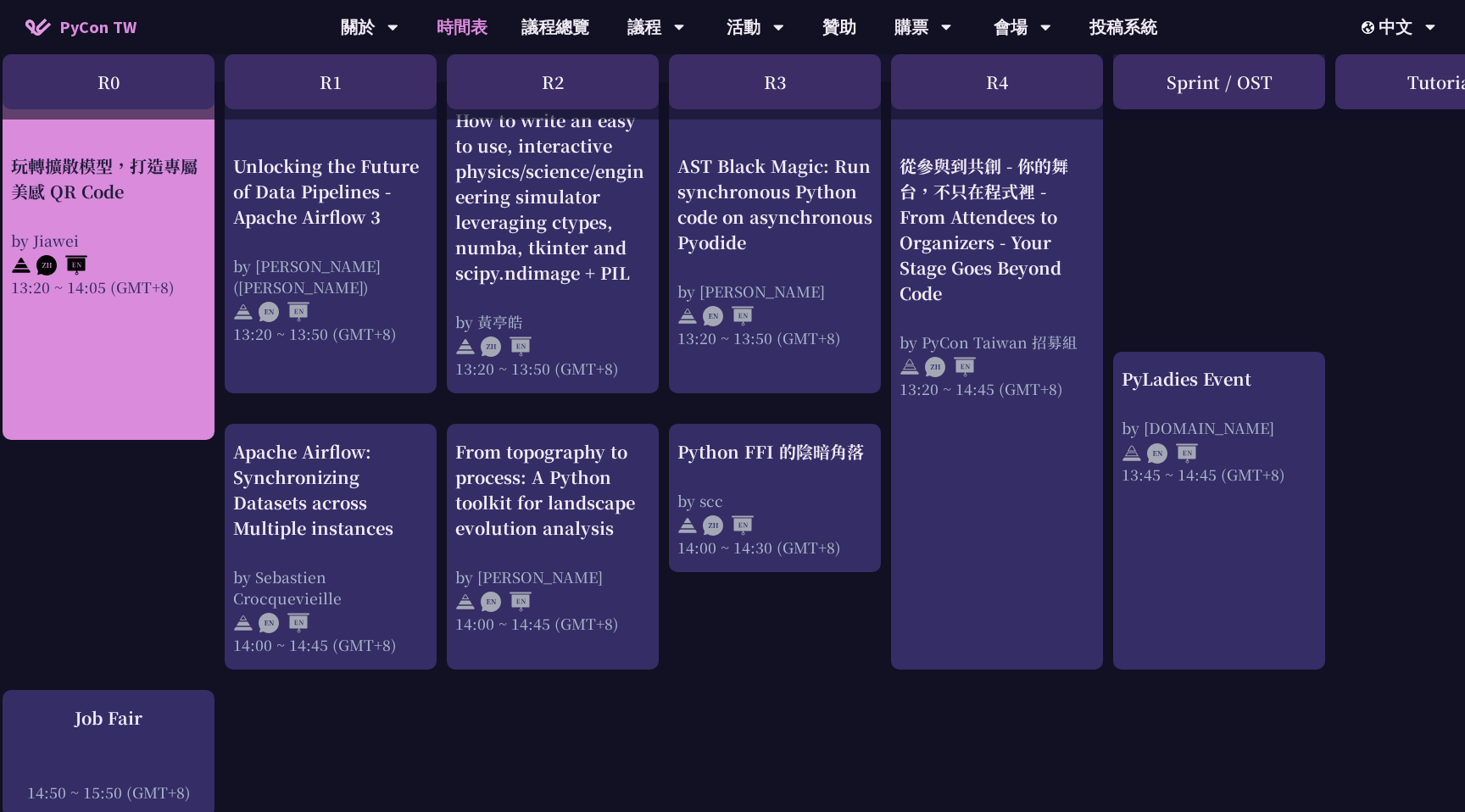
click at [135, 326] on link "玩轉擴散模型，打造專屬美感 QR Code by Jiawei 13:20 ~ 14:05 (GMT+8)" at bounding box center [108, 267] width 195 height 318
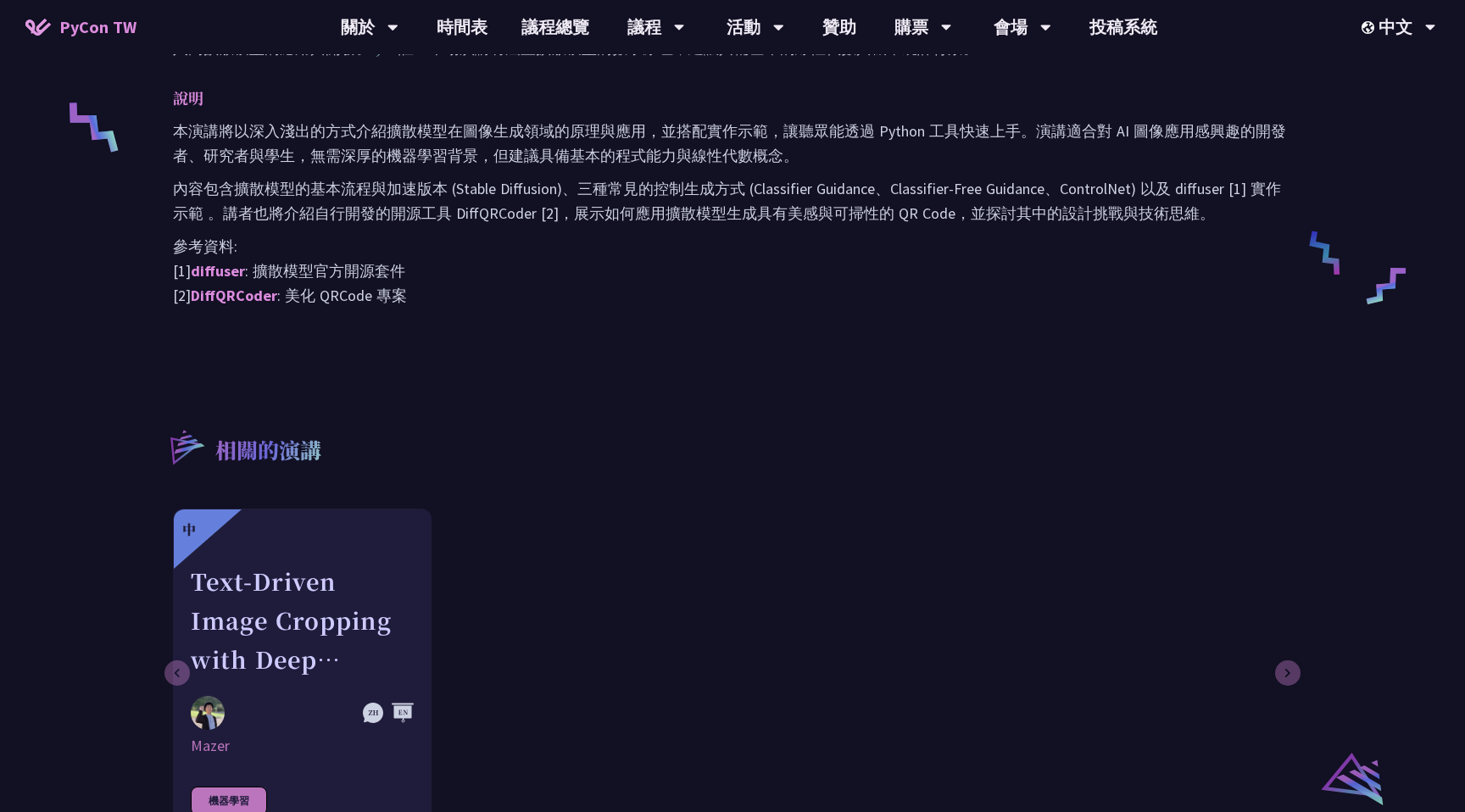
scroll to position [727, 0]
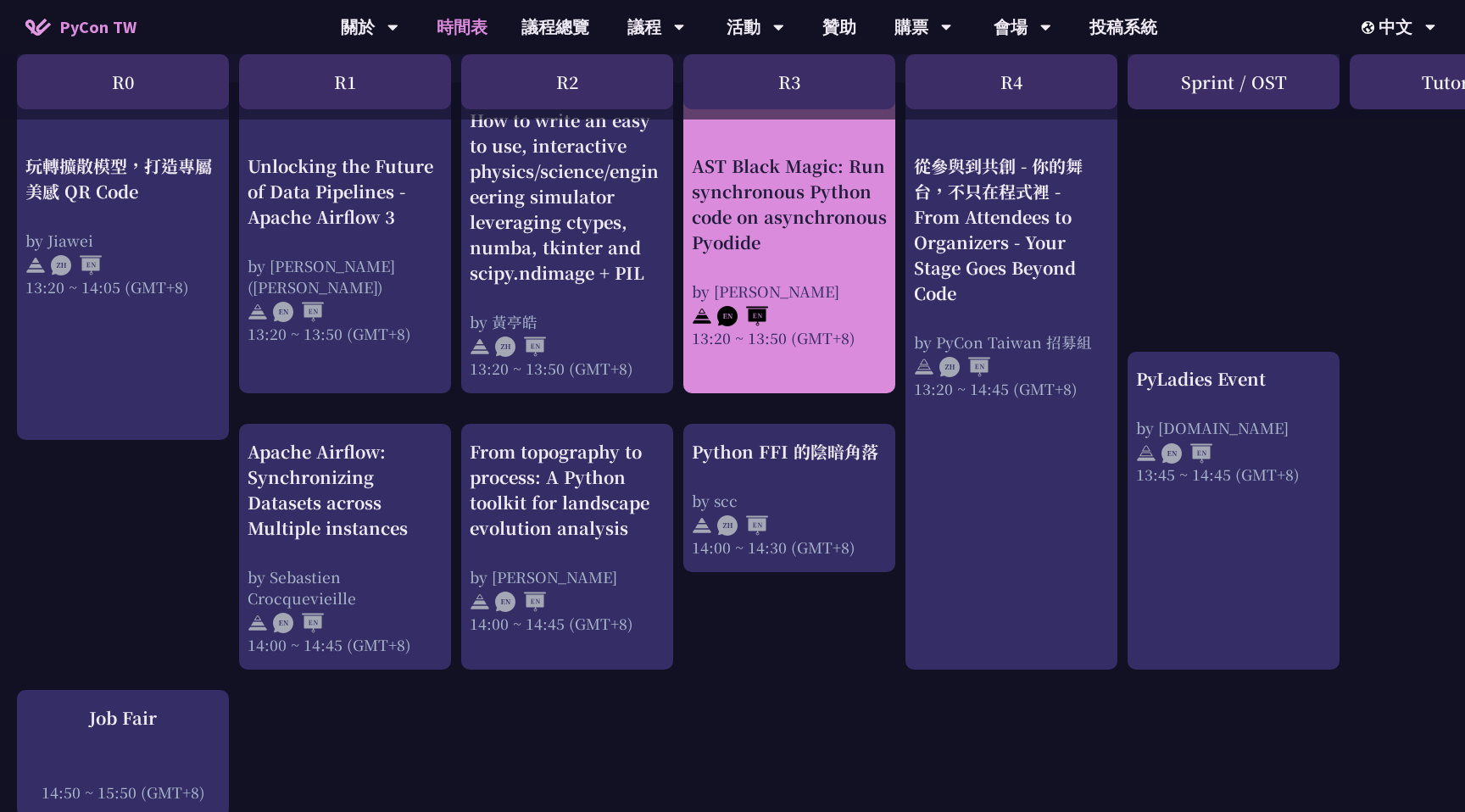
click at [801, 275] on div "AST Black Magic: Run synchronous Python code on asynchronous Pyodide by Yuichir…" at bounding box center [789, 250] width 195 height 195
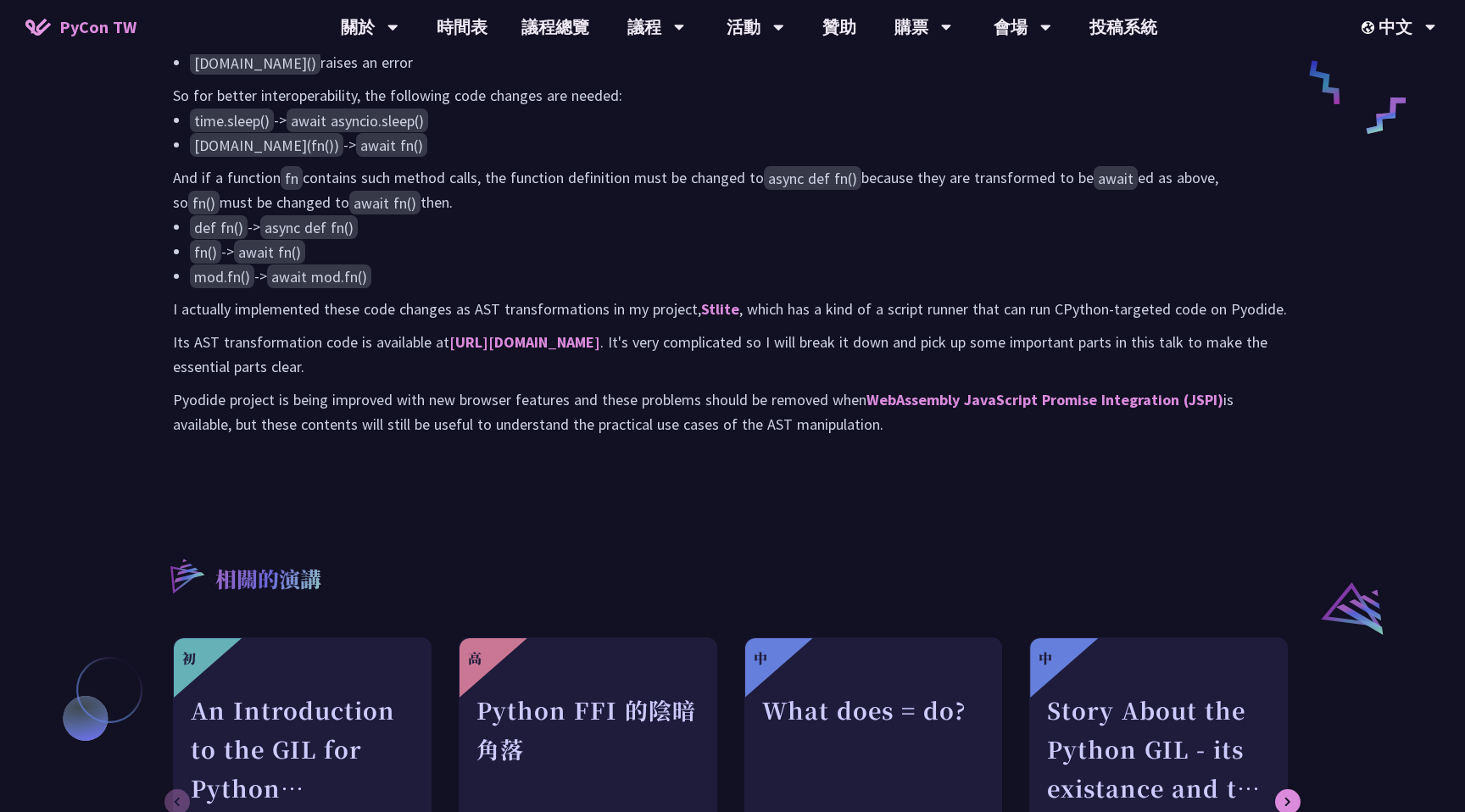
scroll to position [745, 0]
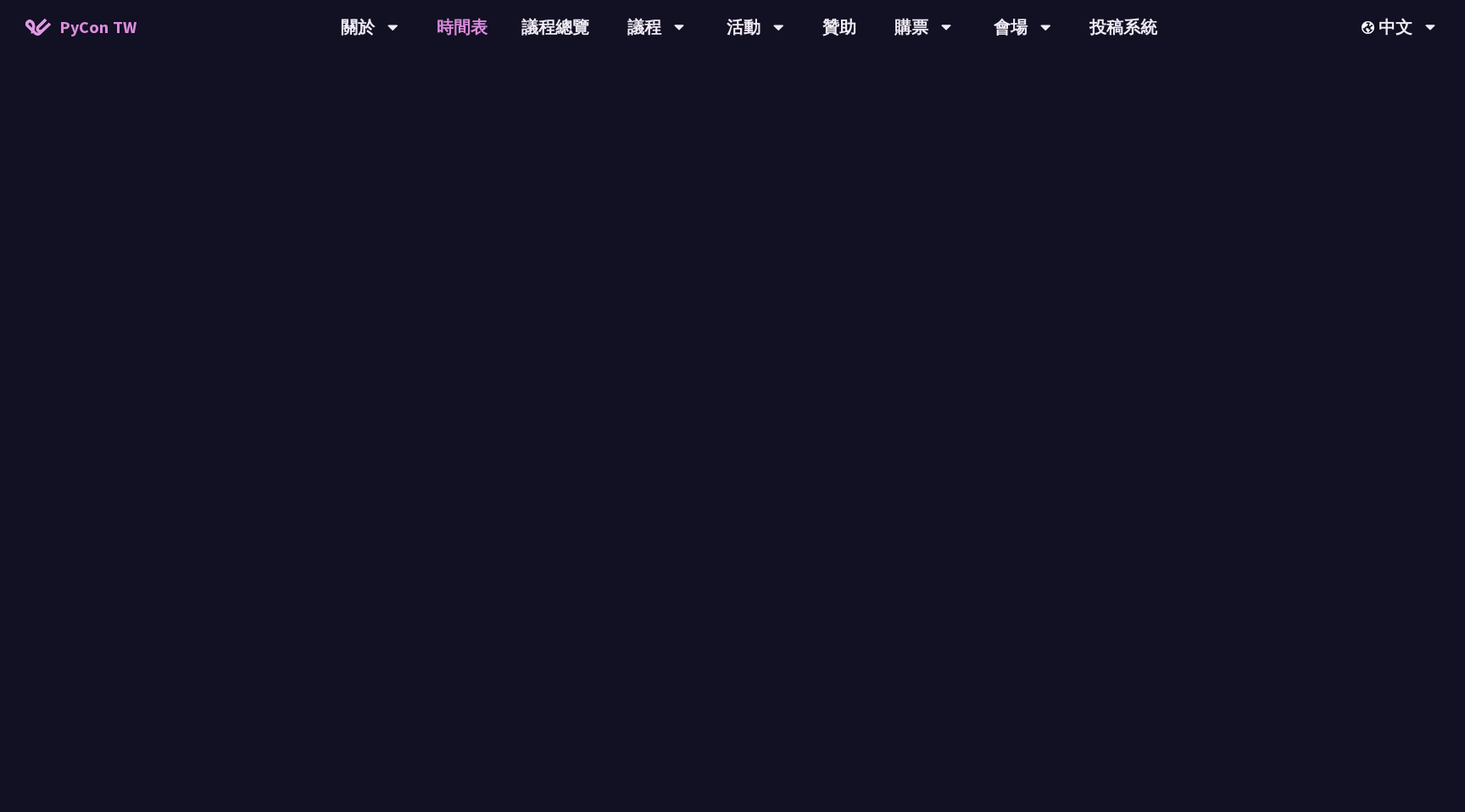
scroll to position [1473, 0]
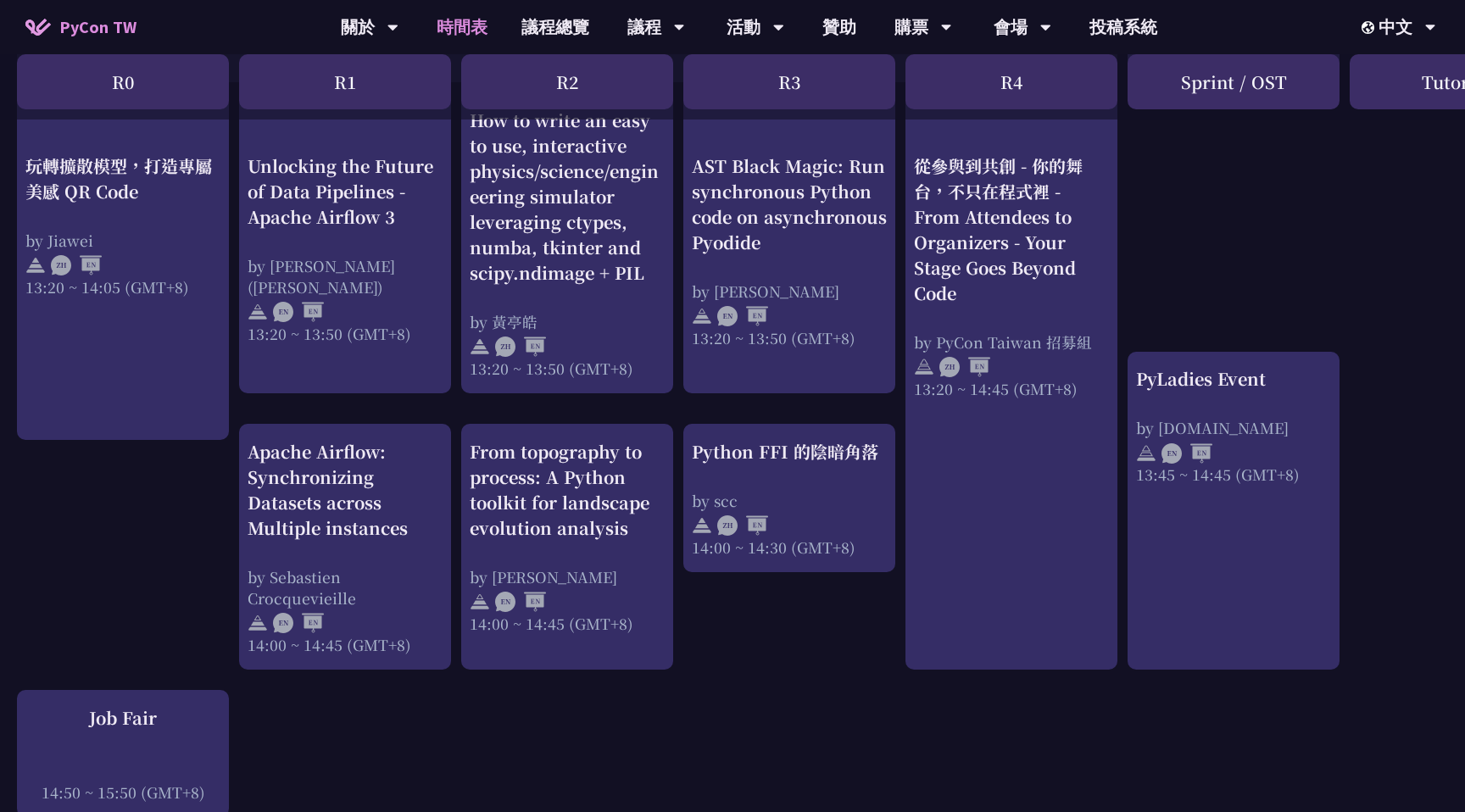
click at [179, 315] on link "玩轉擴散模型，打造專屬美感 QR Code by Jiawei 13:20 ~ 14:05 (GMT+8)" at bounding box center [122, 267] width 195 height 318
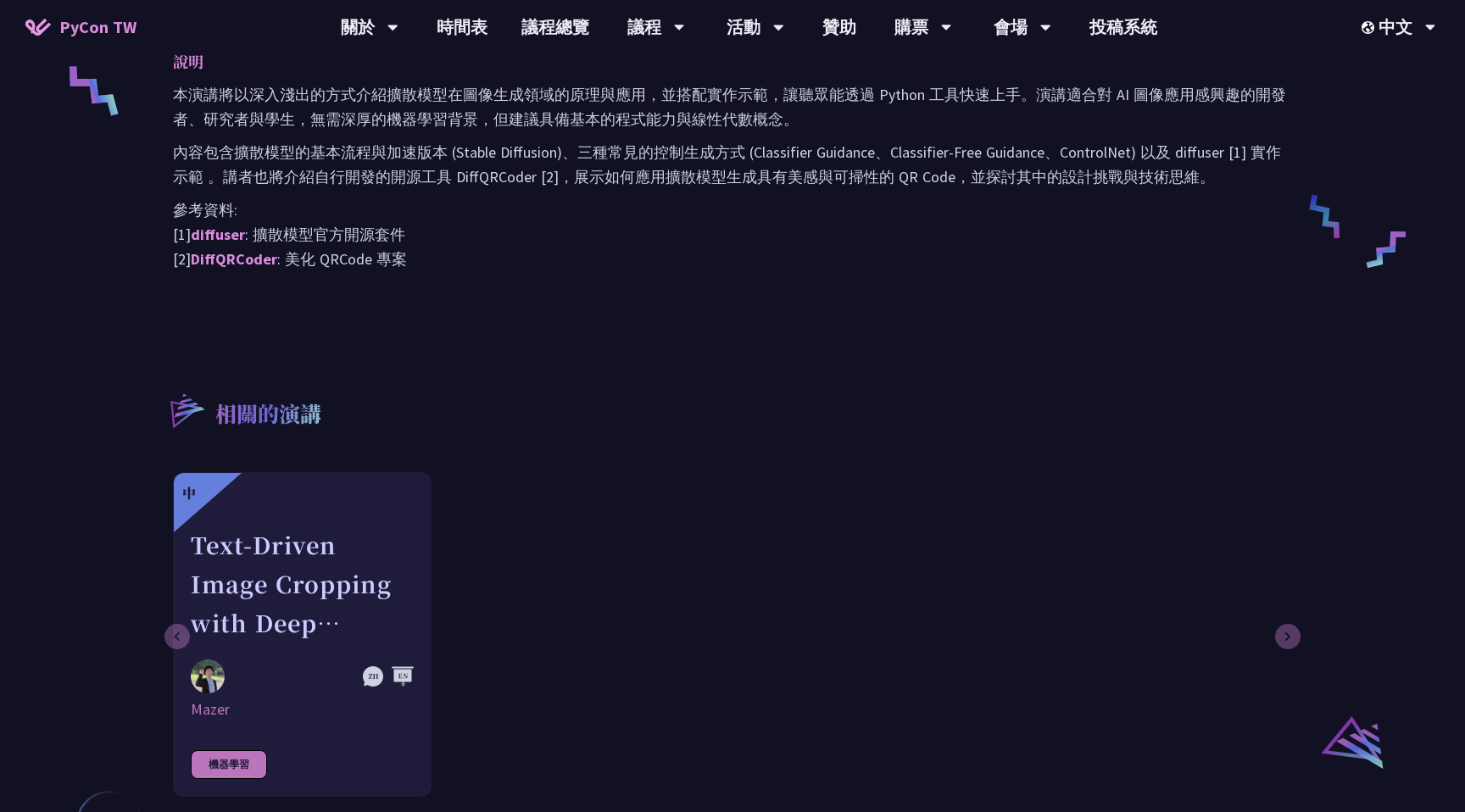
scroll to position [754, 0]
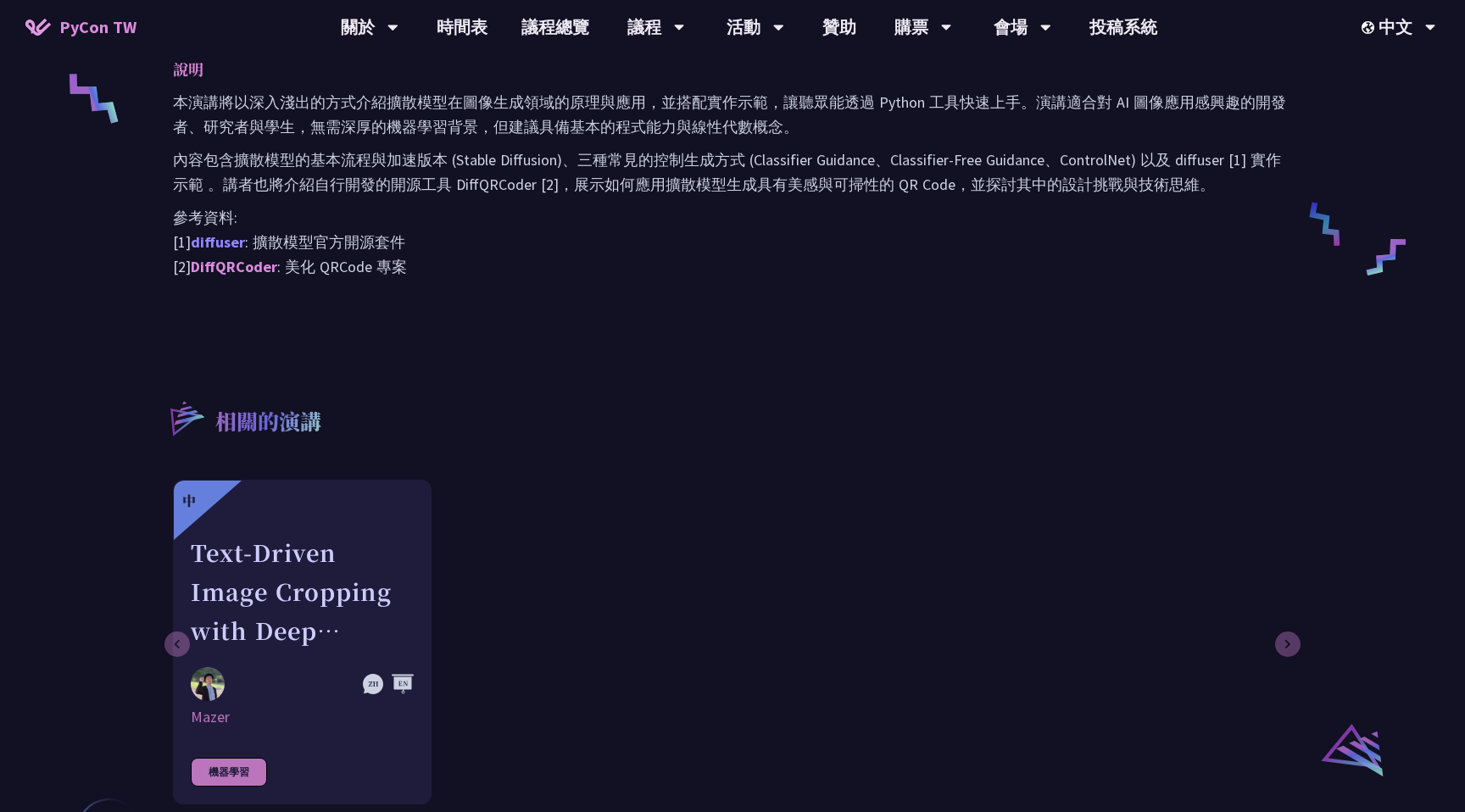
click at [223, 248] on link "diffuser" at bounding box center [218, 241] width 54 height 20
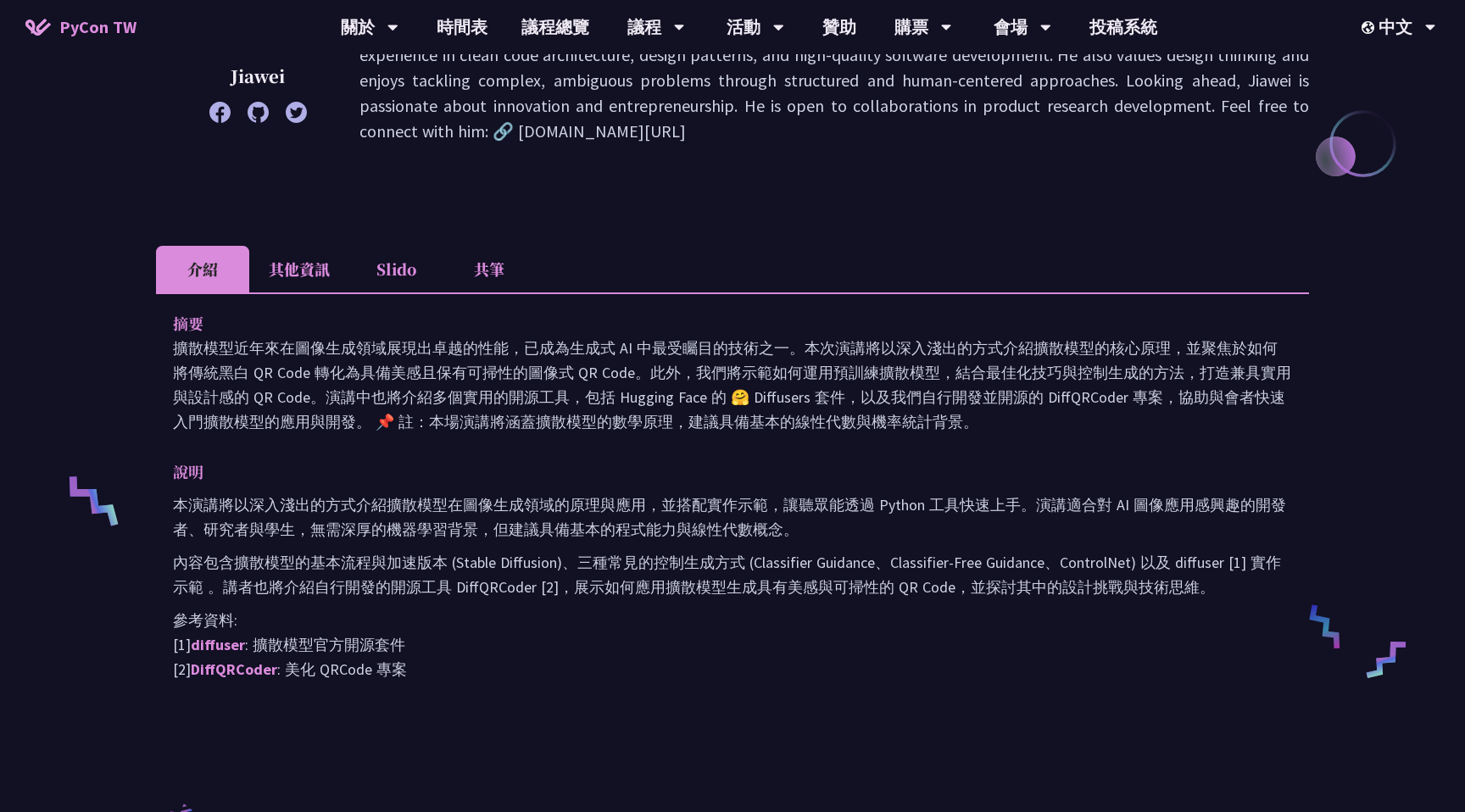
scroll to position [30, 0]
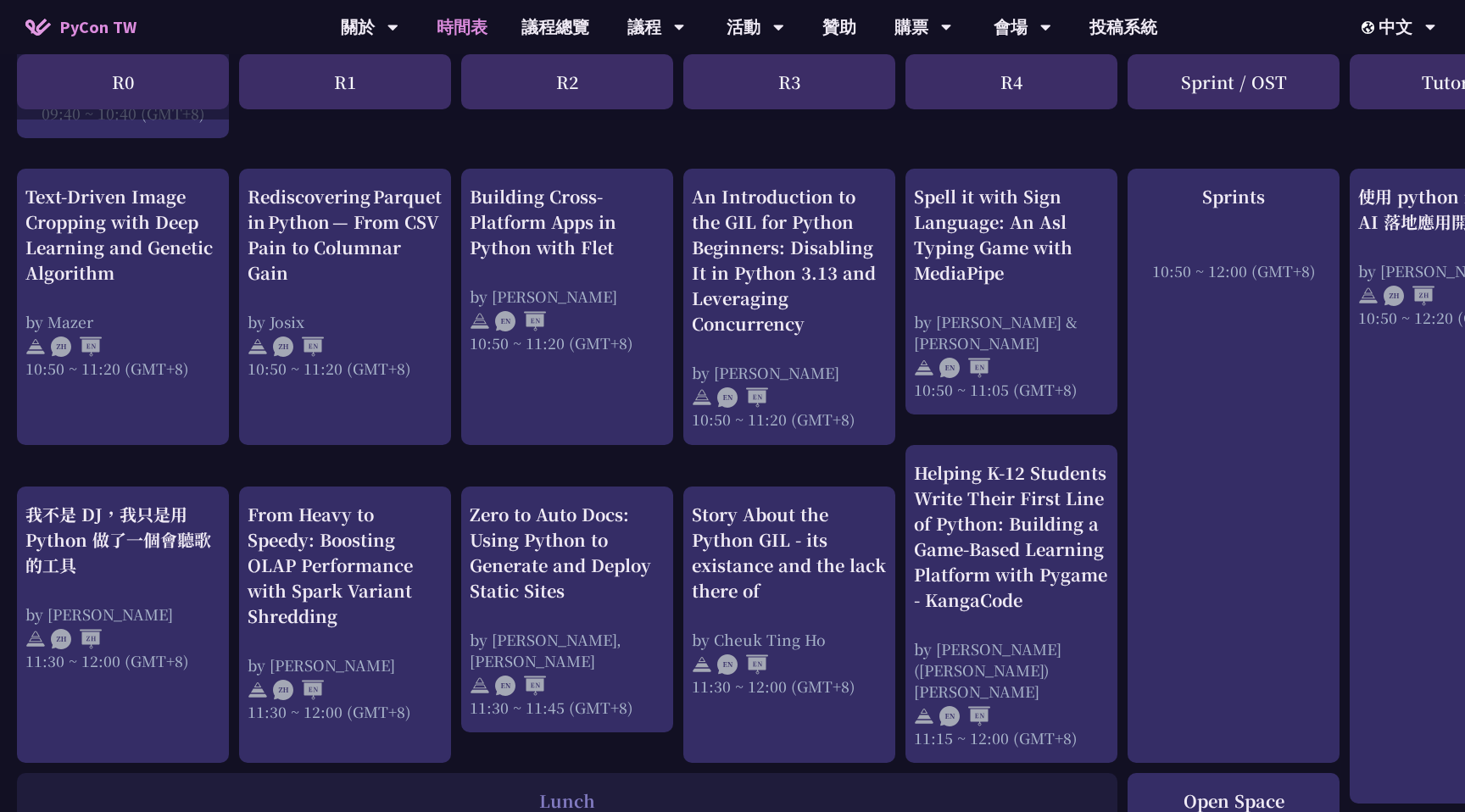
scroll to position [644, 0]
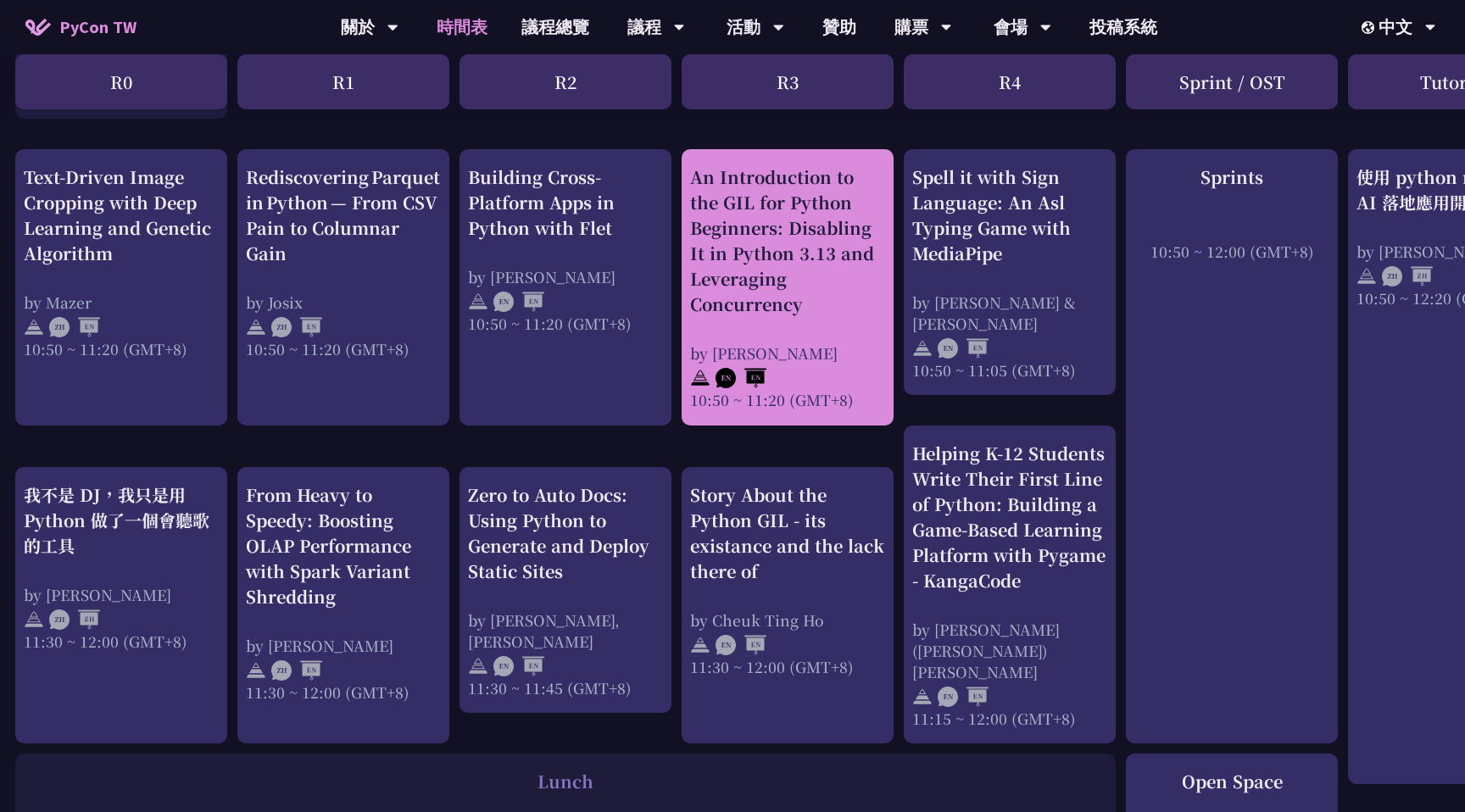
click at [827, 392] on div "10:50 ~ 11:20 (GMT+8)" at bounding box center [787, 399] width 195 height 21
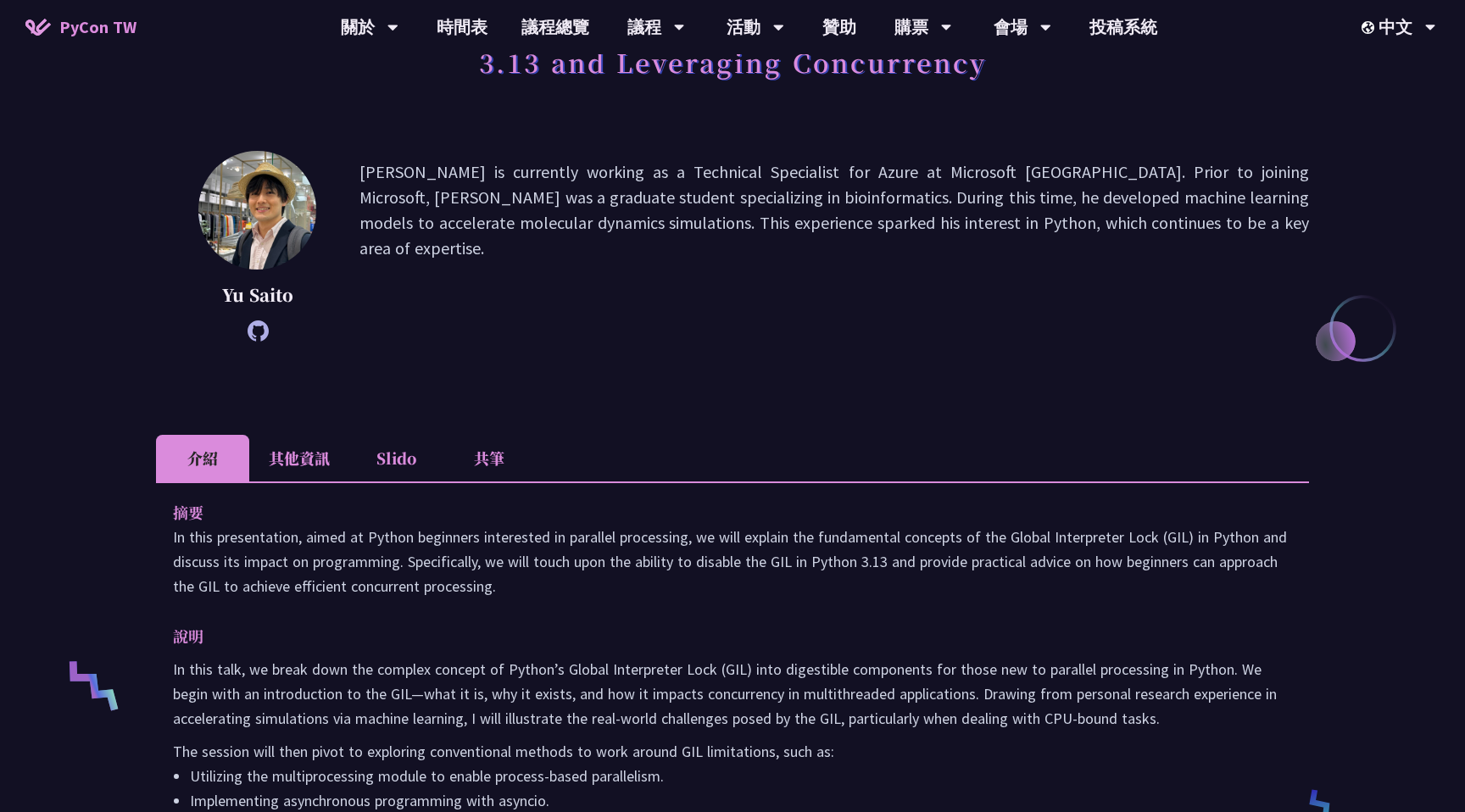
scroll to position [154, 0]
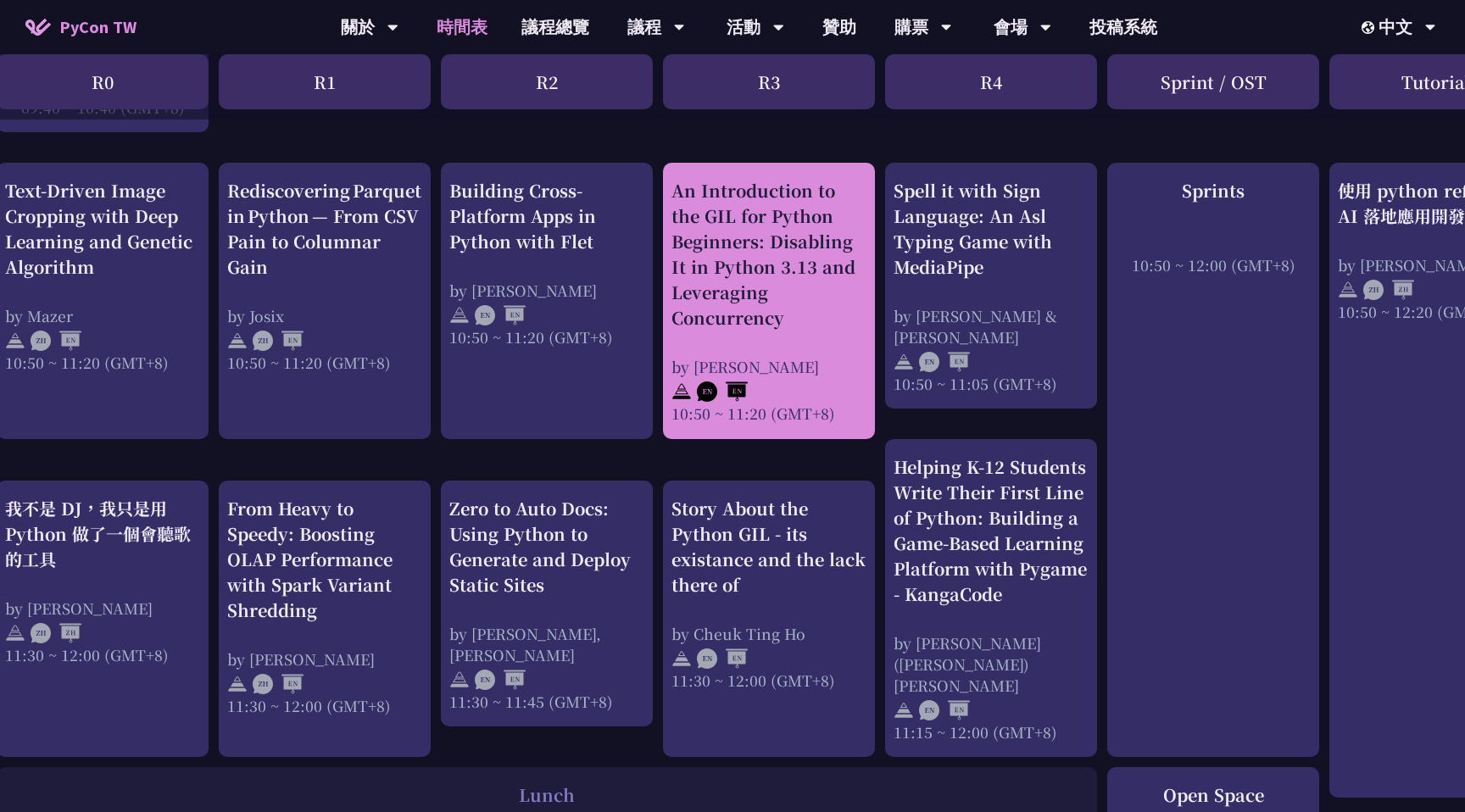
scroll to position [669, 20]
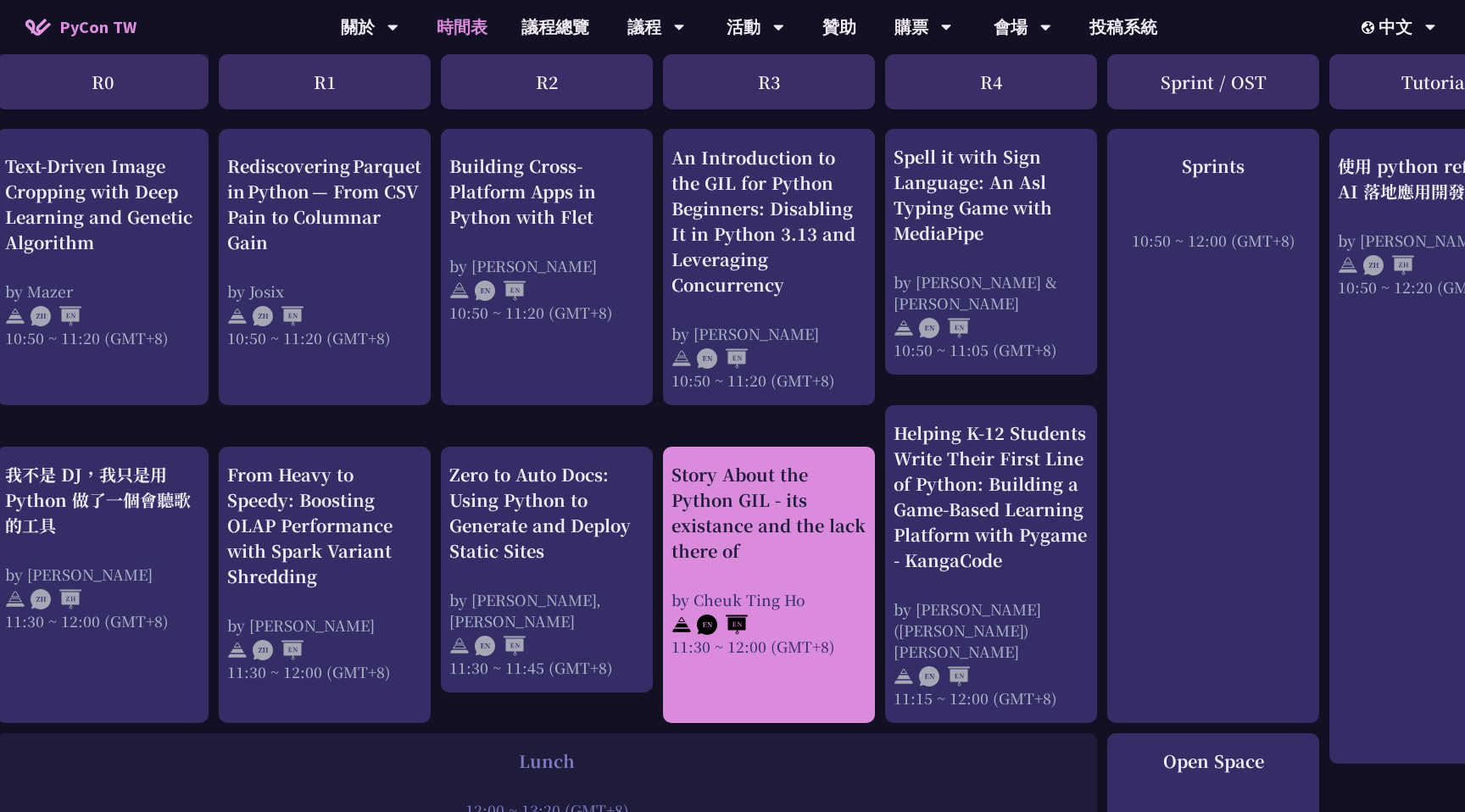
click at [807, 565] on div "Story About the Python GIL - its existance and the lack there of by Cheuk Ting …" at bounding box center [768, 559] width 195 height 195
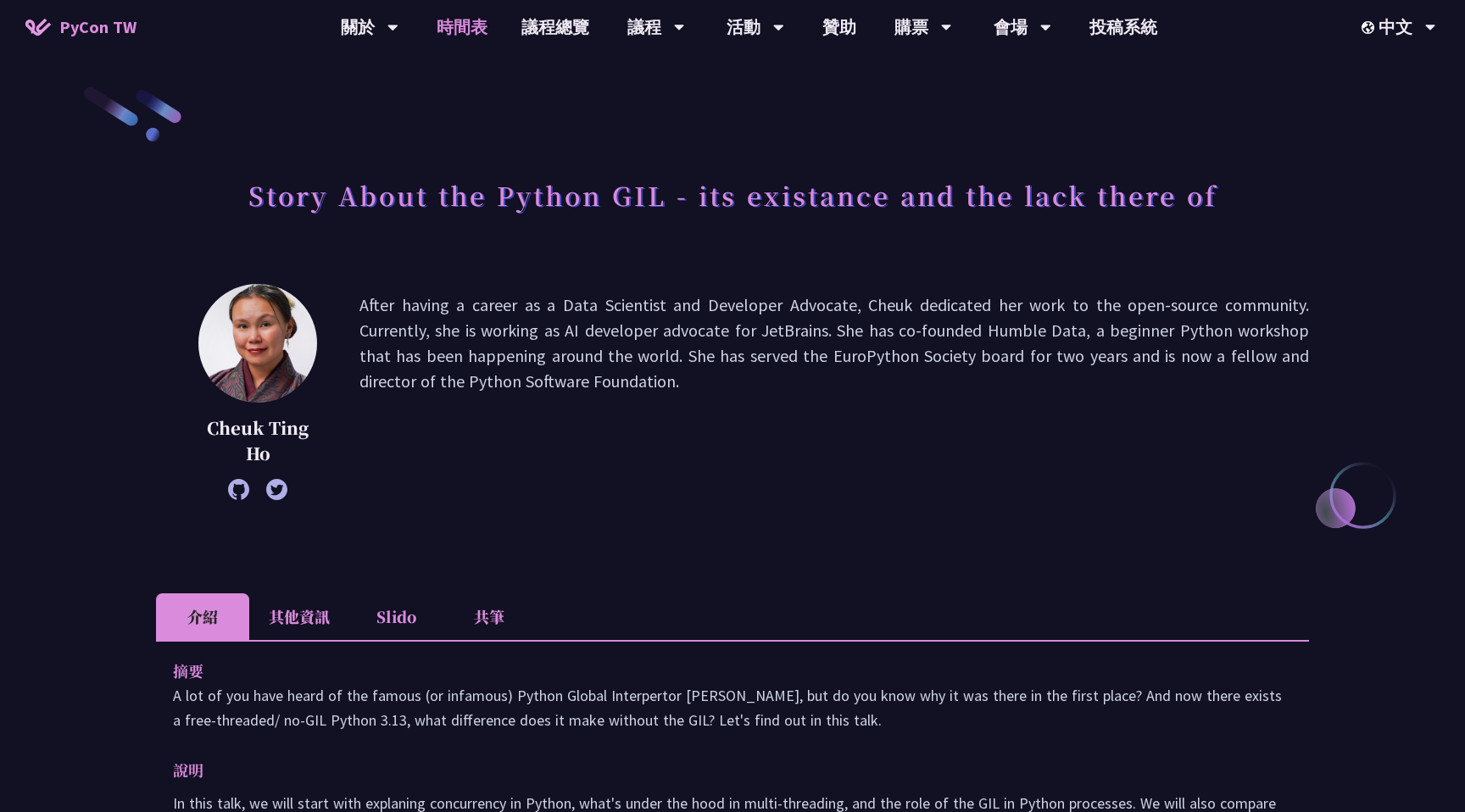
scroll to position [669, 0]
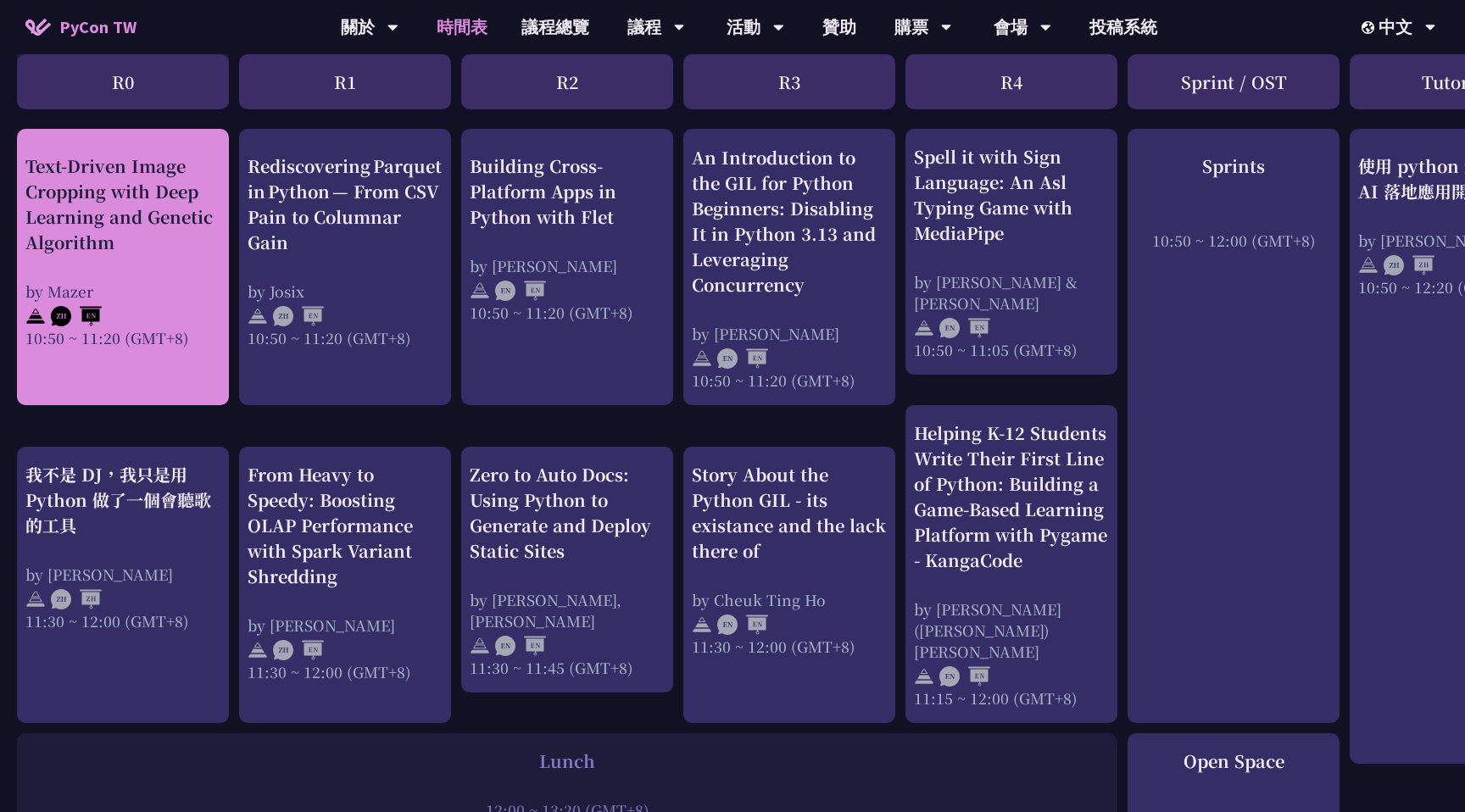
click at [112, 256] on div "Text-Driven Image Cropping with Deep Learning and Genetic Algorithm by Mazer 10…" at bounding box center [122, 250] width 195 height 195
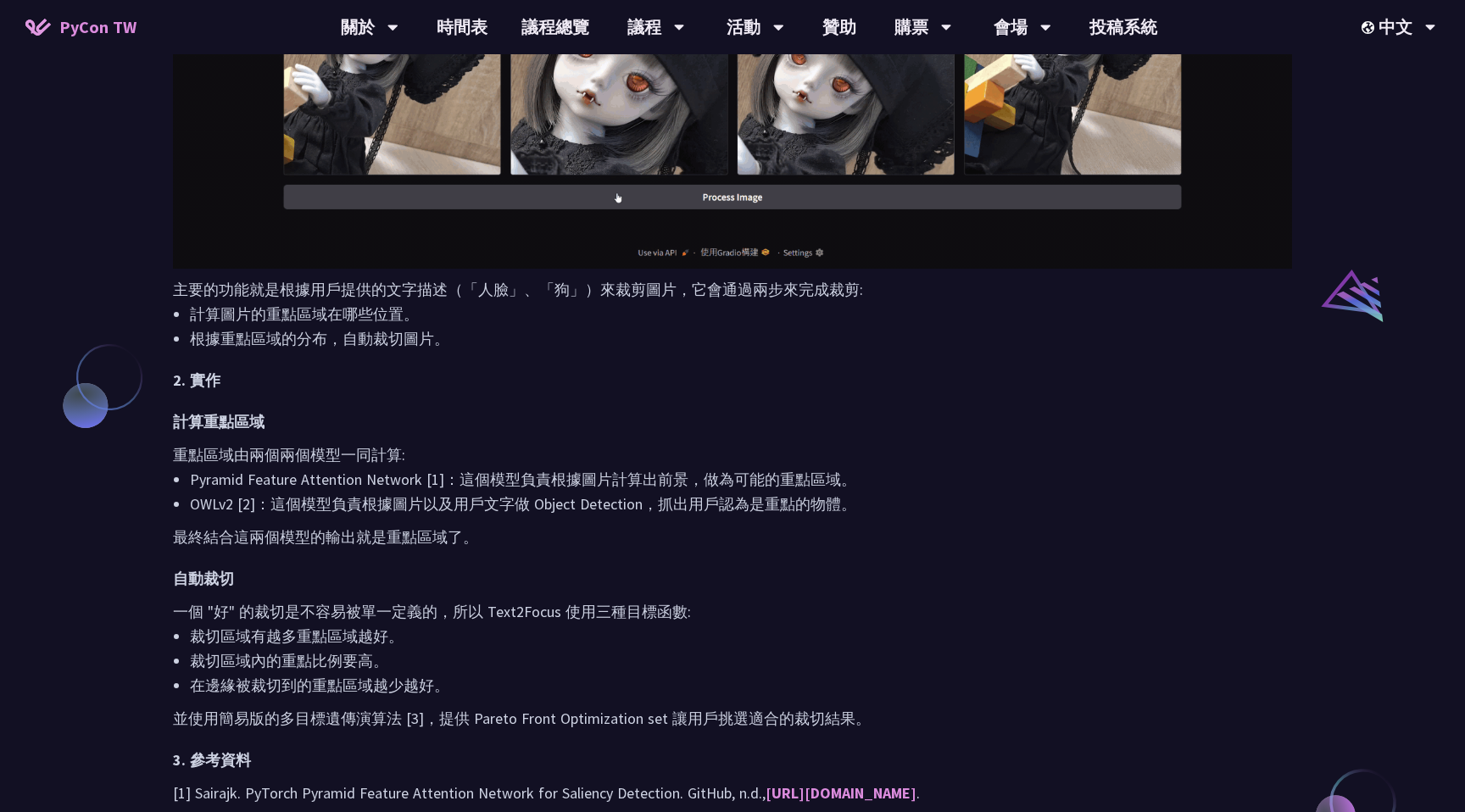
scroll to position [1258, 0]
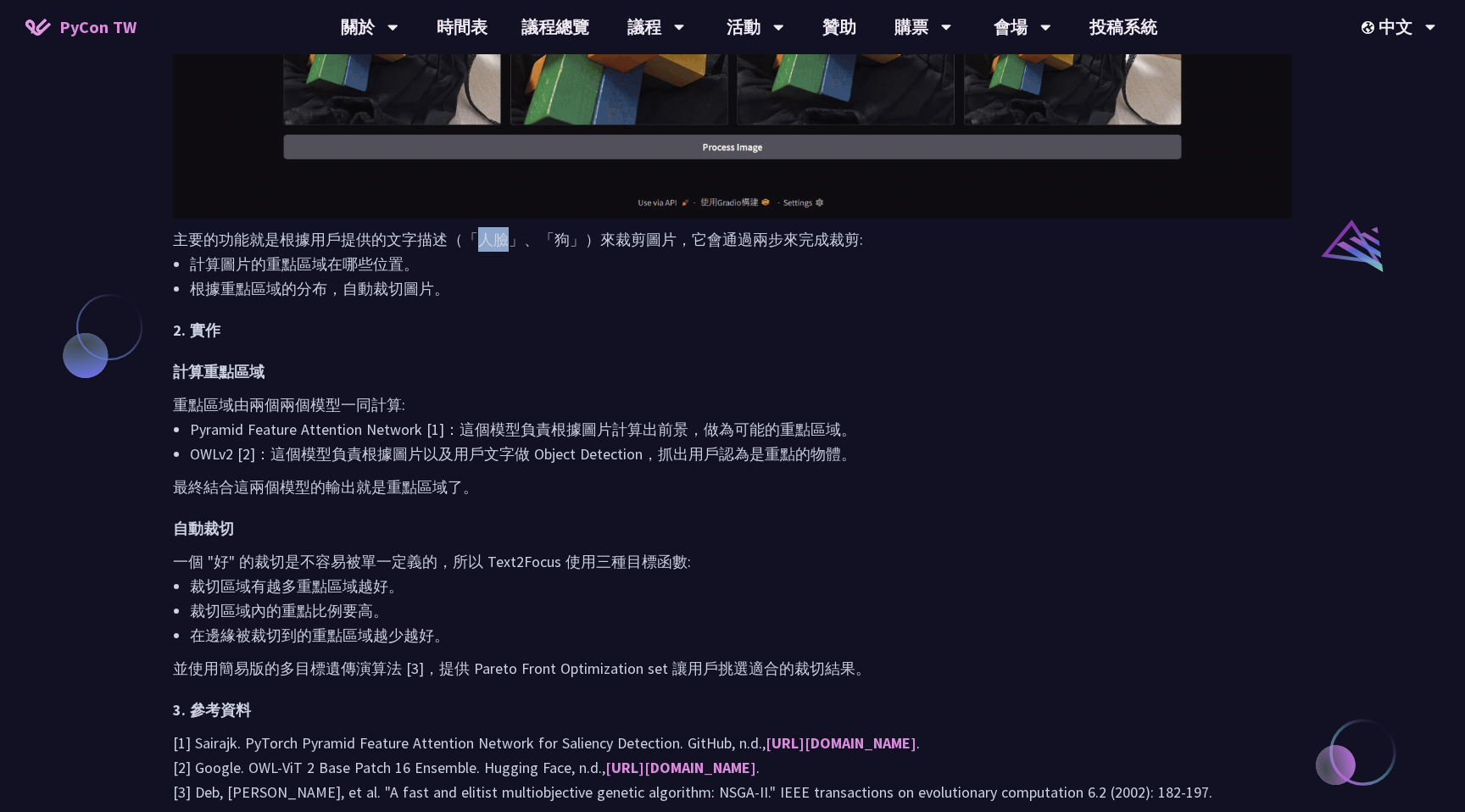
drag, startPoint x: 482, startPoint y: 241, endPoint x: 505, endPoint y: 240, distance: 23.0
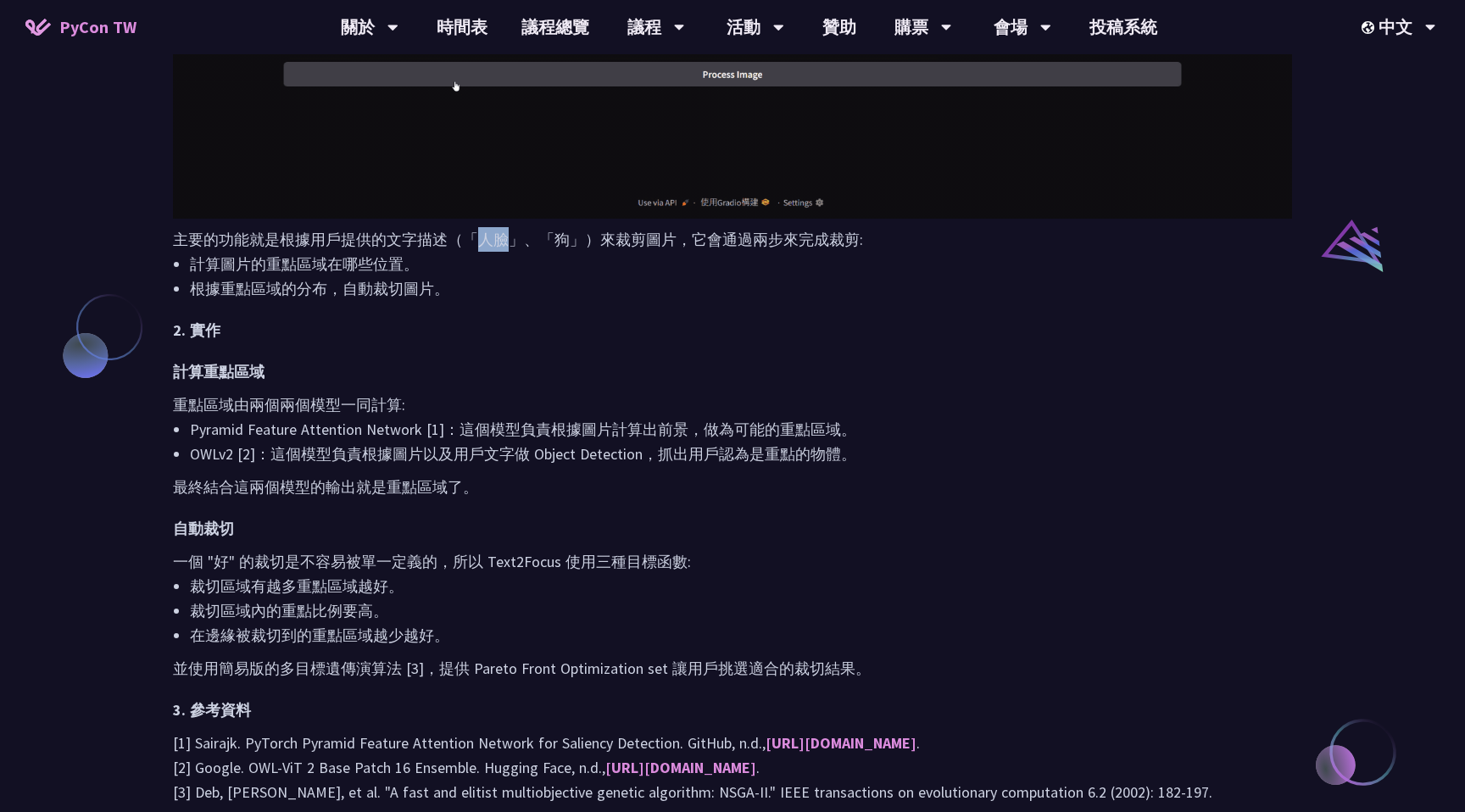
click at [505, 240] on p "主要的功能就是根據用戶提供的文字描述（「人臉」、「狗」）來裁剪圖片，它會通過兩步來完成裁剪:" at bounding box center [732, 239] width 1119 height 25
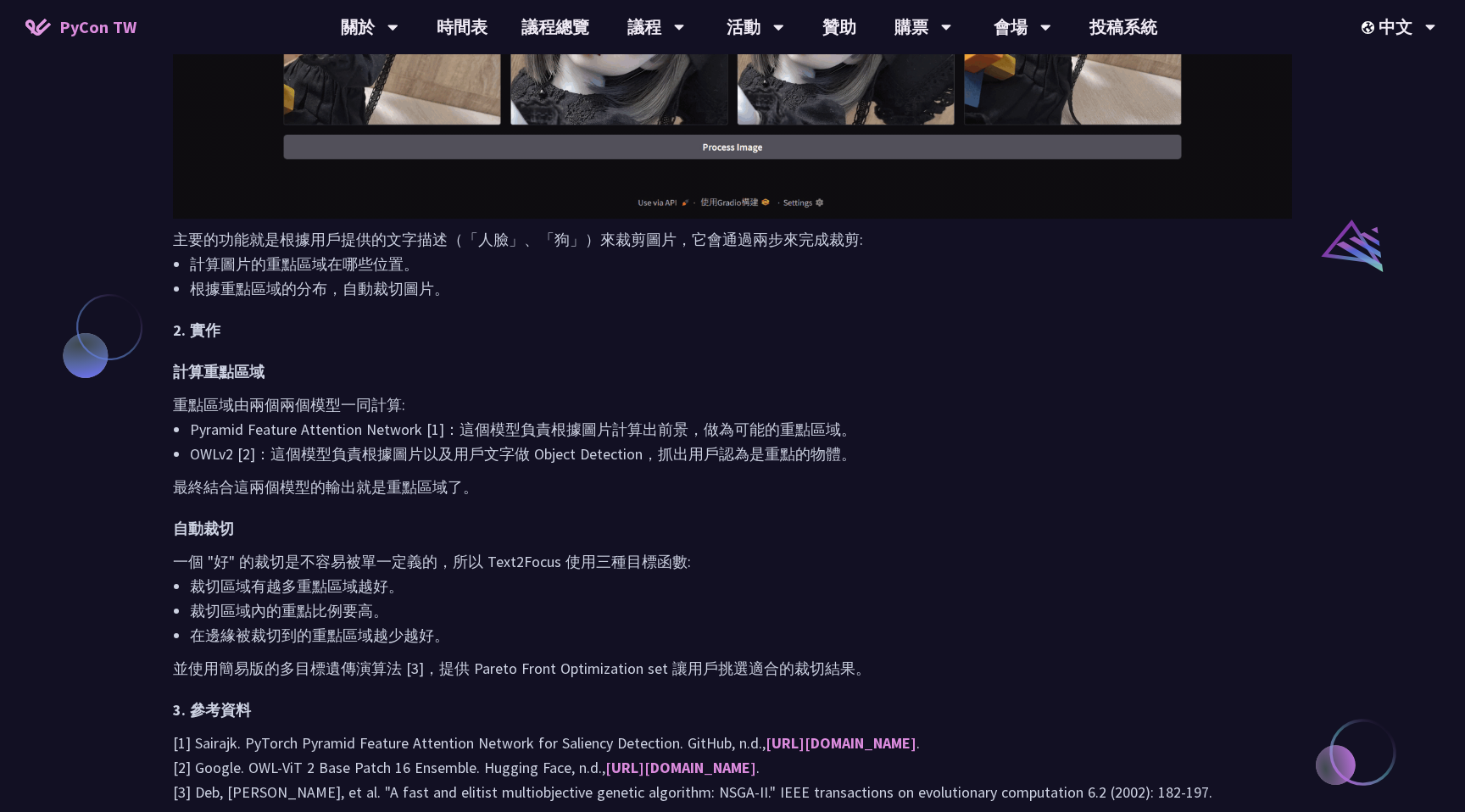
click at [579, 287] on li "根據重點區域的分布，自動裁切圖片。" at bounding box center [740, 288] width 1102 height 25
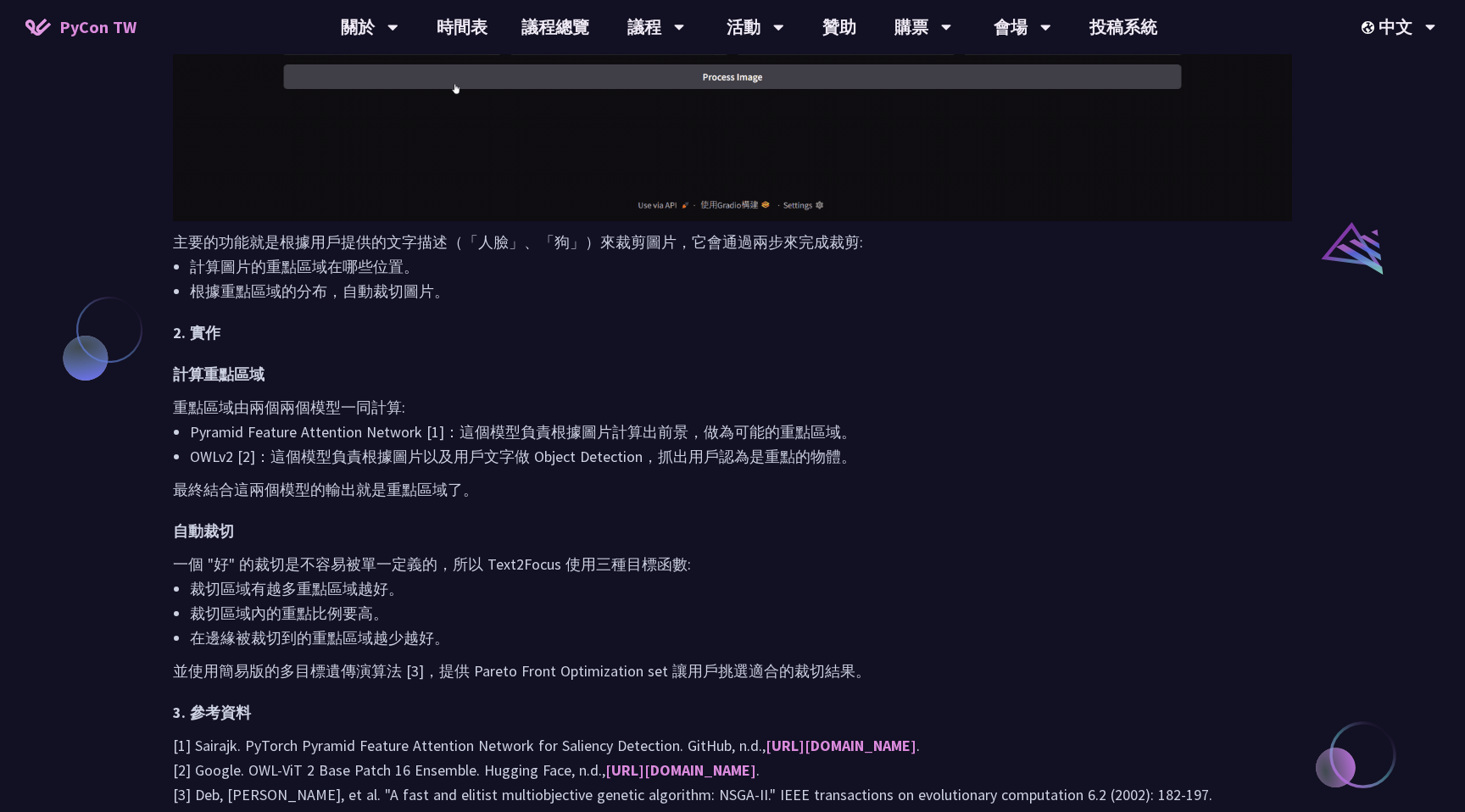
scroll to position [1256, 0]
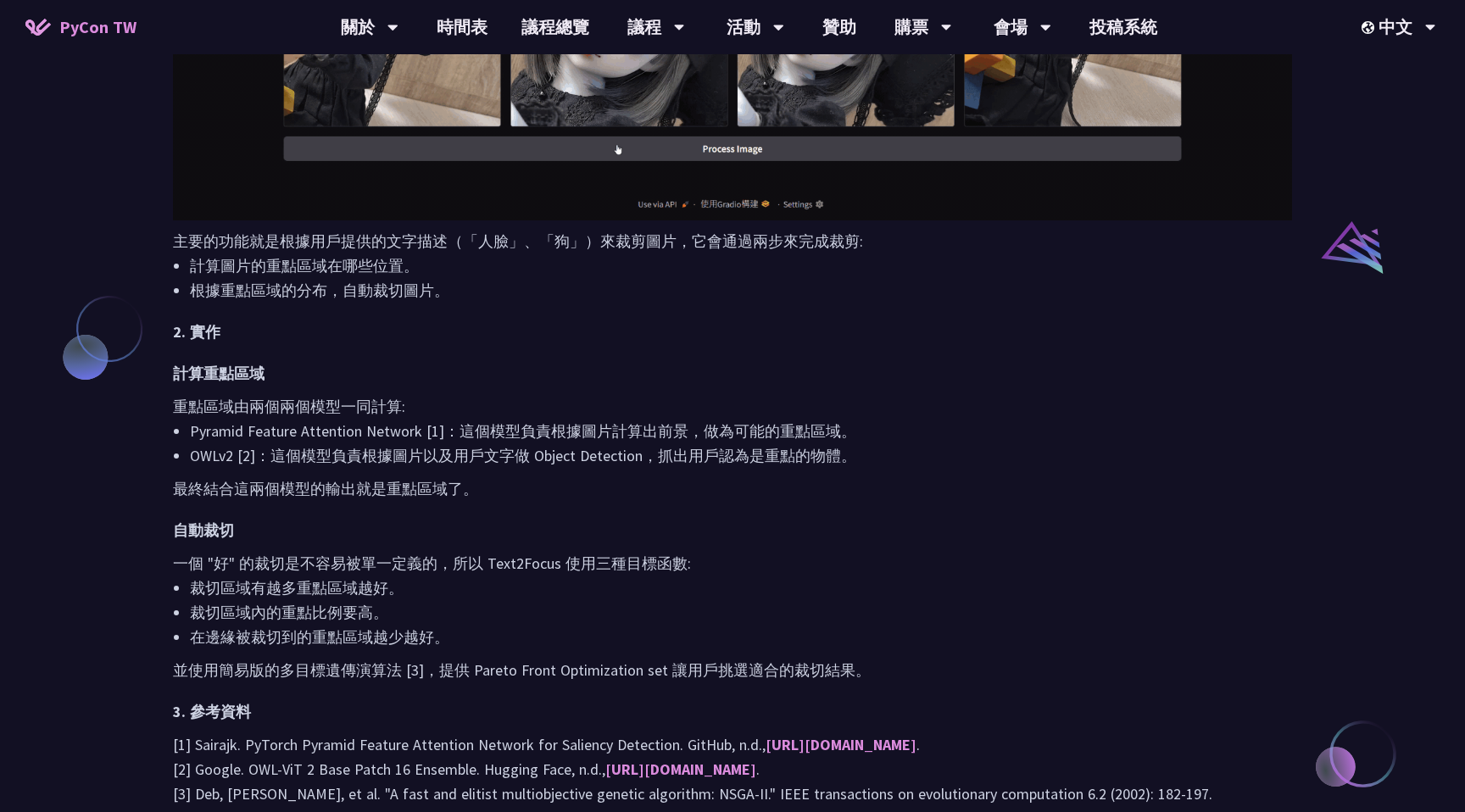
scroll to position [669, 0]
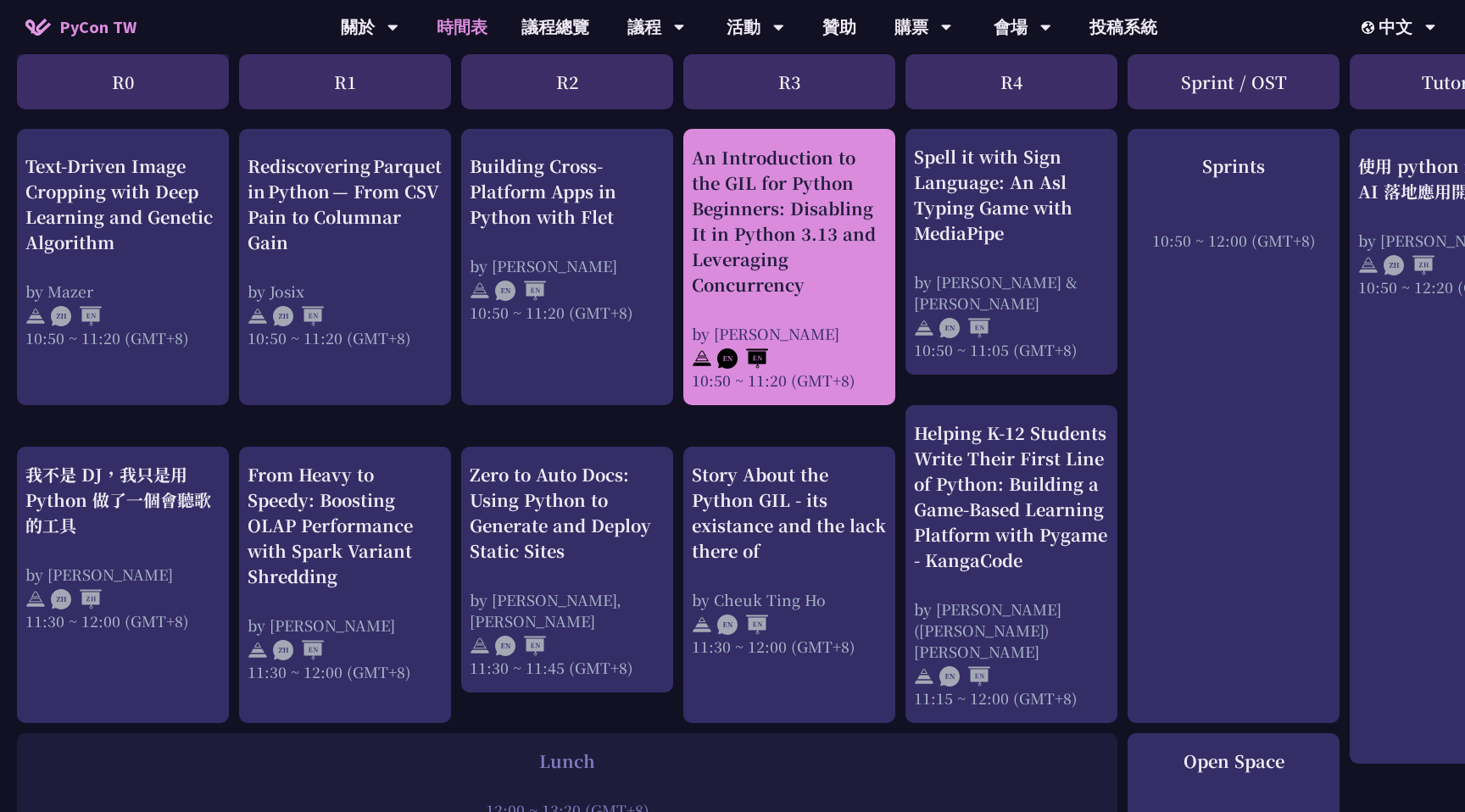
click at [771, 316] on div "An Introduction to the GIL for Python Beginners: Disabling It in Python 3.13 an…" at bounding box center [789, 268] width 195 height 245
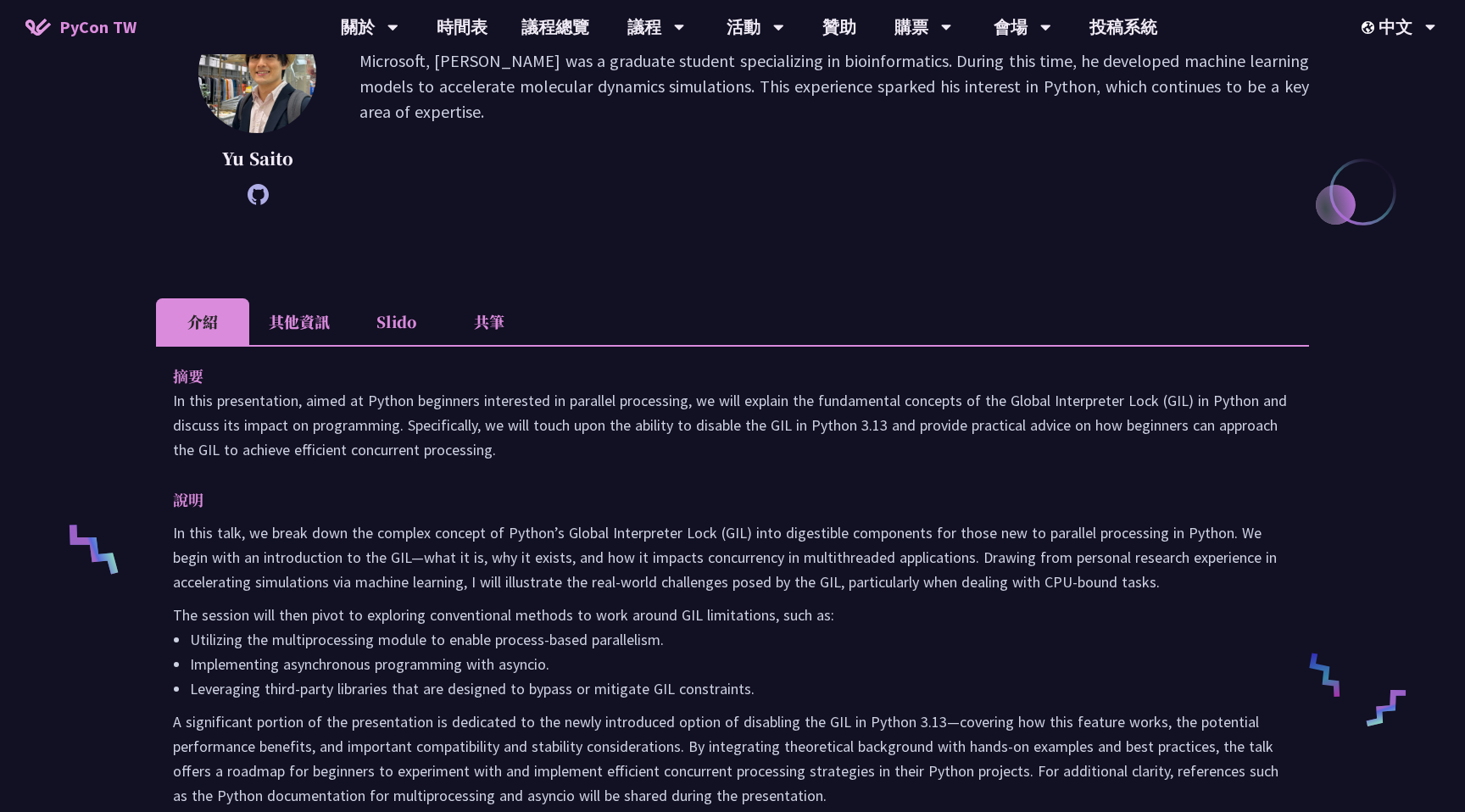
scroll to position [296, 0]
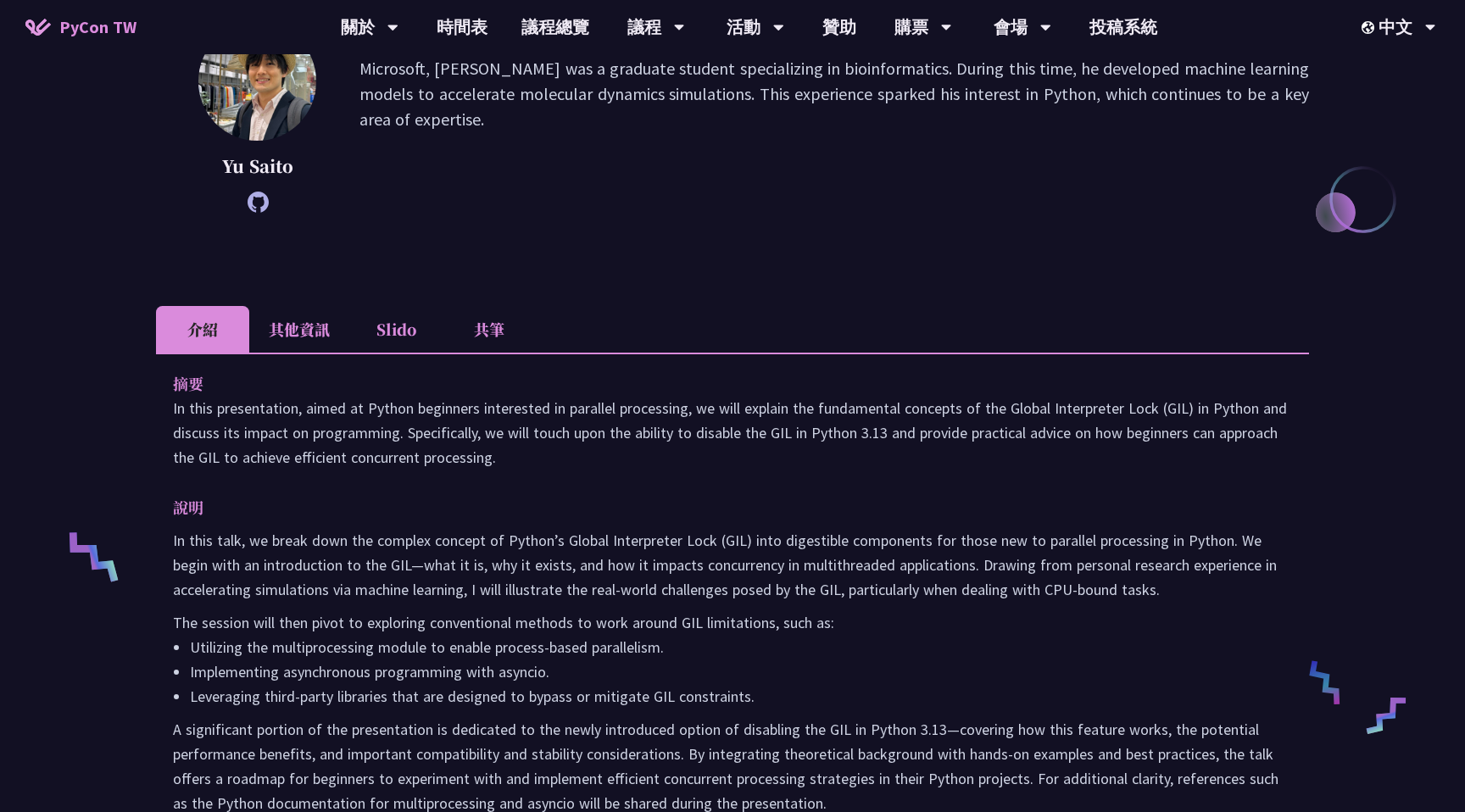
click at [309, 324] on li "其他資訊" at bounding box center [299, 329] width 100 height 47
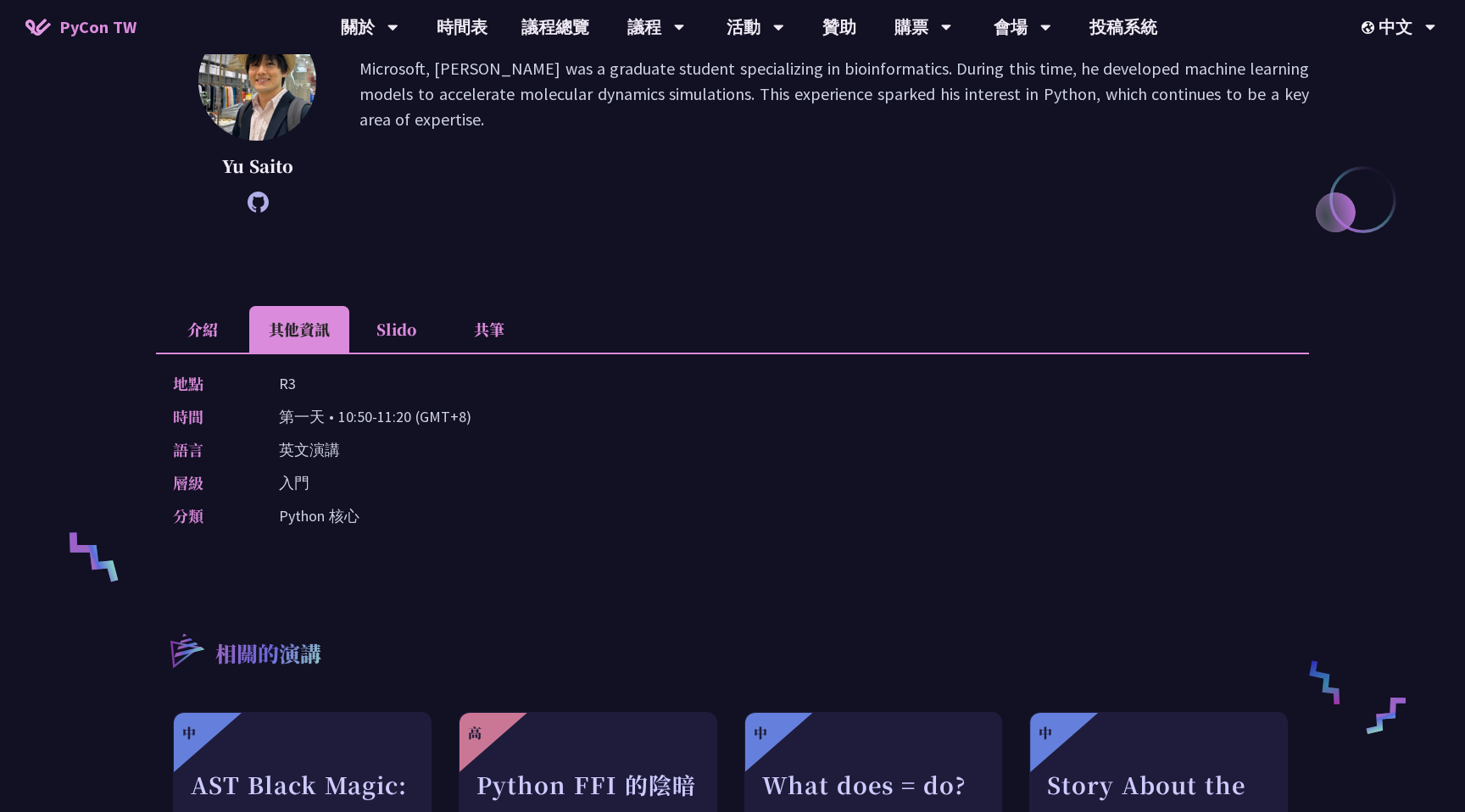
click at [404, 331] on li "Slido" at bounding box center [396, 329] width 93 height 47
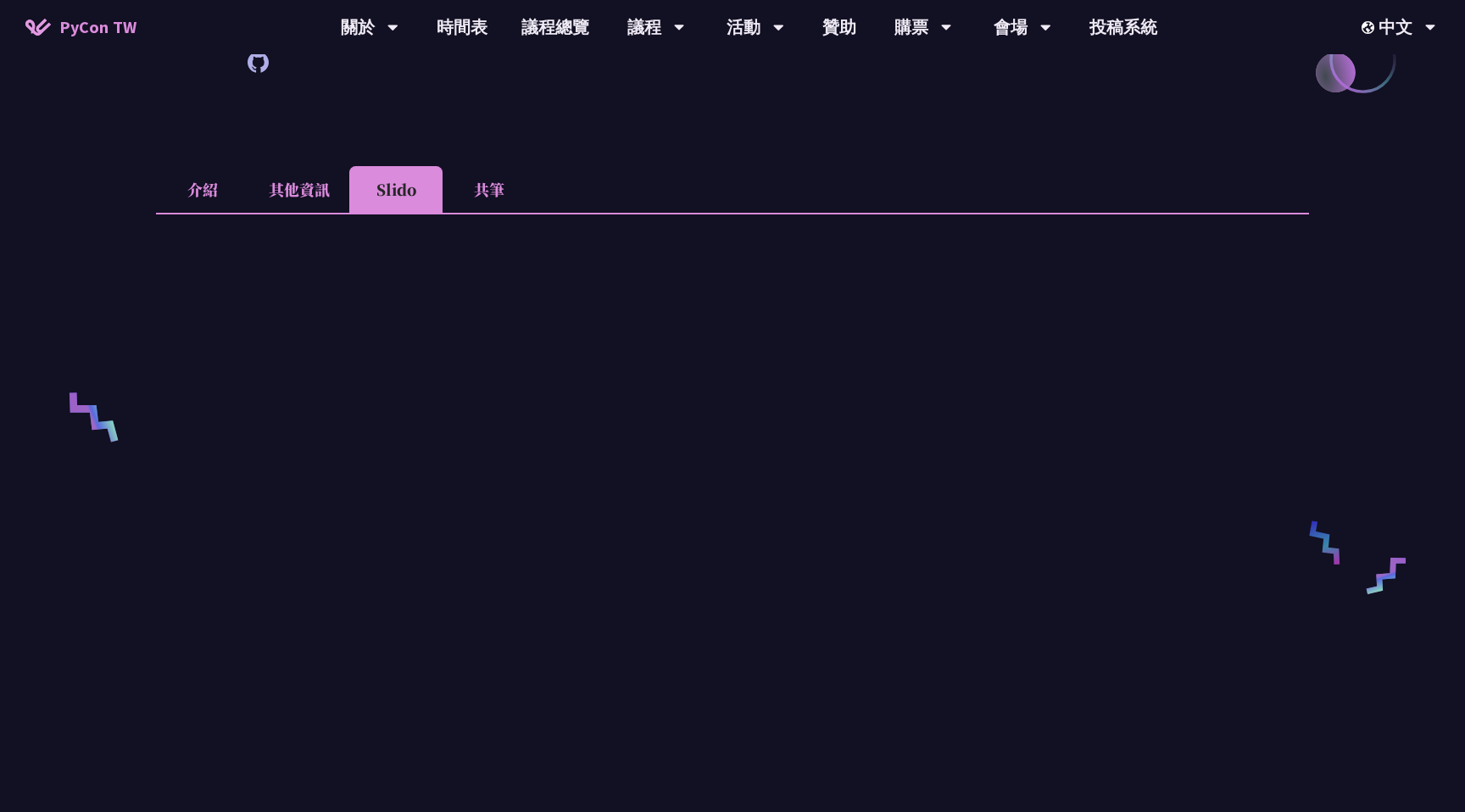
scroll to position [430, 0]
click at [493, 195] on li "共筆" at bounding box center [489, 195] width 93 height 47
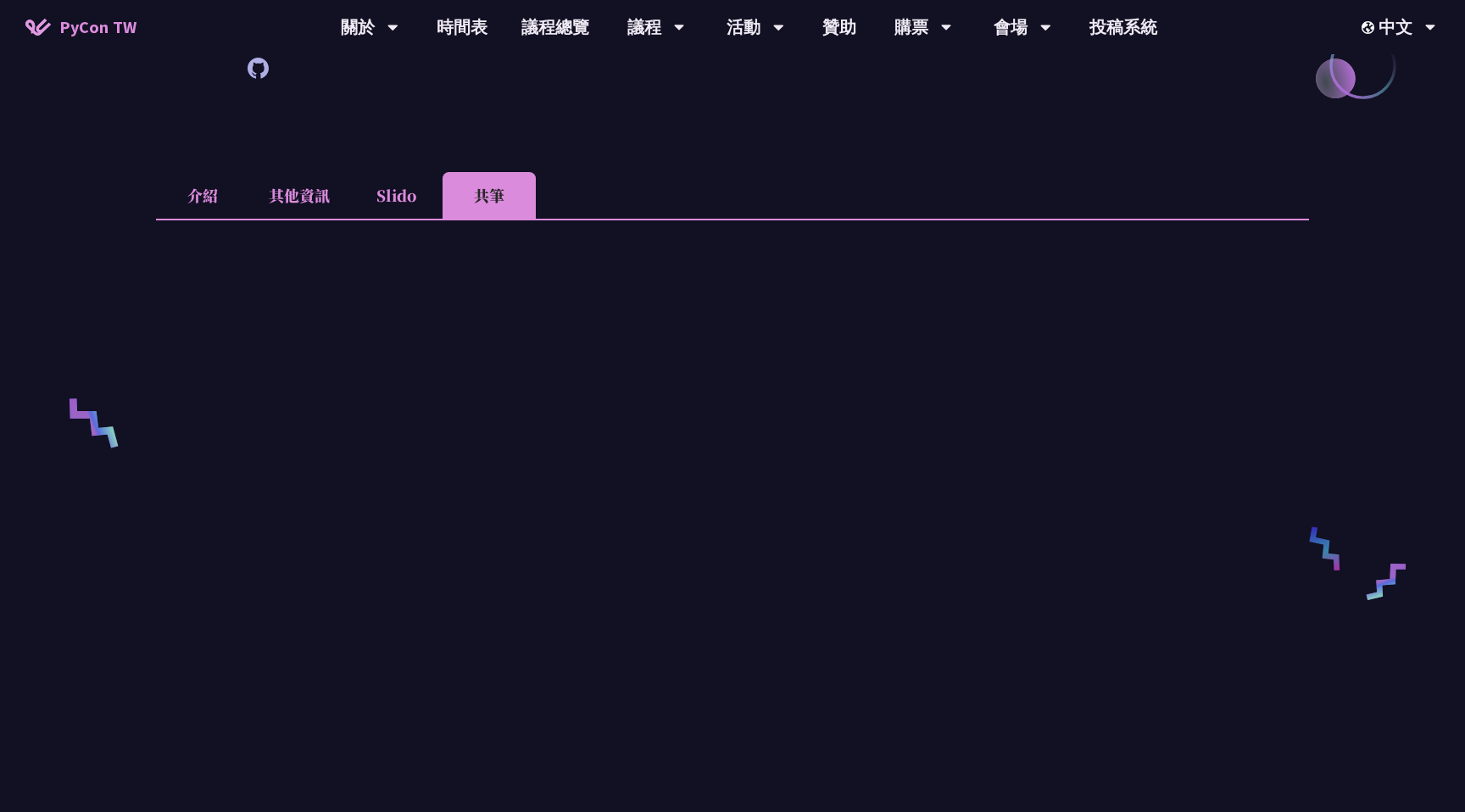
click at [212, 197] on li "介紹" at bounding box center [203, 195] width 93 height 47
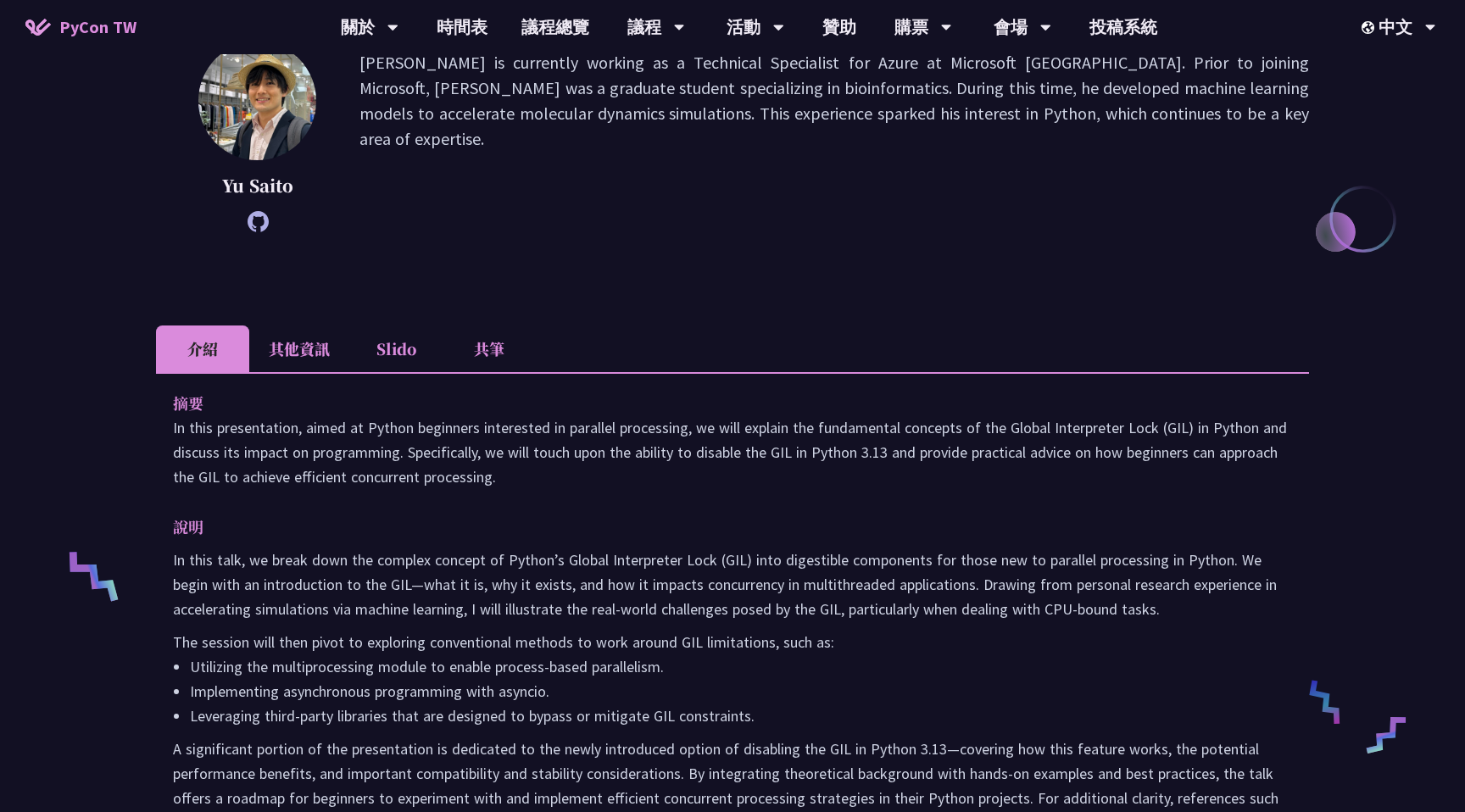
scroll to position [0, 0]
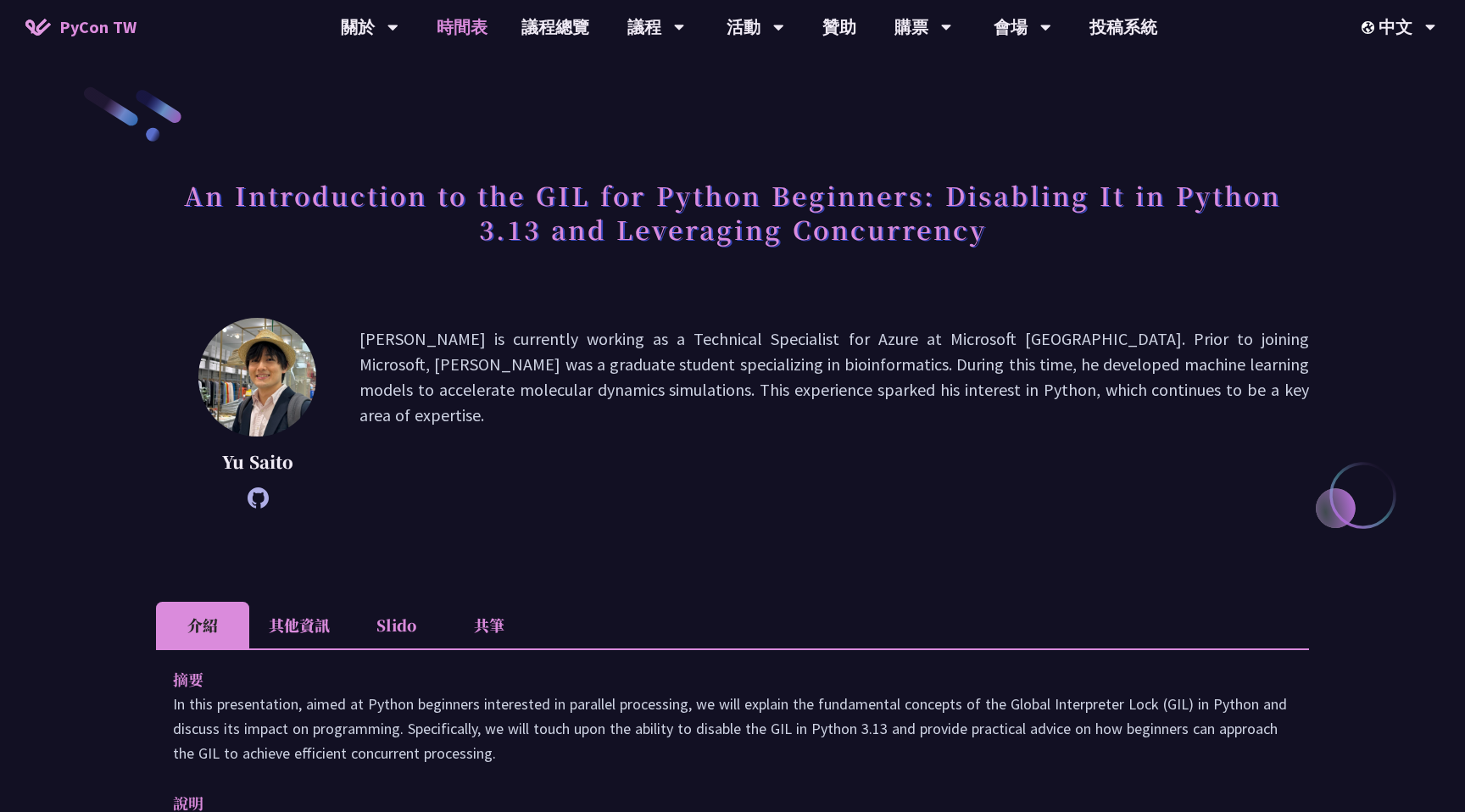
click at [453, 29] on link "時間表" at bounding box center [462, 27] width 85 height 54
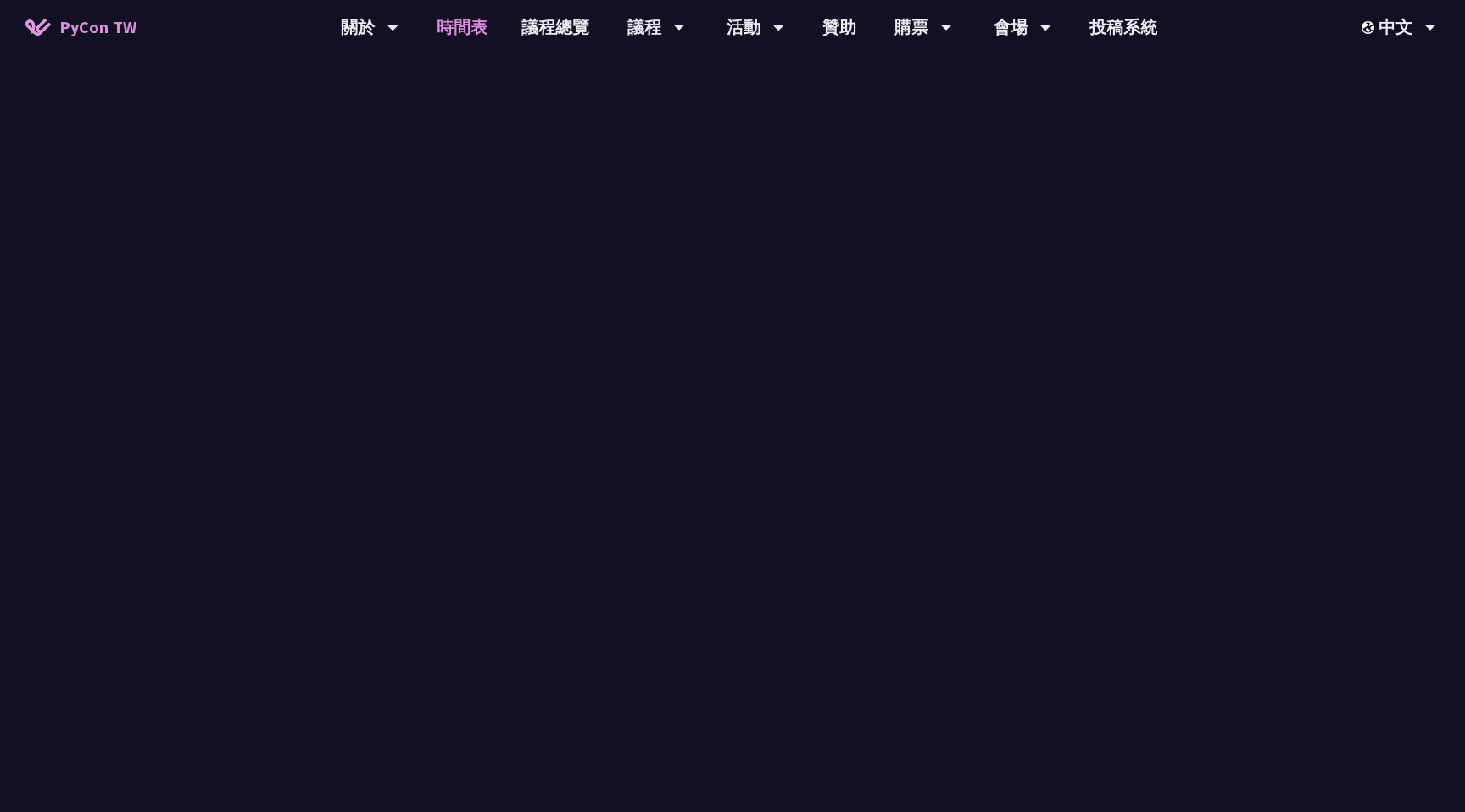
scroll to position [669, 0]
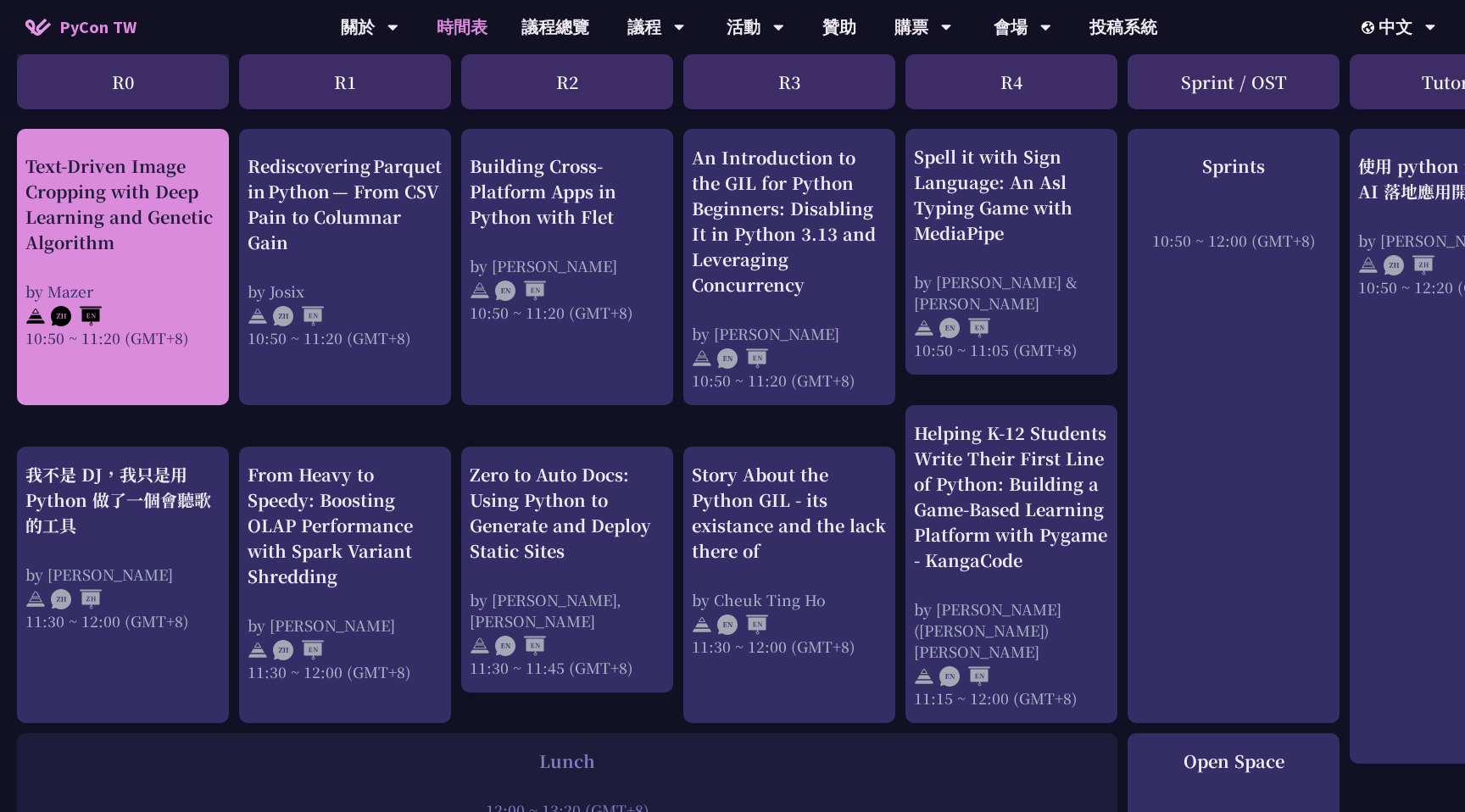
click at [165, 228] on div "Text-Driven Image Cropping with Deep Learning and Genetic Algorithm" at bounding box center [122, 204] width 195 height 102
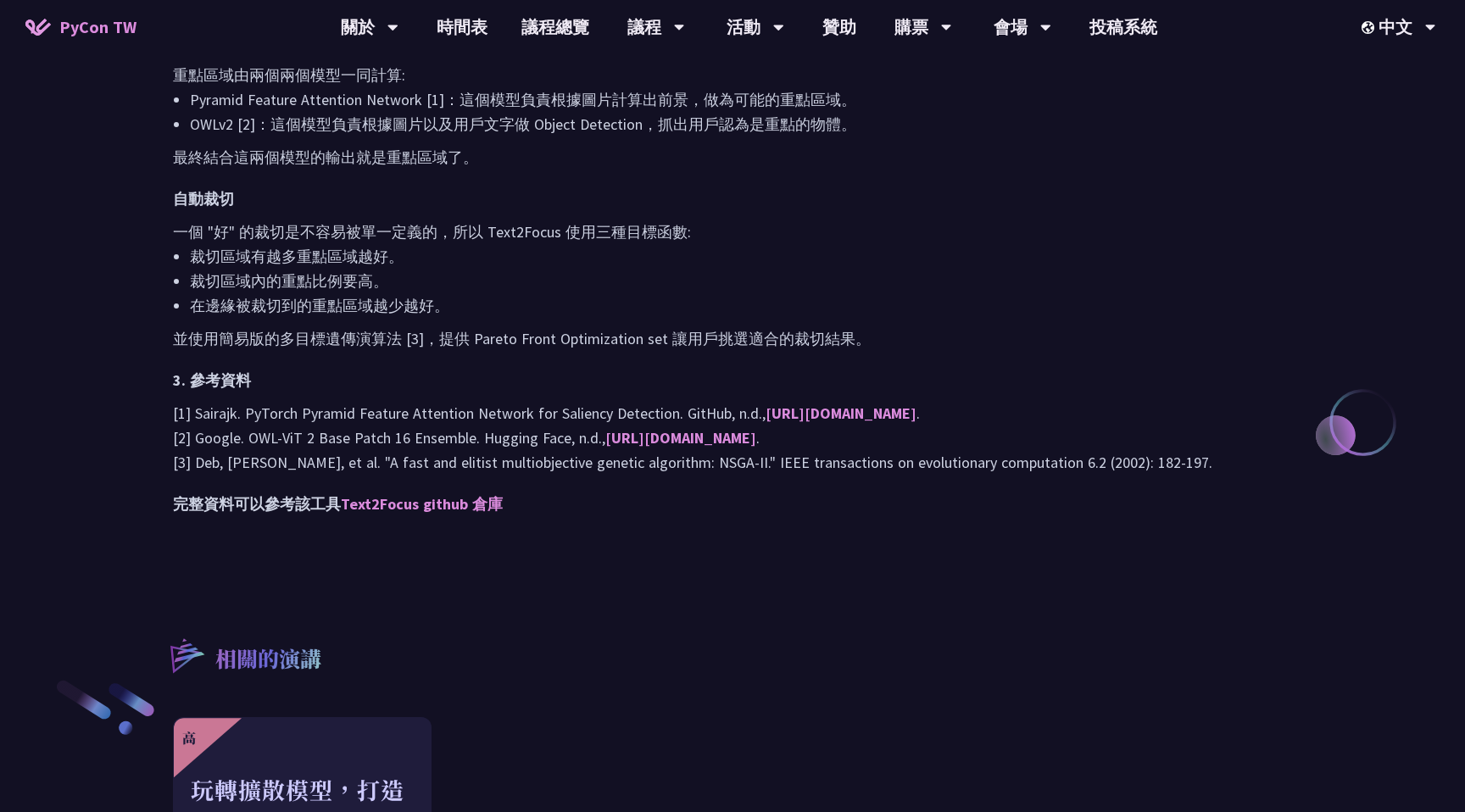
scroll to position [1586, 0]
drag, startPoint x: 229, startPoint y: 257, endPoint x: 339, endPoint y: 269, distance: 110.7
click at [339, 269] on li "裁切區域有越多重點區域越好。" at bounding box center [740, 257] width 1102 height 25
click at [233, 288] on li "裁切區域內的重點比例要高。" at bounding box center [740, 282] width 1102 height 25
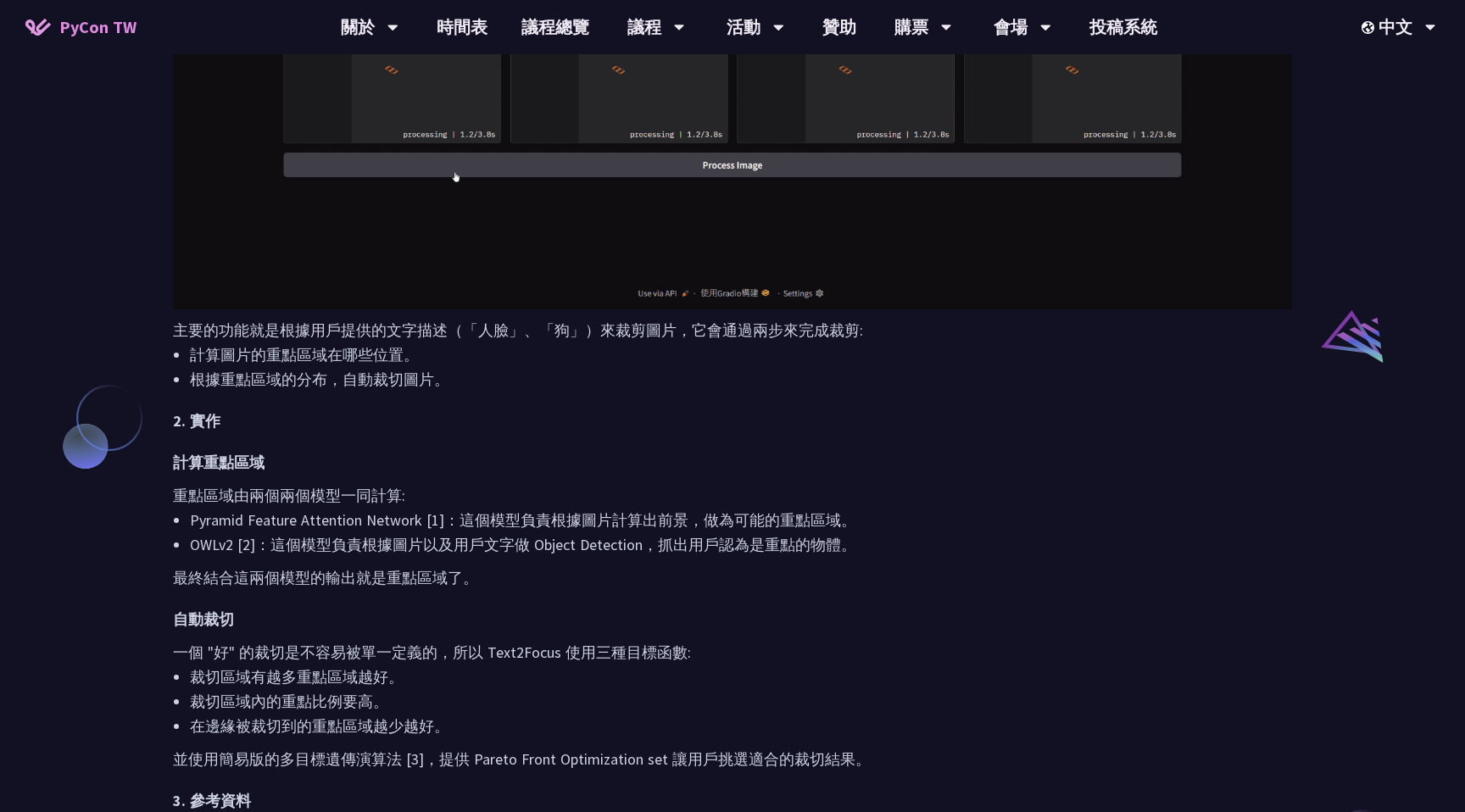
scroll to position [1166, 0]
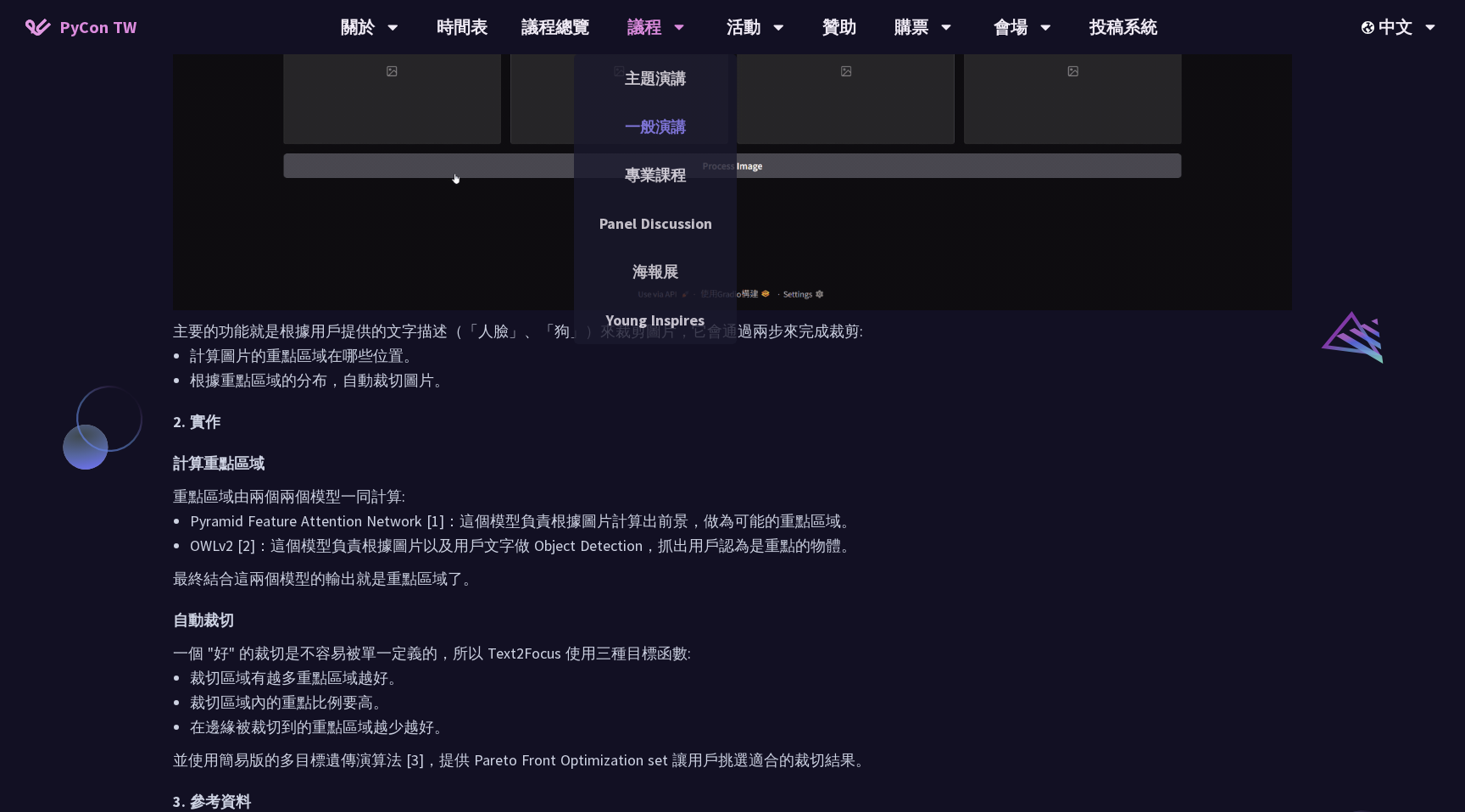
click at [654, 126] on link "一般演講" at bounding box center [655, 127] width 163 height 40
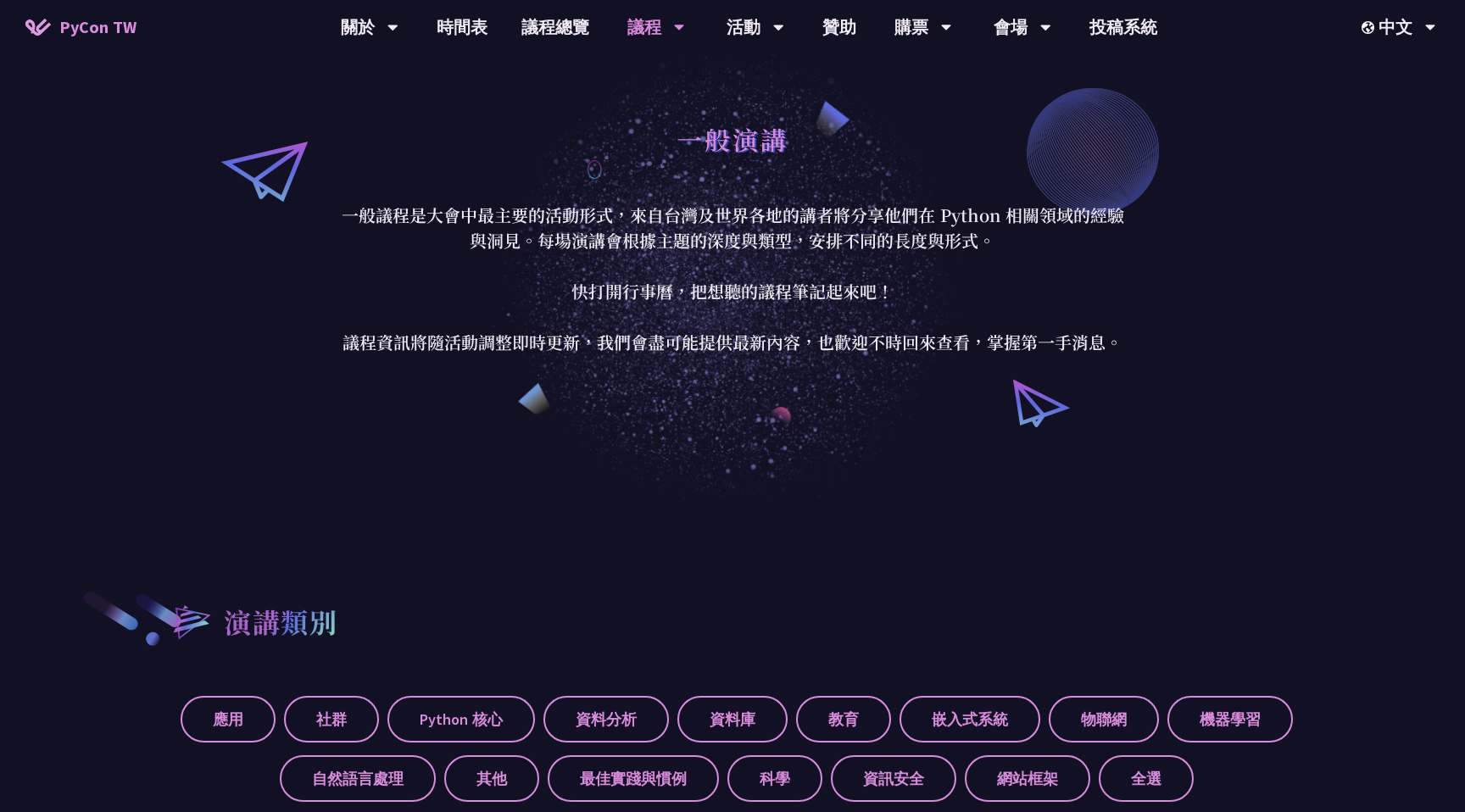
scroll to position [18, 0]
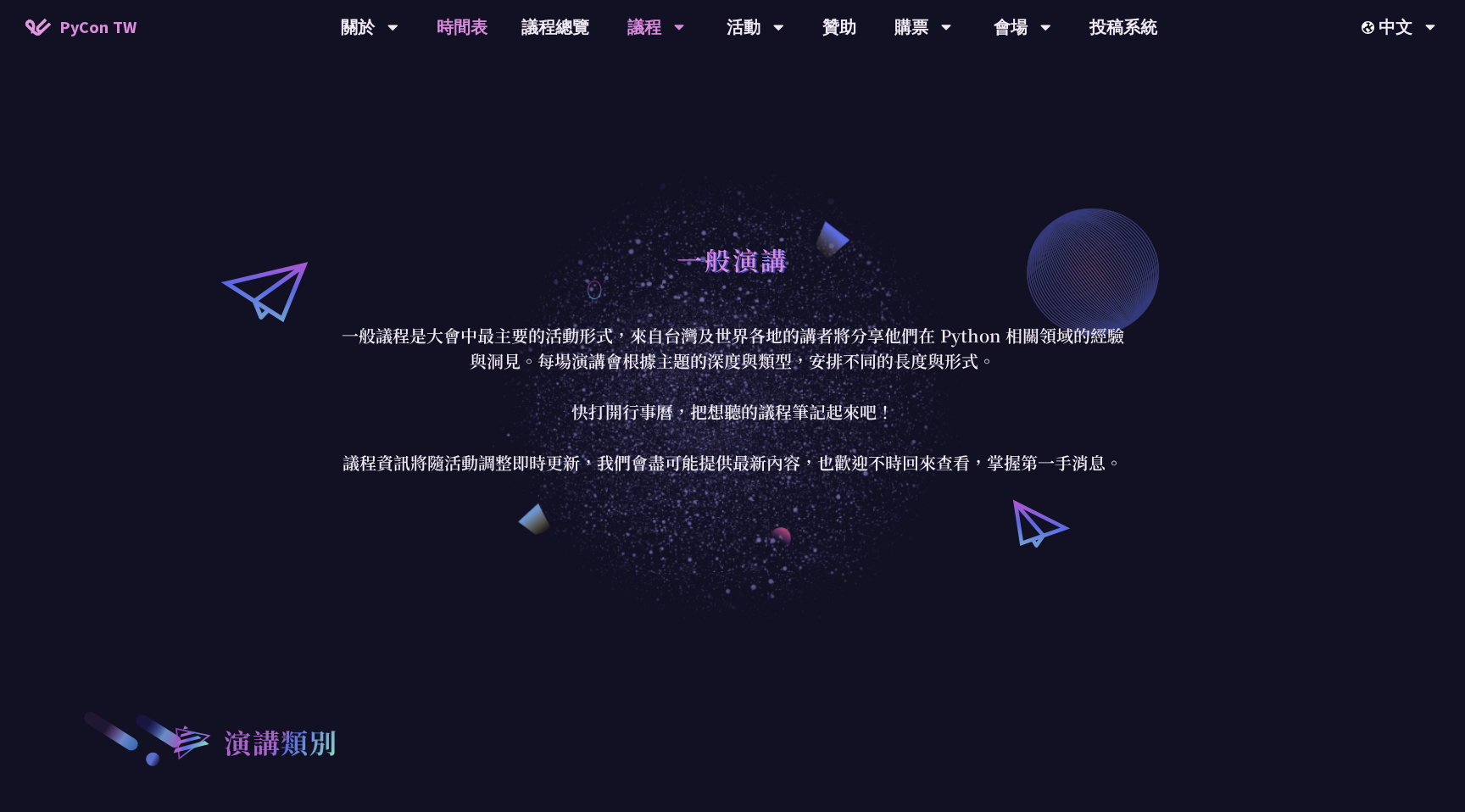
click at [477, 33] on link "時間表" at bounding box center [462, 27] width 85 height 54
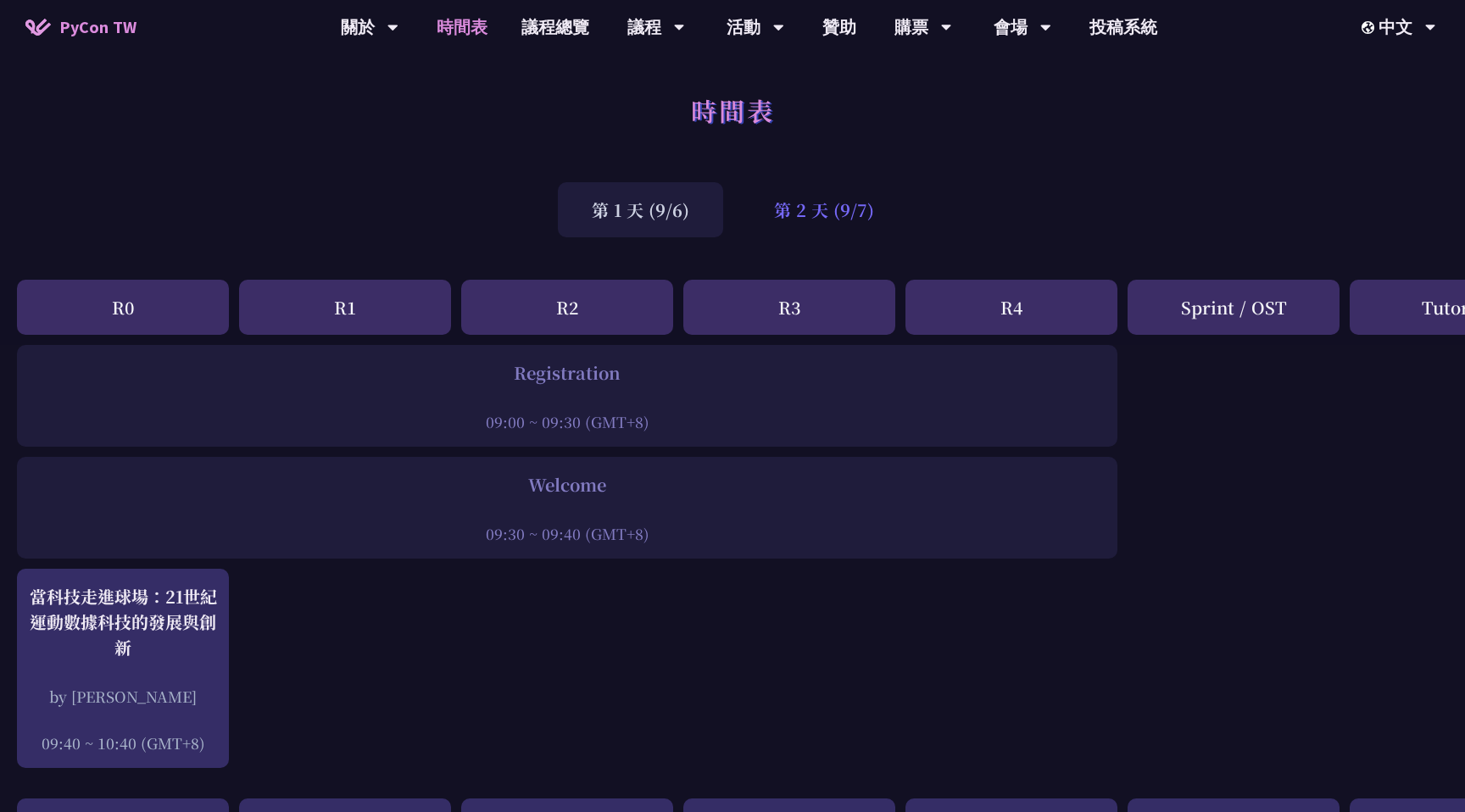
click at [814, 206] on div "第 2 天 (9/7)" at bounding box center [823, 209] width 167 height 55
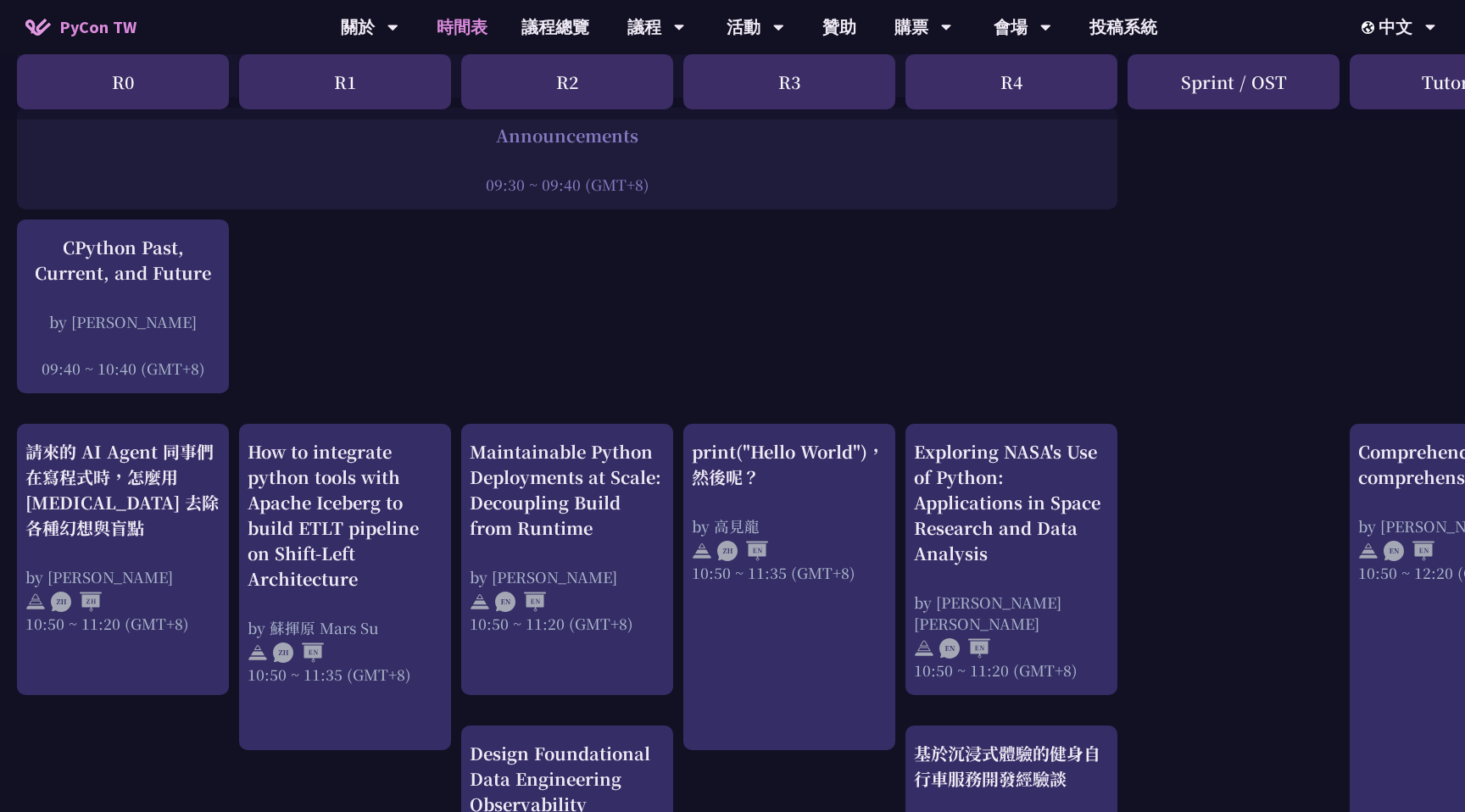
scroll to position [347, 0]
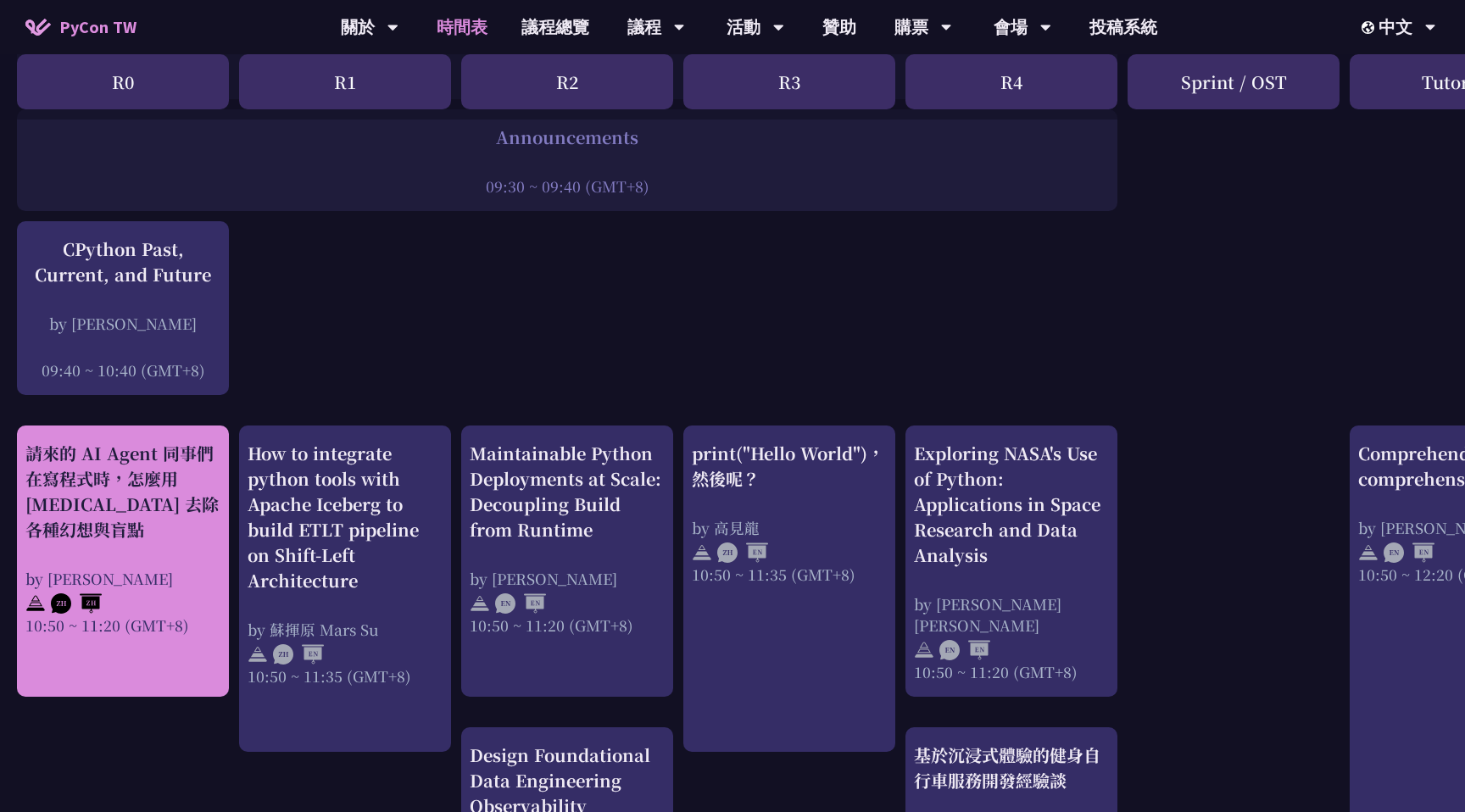
click at [199, 548] on div "請來的 AI Agent 同事們在寫程式時，怎麼用 pytest 去除各種幻想與盲點 by Keith Yang 10:50 ~ 11:20 (GMT+8)" at bounding box center [122, 538] width 195 height 195
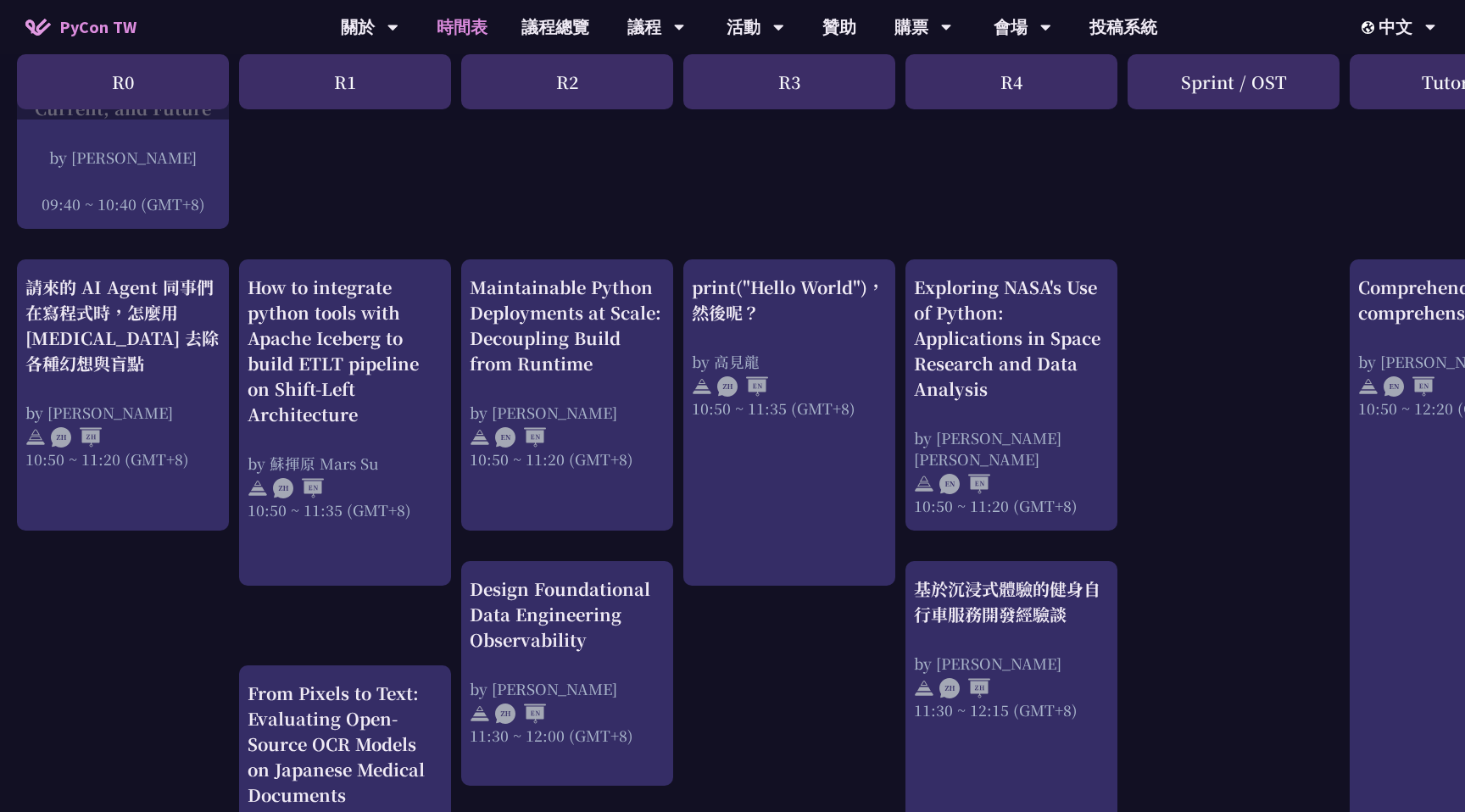
scroll to position [508, 0]
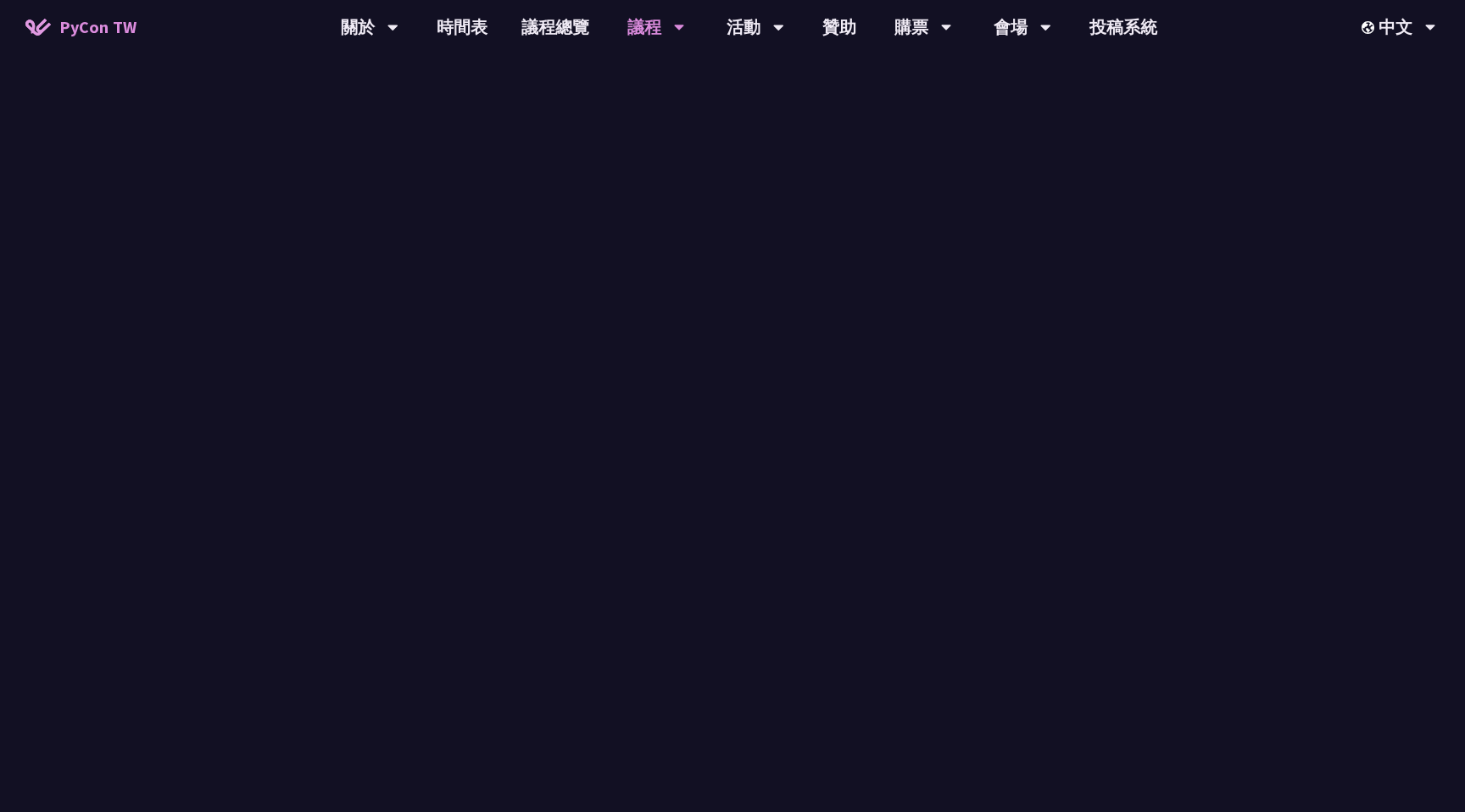
scroll to position [18, 0]
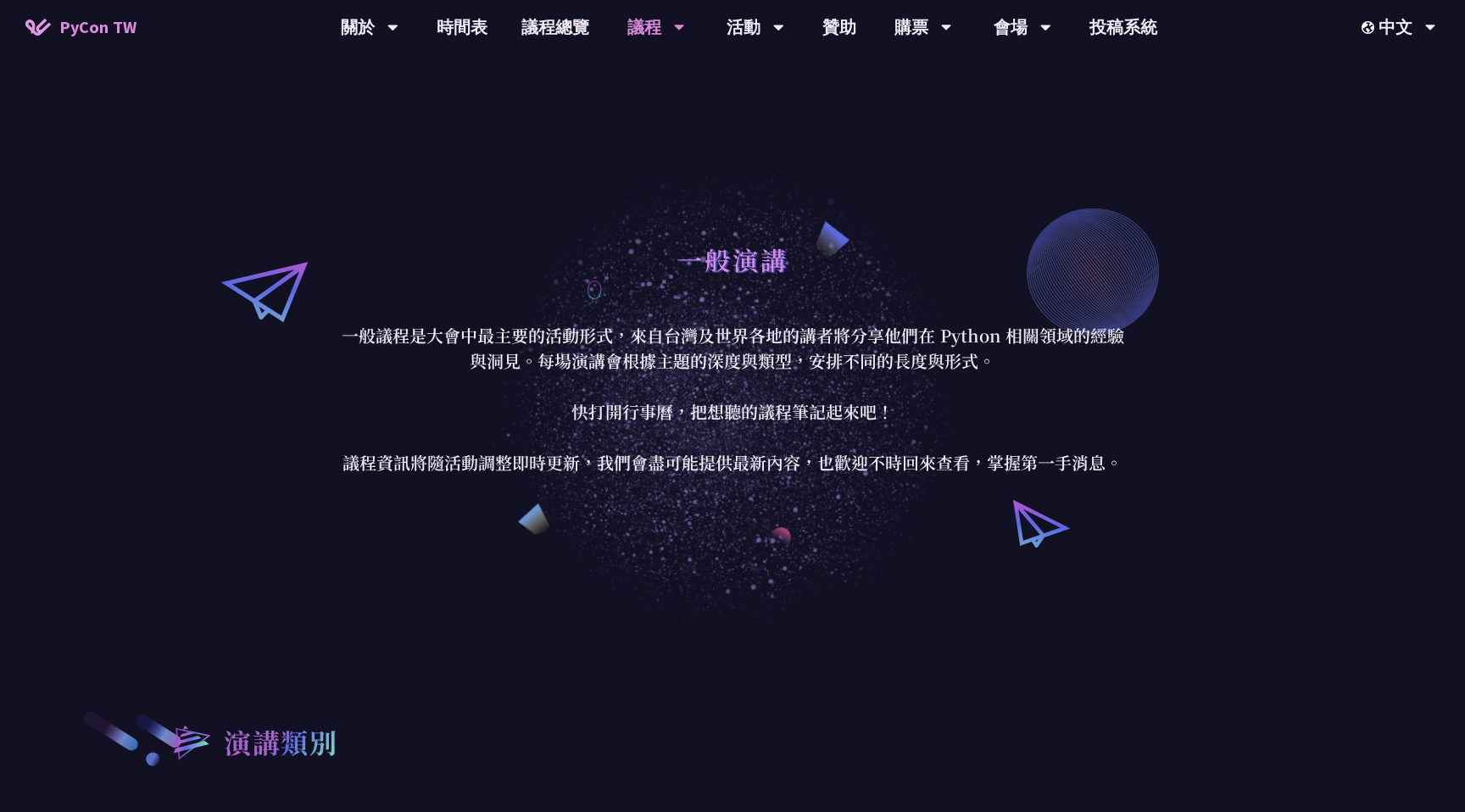
scroll to position [508, 0]
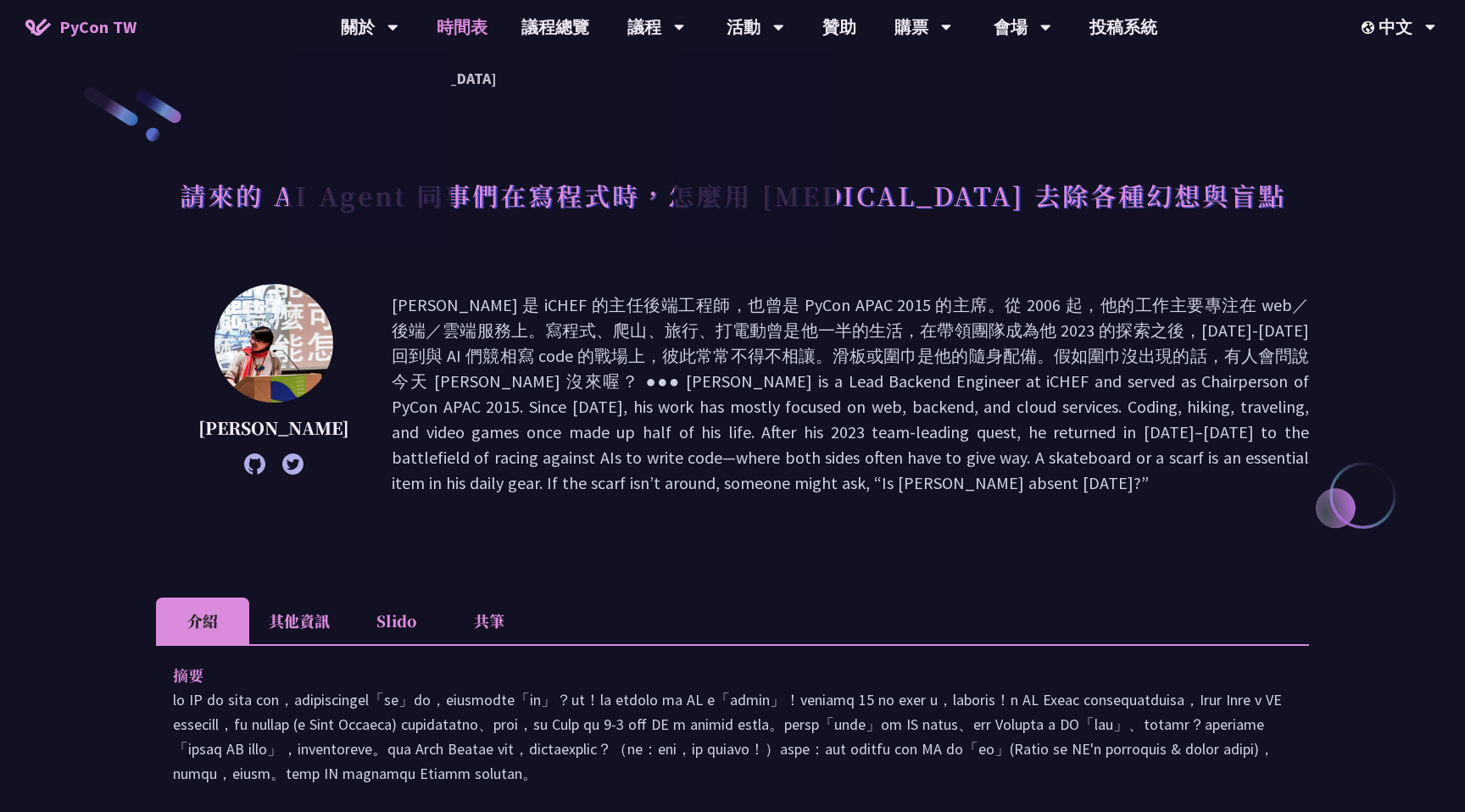
click at [488, 28] on link "時間表" at bounding box center [462, 27] width 85 height 54
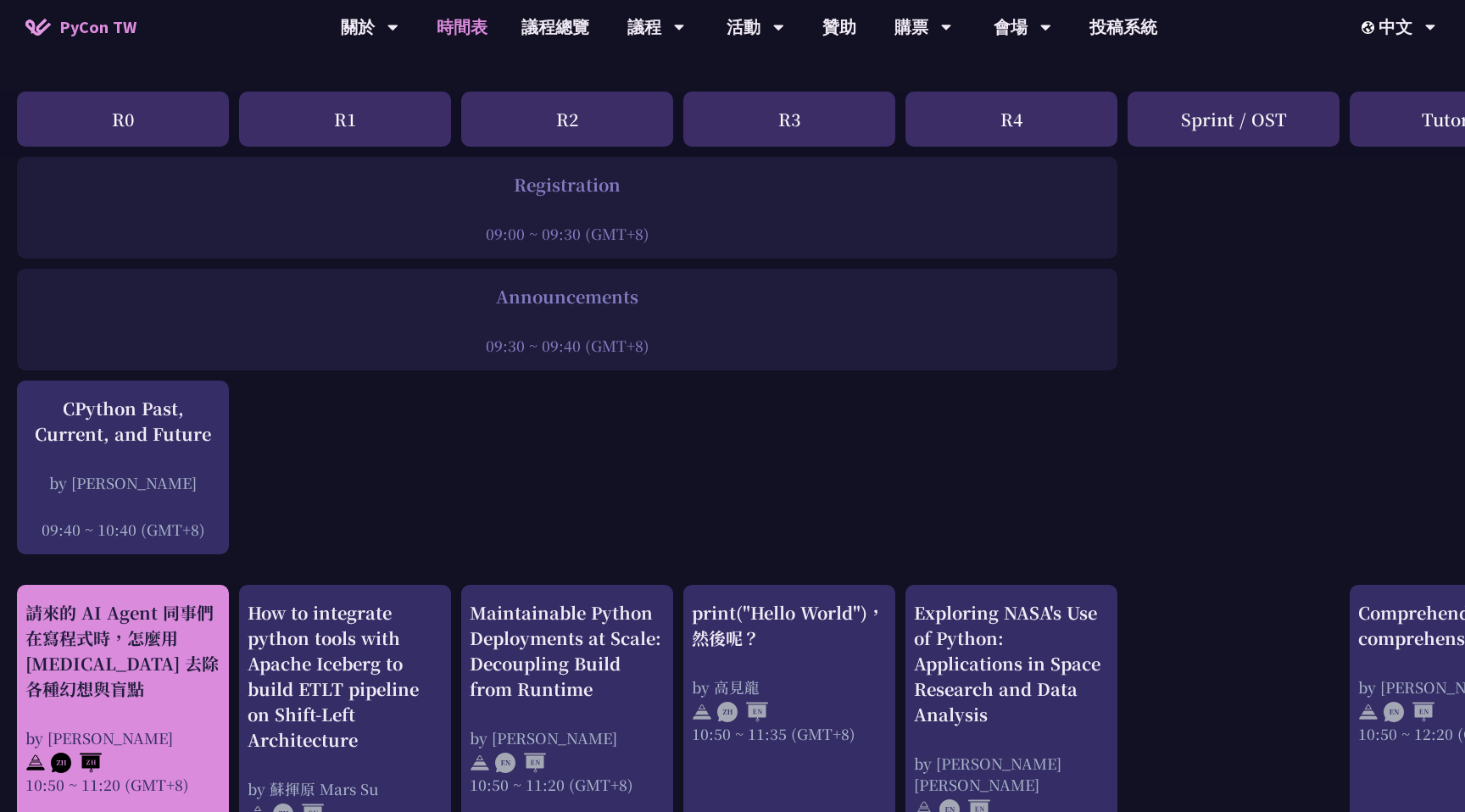
scroll to position [108, 0]
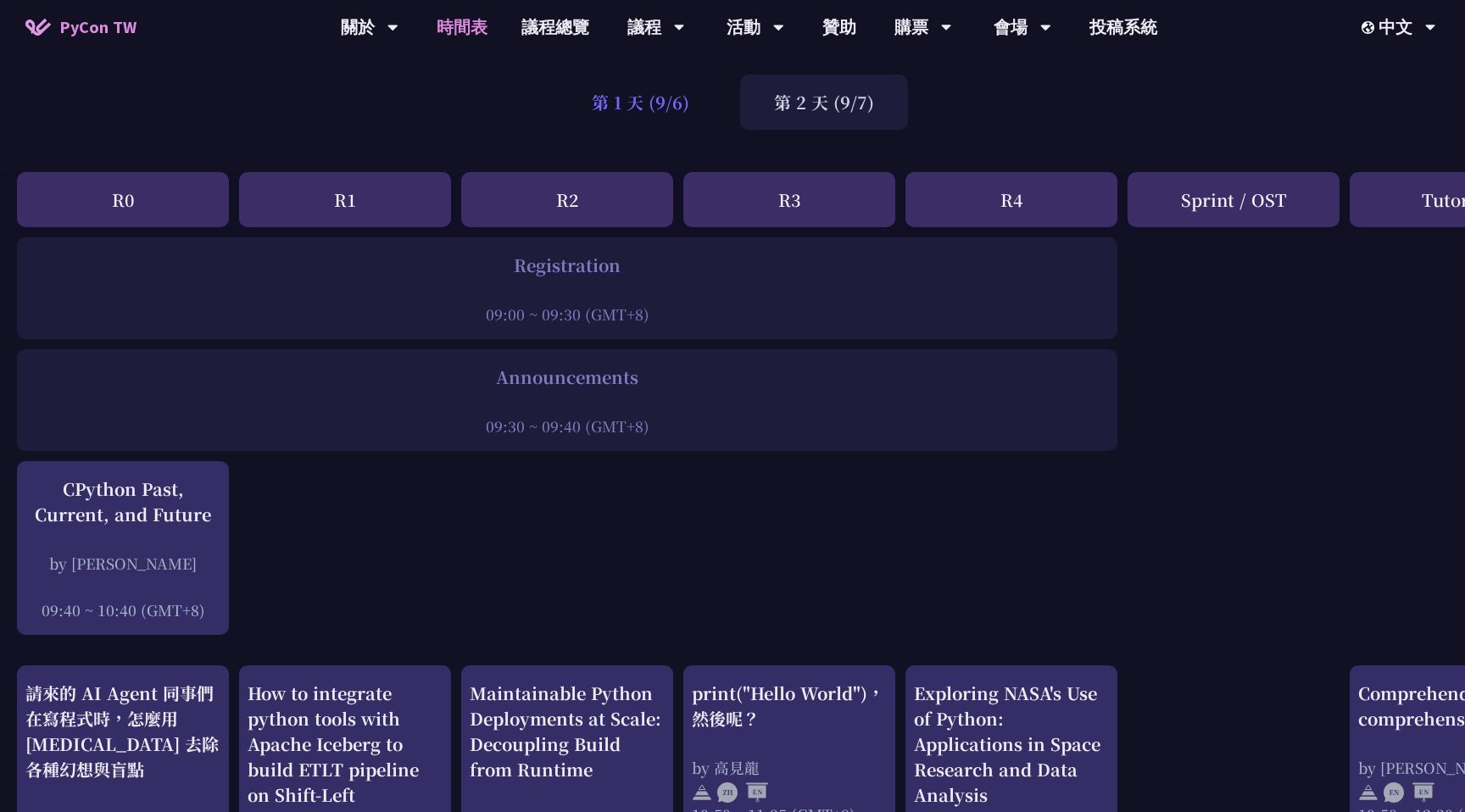
click at [652, 100] on div "第 1 天 (9/6)" at bounding box center [640, 102] width 165 height 55
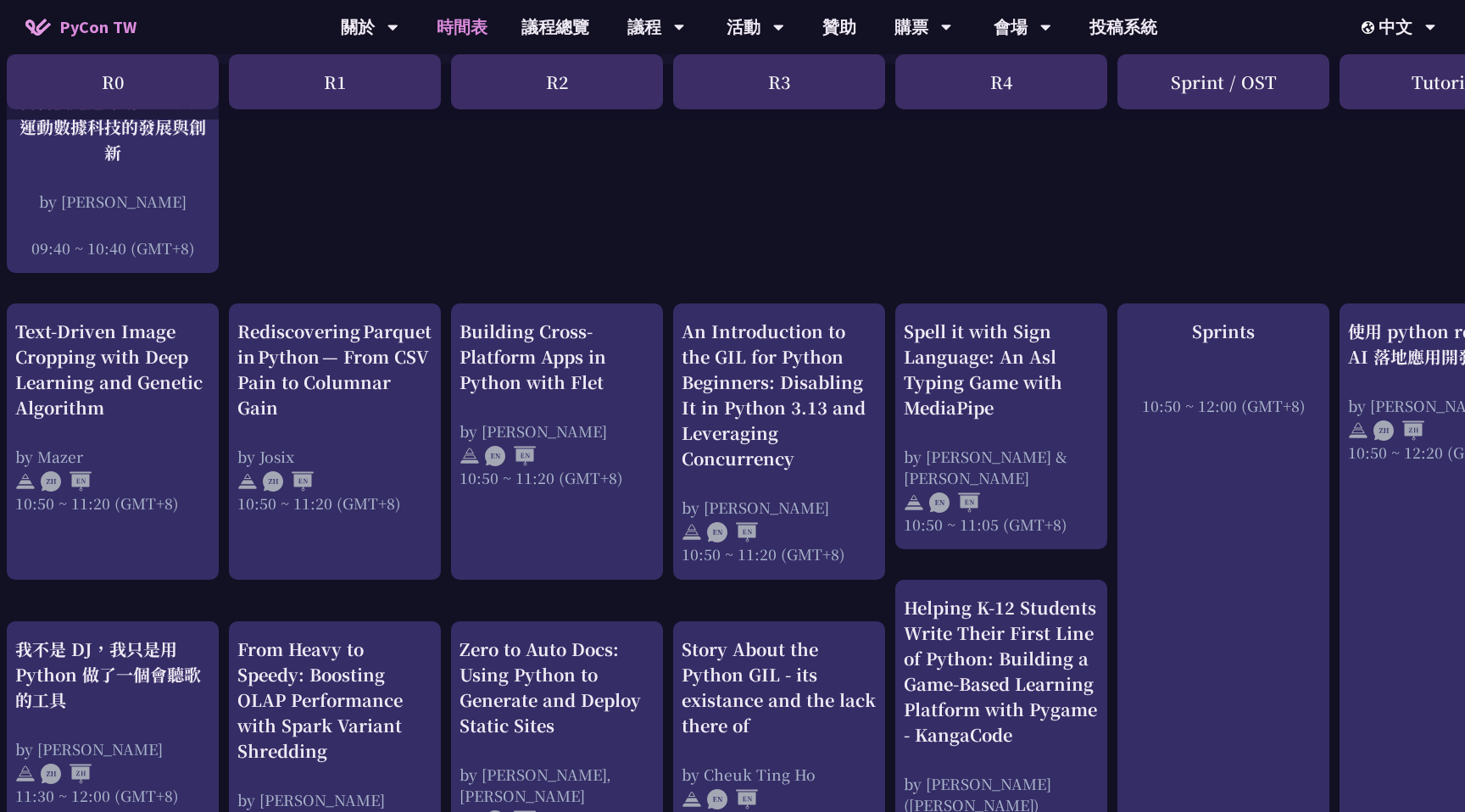
scroll to position [488, 10]
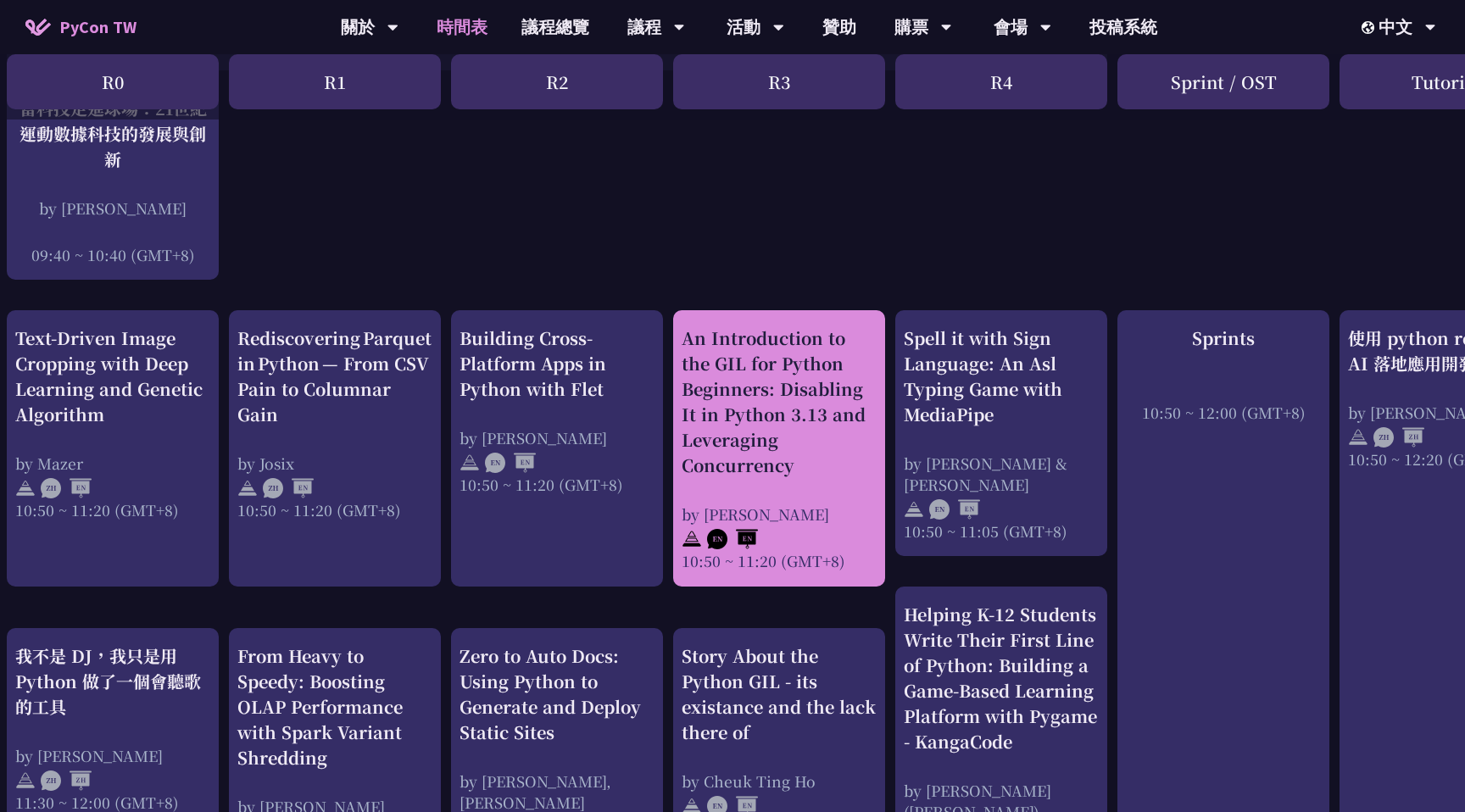
click at [817, 358] on div "An Introduction to the GIL for Python Beginners: Disabling It in Python 3.13 an…" at bounding box center [778, 402] width 195 height 153
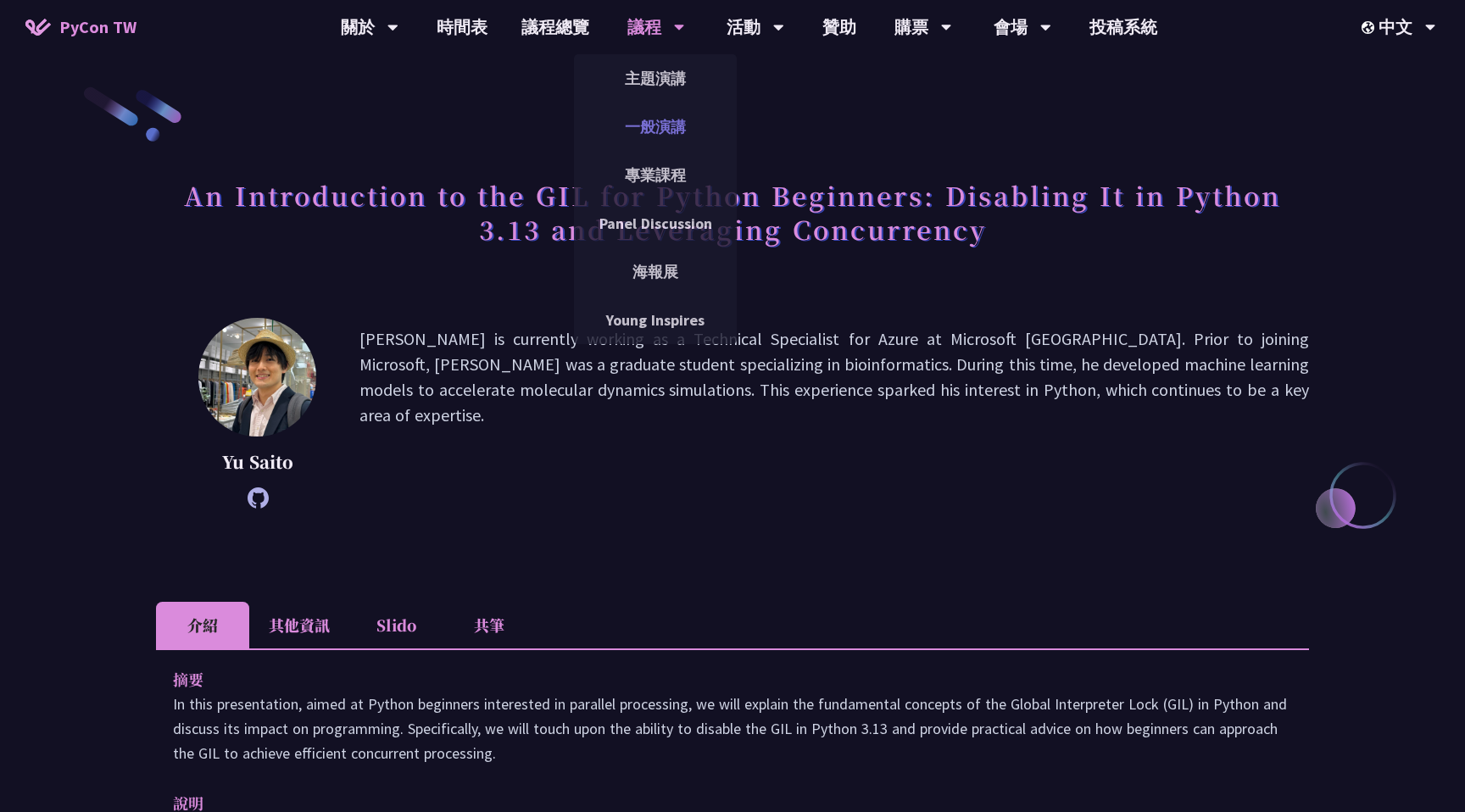
click at [662, 127] on link "一般演講" at bounding box center [655, 127] width 163 height 40
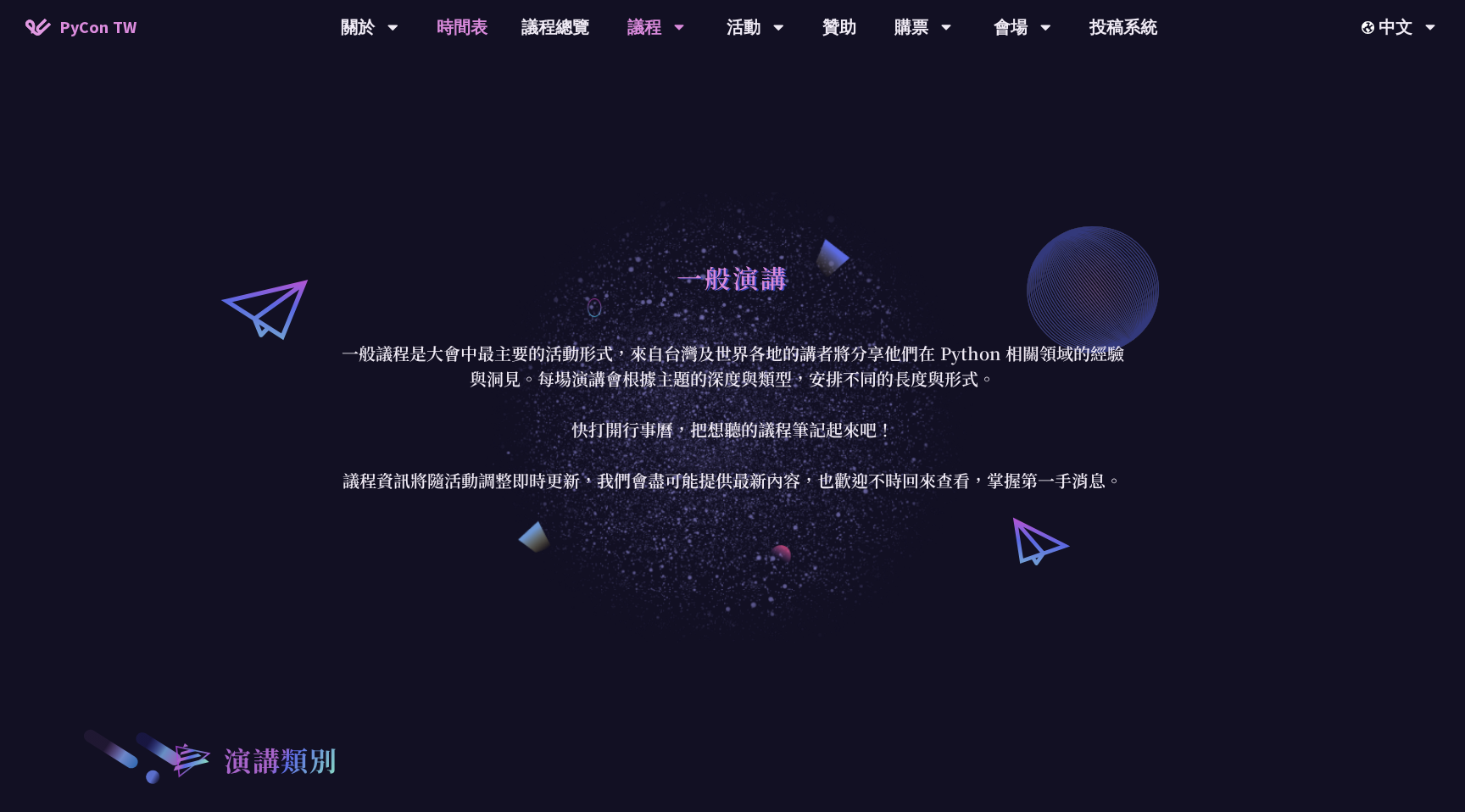
click at [451, 21] on link "時間表" at bounding box center [462, 27] width 85 height 54
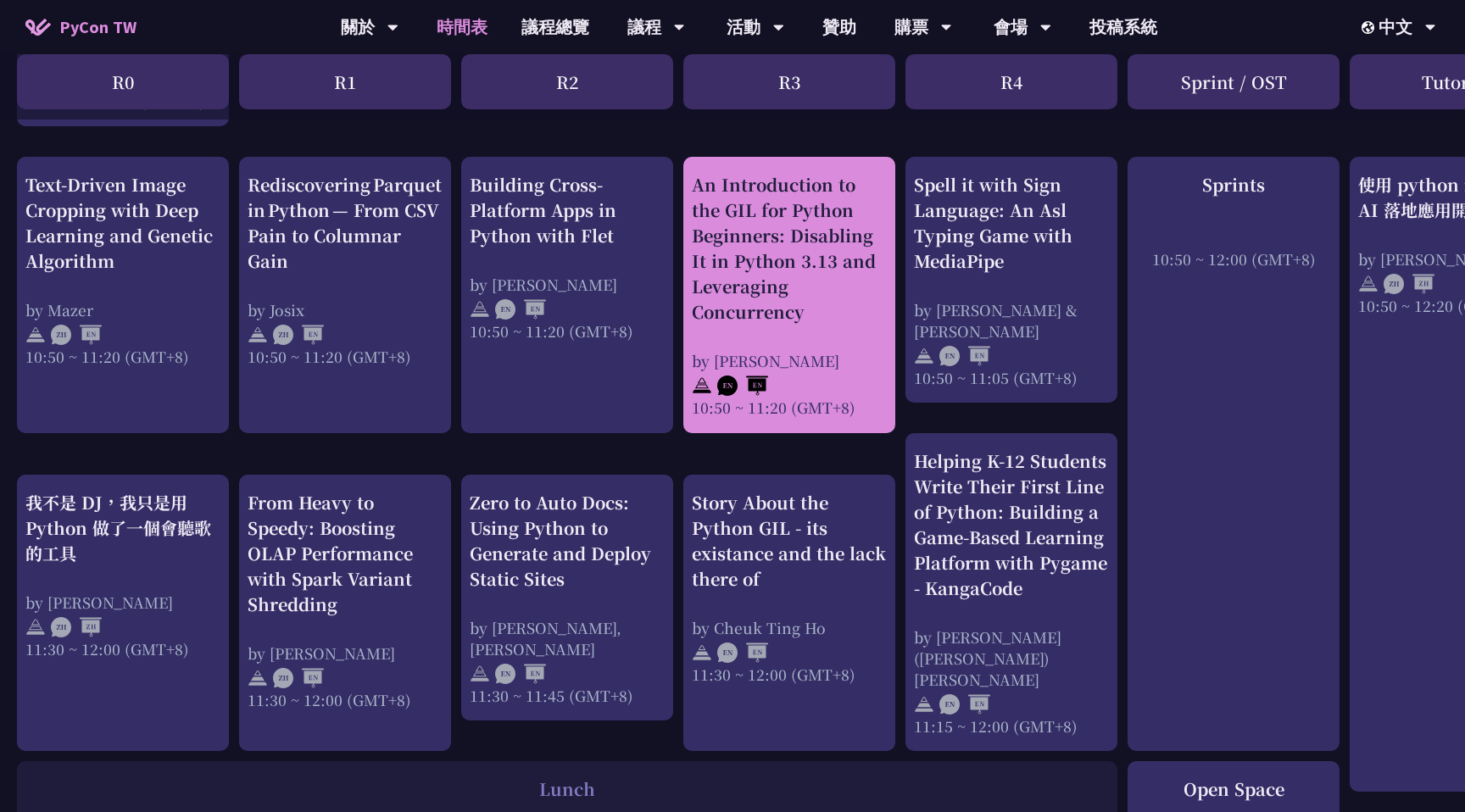
scroll to position [662, 0]
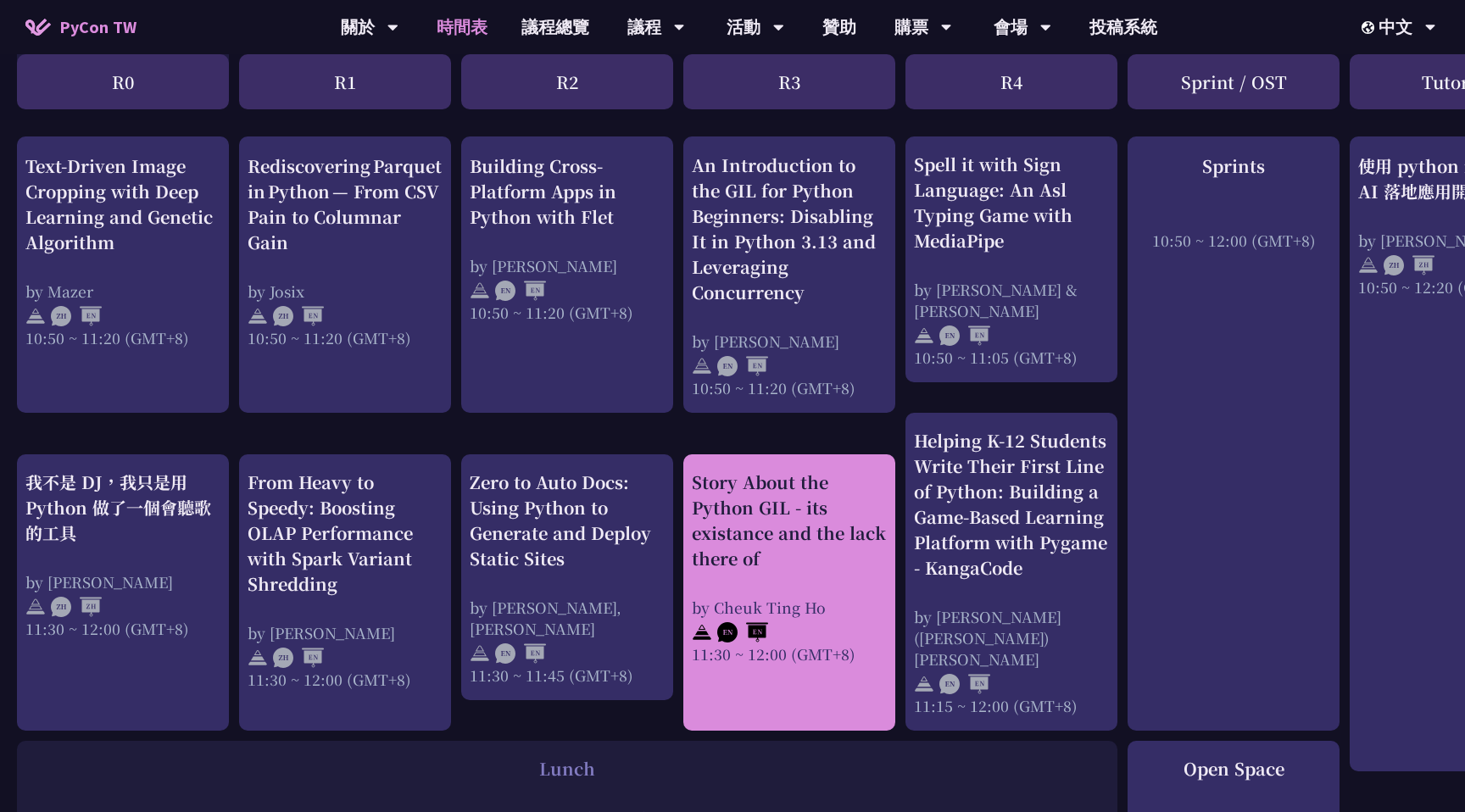
click at [823, 554] on div "Story About the Python GIL - its existance and the lack there of" at bounding box center [789, 521] width 195 height 102
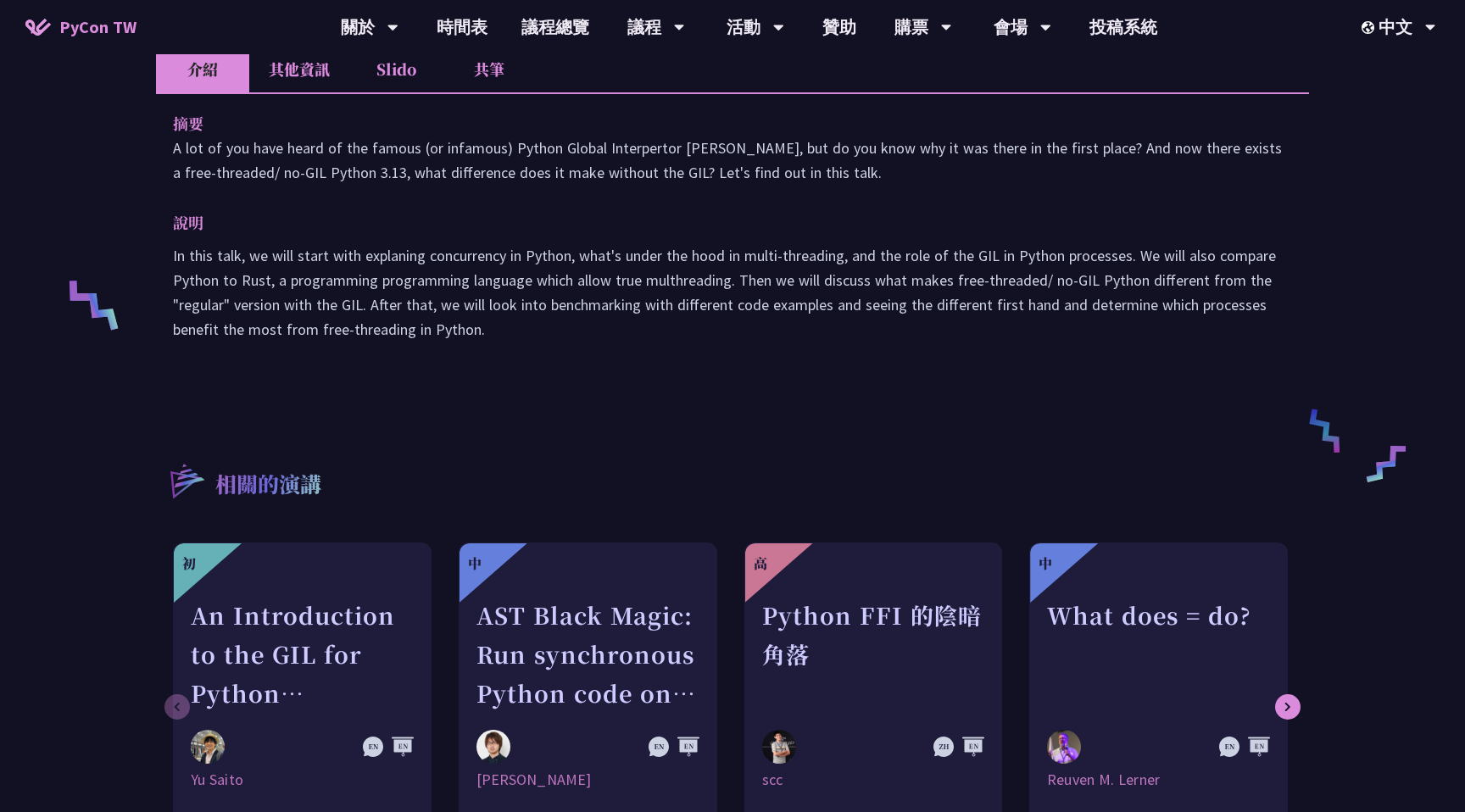
scroll to position [550, 0]
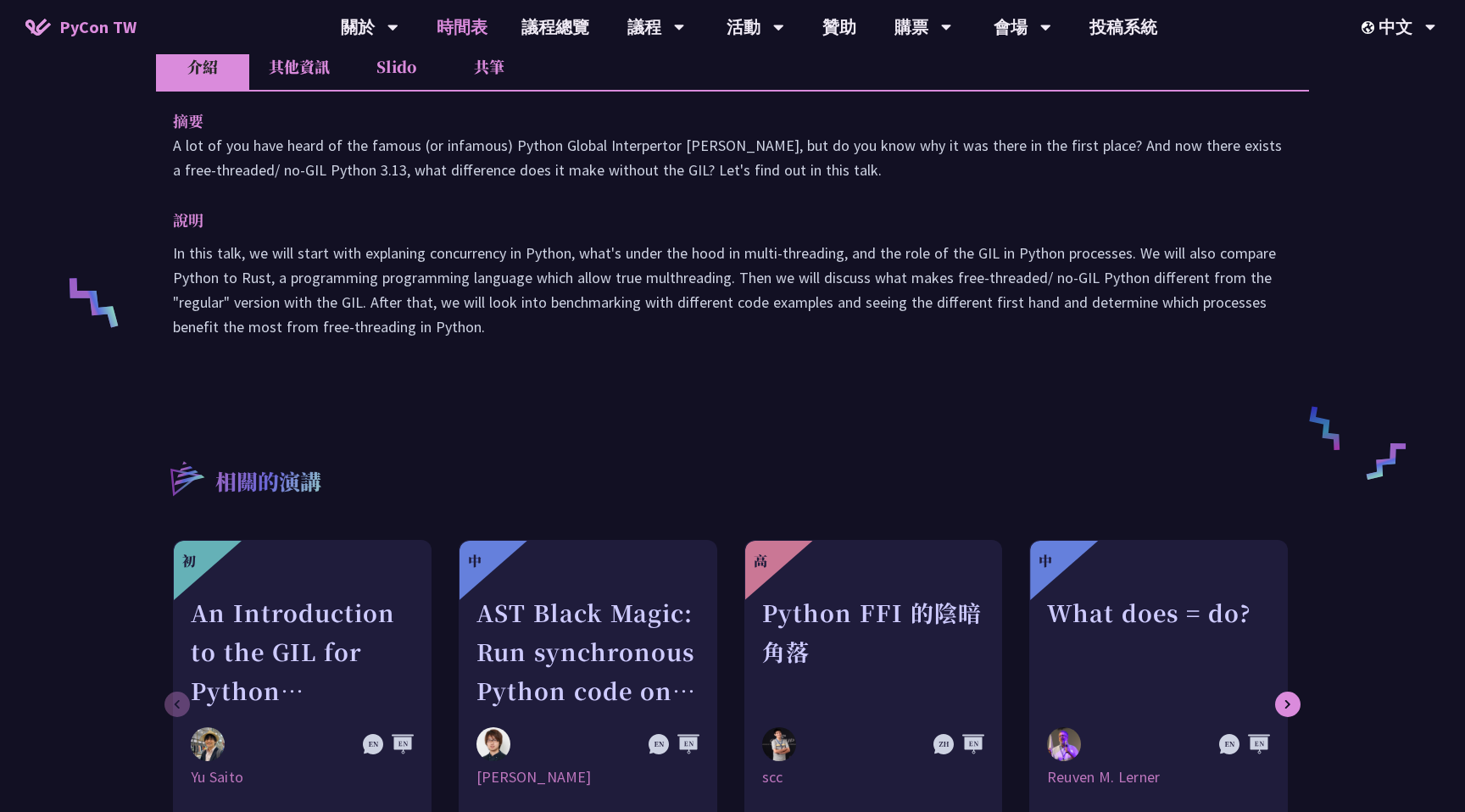
click at [465, 35] on link "時間表" at bounding box center [462, 27] width 85 height 54
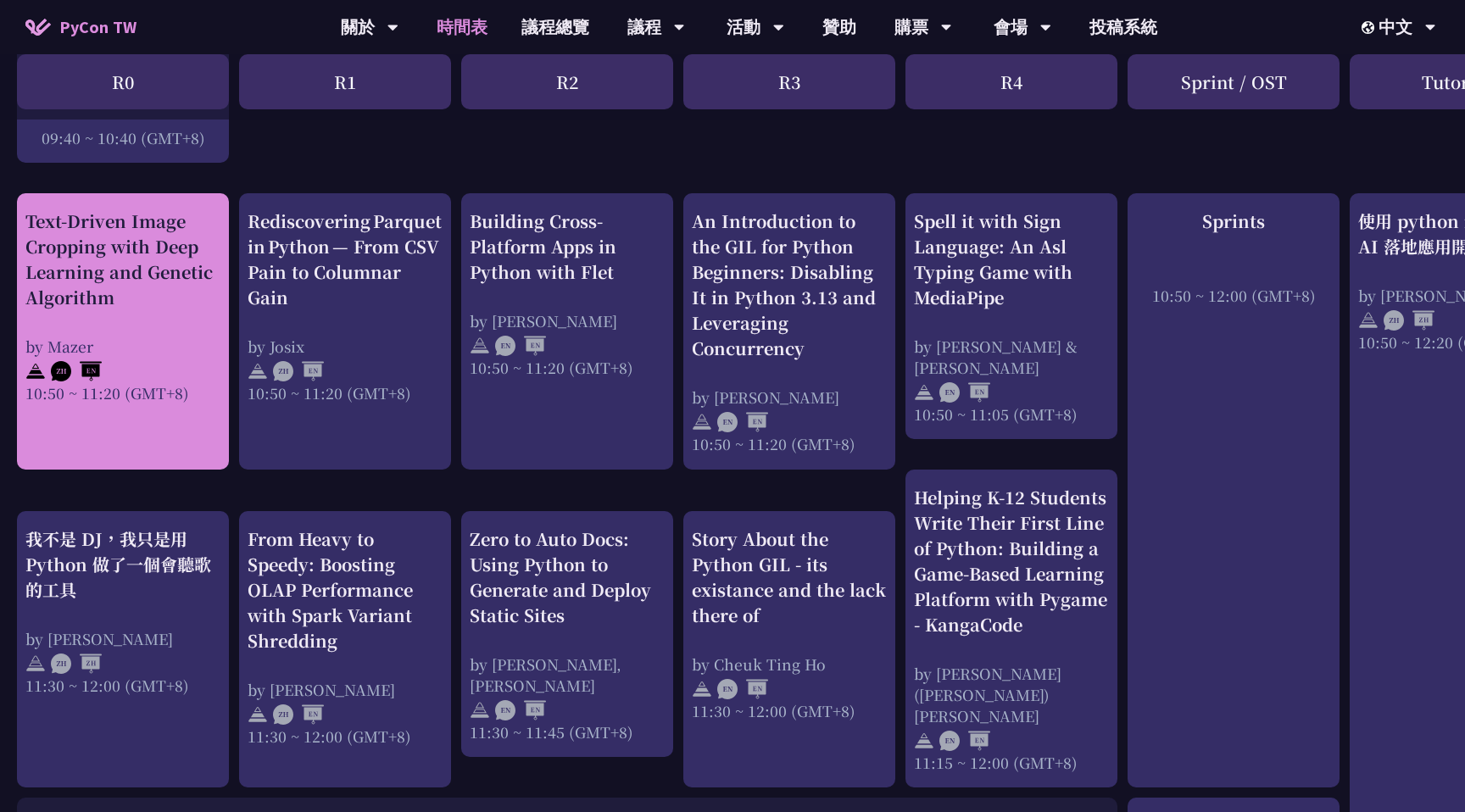
scroll to position [603, 0]
click at [175, 299] on div "Text-Driven Image Cropping with Deep Learning and Genetic Algorithm" at bounding box center [122, 261] width 195 height 102
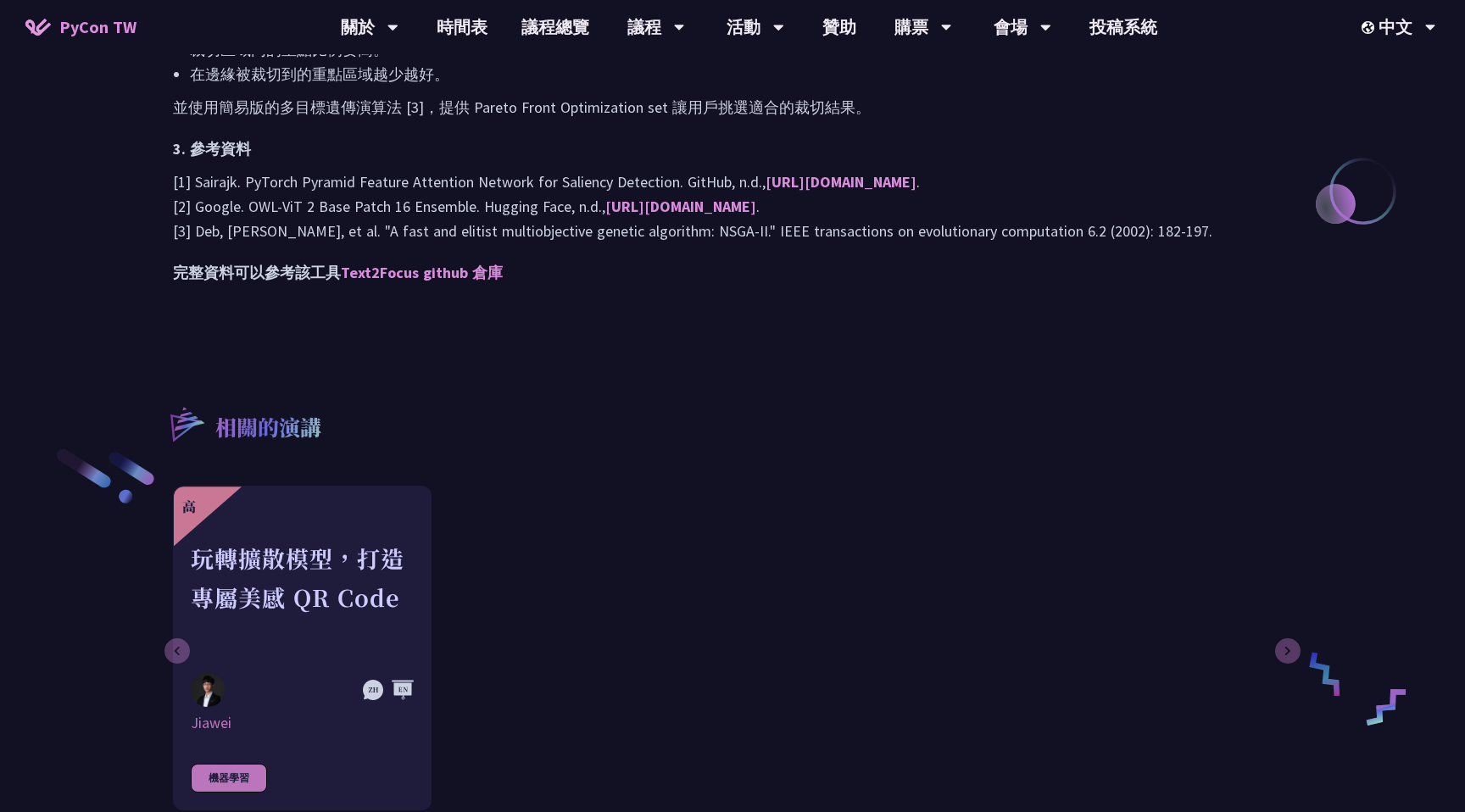
scroll to position [1835, 0]
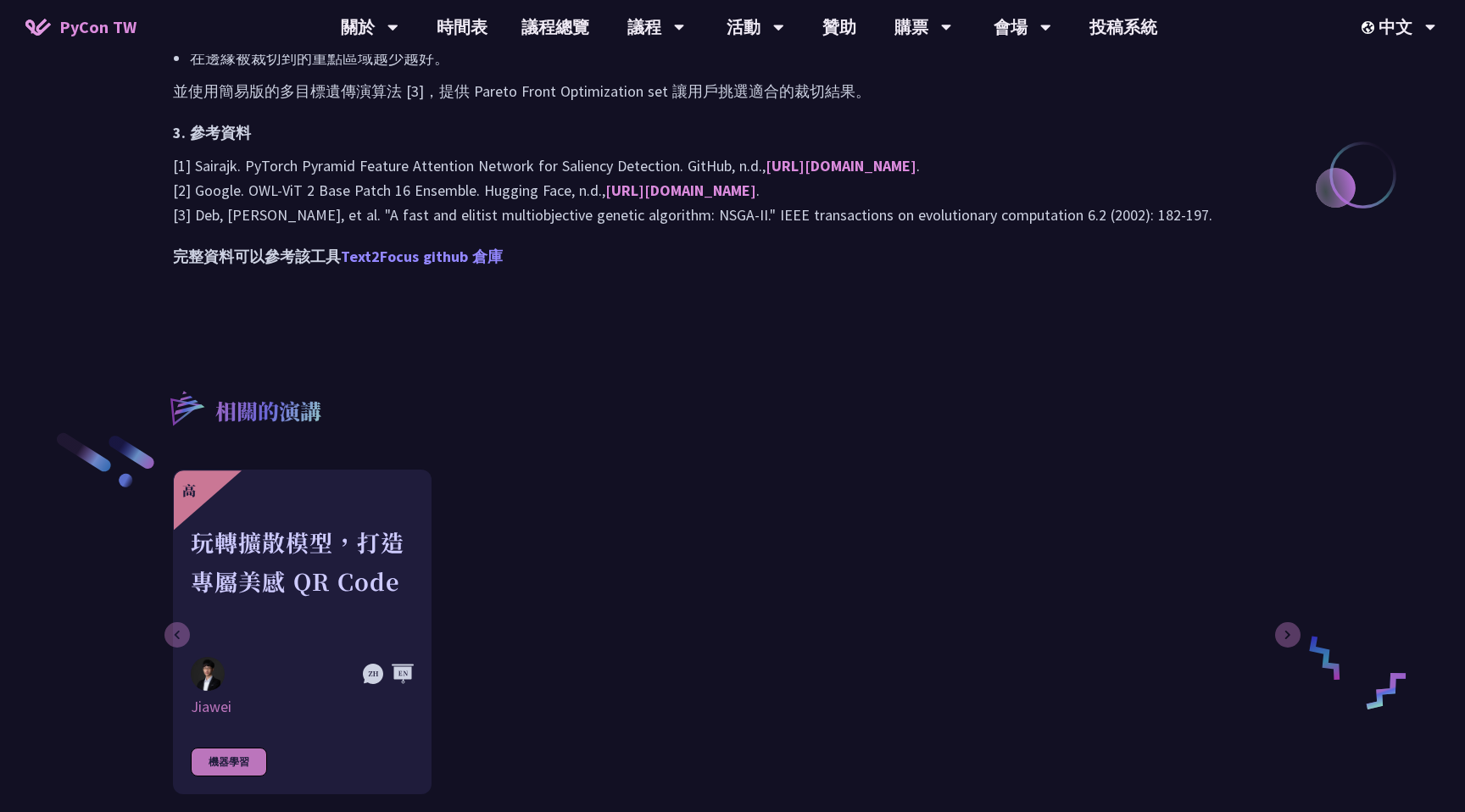
click at [432, 266] on link "Text2Focus github 倉庫" at bounding box center [421, 256] width 162 height 20
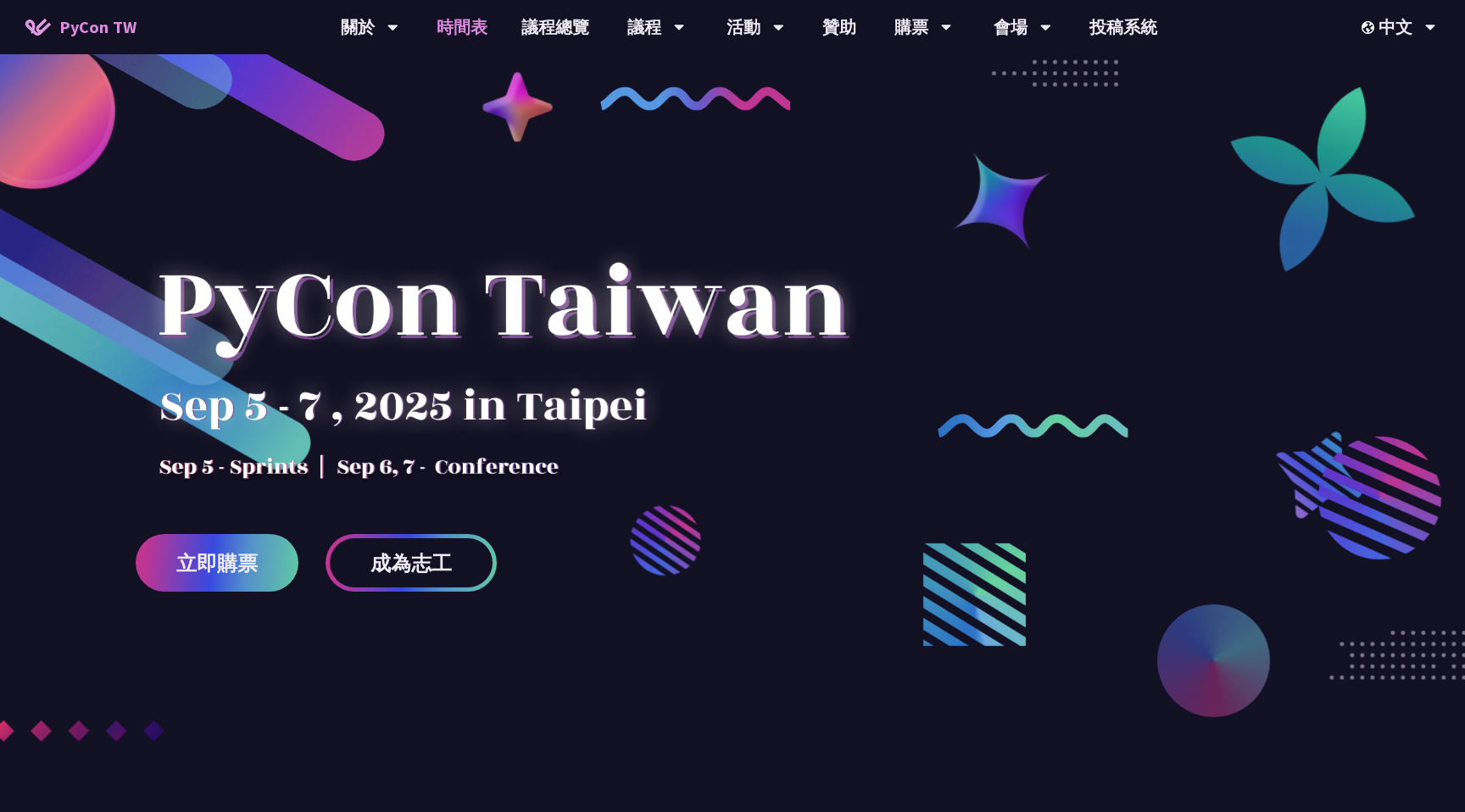
click at [483, 25] on link "時間表" at bounding box center [462, 27] width 85 height 54
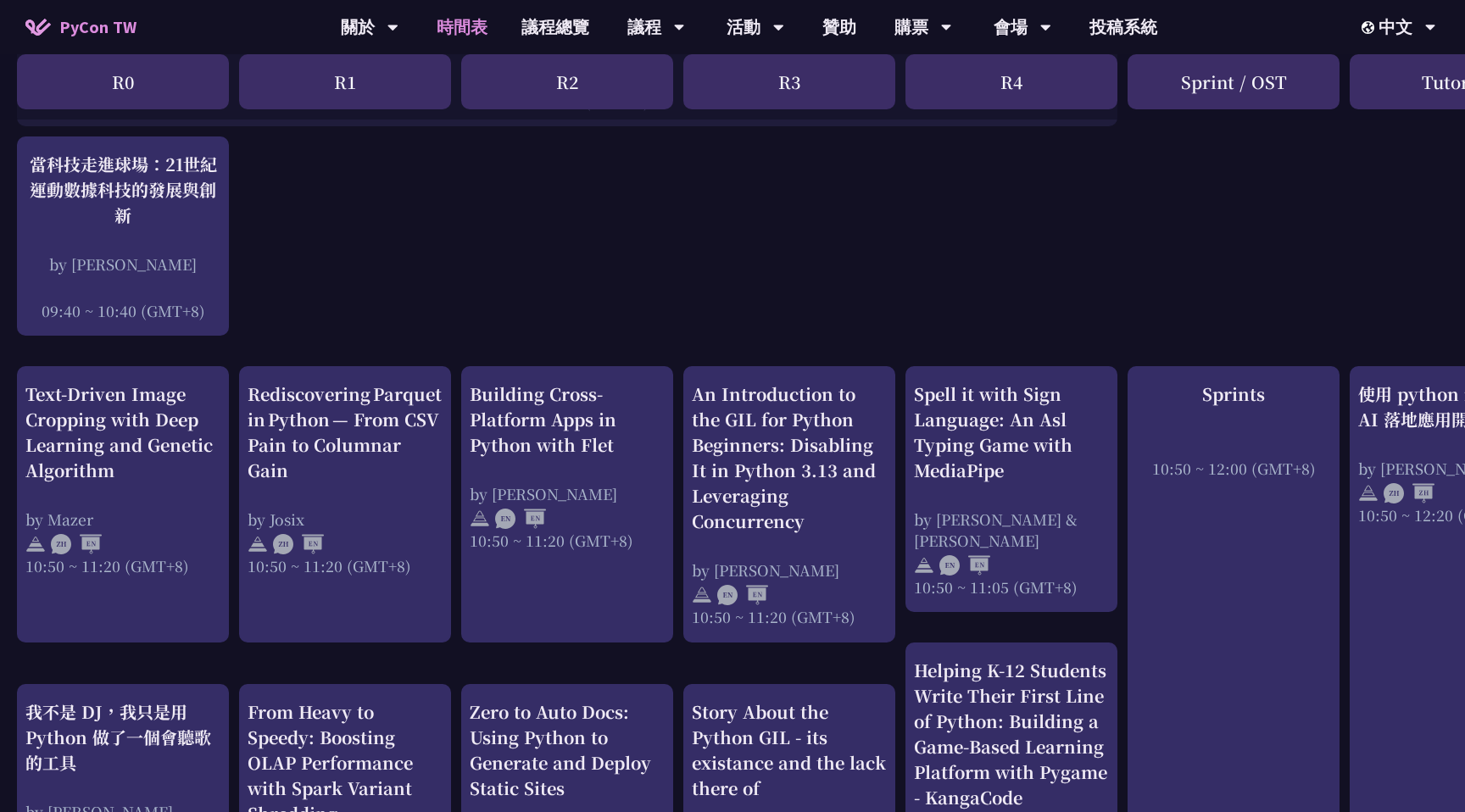
scroll to position [437, 0]
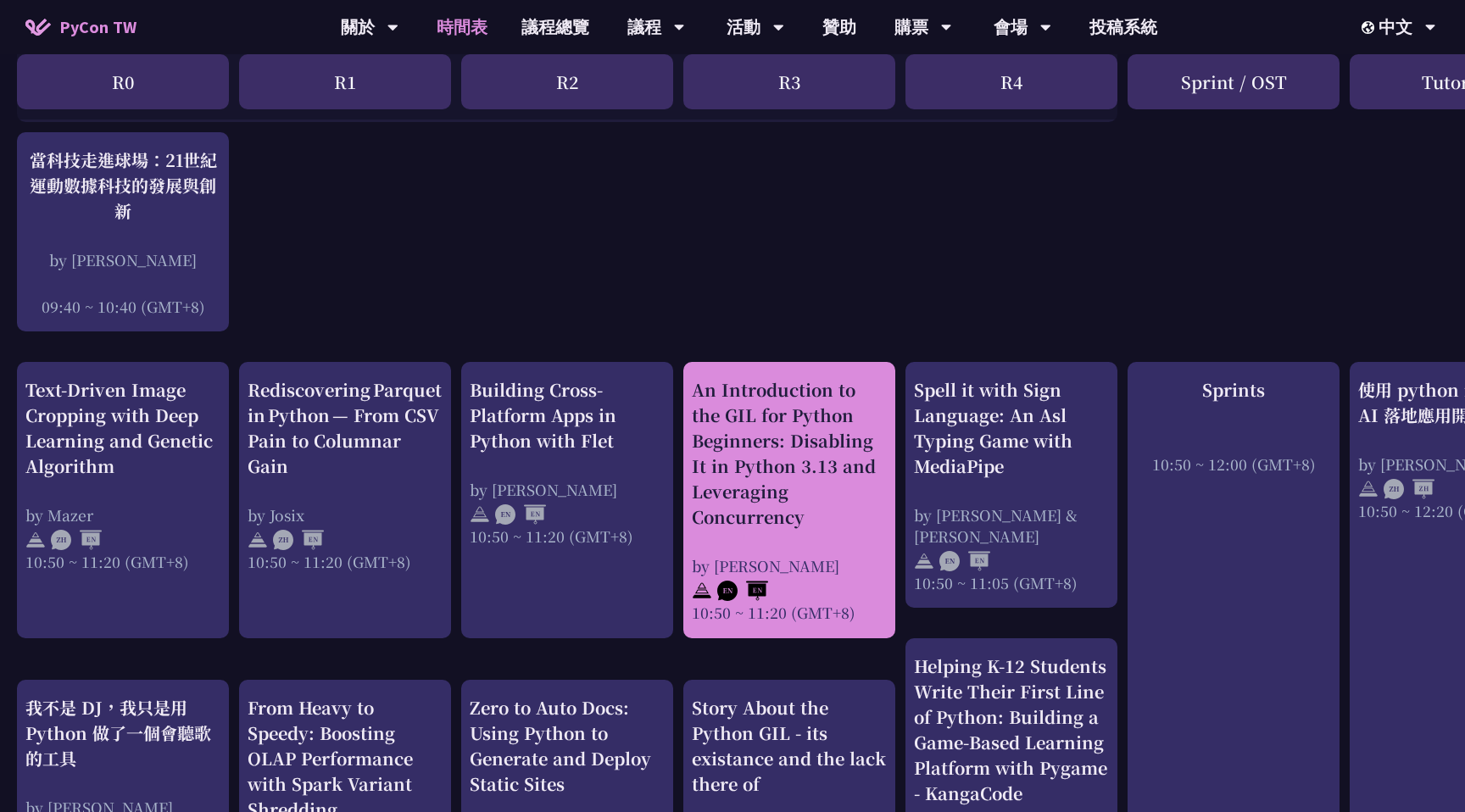
click at [763, 482] on div "An Introduction to the GIL for Python Beginners: Disabling It in Python 3.13 an…" at bounding box center [789, 454] width 195 height 153
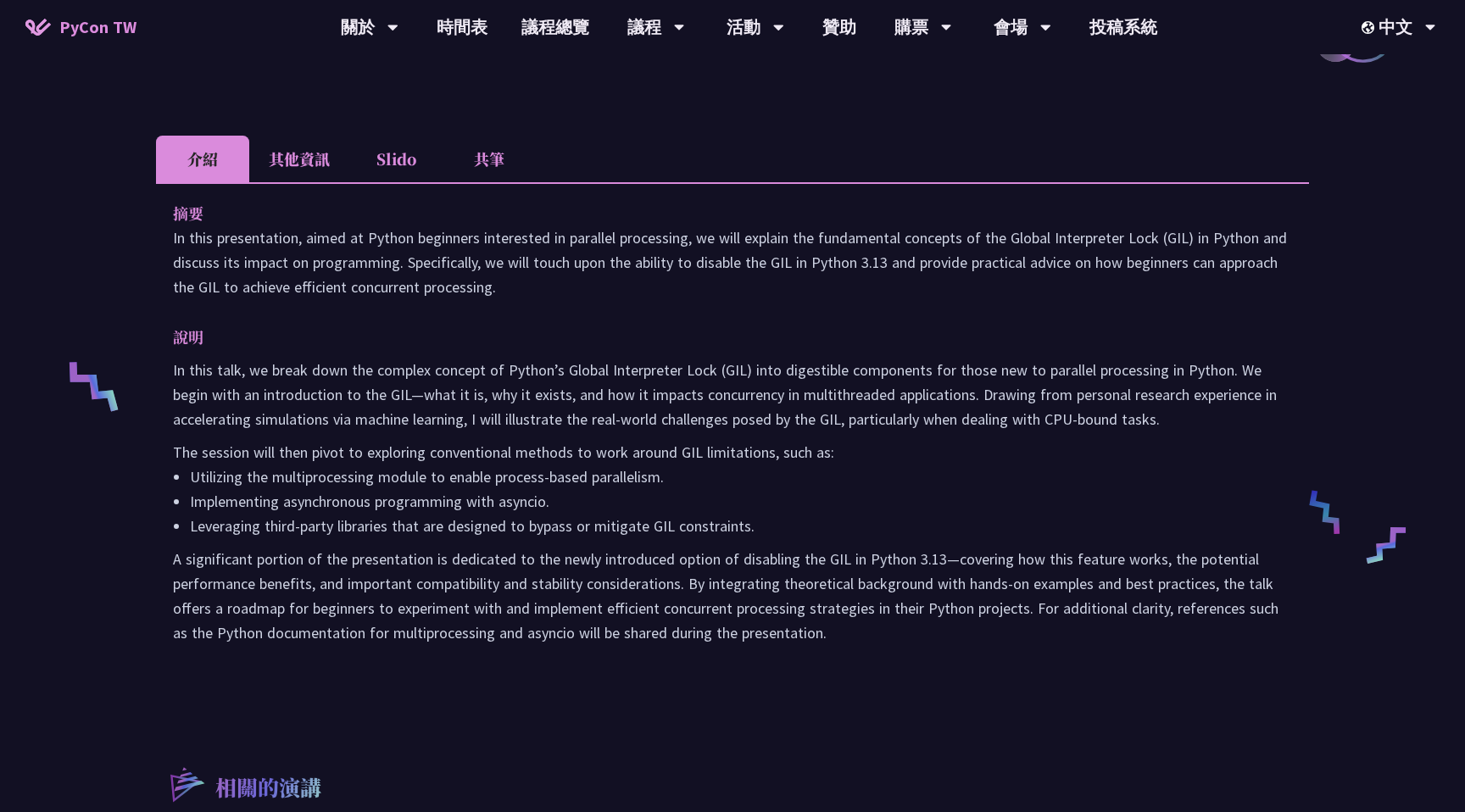
scroll to position [454, 0]
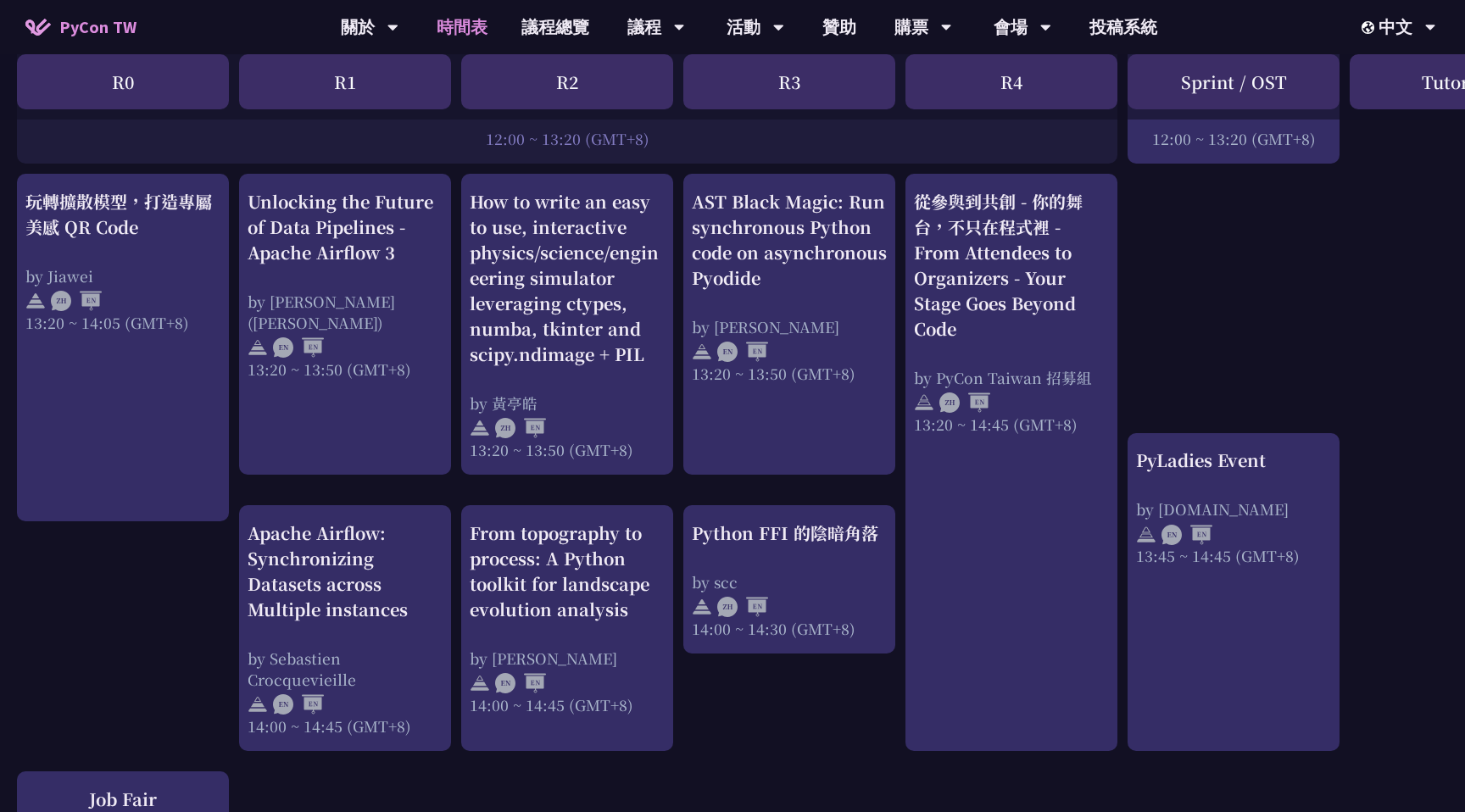
scroll to position [1380, 0]
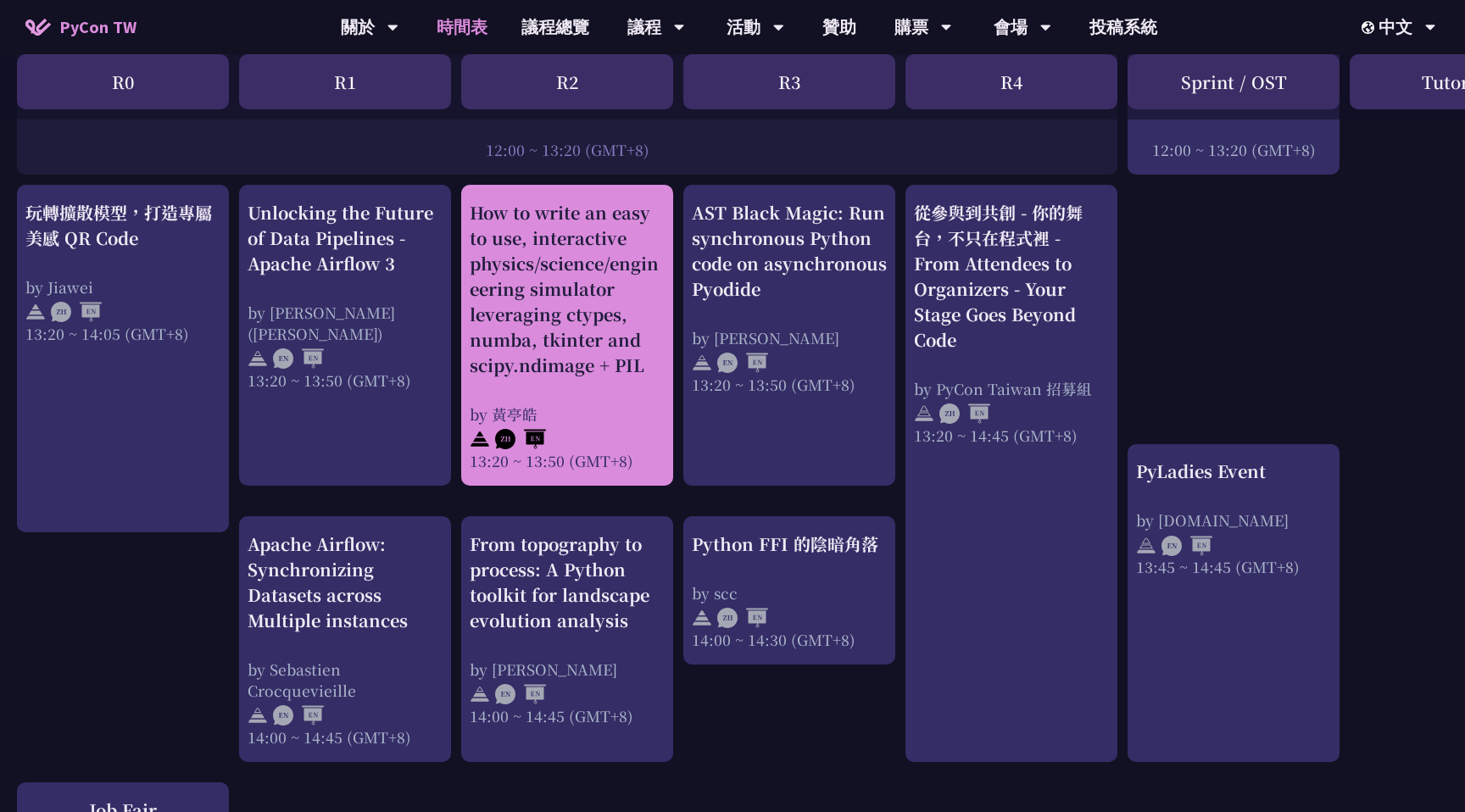
click at [597, 317] on div "How to write an easy to use, interactive physics/science/engineering simulator …" at bounding box center [567, 288] width 195 height 178
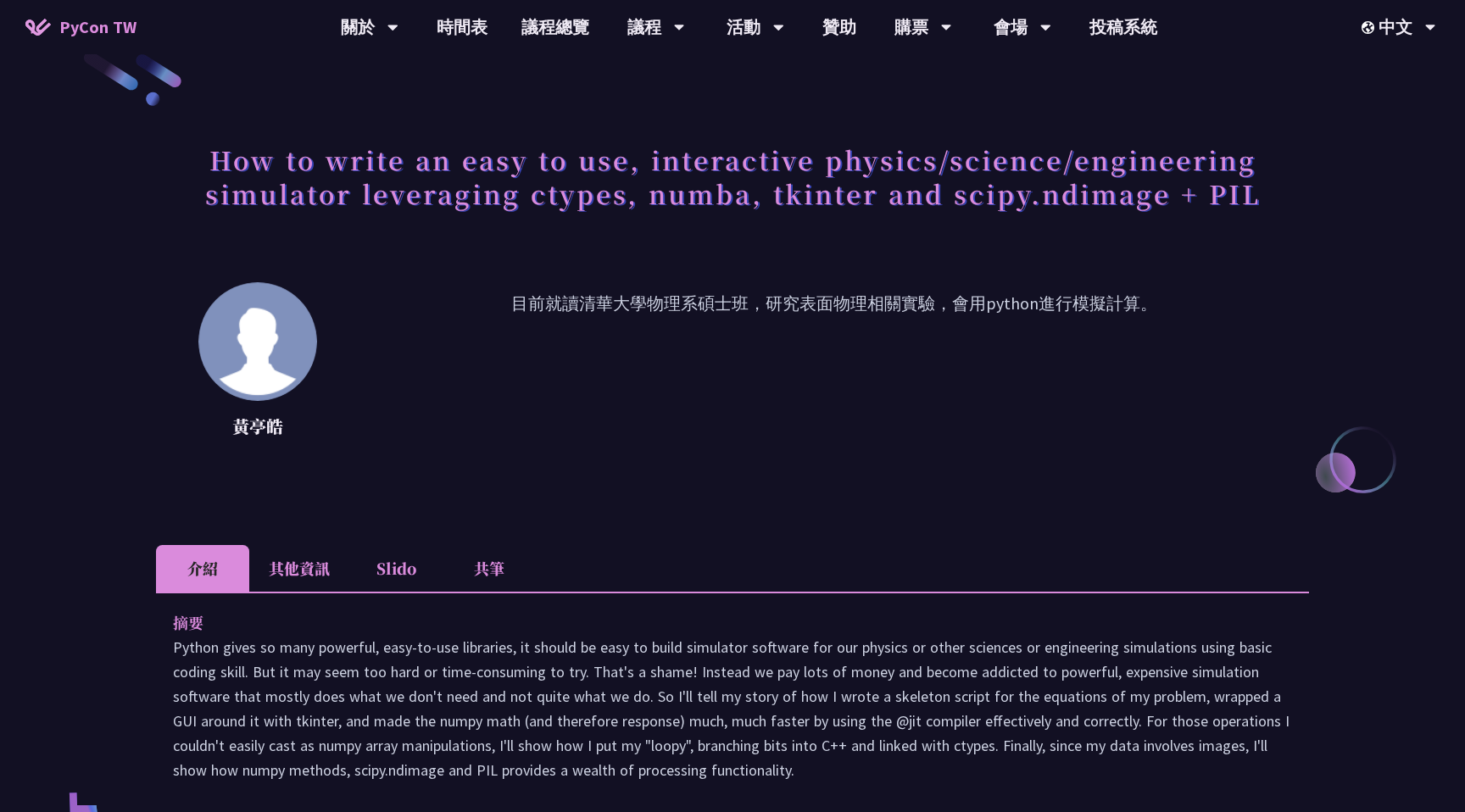
scroll to position [32, 0]
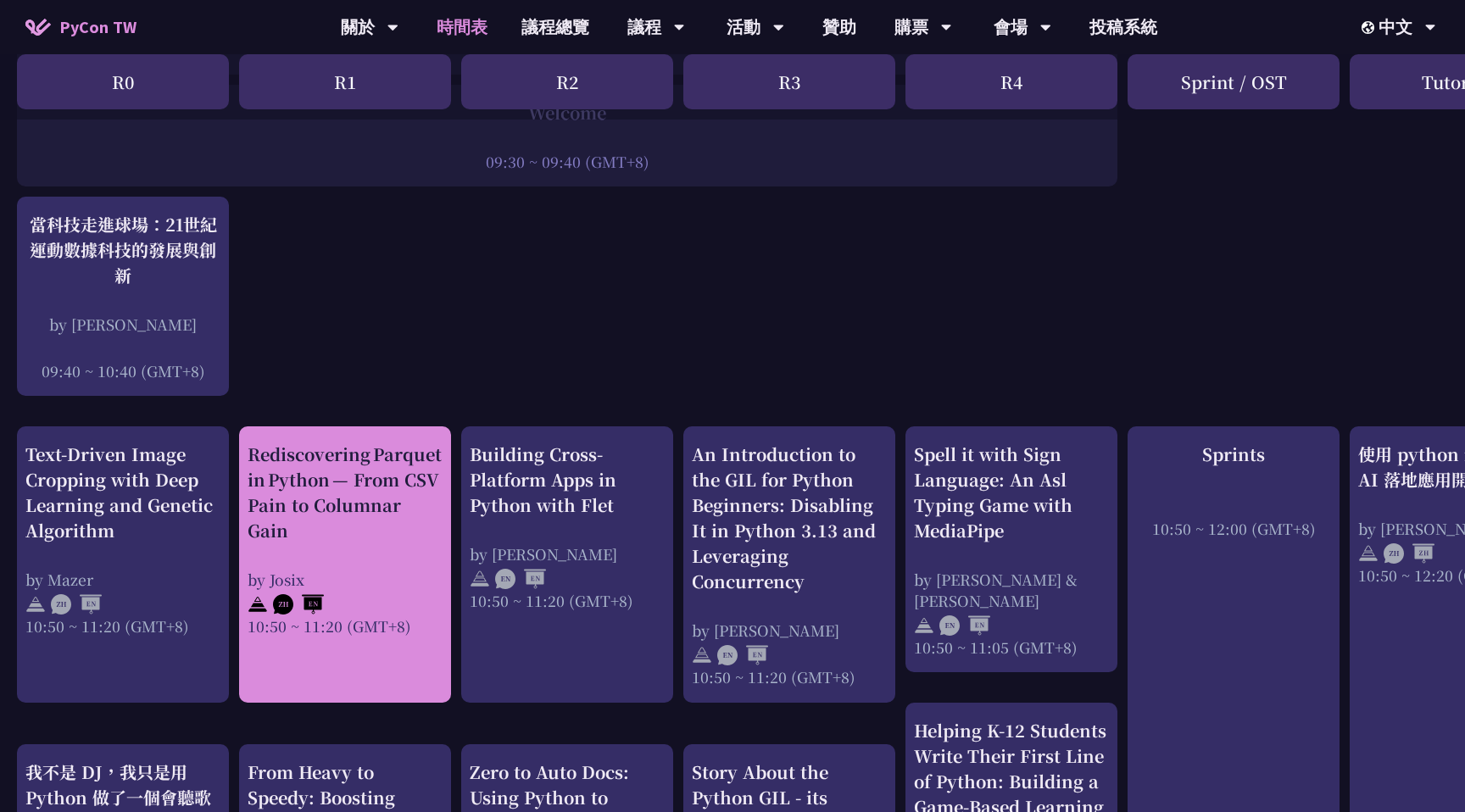
scroll to position [374, 0]
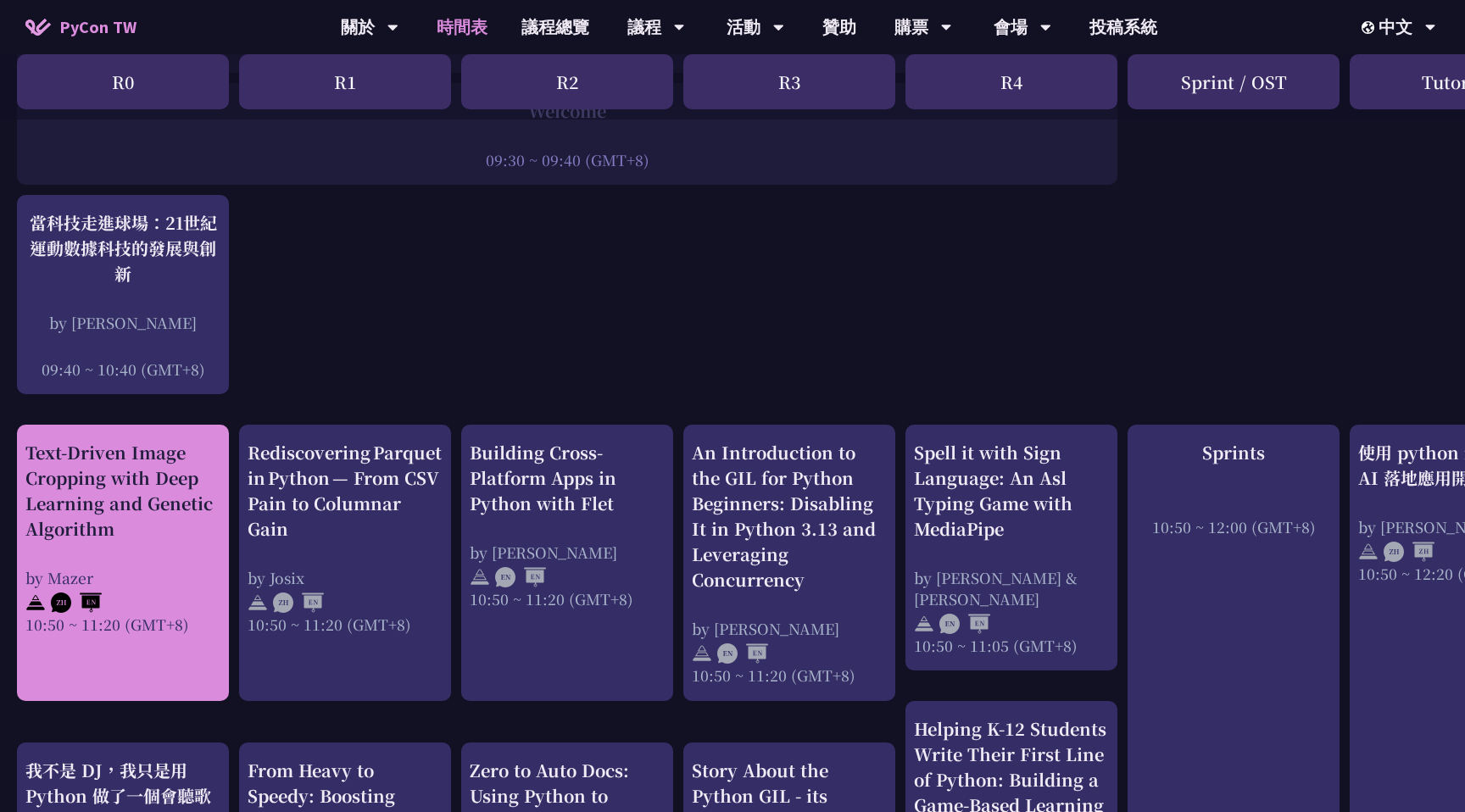
click at [137, 497] on div "Text-Driven Image Cropping with Deep Learning and Genetic Algorithm" at bounding box center [122, 491] width 195 height 102
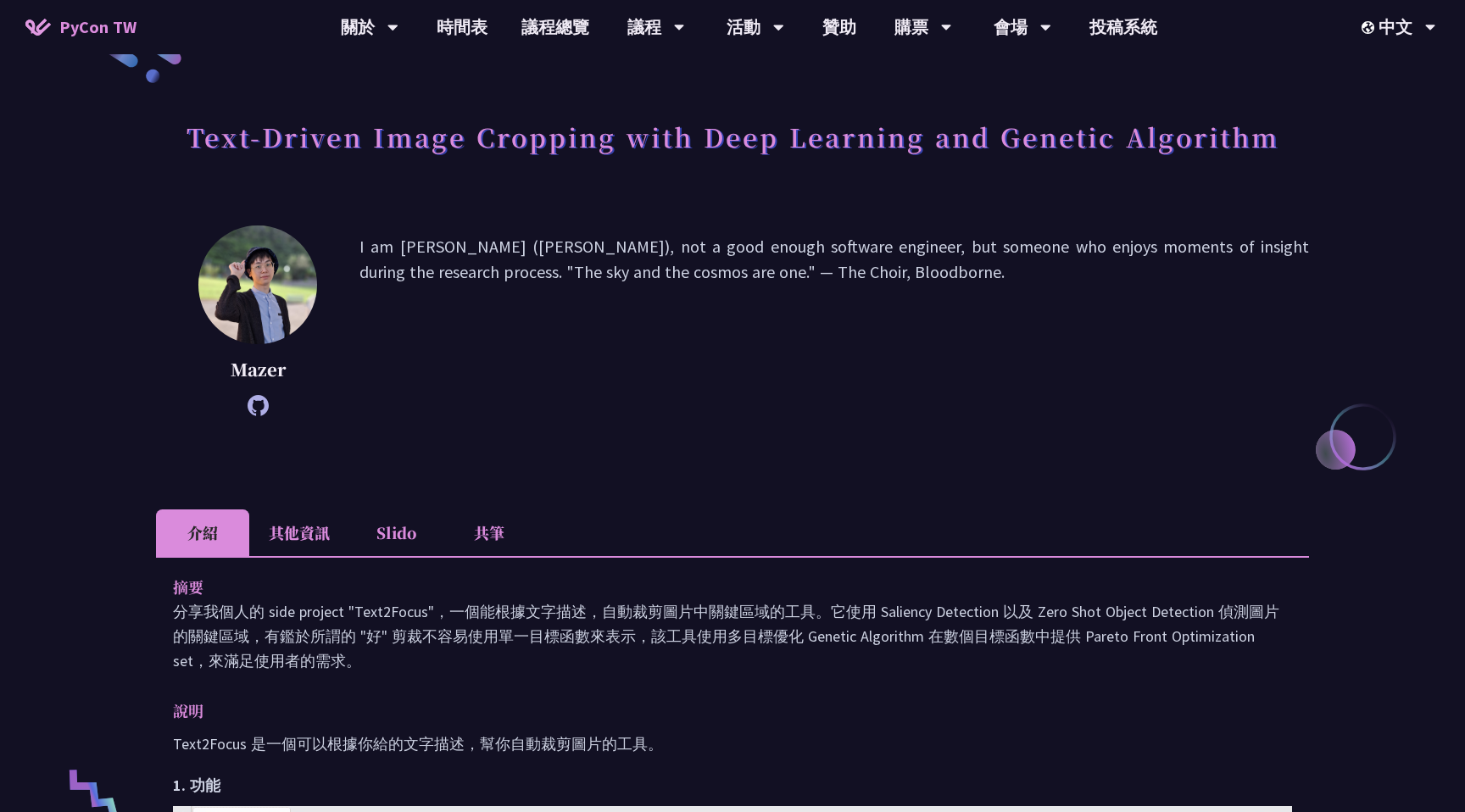
scroll to position [74, 0]
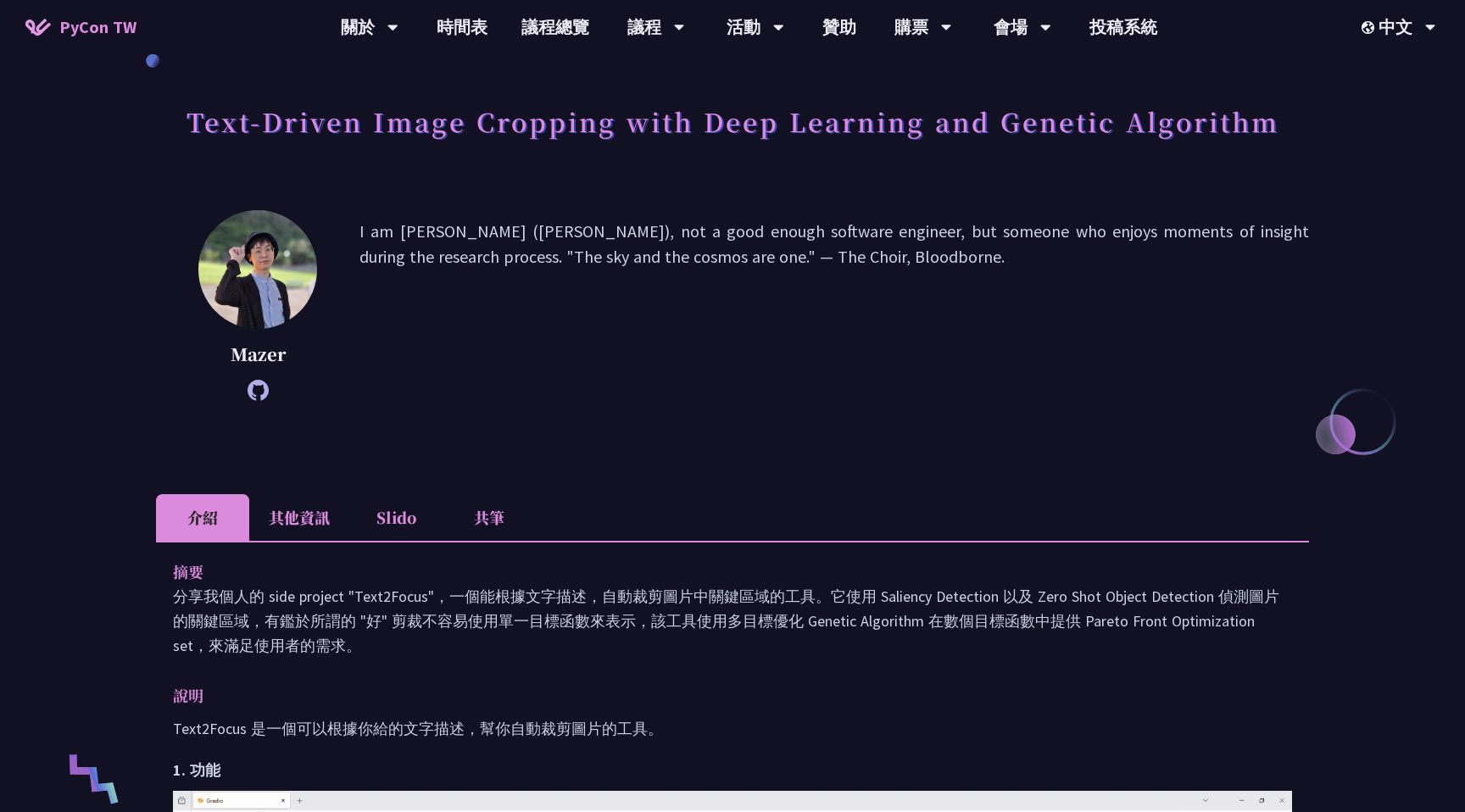
click at [407, 522] on li "Slido" at bounding box center [396, 516] width 93 height 47
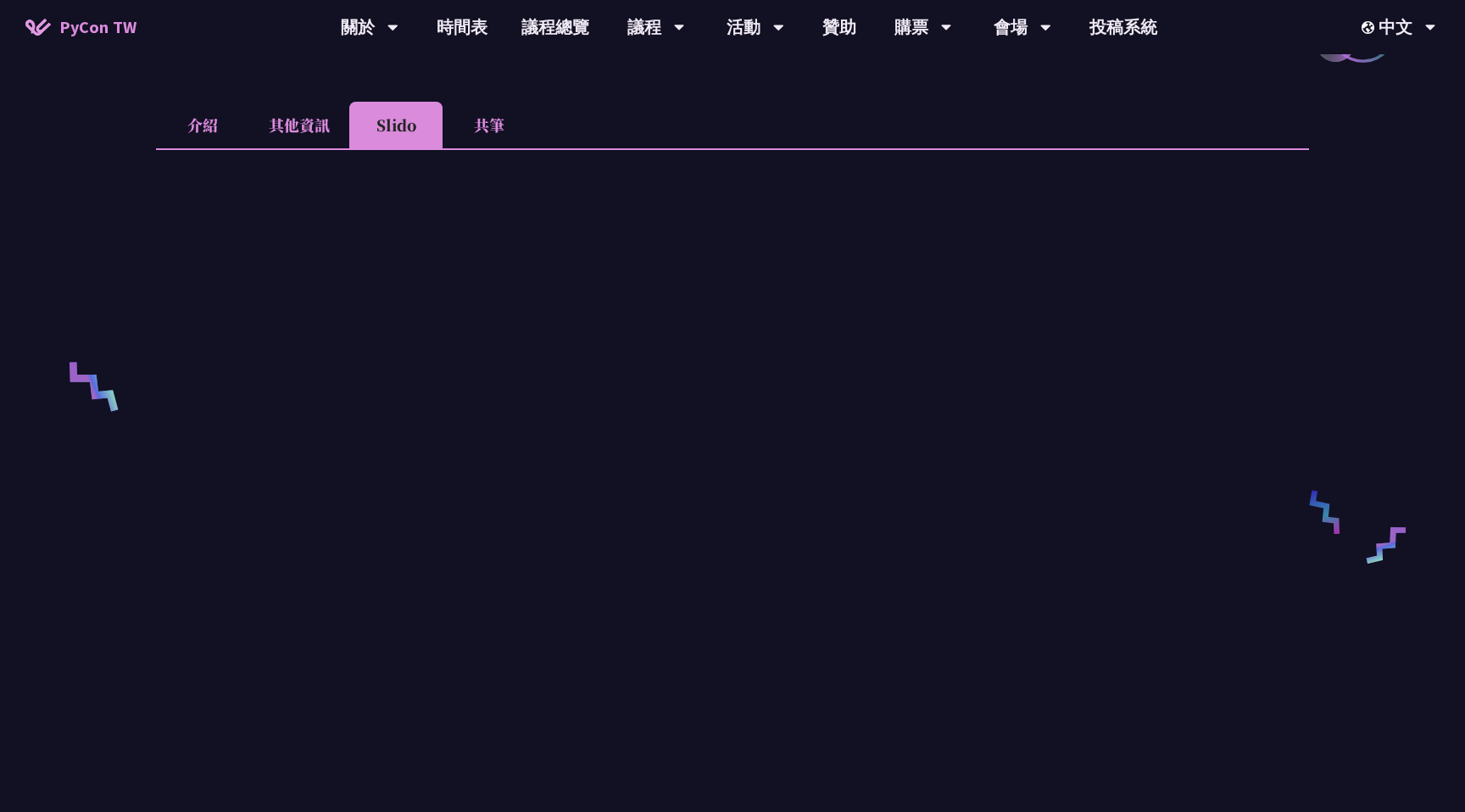
scroll to position [658, 0]
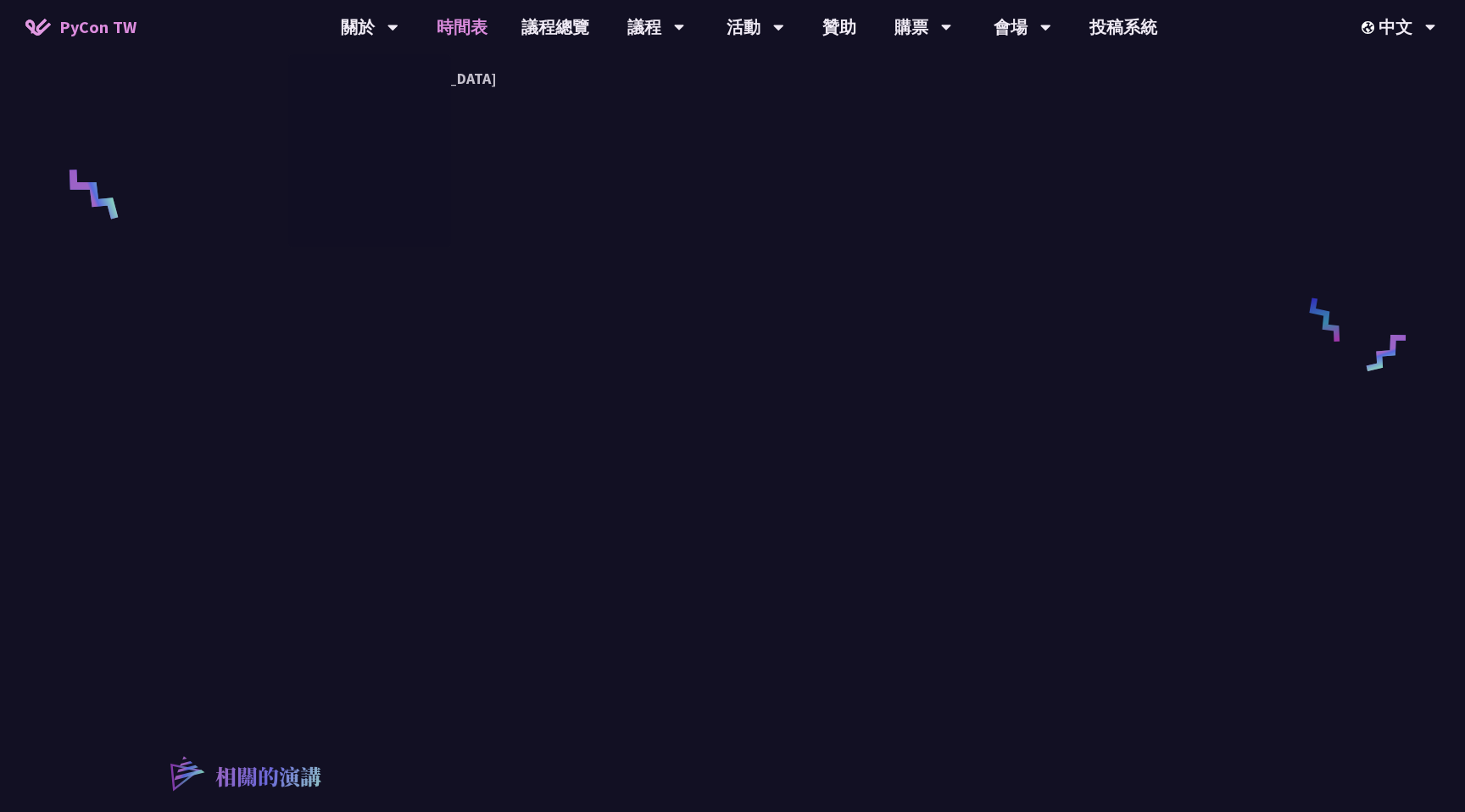
click at [482, 34] on link "時間表" at bounding box center [462, 27] width 85 height 54
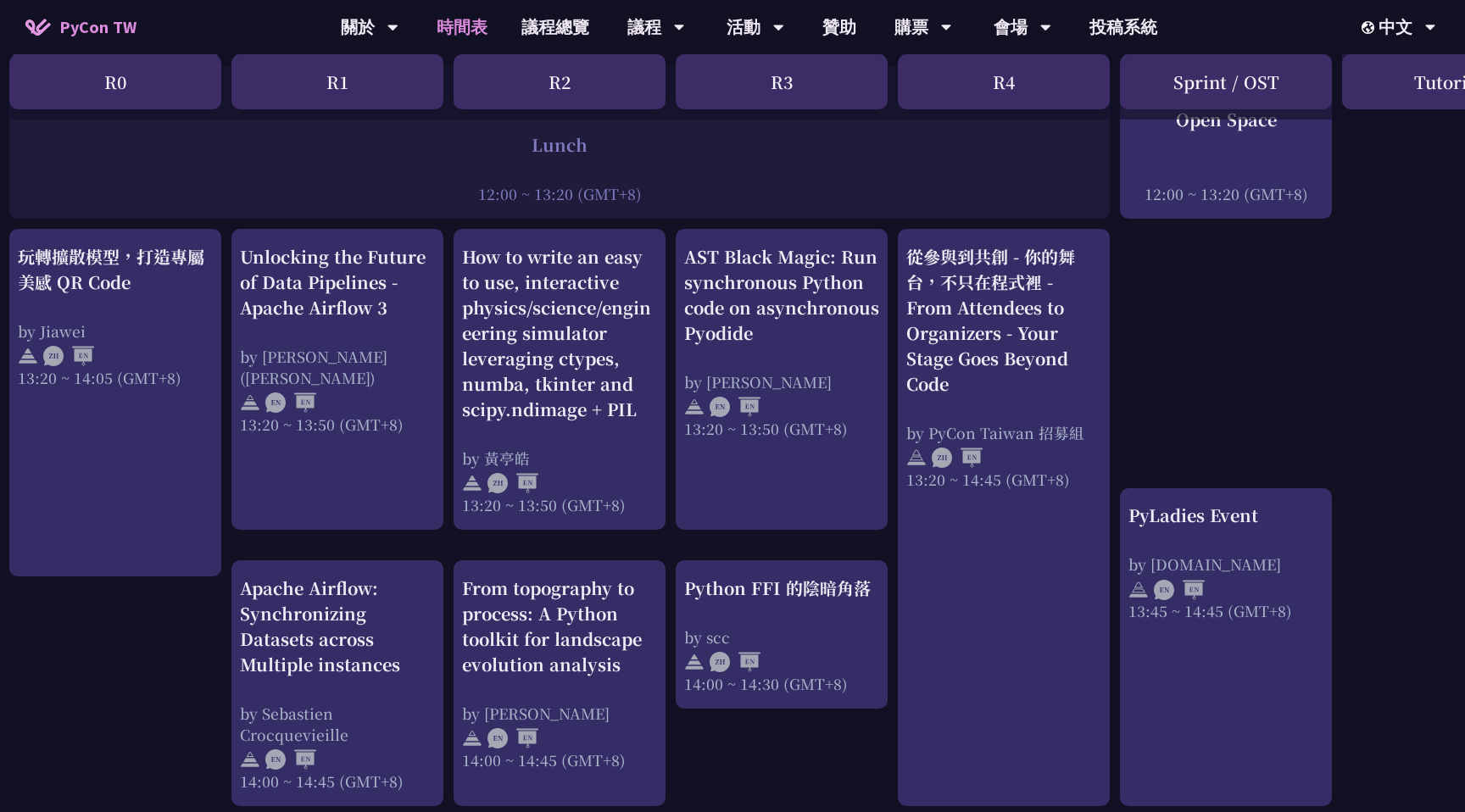
scroll to position [1337, 8]
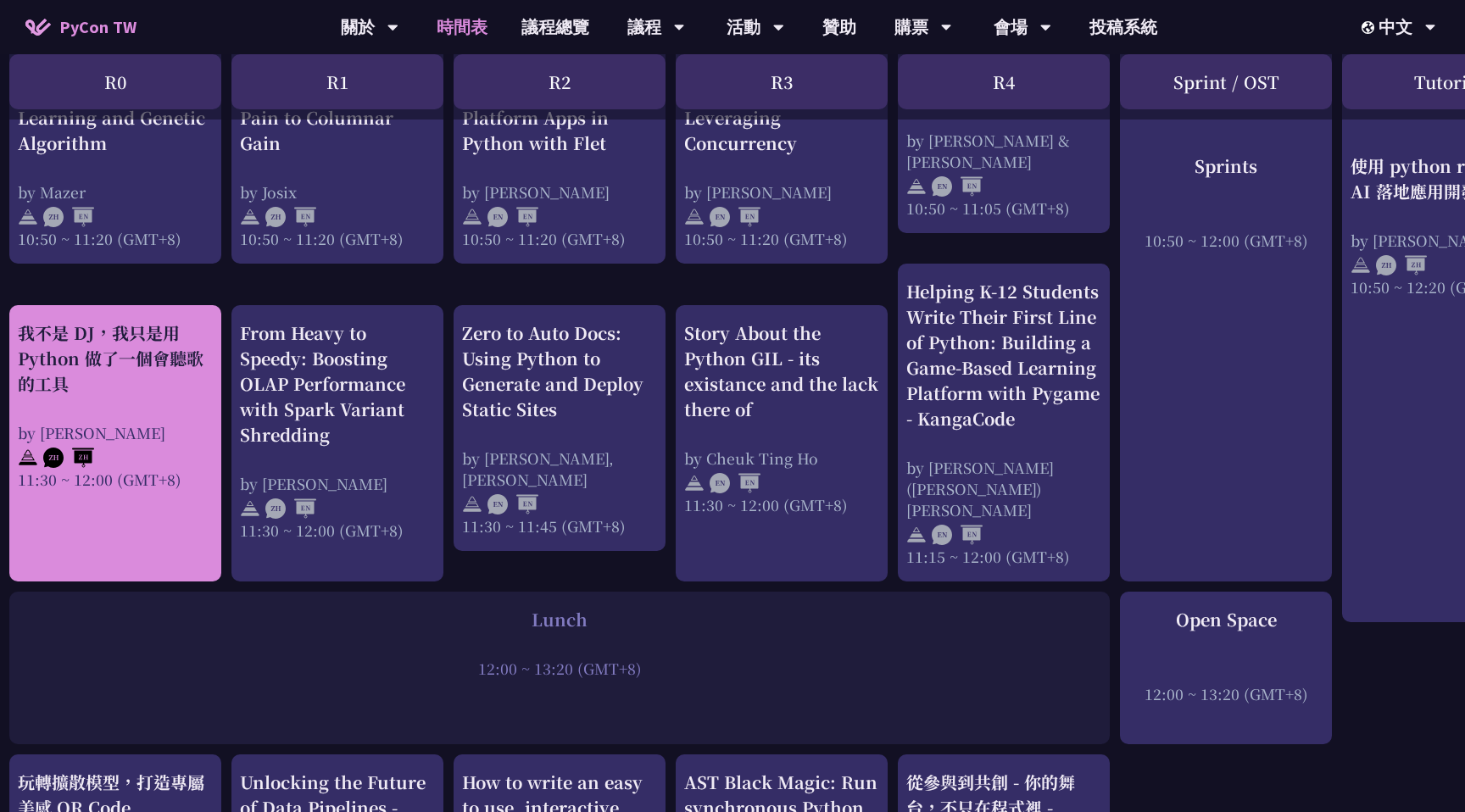
click at [140, 443] on div at bounding box center [115, 456] width 195 height 25
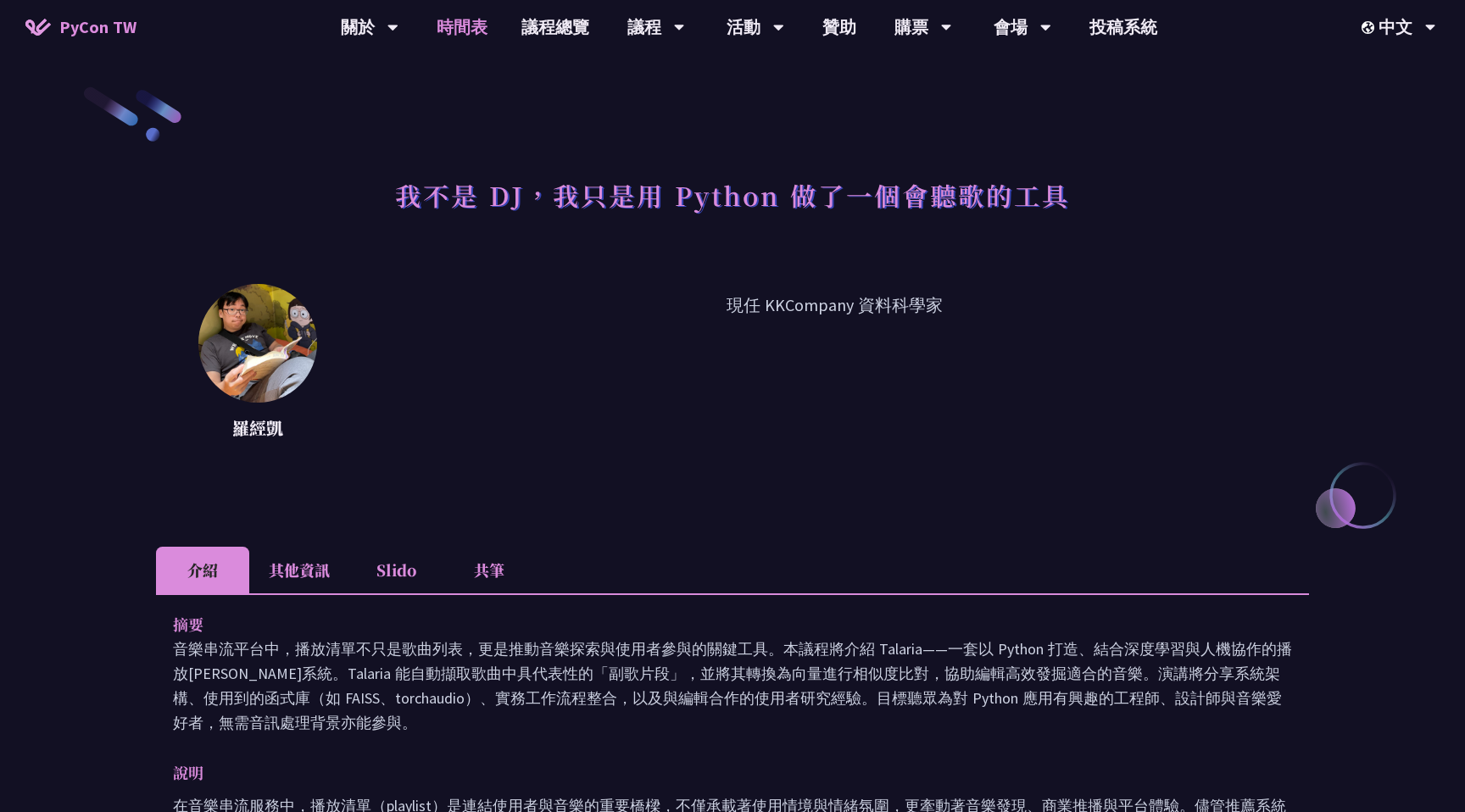
click at [484, 32] on link "時間表" at bounding box center [462, 27] width 85 height 54
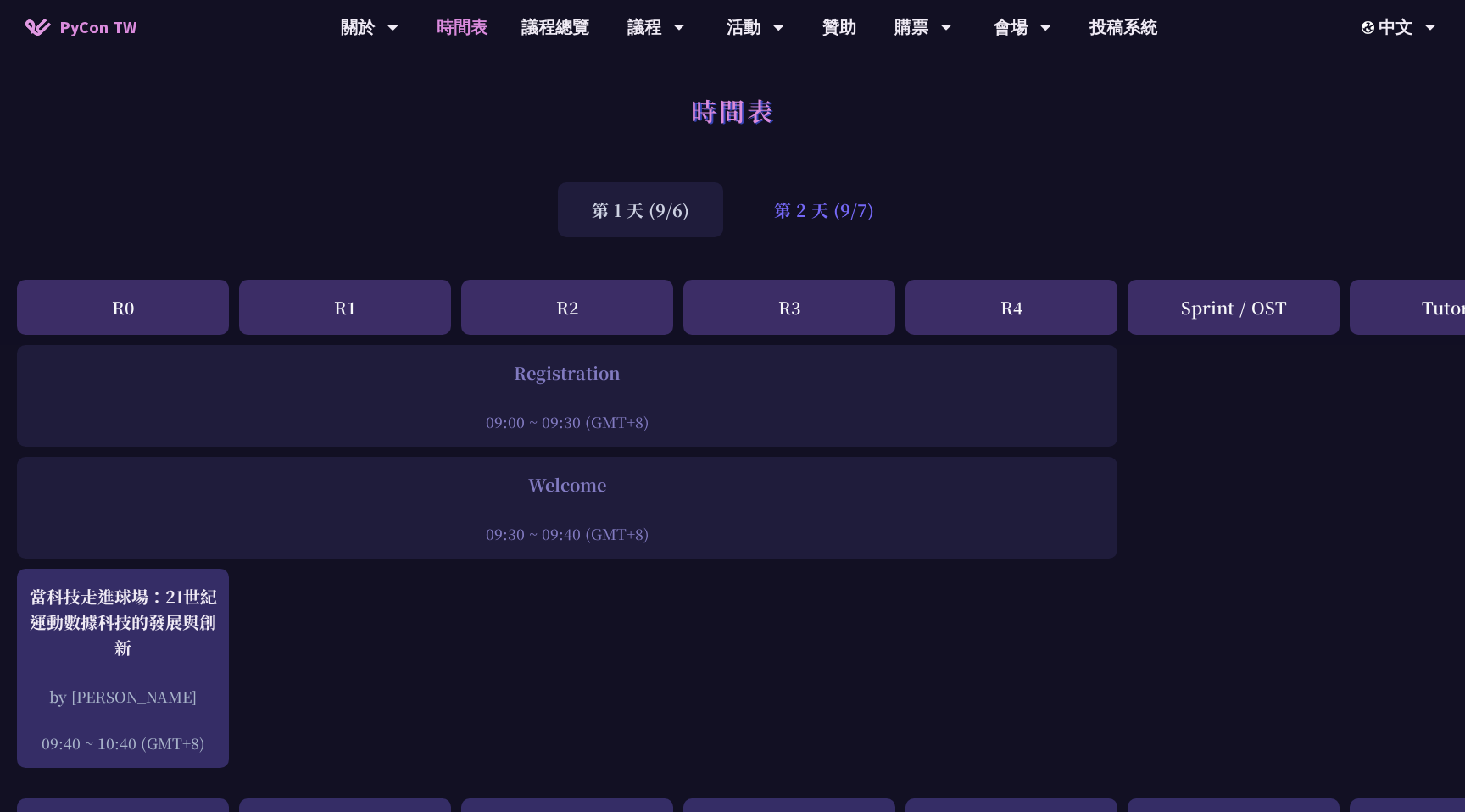
click at [806, 217] on div "第 2 天 (9/7)" at bounding box center [823, 209] width 167 height 55
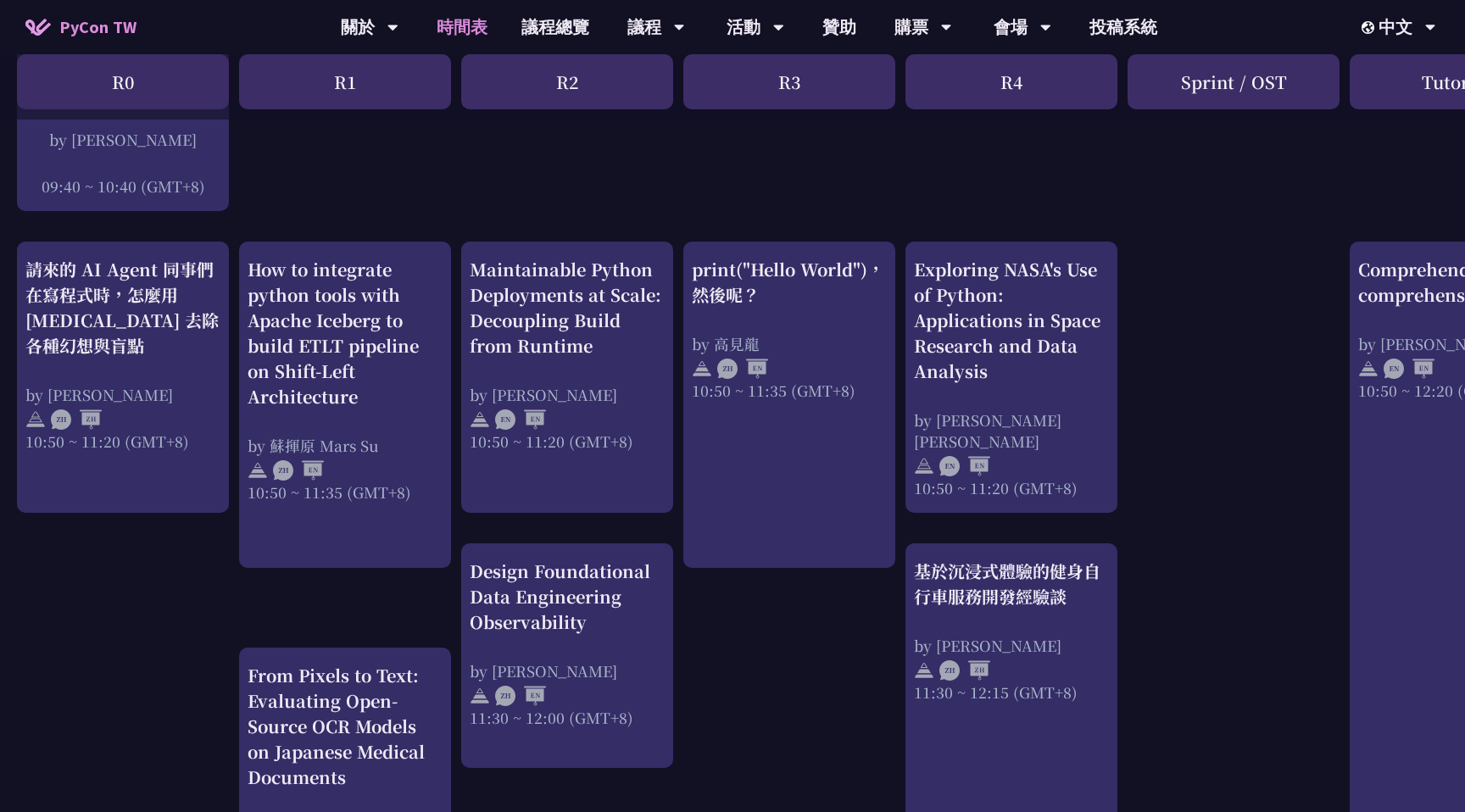
scroll to position [531, 3]
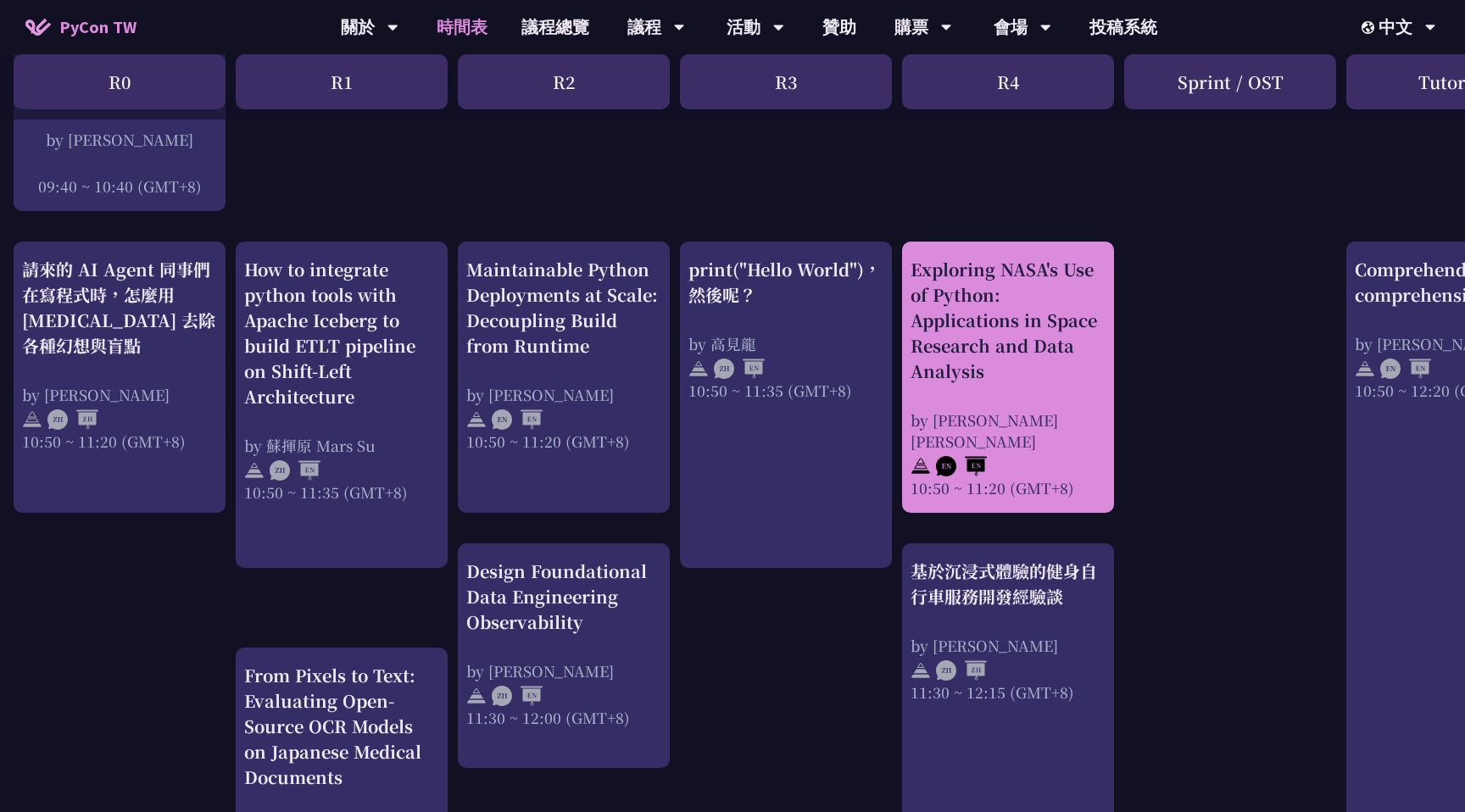
click at [1014, 411] on div "by [PERSON_NAME] [PERSON_NAME]" at bounding box center [1007, 431] width 195 height 42
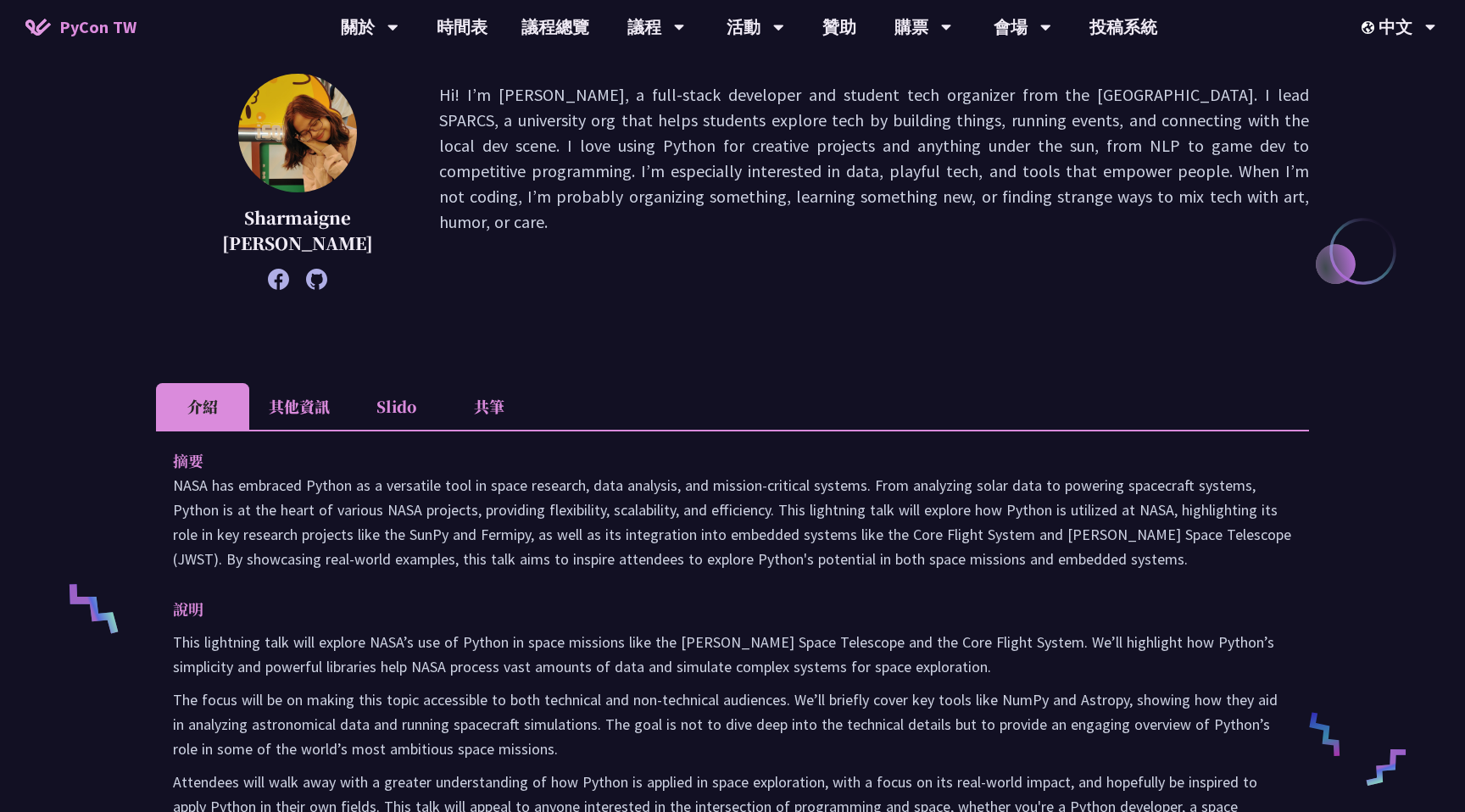
scroll to position [246, 0]
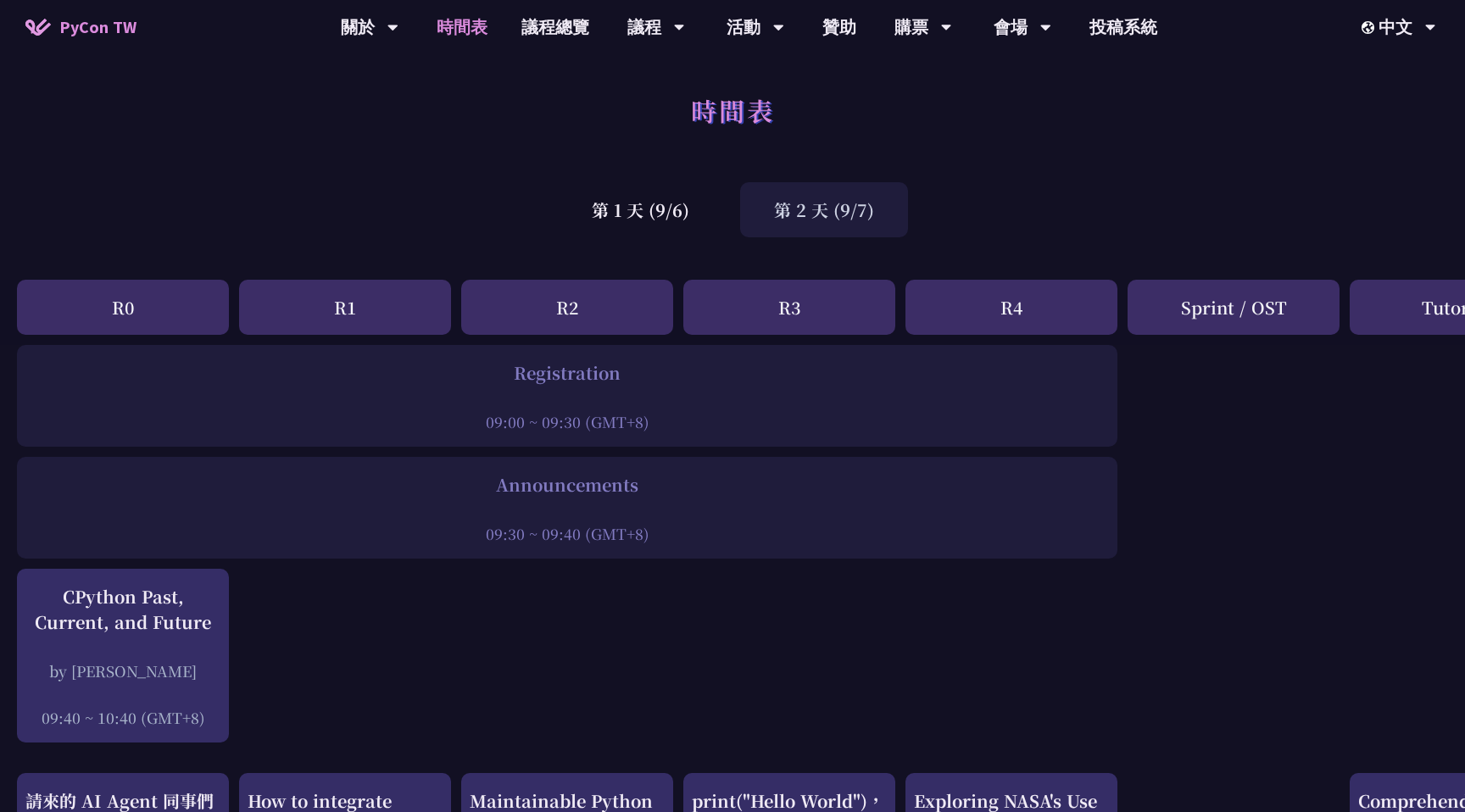
click at [789, 307] on div "R3" at bounding box center [789, 307] width 212 height 55
click at [794, 300] on div "R3" at bounding box center [789, 307] width 212 height 55
click at [680, 219] on div "第 1 天 (9/6)" at bounding box center [640, 209] width 165 height 55
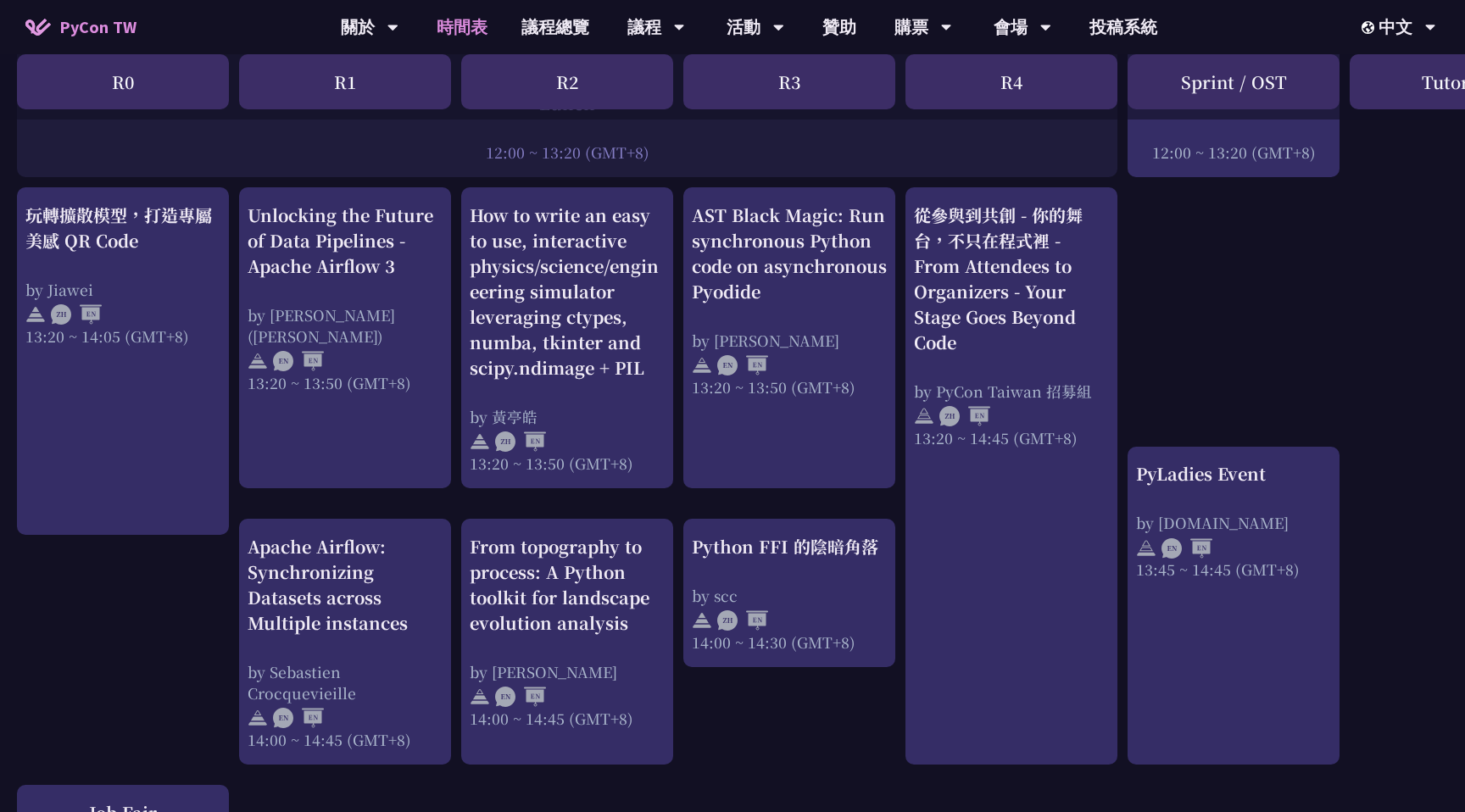
scroll to position [1374, 0]
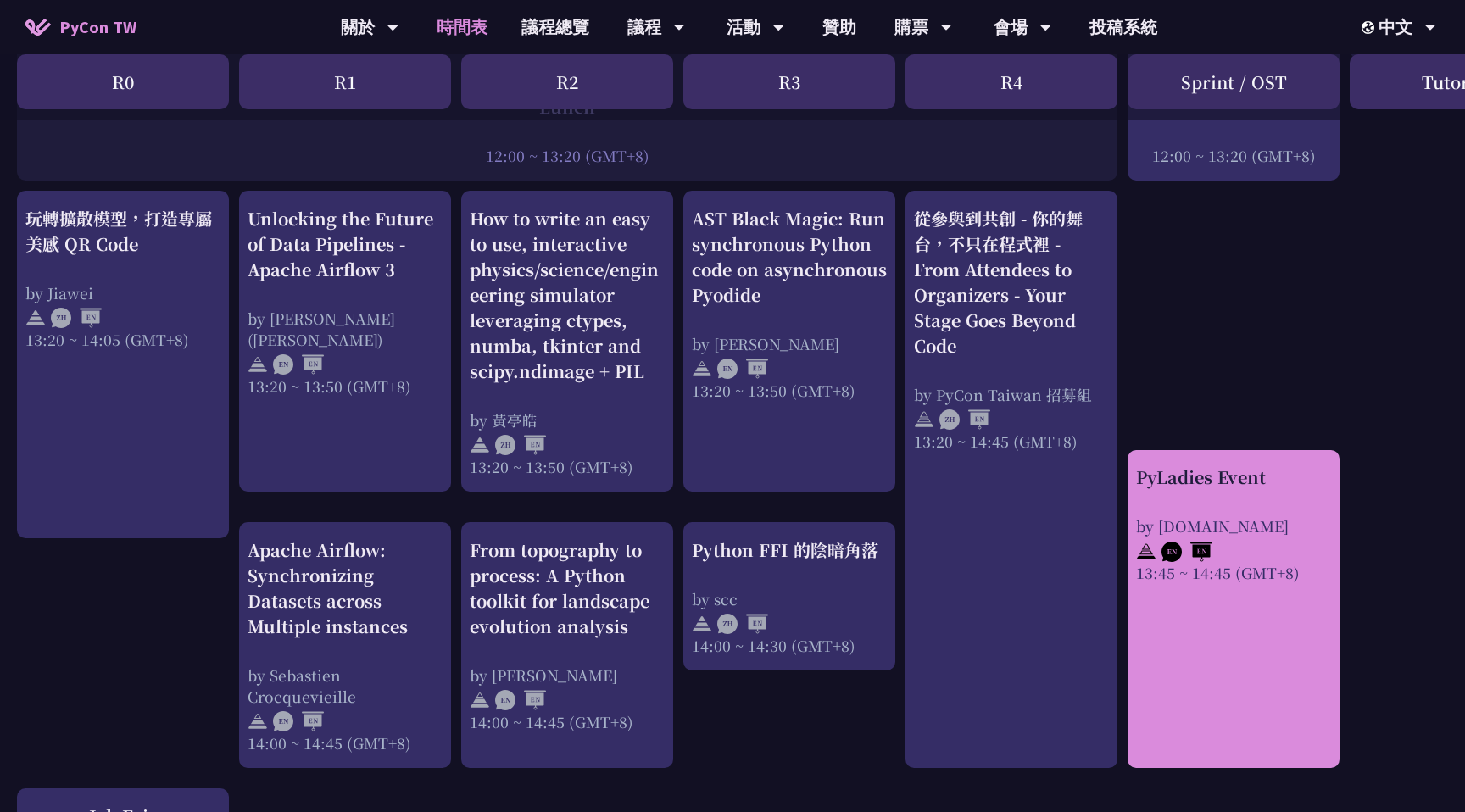
click at [1134, 653] on div "PyLadies Event by pyladies.tw 13:45 ~ 14:45 (GMT+8)" at bounding box center [1233, 609] width 212 height 318
click at [1178, 657] on link "PyLadies Event by pyladies.tw 13:45 ~ 14:45 (GMT+8)" at bounding box center [1233, 608] width 195 height 288
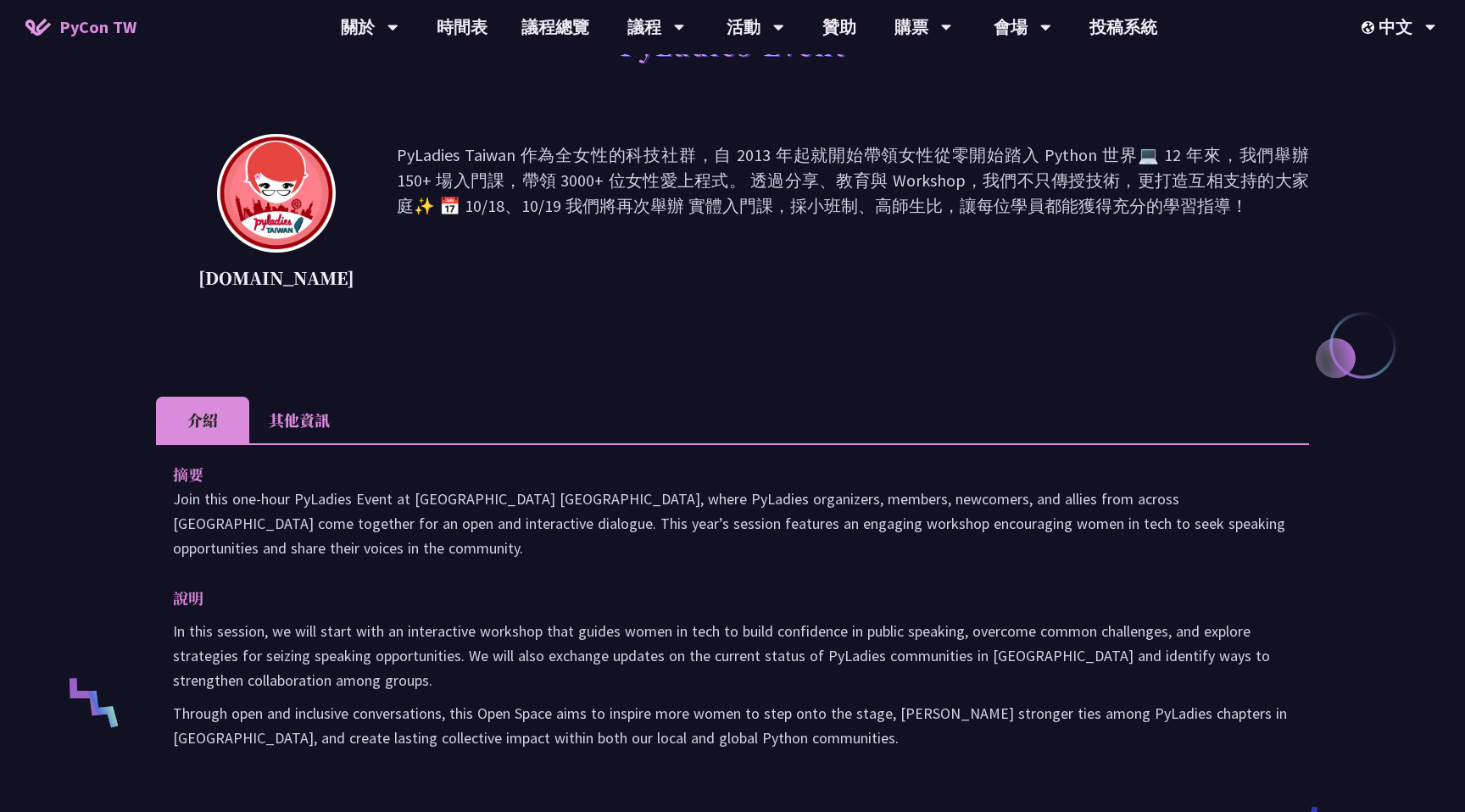
scroll to position [272, 0]
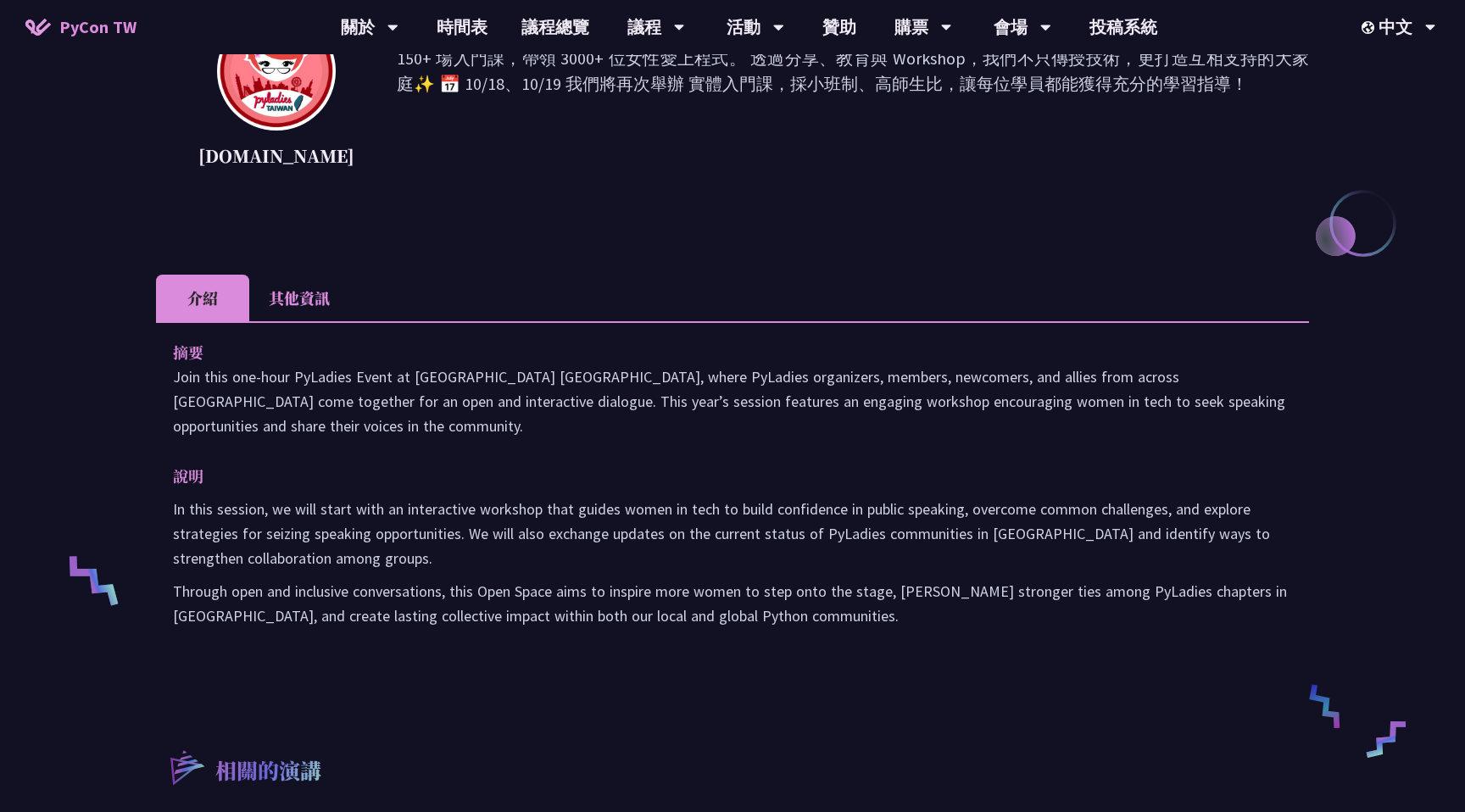
click at [282, 293] on li "其他資訊" at bounding box center [299, 297] width 100 height 47
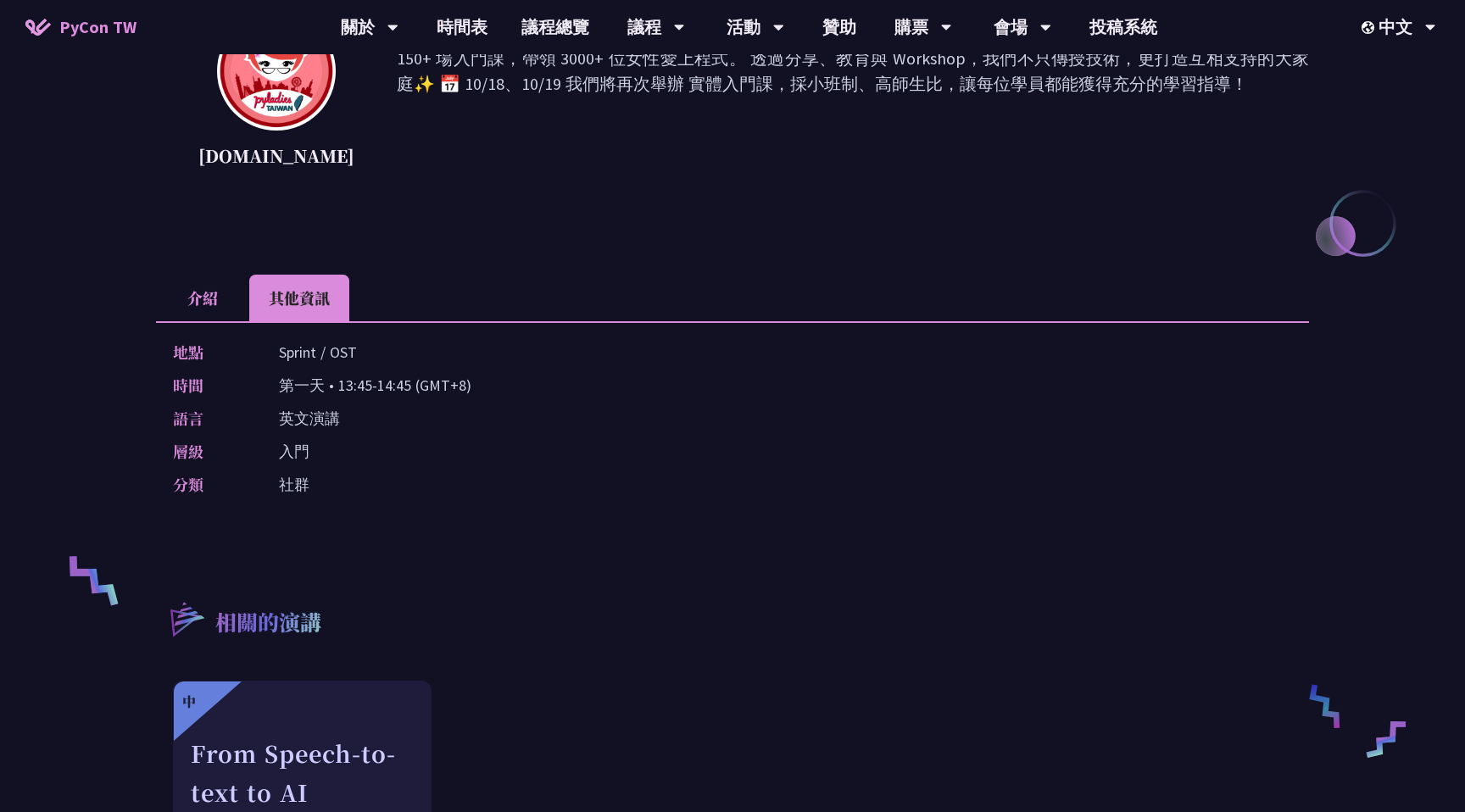
click at [193, 283] on li "介紹" at bounding box center [203, 297] width 93 height 47
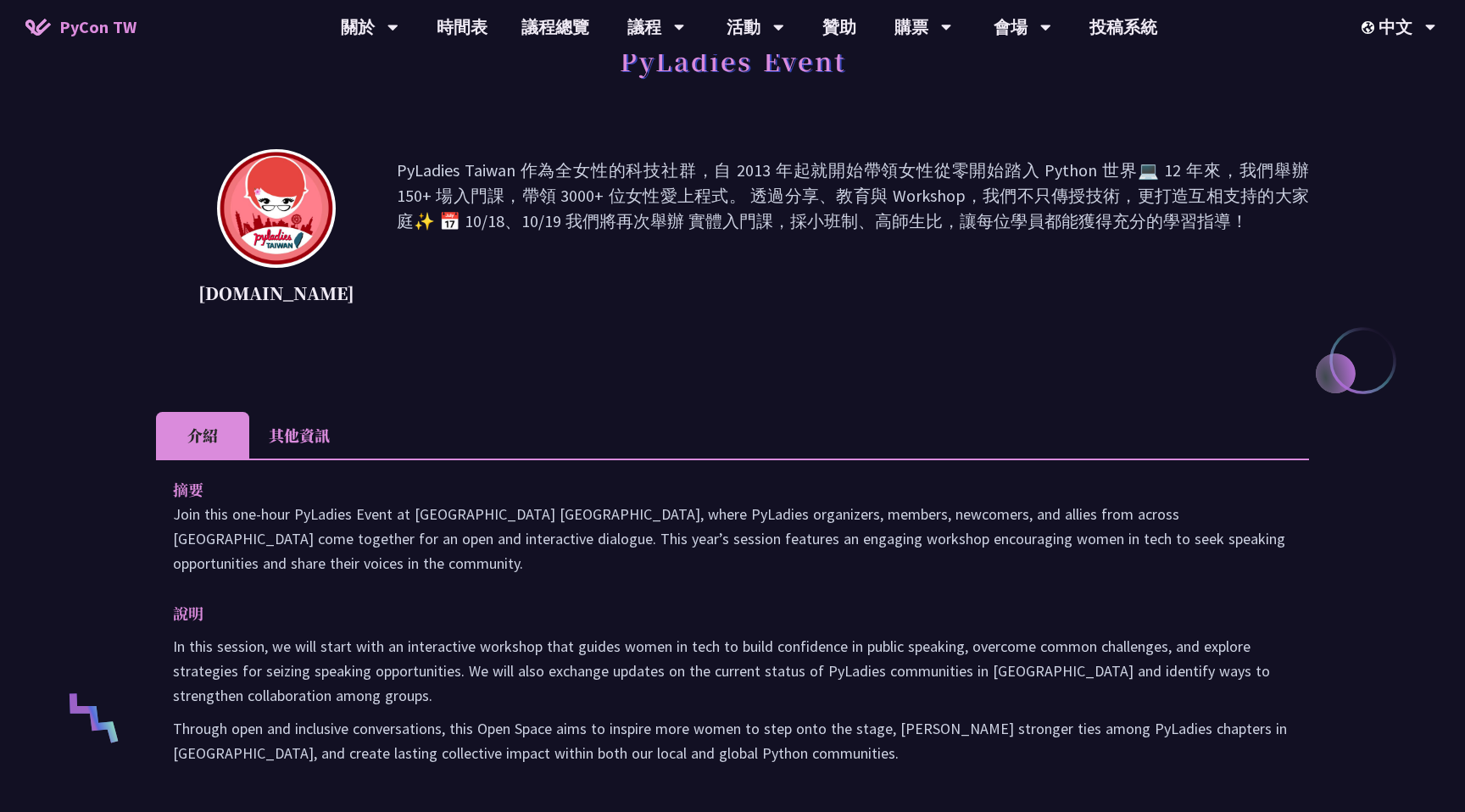
scroll to position [0, 0]
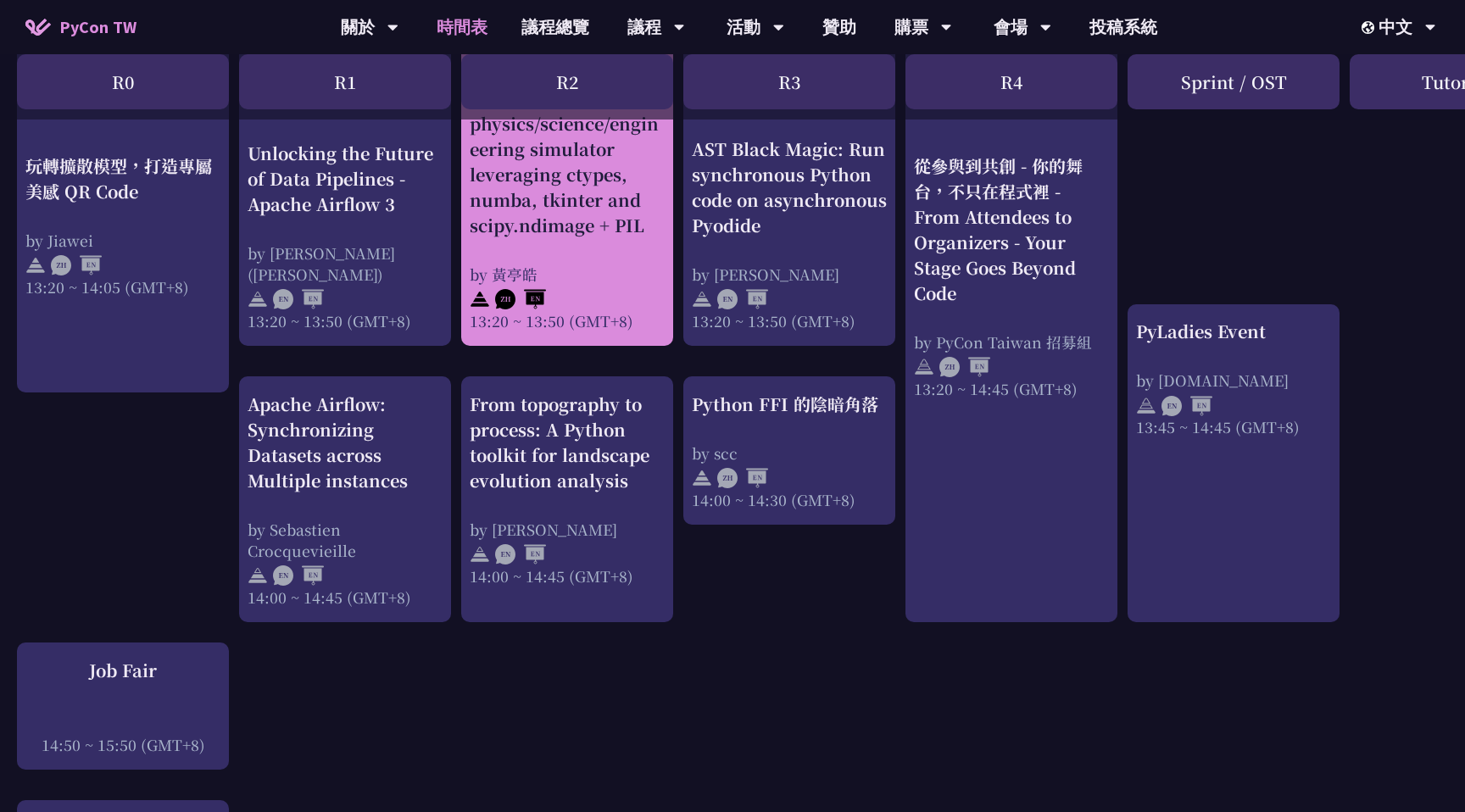
scroll to position [1502, 0]
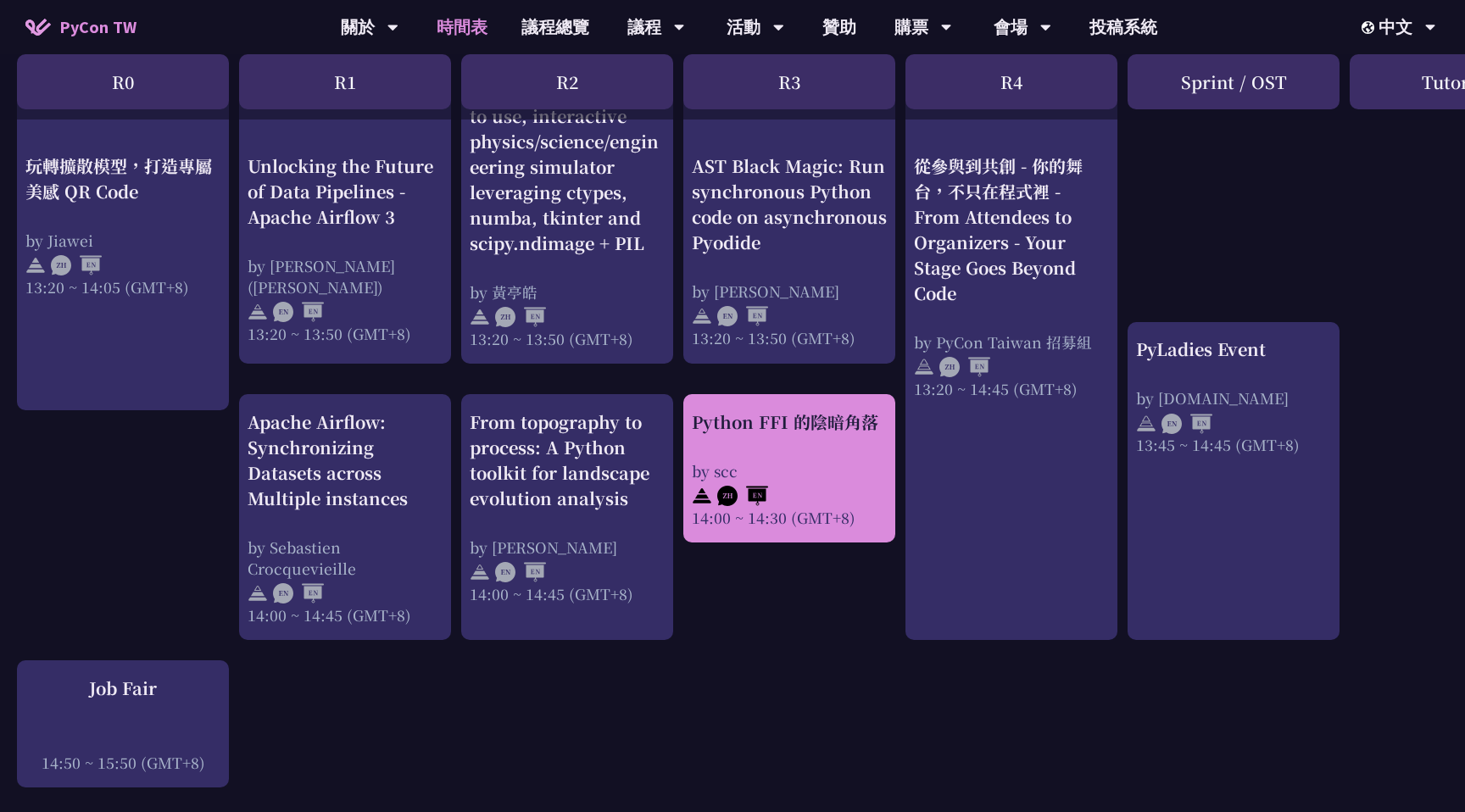
click at [798, 394] on div "Python FFI 的陰暗角落 by scc 14:00 ~ 14:30 (GMT+8)" at bounding box center [789, 468] width 212 height 149
click at [796, 409] on div "Python FFI 的陰暗角落" at bounding box center [789, 422] width 195 height 25
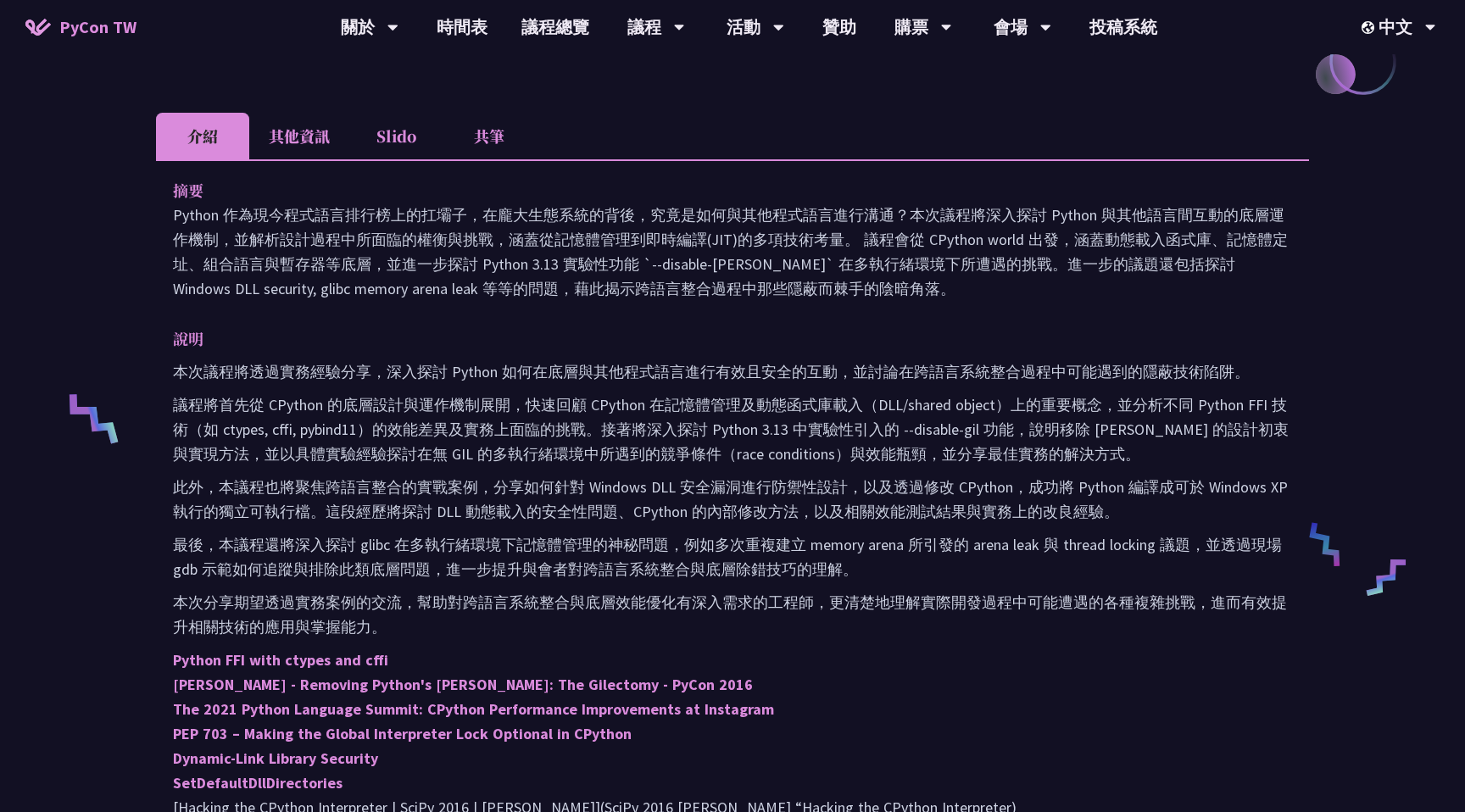
scroll to position [434, 0]
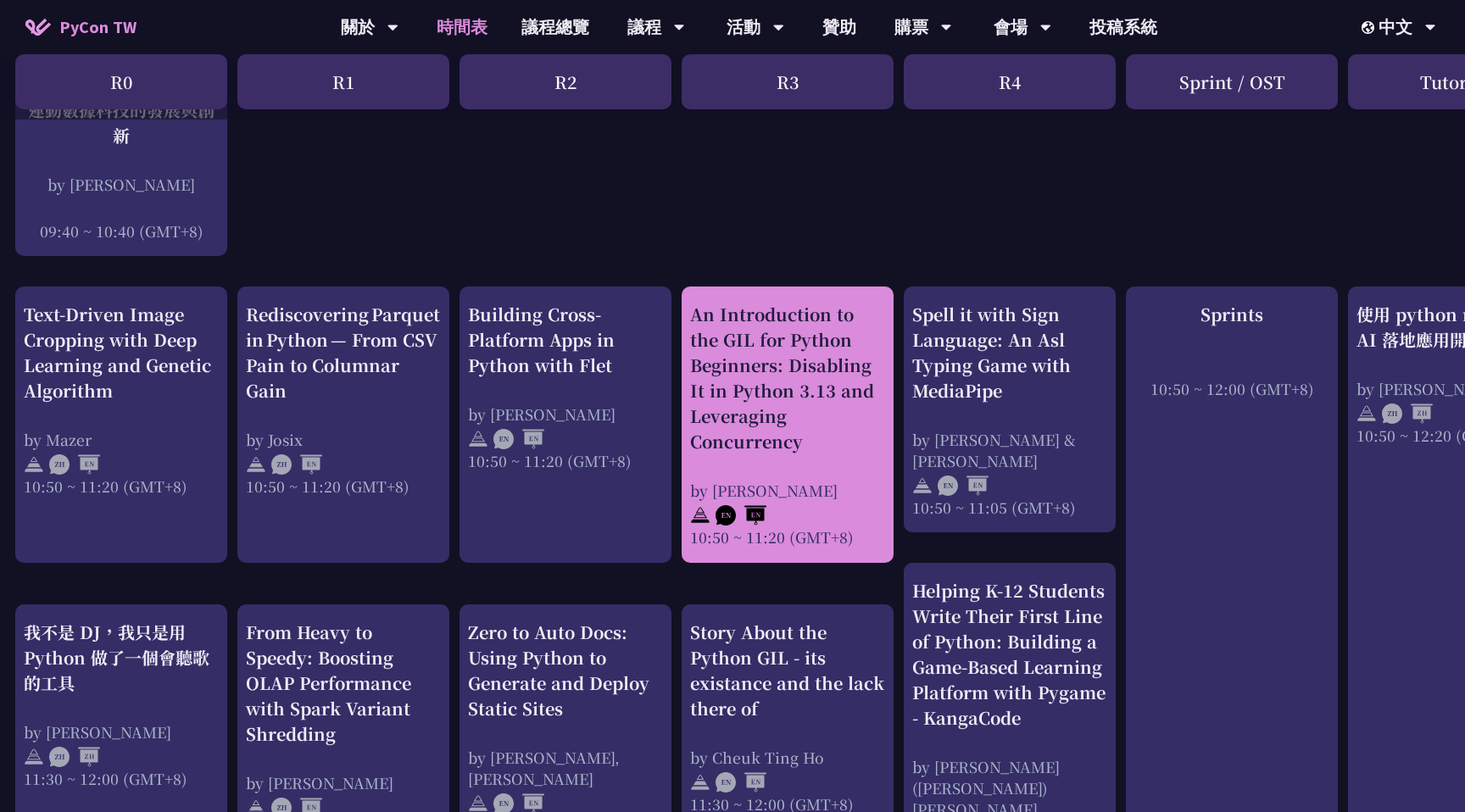
scroll to position [513, 1]
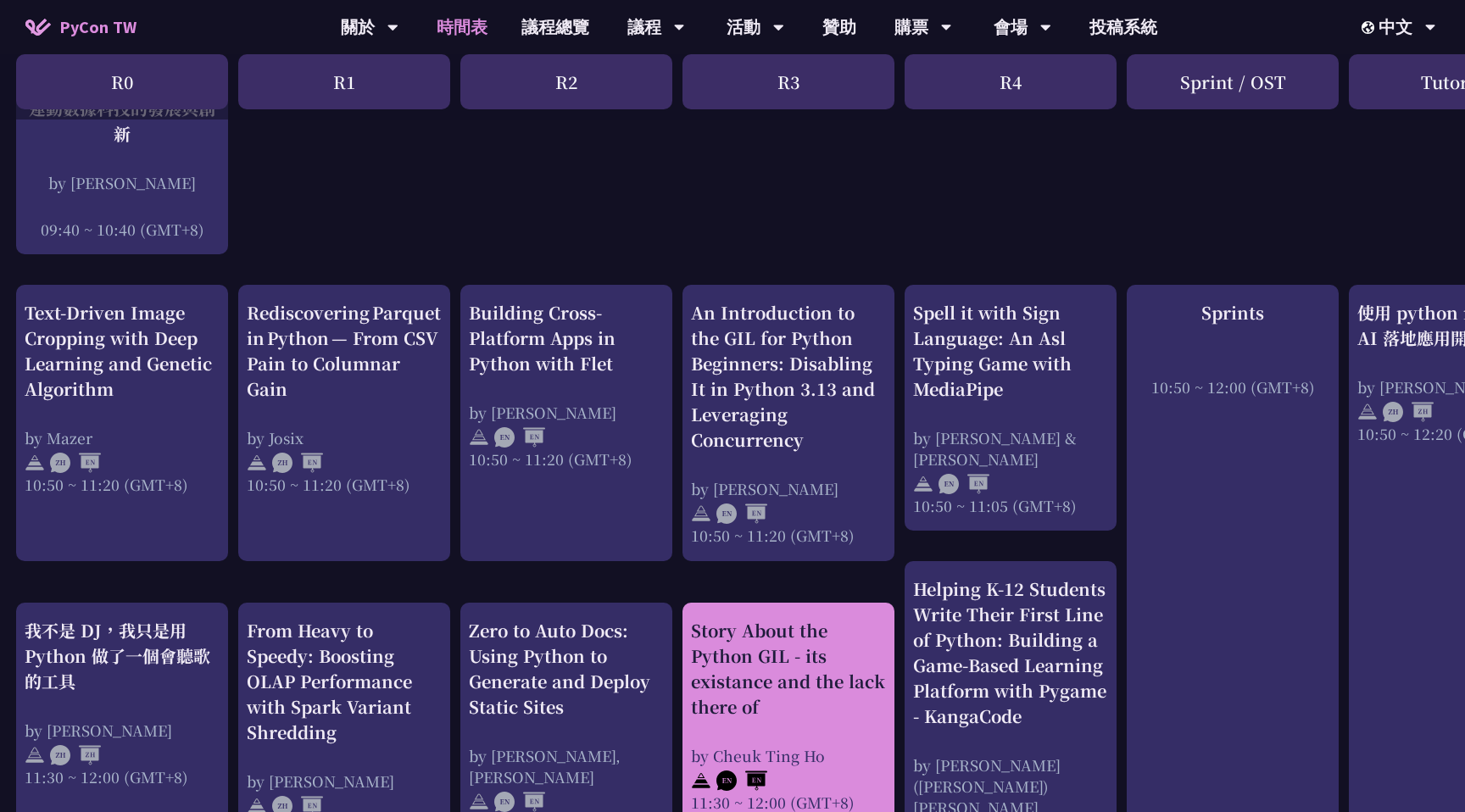
click at [836, 654] on div "Story About the Python GIL - its existance and the lack there of" at bounding box center [788, 668] width 195 height 102
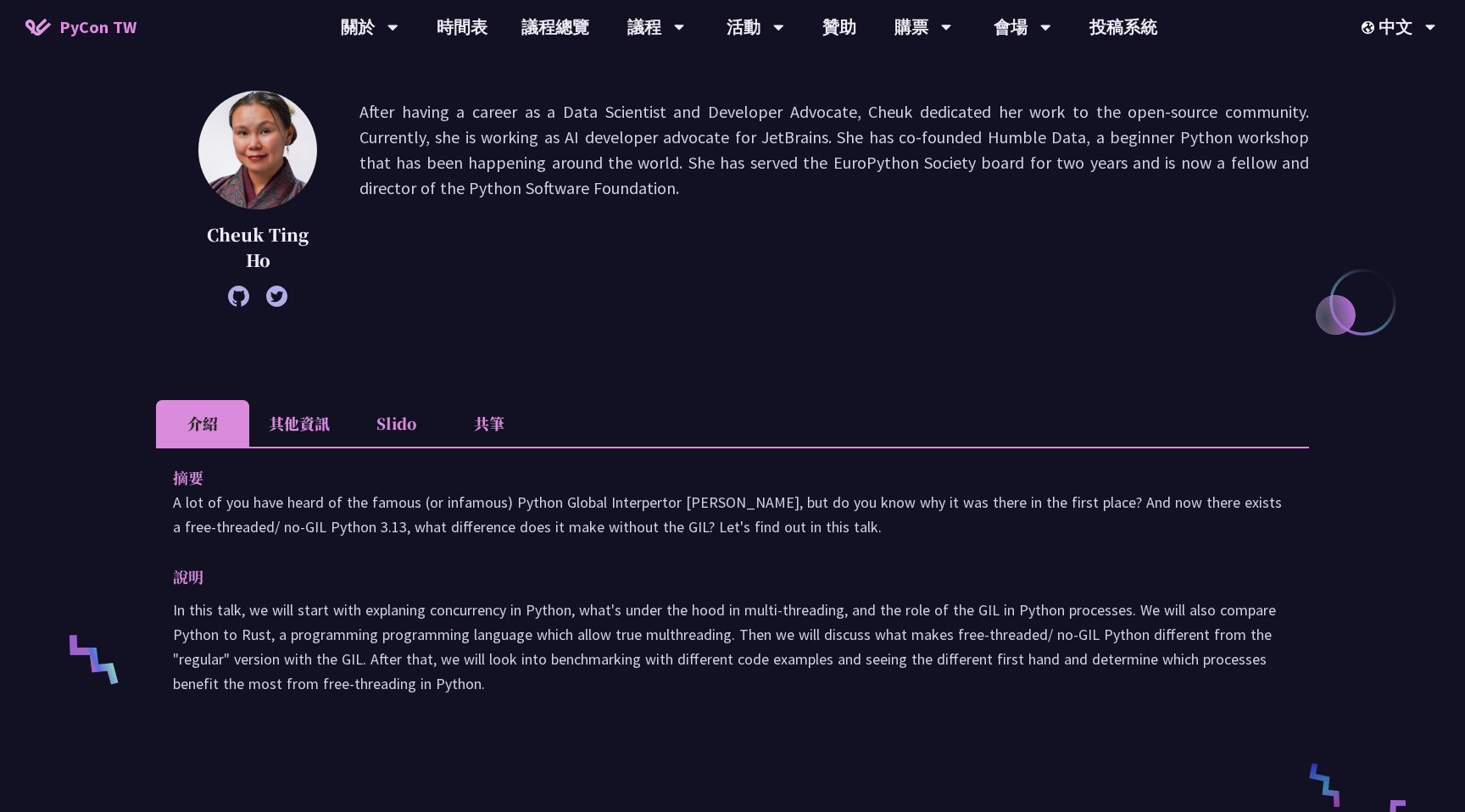
scroll to position [221, 0]
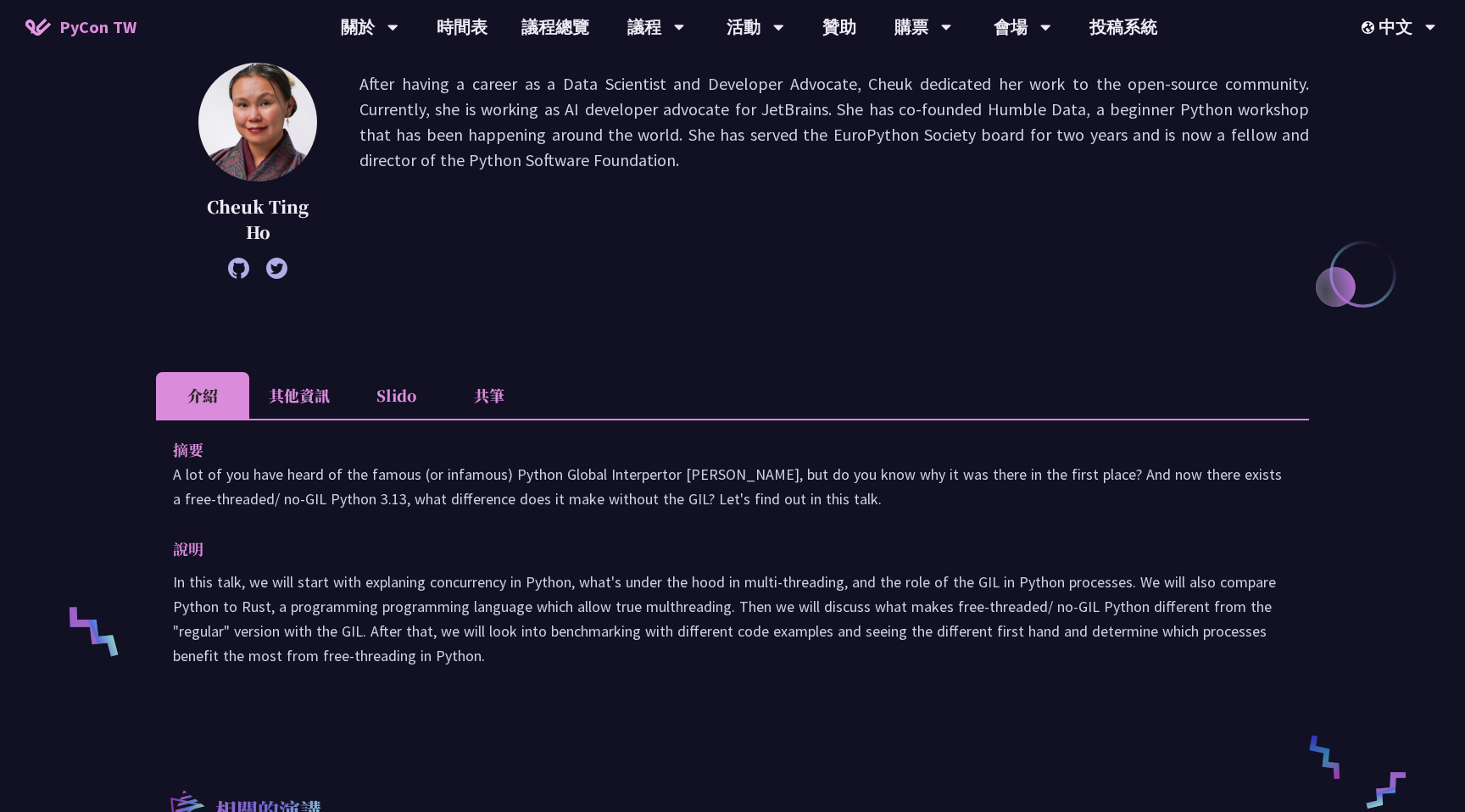
click at [492, 396] on li "共筆" at bounding box center [489, 395] width 93 height 47
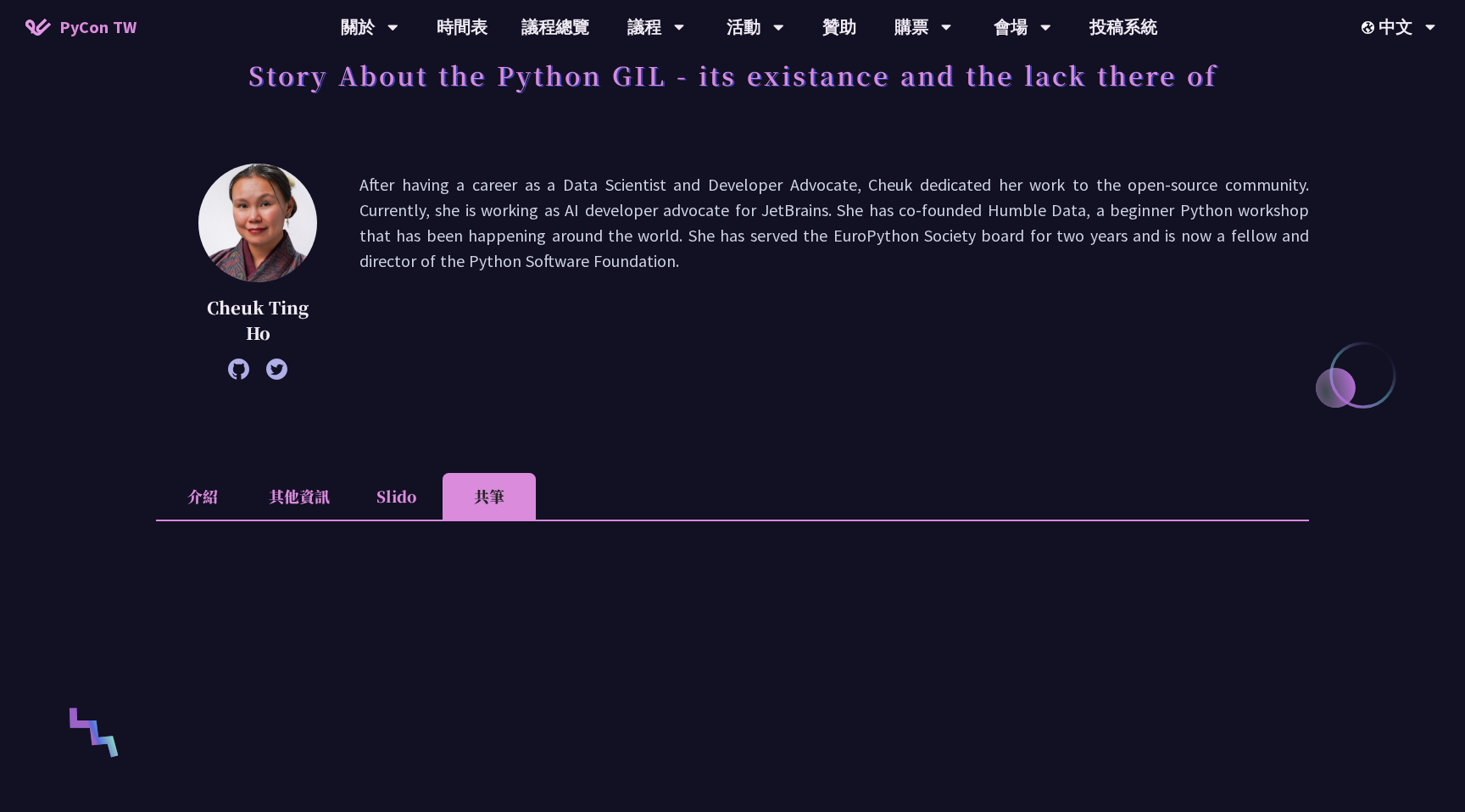
scroll to position [183, 0]
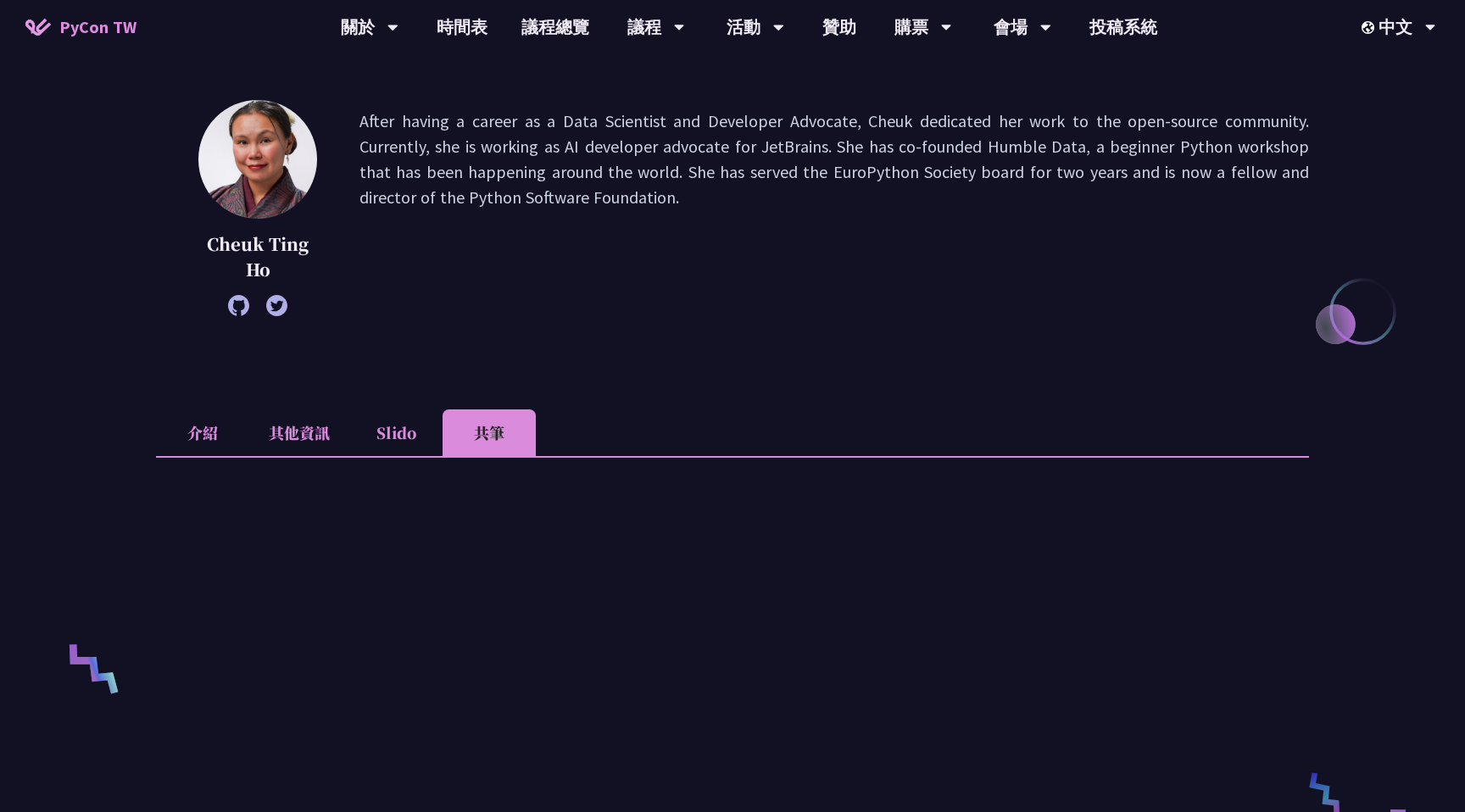
click at [410, 423] on li "Slido" at bounding box center [396, 432] width 93 height 47
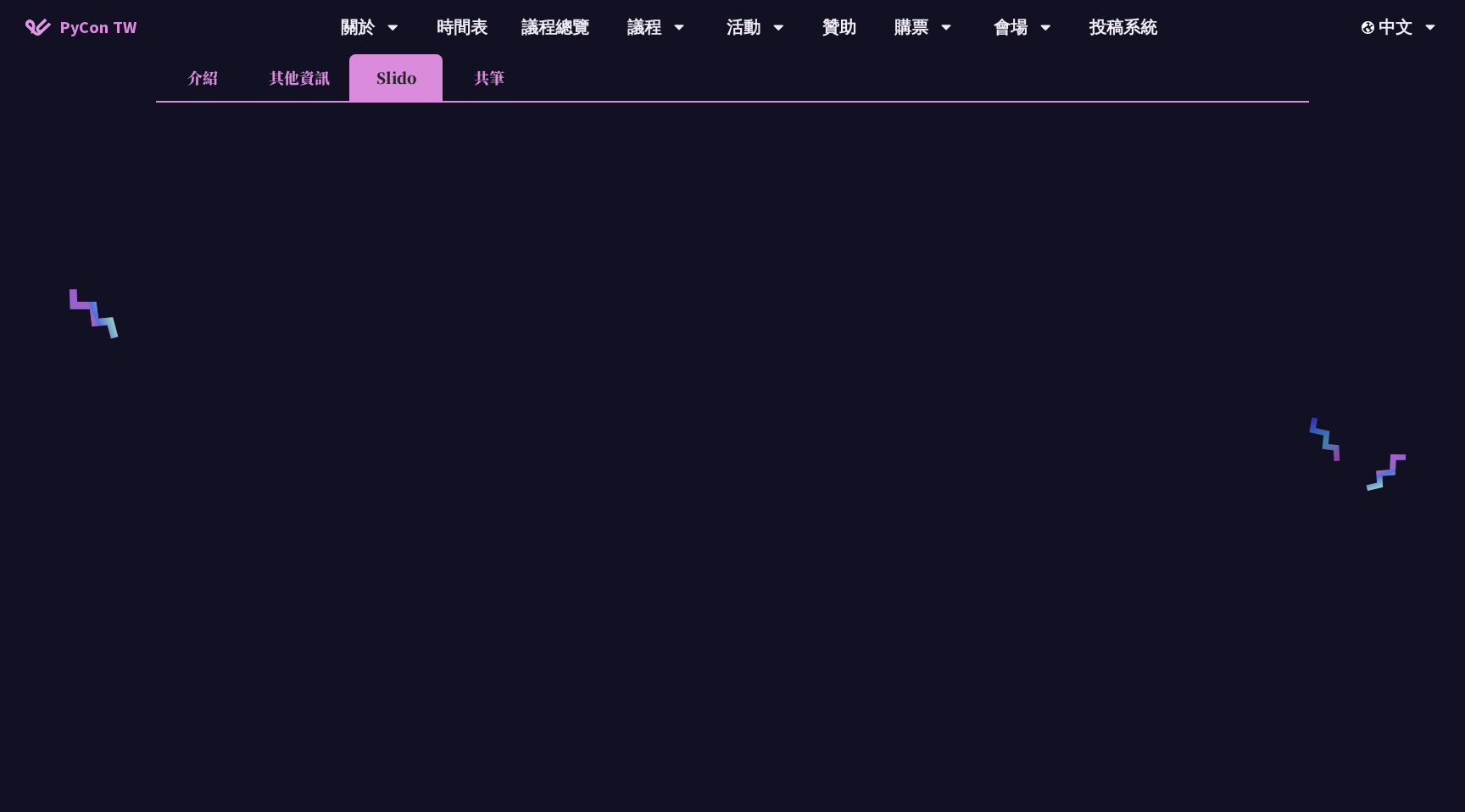
scroll to position [540, 0]
